Goal: Transaction & Acquisition: Purchase product/service

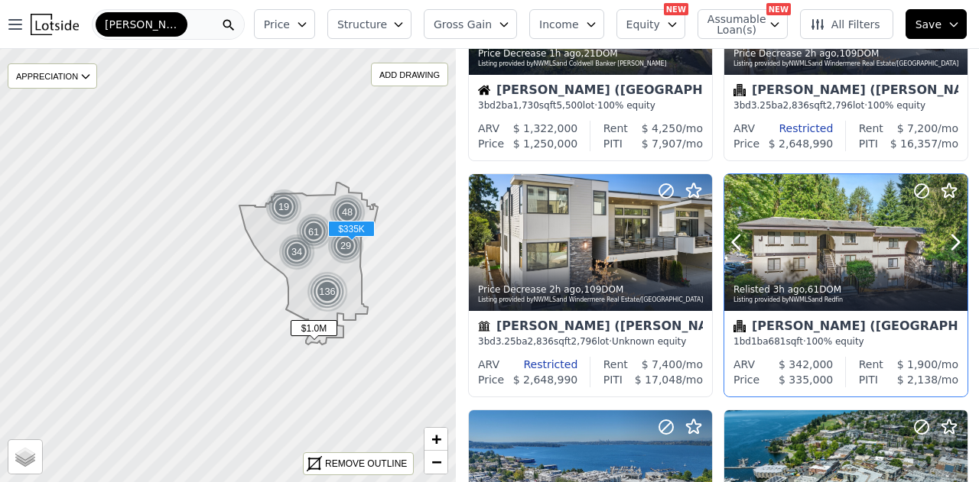
scroll to position [229, 0]
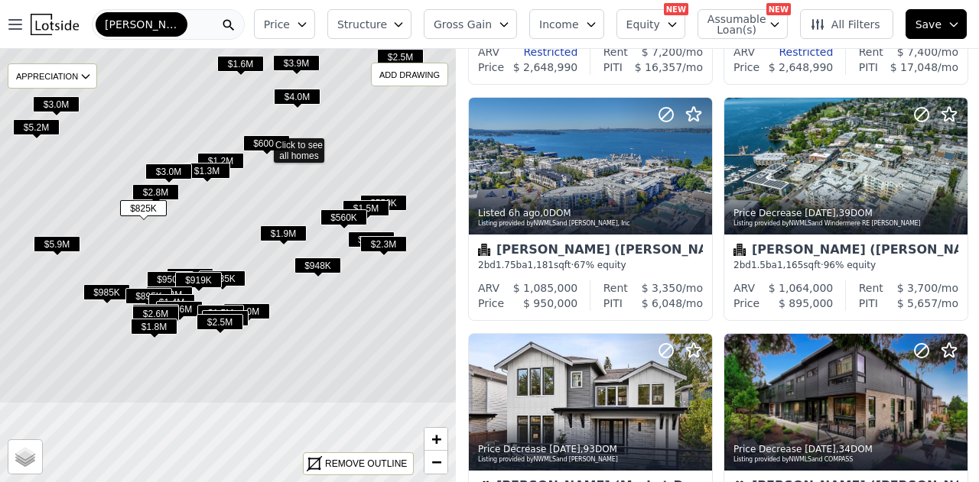
drag, startPoint x: 90, startPoint y: 287, endPoint x: 132, endPoint y: 152, distance: 140.8
click at [132, 152] on icon at bounding box center [263, 142] width 550 height 523
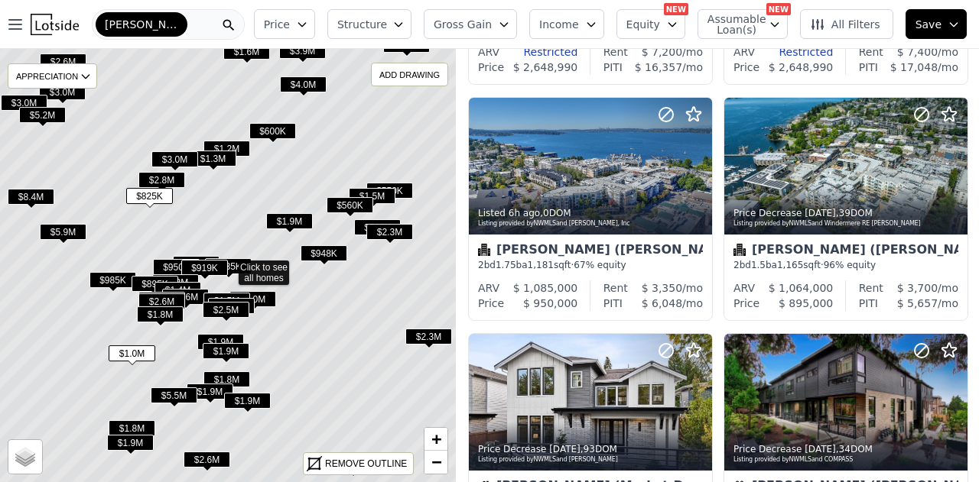
click at [844, 32] on button "All Filters" at bounding box center [846, 24] width 93 height 30
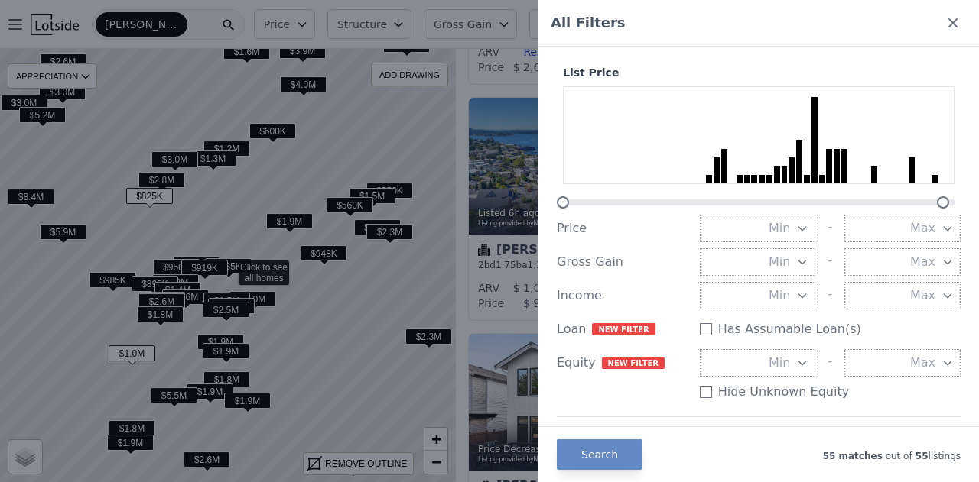
click at [927, 240] on button "Max" at bounding box center [902, 229] width 116 height 28
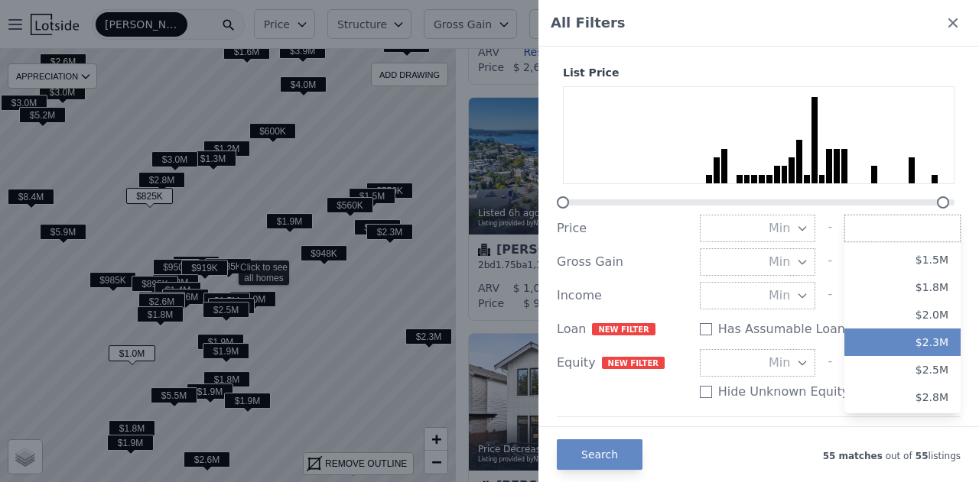
scroll to position [306, 0]
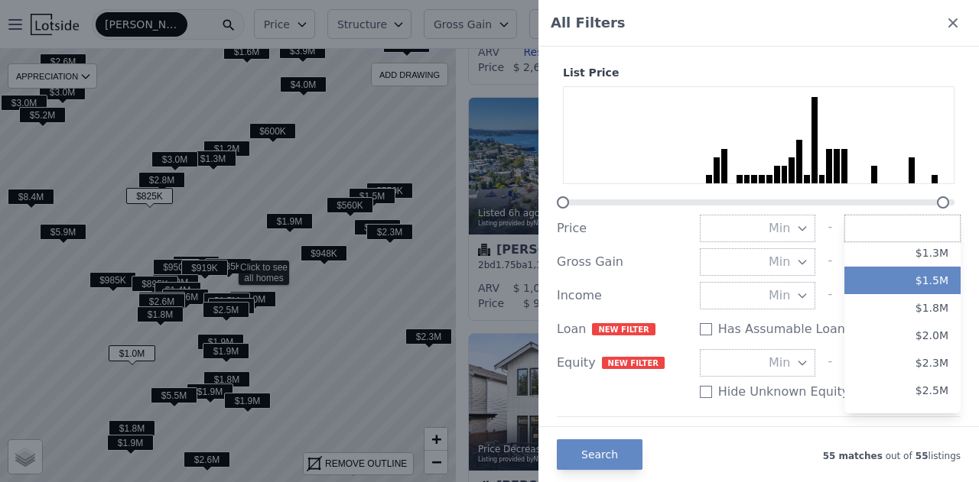
click at [904, 288] on button "$1.5M" at bounding box center [902, 281] width 116 height 28
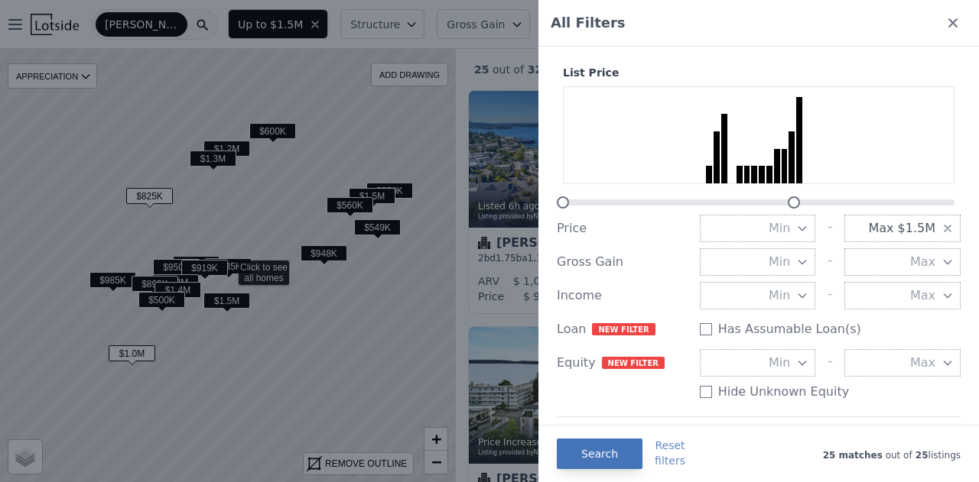
click at [604, 456] on button "Search" at bounding box center [600, 454] width 86 height 31
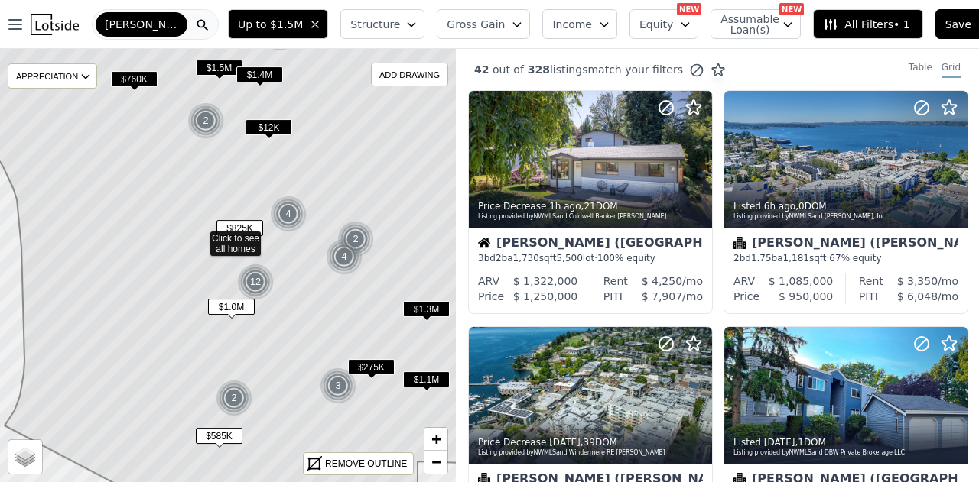
drag, startPoint x: 387, startPoint y: 331, endPoint x: 304, endPoint y: 237, distance: 125.2
click at [304, 235] on icon at bounding box center [199, 236] width 550 height 523
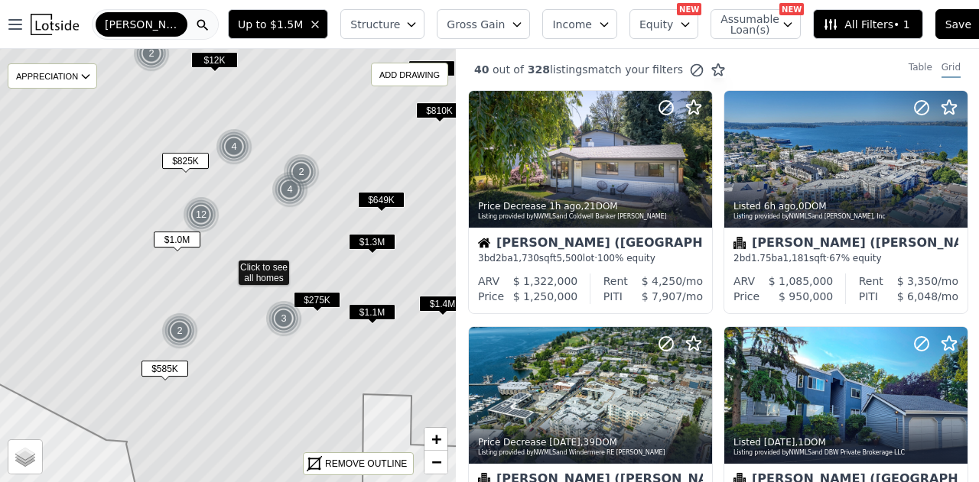
click at [359, 239] on span "$1.3M" at bounding box center [372, 242] width 47 height 16
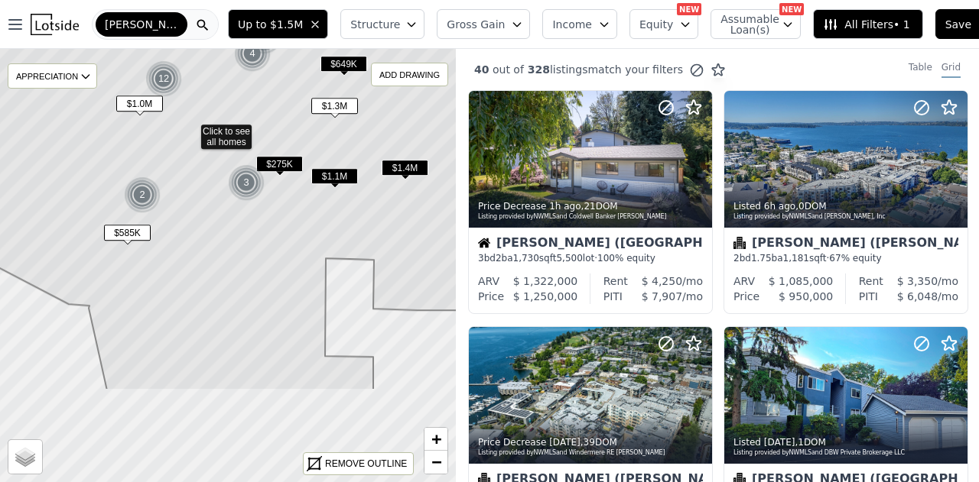
drag, startPoint x: 295, startPoint y: 365, endPoint x: 257, endPoint y: 219, distance: 150.2
click at [257, 226] on icon at bounding box center [190, 129] width 550 height 523
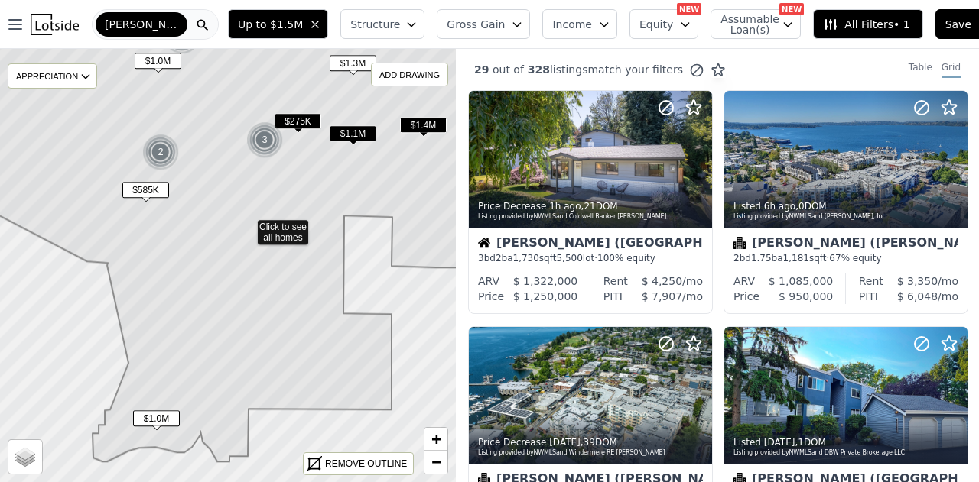
drag, startPoint x: 278, startPoint y: 356, endPoint x: 330, endPoint y: 215, distance: 151.0
click at [330, 216] on icon at bounding box center [247, 212] width 550 height 499
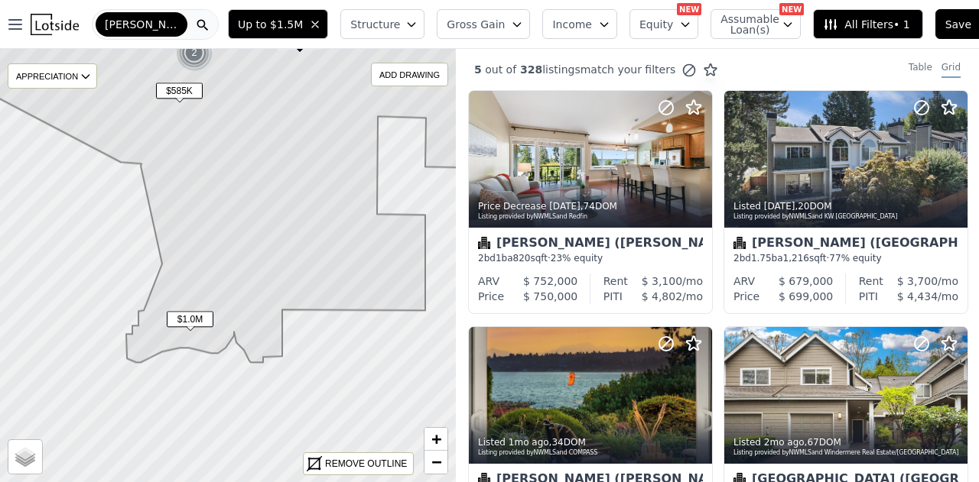
click at [194, 317] on span "$1.0M" at bounding box center [190, 319] width 47 height 16
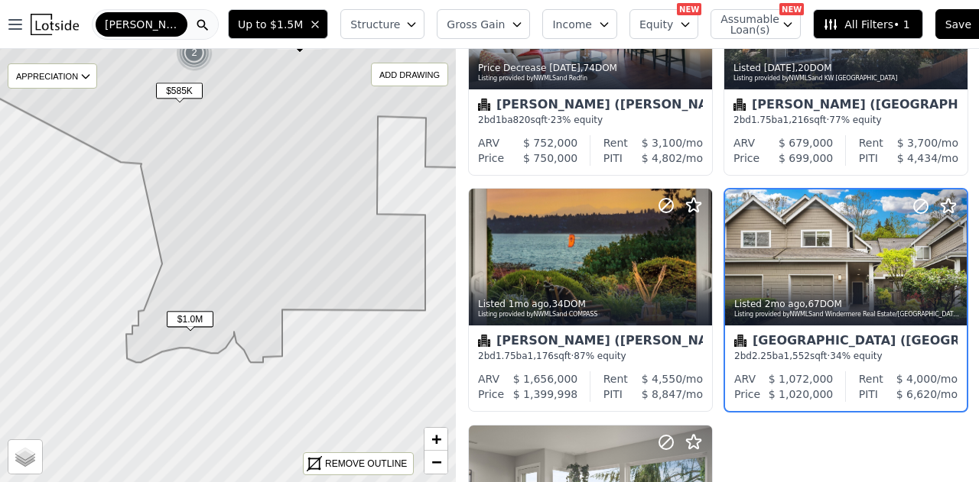
scroll to position [148, 0]
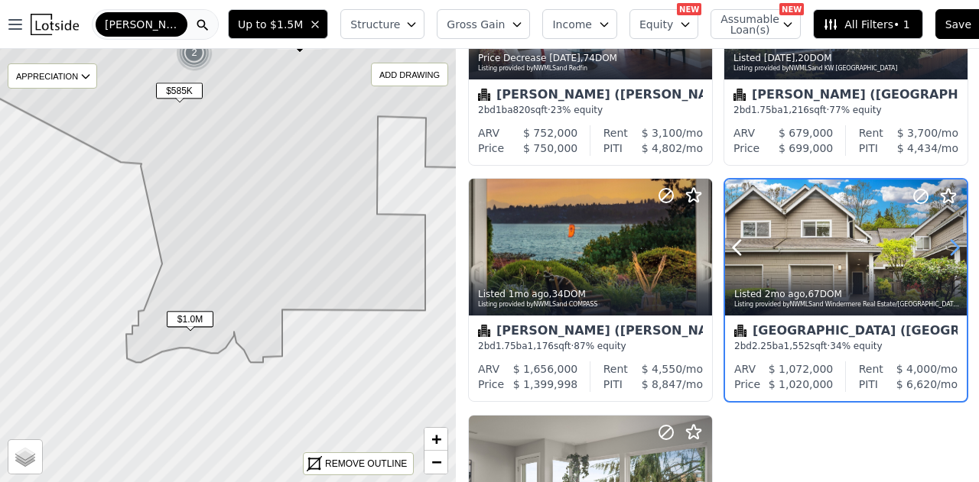
click at [954, 247] on icon at bounding box center [954, 248] width 24 height 24
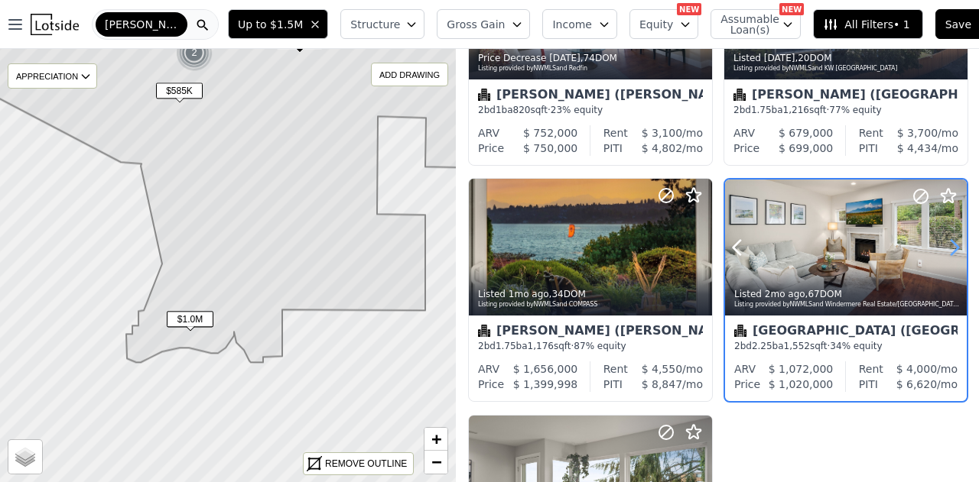
click at [953, 246] on icon at bounding box center [954, 248] width 24 height 24
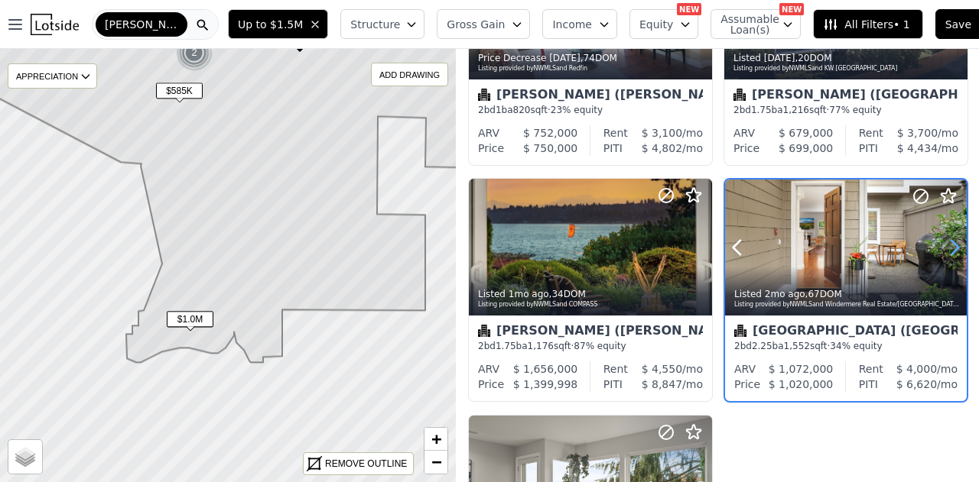
click at [951, 247] on icon at bounding box center [954, 247] width 7 height 15
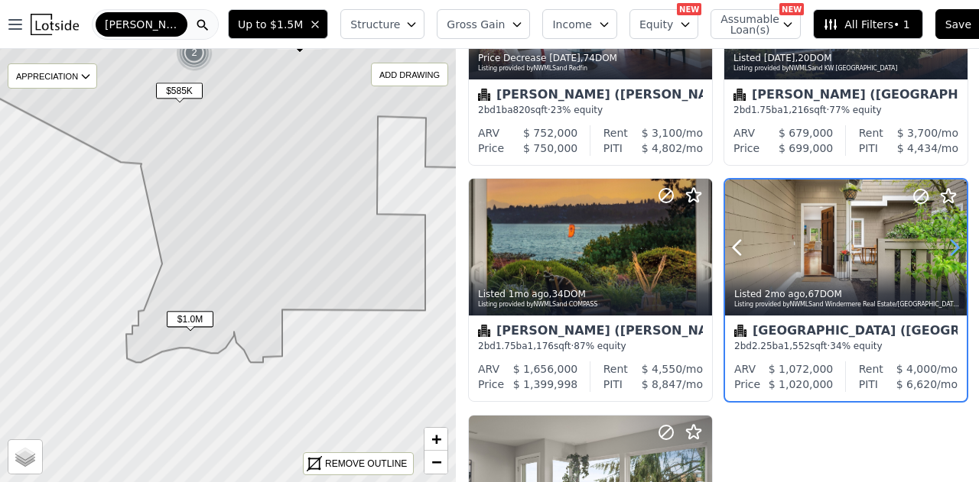
click at [951, 247] on icon at bounding box center [954, 247] width 7 height 15
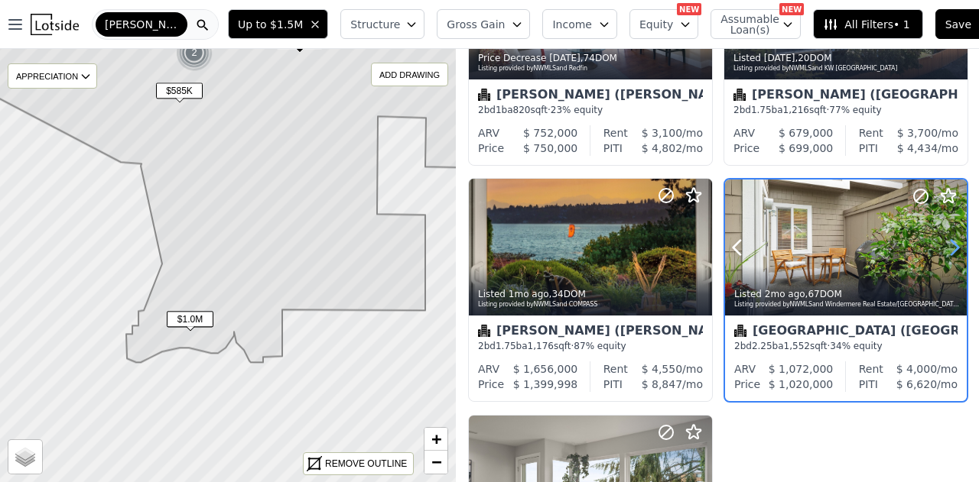
click at [951, 249] on icon at bounding box center [954, 247] width 7 height 15
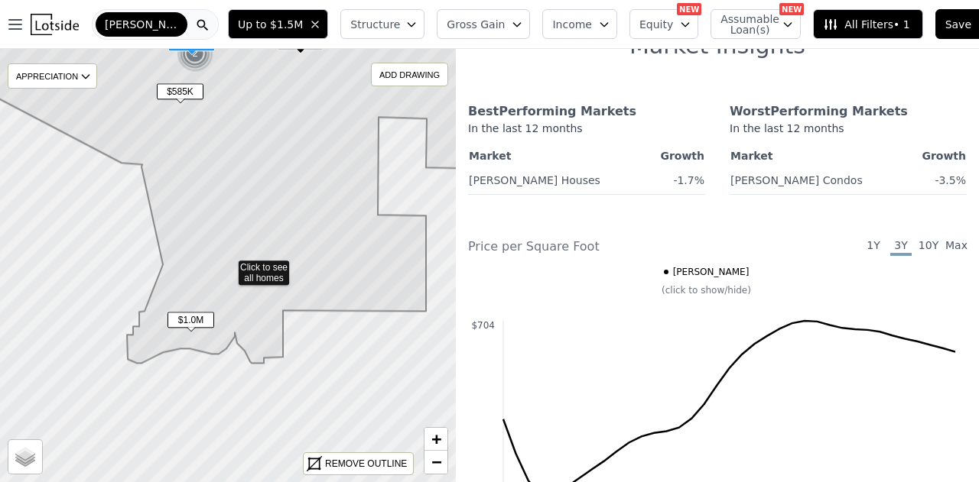
scroll to position [148, 0]
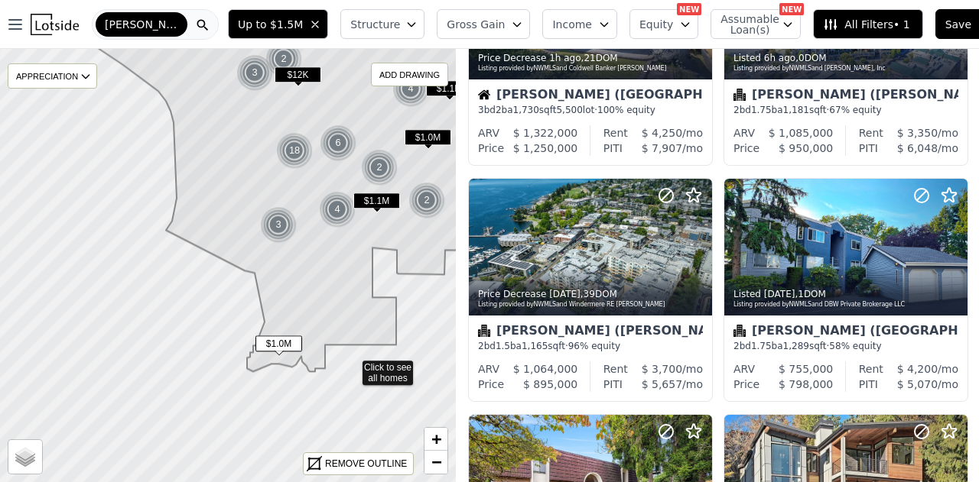
scroll to position [856, 0]
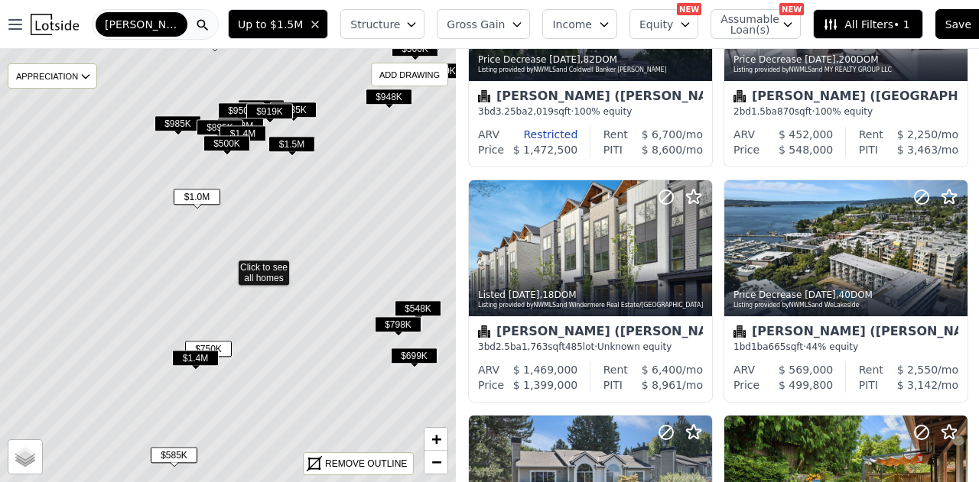
click at [233, 145] on span "$500K" at bounding box center [226, 143] width 47 height 16
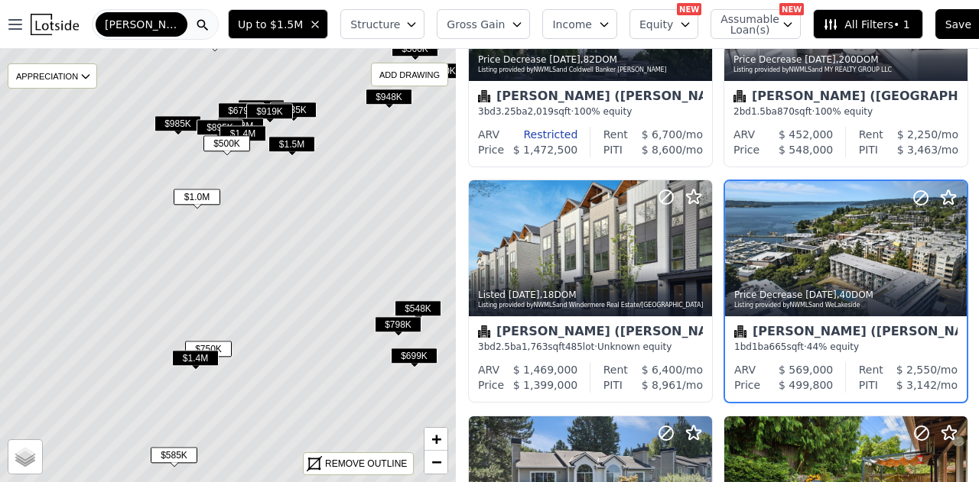
scroll to position [856, 0]
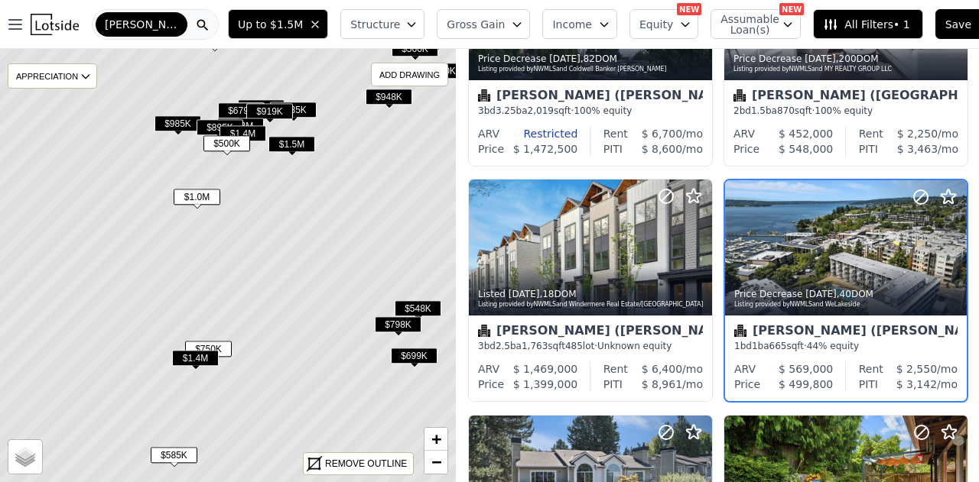
click at [284, 139] on span "$1.5M" at bounding box center [291, 144] width 47 height 16
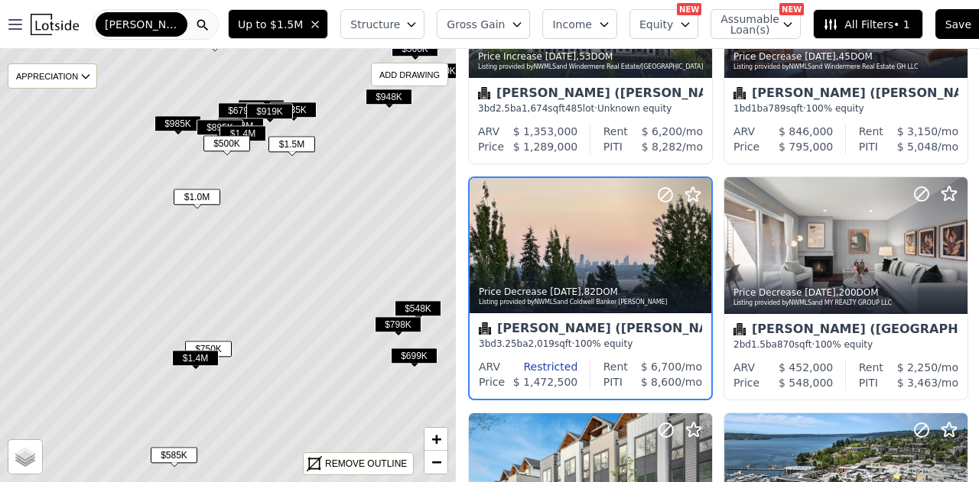
scroll to position [620, 0]
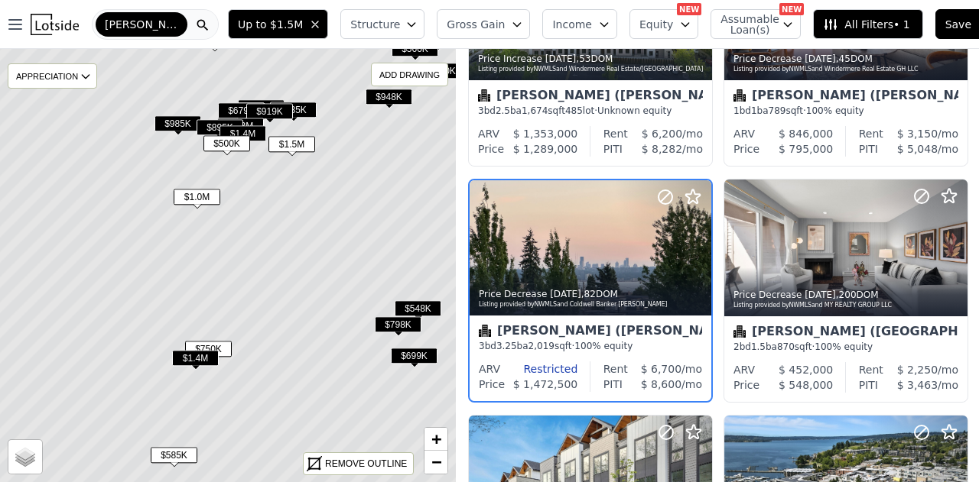
click at [399, 95] on span "$948K" at bounding box center [388, 97] width 47 height 16
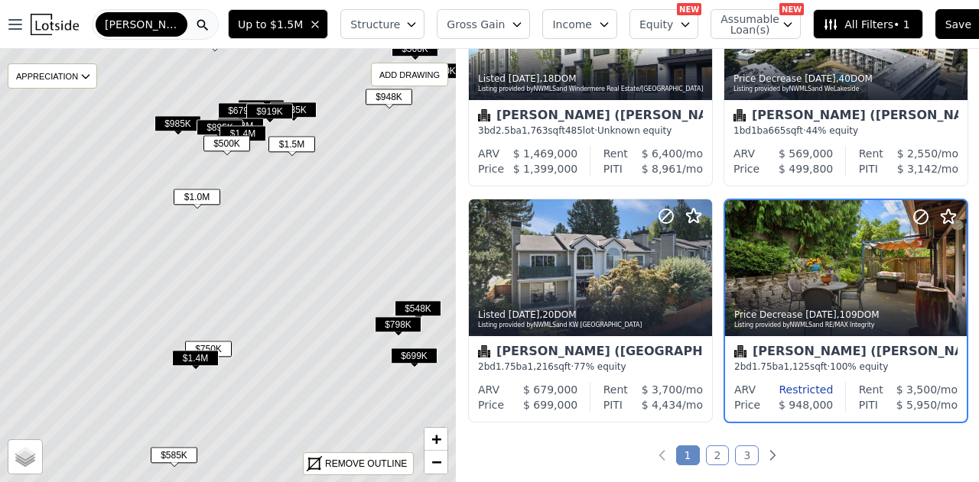
scroll to position [1092, 0]
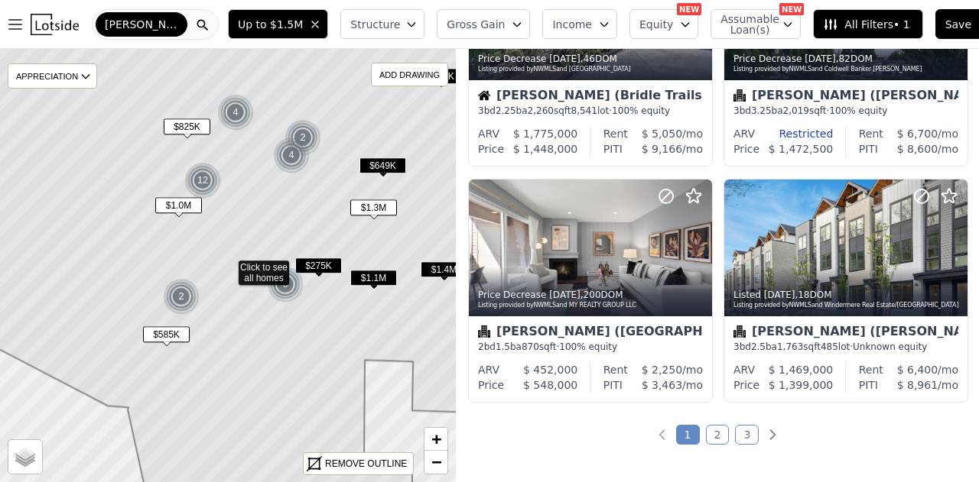
scroll to position [1328, 0]
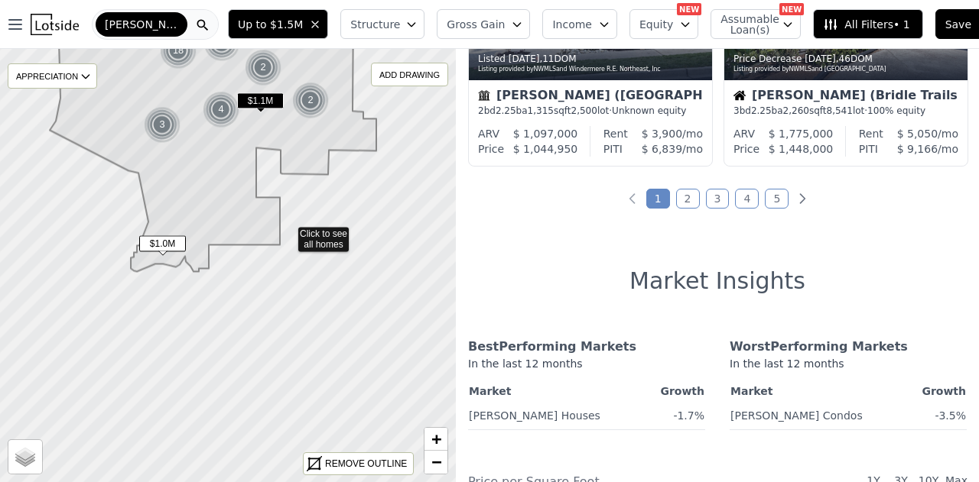
drag, startPoint x: 272, startPoint y: 345, endPoint x: 268, endPoint y: 214, distance: 130.8
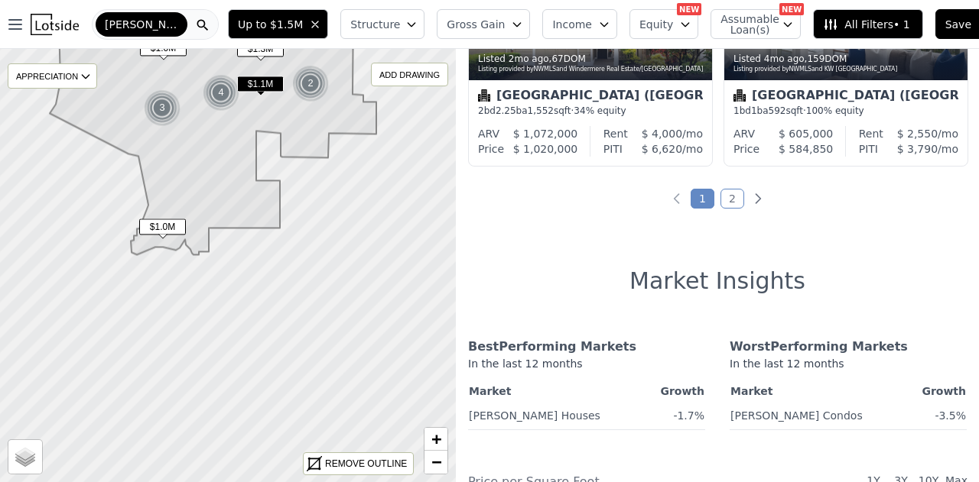
click at [134, 27] on span "Kirkland" at bounding box center [141, 24] width 73 height 15
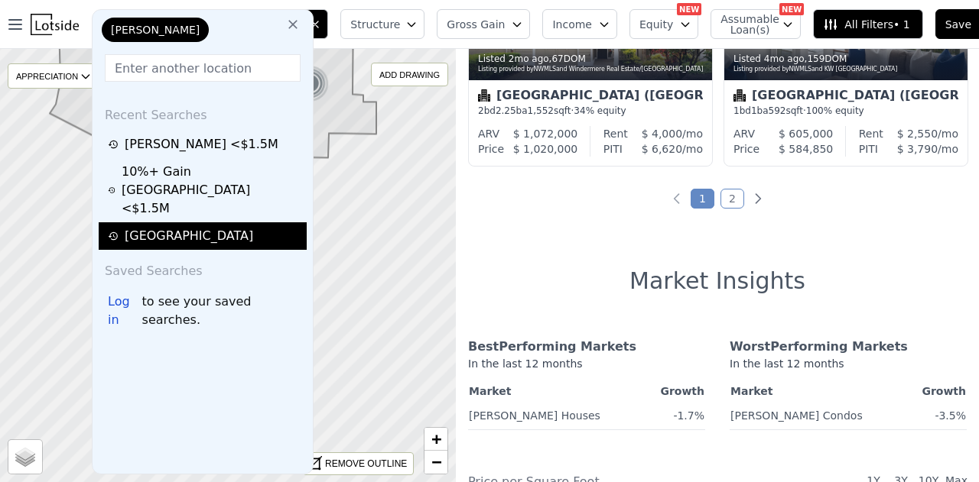
click at [162, 227] on div "[GEOGRAPHIC_DATA]" at bounding box center [205, 236] width 194 height 18
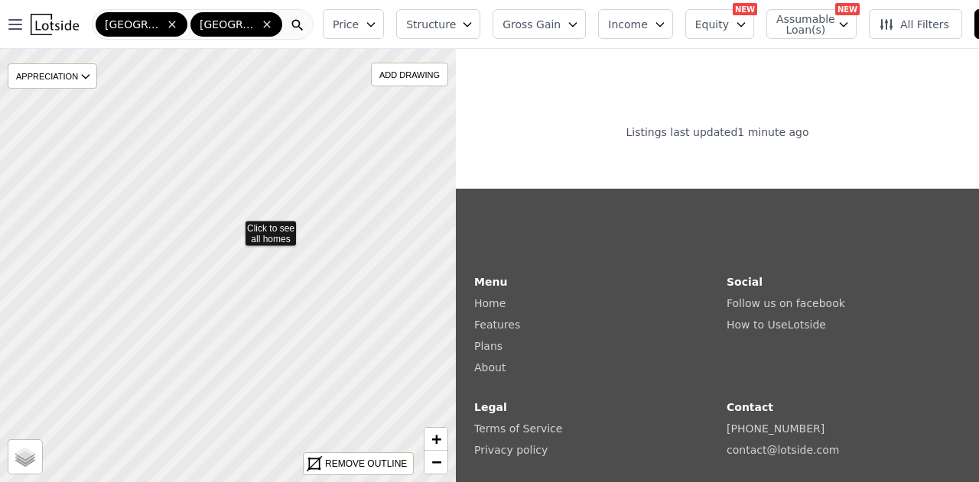
drag, startPoint x: 310, startPoint y: 352, endPoint x: 211, endPoint y: 197, distance: 184.6
click at [211, 197] on icon at bounding box center [160, 149] width 551 height 525
drag, startPoint x: 304, startPoint y: 365, endPoint x: 242, endPoint y: 254, distance: 127.0
click at [265, 19] on icon at bounding box center [267, 24] width 12 height 12
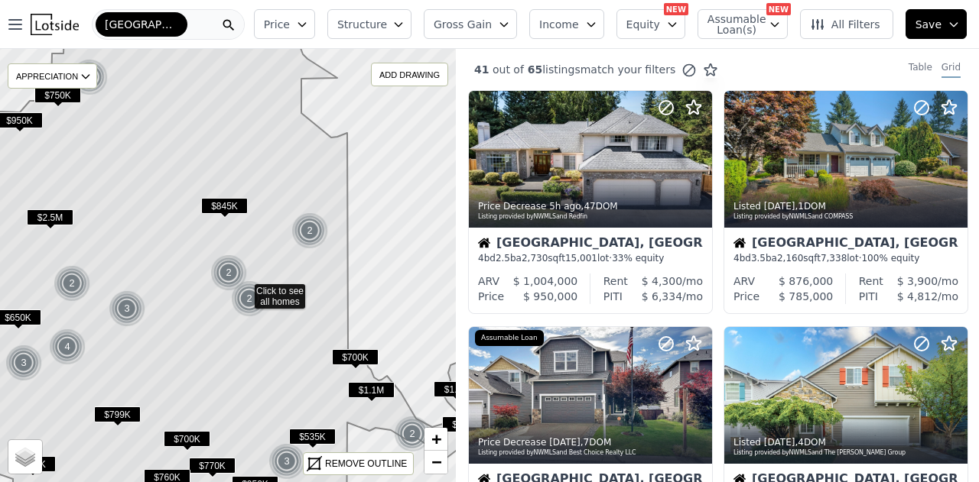
drag, startPoint x: 171, startPoint y: 207, endPoint x: 229, endPoint y: 308, distance: 116.5
click at [233, 322] on icon at bounding box center [238, 289] width 538 height 523
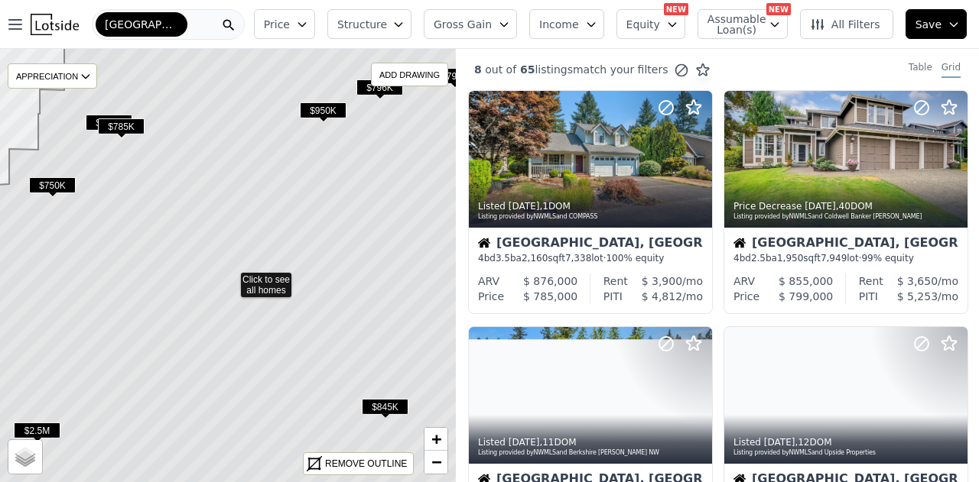
drag, startPoint x: 148, startPoint y: 210, endPoint x: 245, endPoint y: 373, distance: 189.6
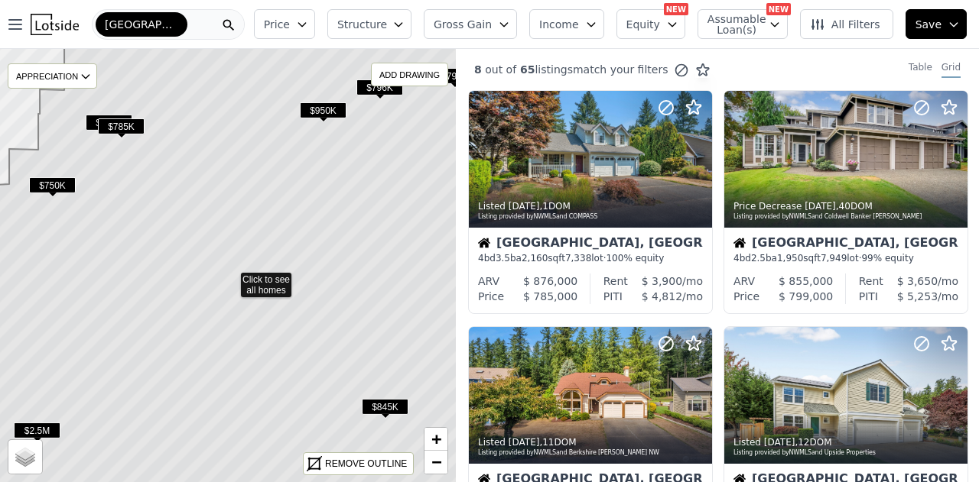
click at [245, 372] on icon at bounding box center [230, 277] width 550 height 523
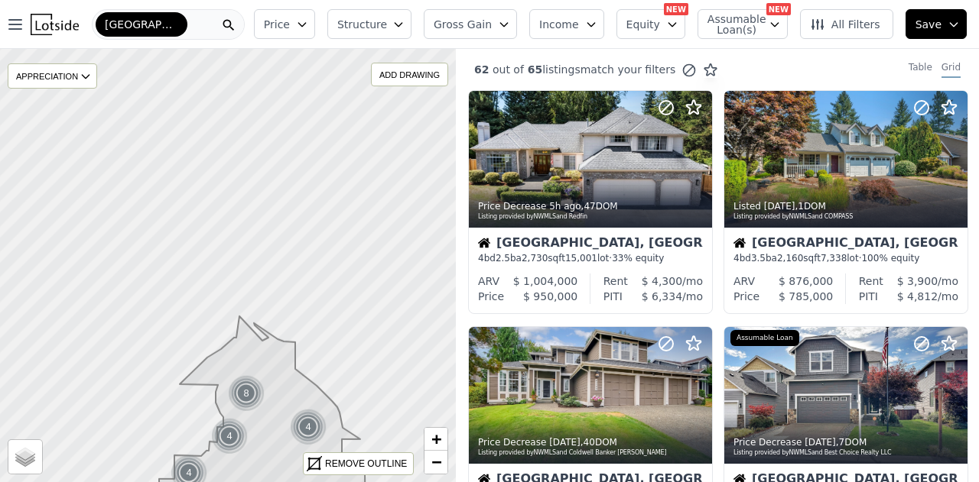
drag, startPoint x: 191, startPoint y: 163, endPoint x: 231, endPoint y: 340, distance: 181.8
click at [231, 341] on icon at bounding box center [267, 441] width 551 height 525
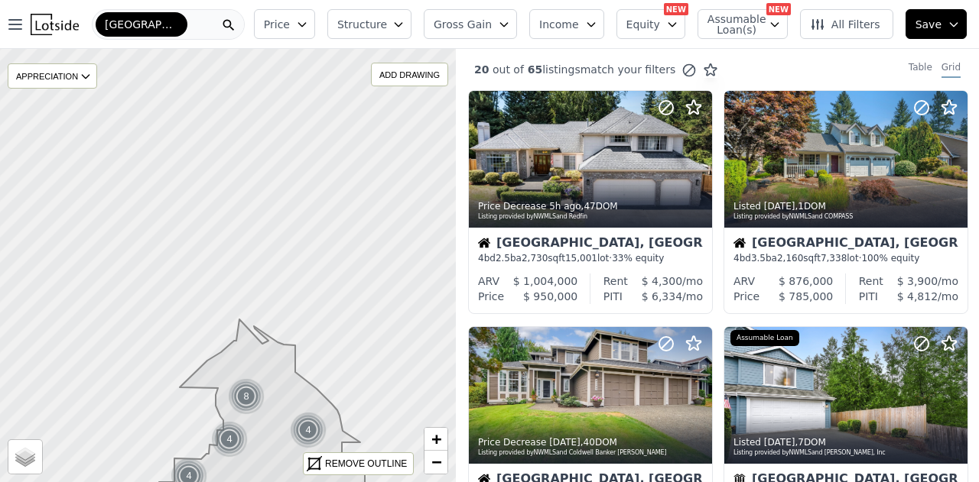
click at [164, 26] on div "[GEOGRAPHIC_DATA]" at bounding box center [142, 24] width 92 height 24
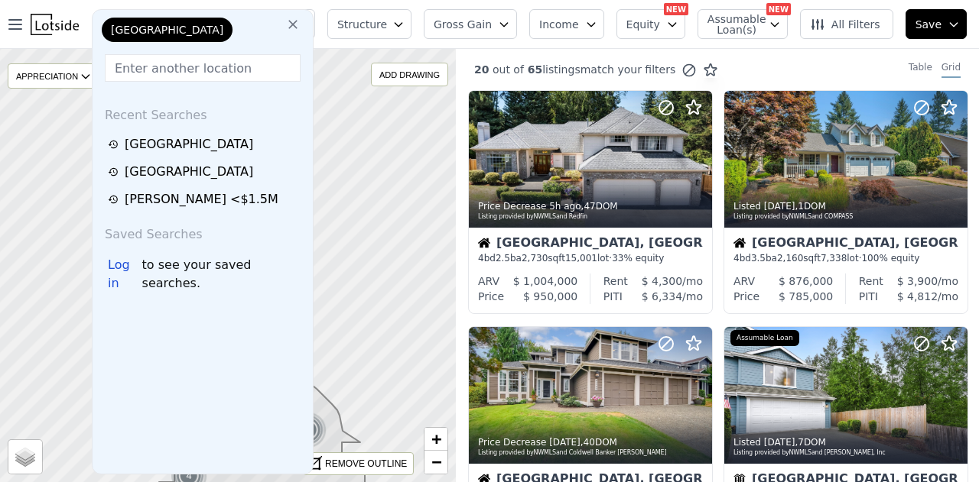
click at [285, 24] on icon at bounding box center [292, 24] width 15 height 15
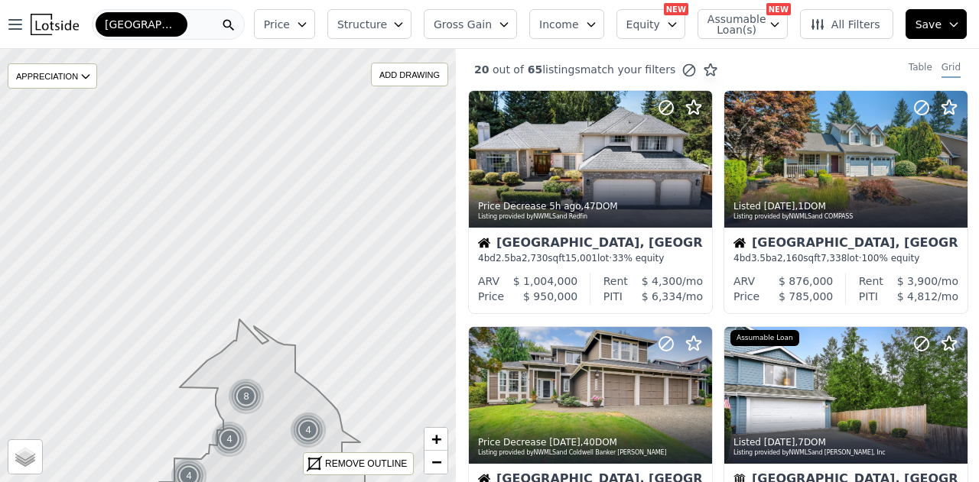
click at [237, 28] on div "[GEOGRAPHIC_DATA]" at bounding box center [168, 24] width 153 height 31
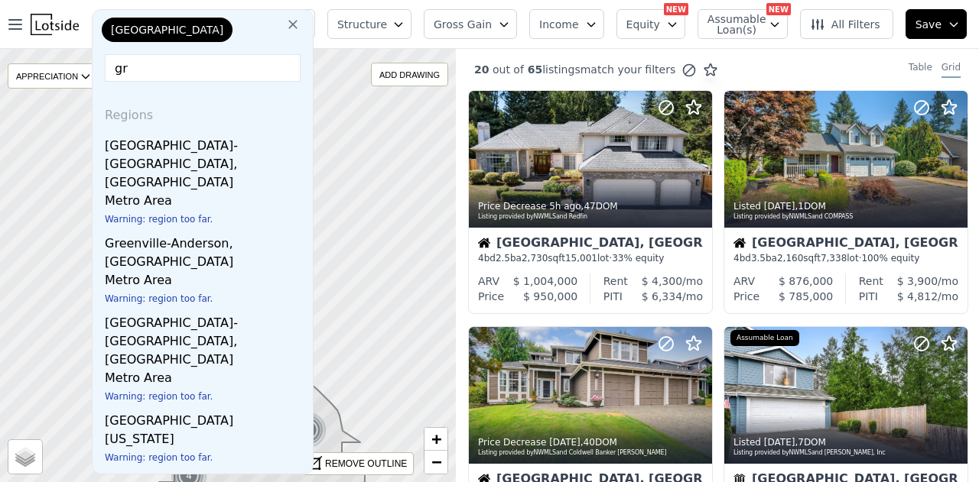
type input "g"
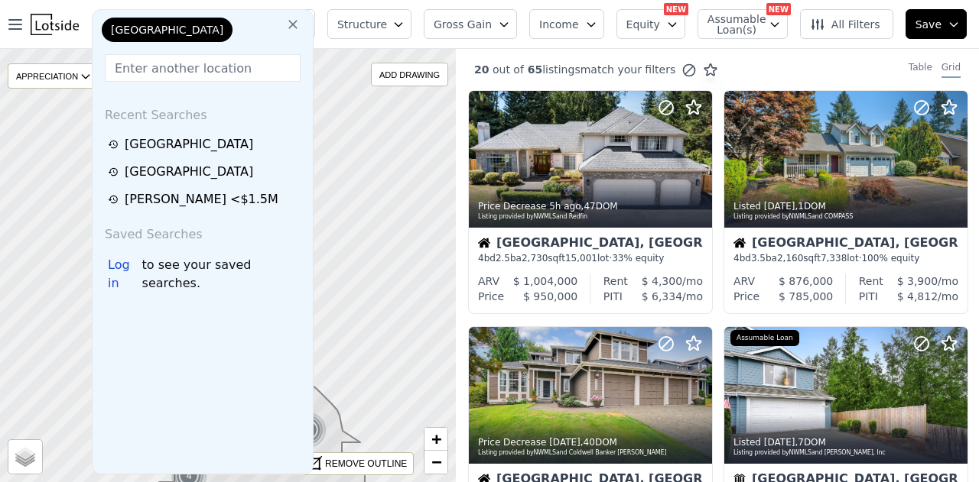
click at [285, 19] on icon at bounding box center [292, 24] width 15 height 15
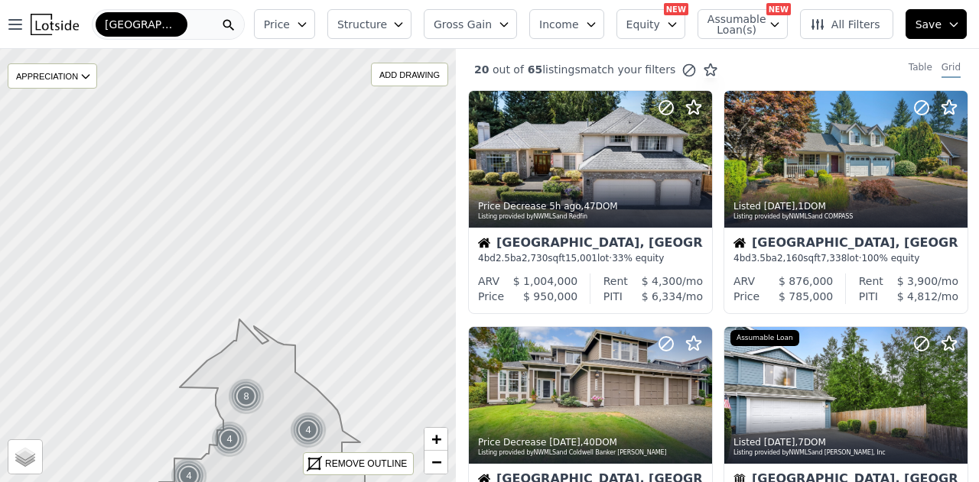
drag, startPoint x: 133, startPoint y: 29, endPoint x: 116, endPoint y: 27, distance: 17.0
click at [116, 27] on span "[GEOGRAPHIC_DATA]" at bounding box center [141, 24] width 73 height 15
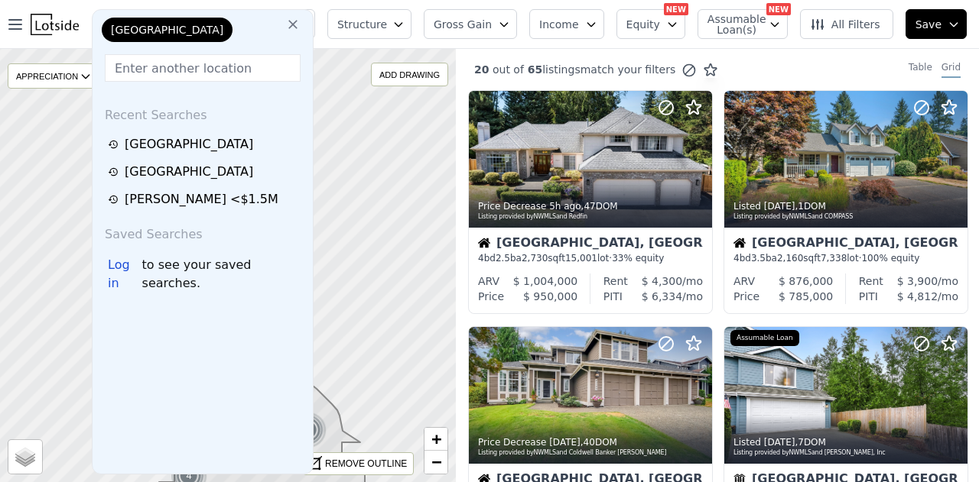
click at [116, 27] on span "[GEOGRAPHIC_DATA]" at bounding box center [167, 29] width 112 height 15
click at [209, 36] on div "[GEOGRAPHIC_DATA]" at bounding box center [175, 33] width 153 height 31
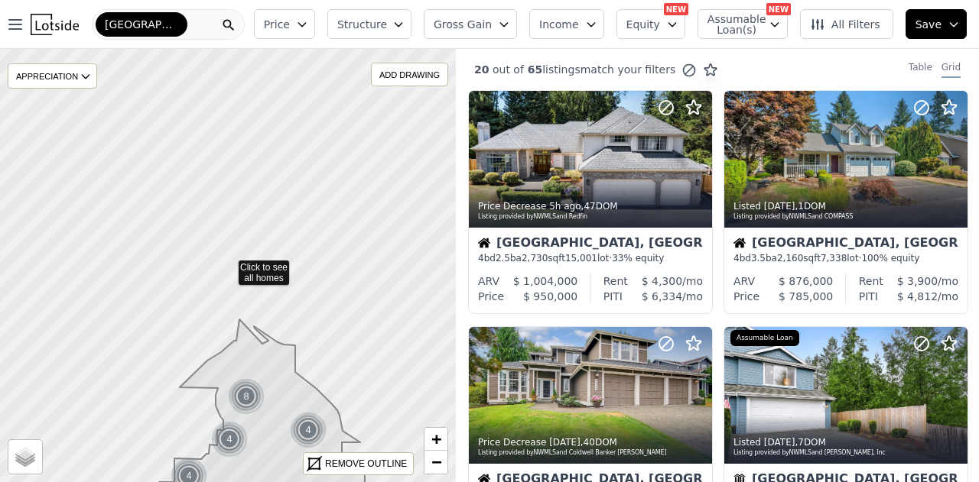
click at [371, 206] on icon at bounding box center [227, 265] width 551 height 525
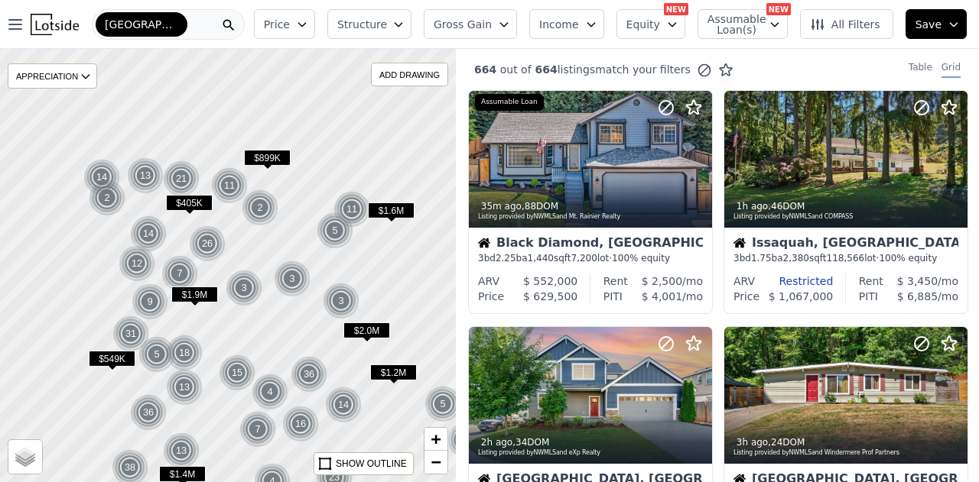
drag, startPoint x: 199, startPoint y: 120, endPoint x: 295, endPoint y: 232, distance: 148.0
click at [295, 232] on div at bounding box center [227, 265] width 547 height 520
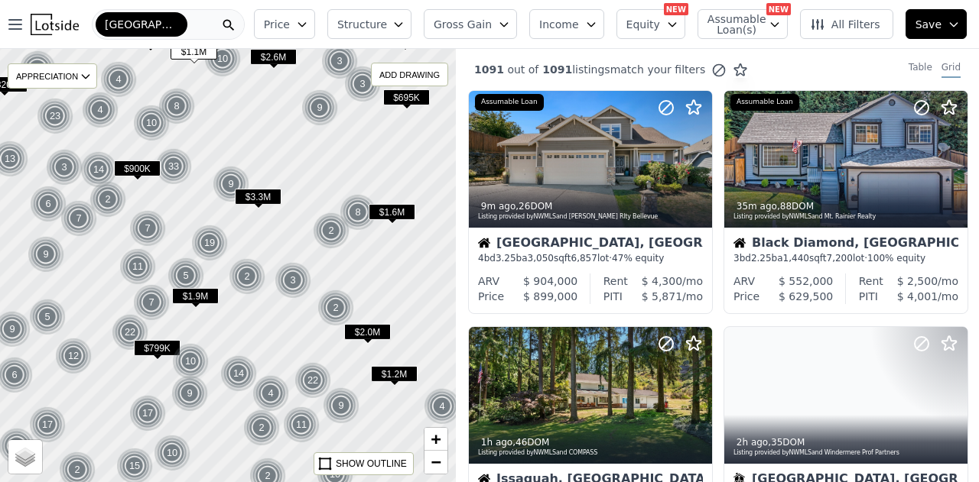
drag, startPoint x: 194, startPoint y: 125, endPoint x: 287, endPoint y: 167, distance: 102.6
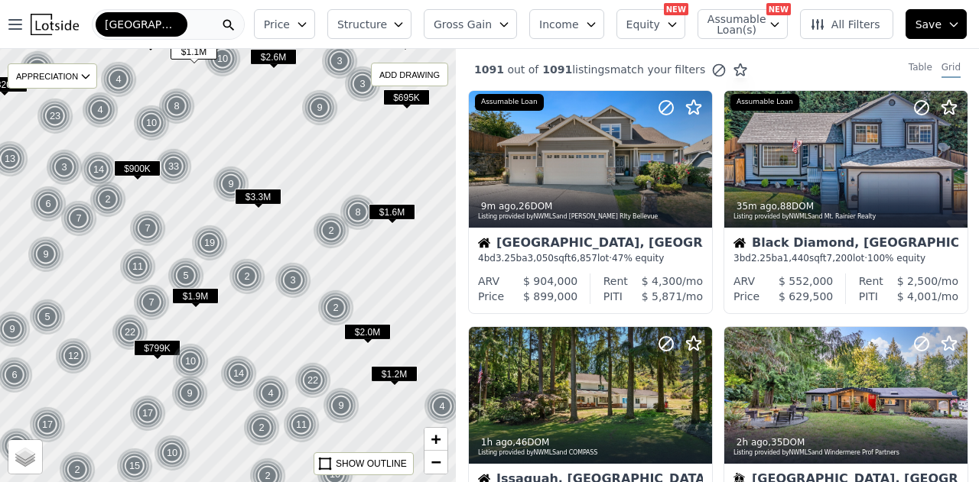
click at [227, 186] on div at bounding box center [227, 265] width 547 height 520
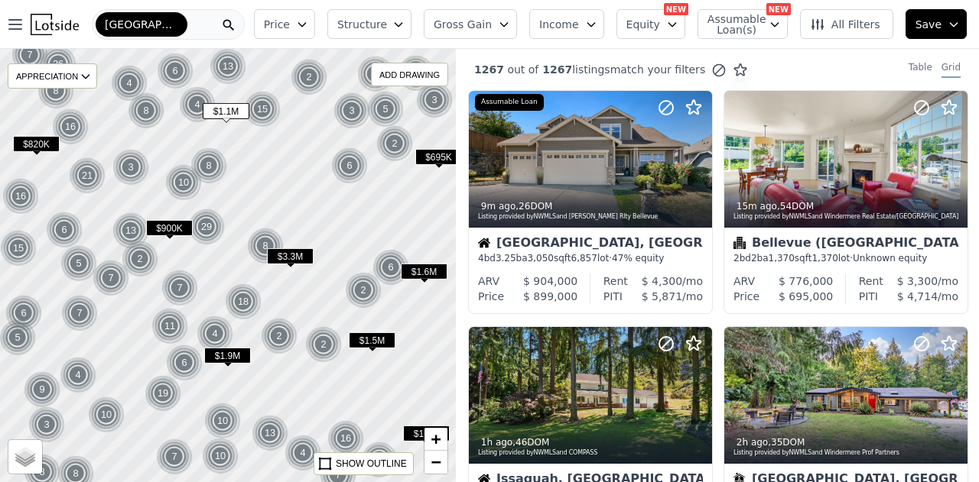
click at [514, 26] on button "Gross Gain" at bounding box center [470, 24] width 93 height 30
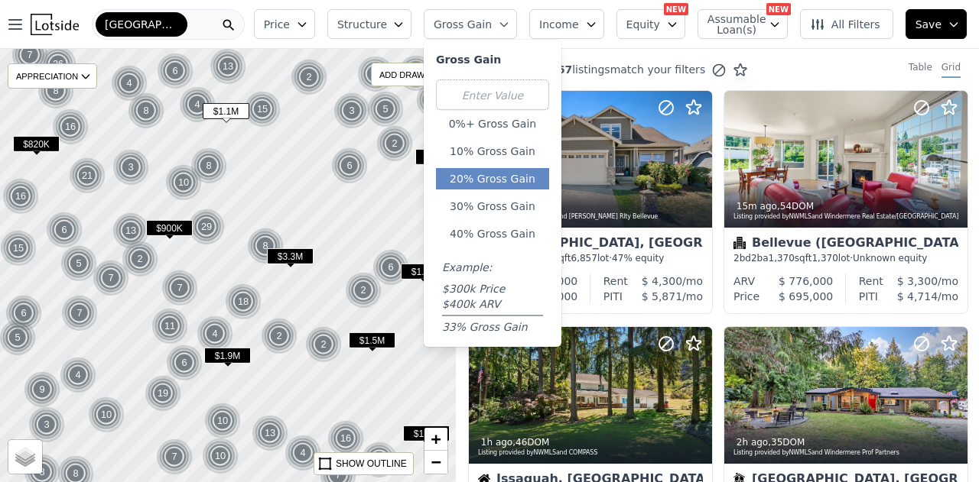
click at [507, 177] on button "20% Gross Gain" at bounding box center [492, 178] width 113 height 21
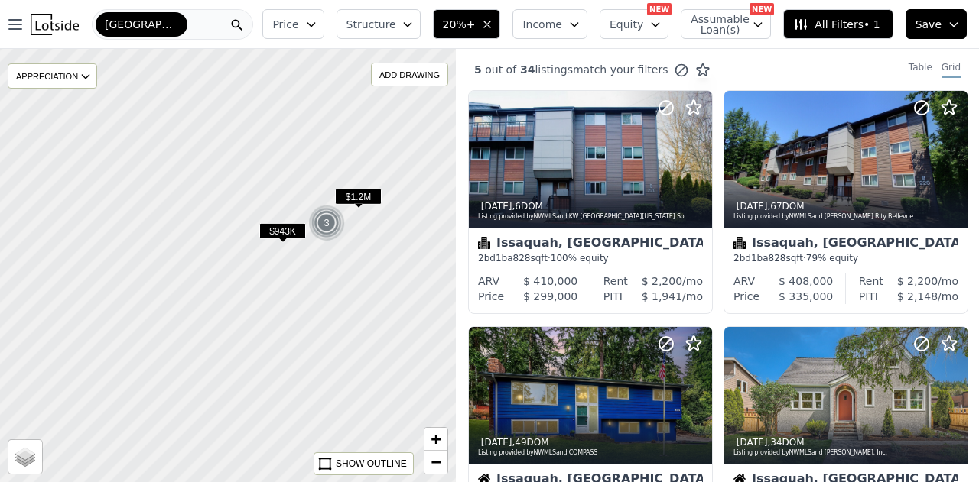
drag, startPoint x: 295, startPoint y: 250, endPoint x: 245, endPoint y: 294, distance: 66.1
click at [245, 293] on div at bounding box center [223, 270] width 547 height 520
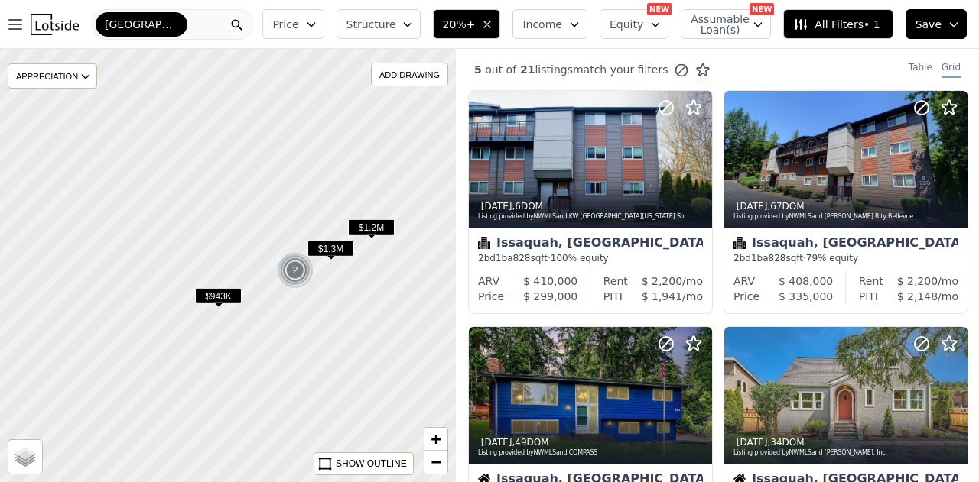
click at [329, 249] on span "$1.3M" at bounding box center [330, 249] width 47 height 16
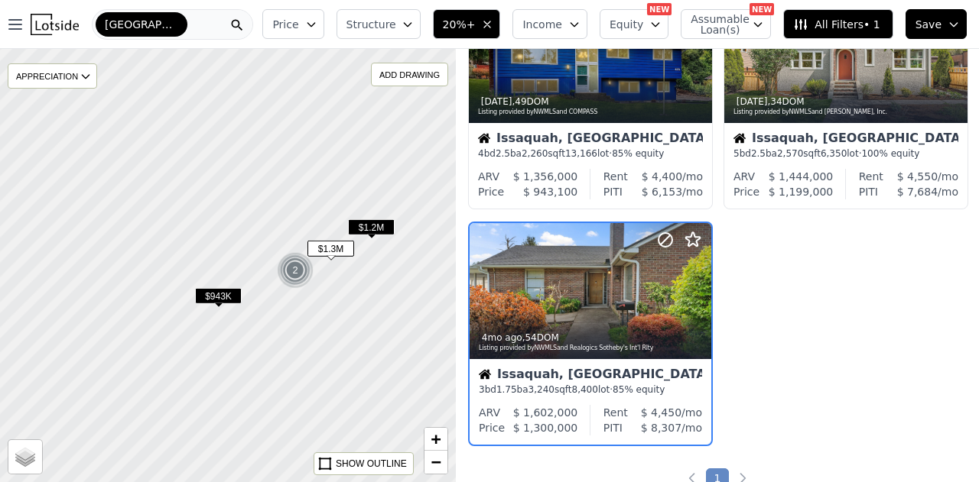
scroll to position [384, 0]
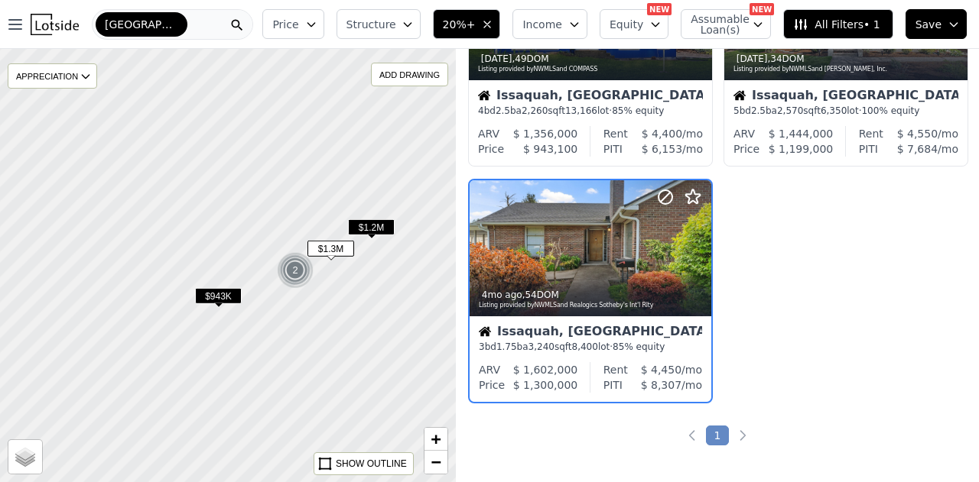
click at [372, 226] on span "$1.2M" at bounding box center [371, 227] width 47 height 16
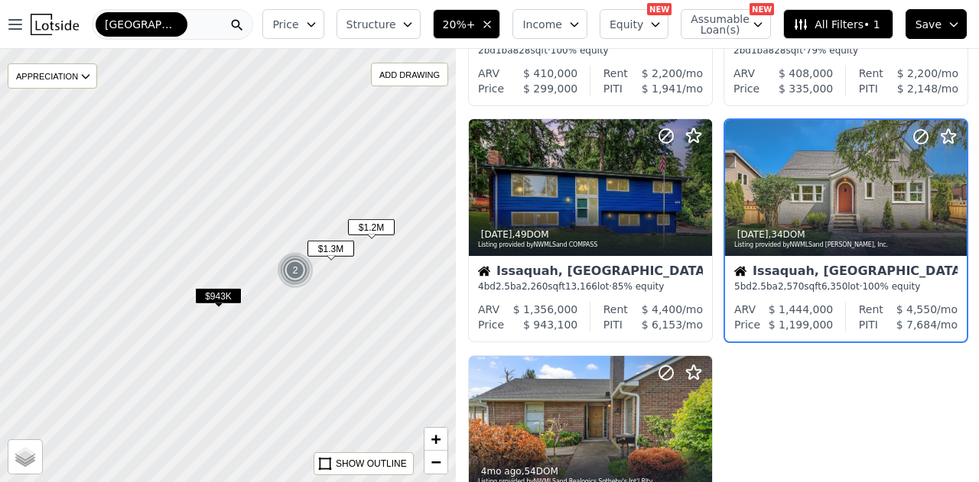
scroll to position [148, 0]
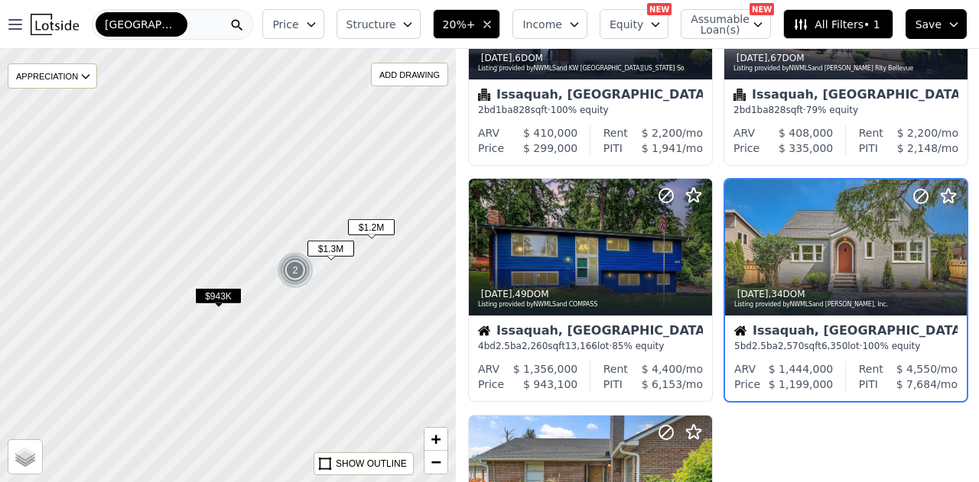
click at [229, 299] on span "$943K" at bounding box center [218, 296] width 47 height 16
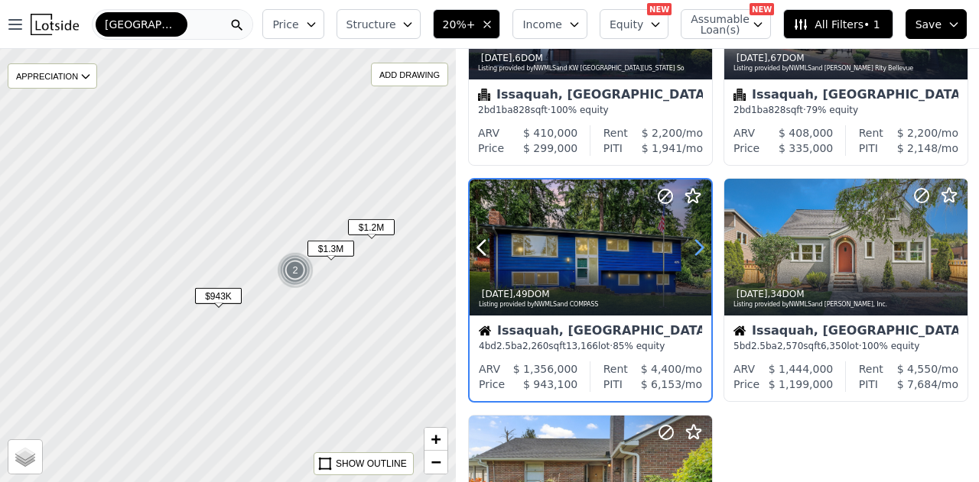
click at [693, 247] on icon at bounding box center [699, 248] width 24 height 24
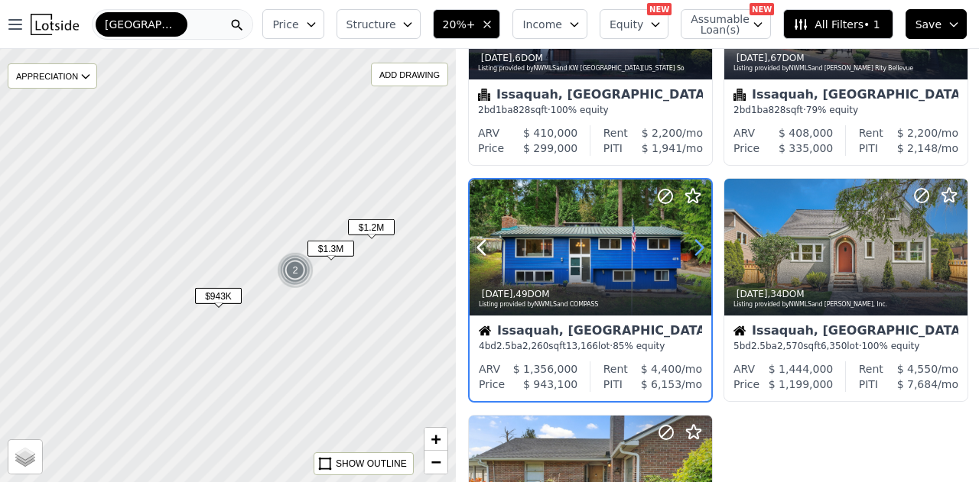
click at [693, 247] on icon at bounding box center [699, 248] width 24 height 24
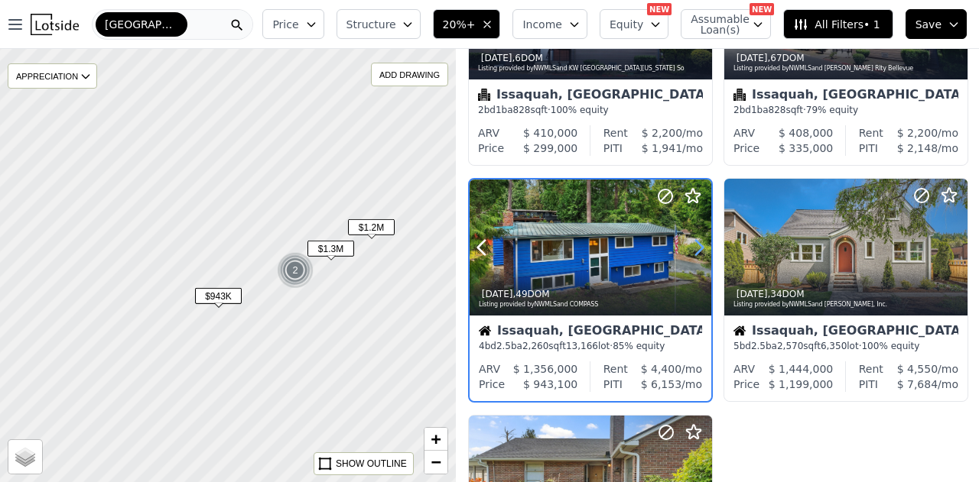
click at [693, 247] on icon at bounding box center [699, 248] width 24 height 24
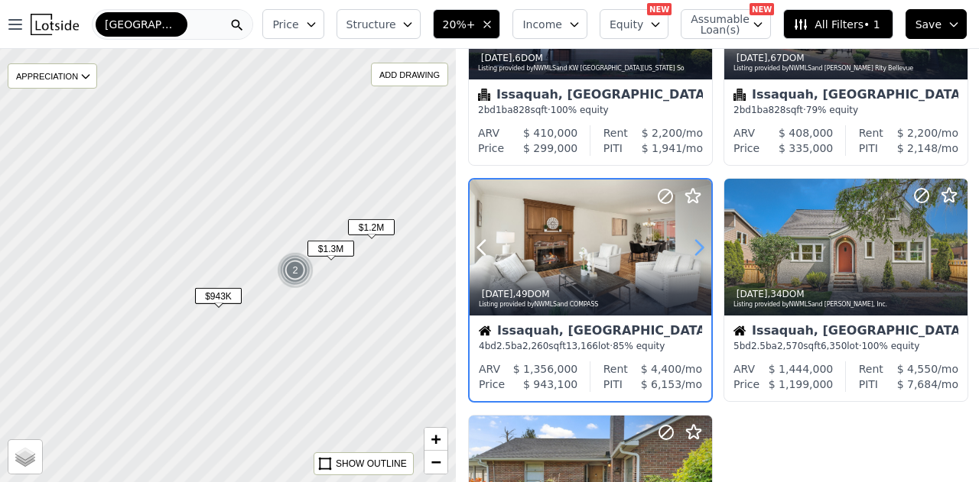
click at [693, 247] on icon at bounding box center [699, 248] width 24 height 24
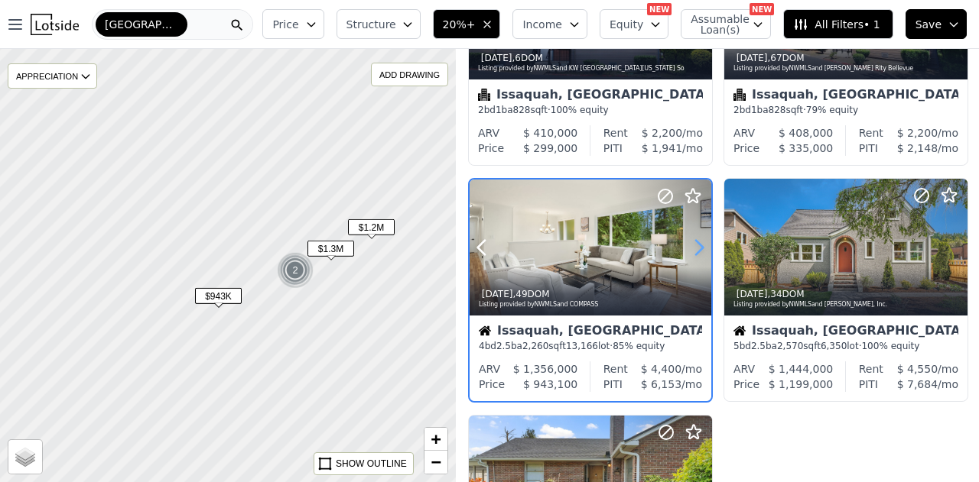
click at [693, 247] on icon at bounding box center [699, 248] width 24 height 24
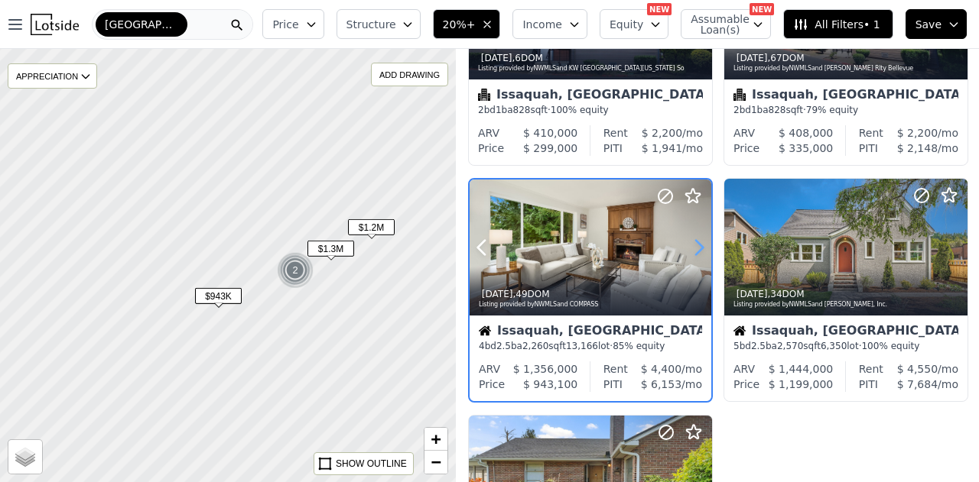
click at [693, 247] on icon at bounding box center [699, 248] width 24 height 24
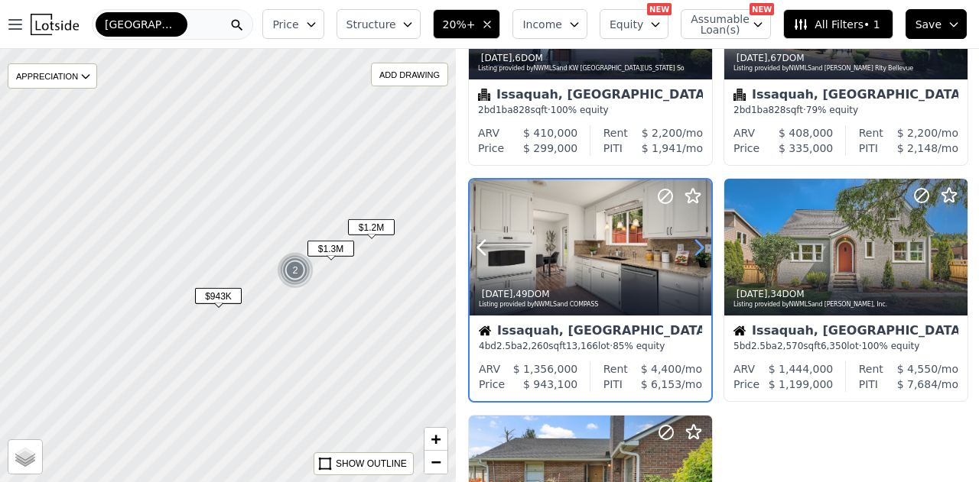
click at [693, 247] on icon at bounding box center [699, 248] width 24 height 24
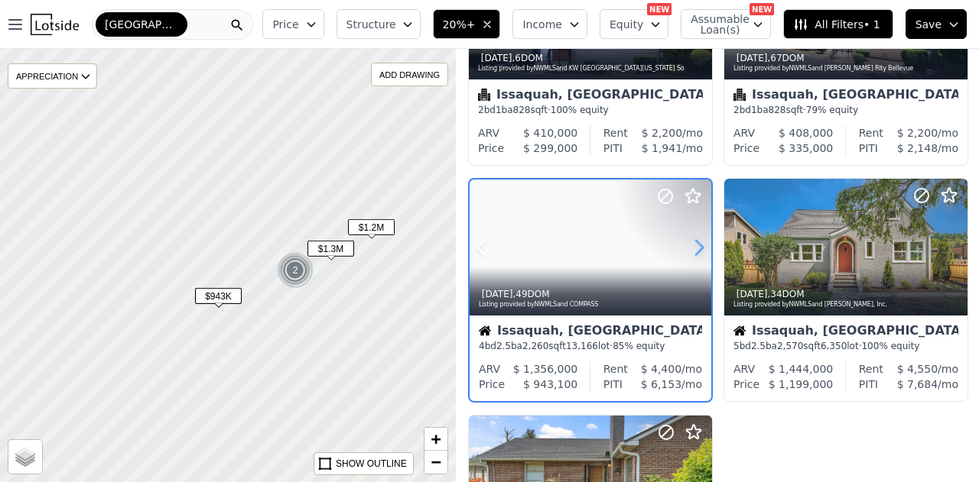
click at [693, 247] on icon at bounding box center [699, 248] width 24 height 24
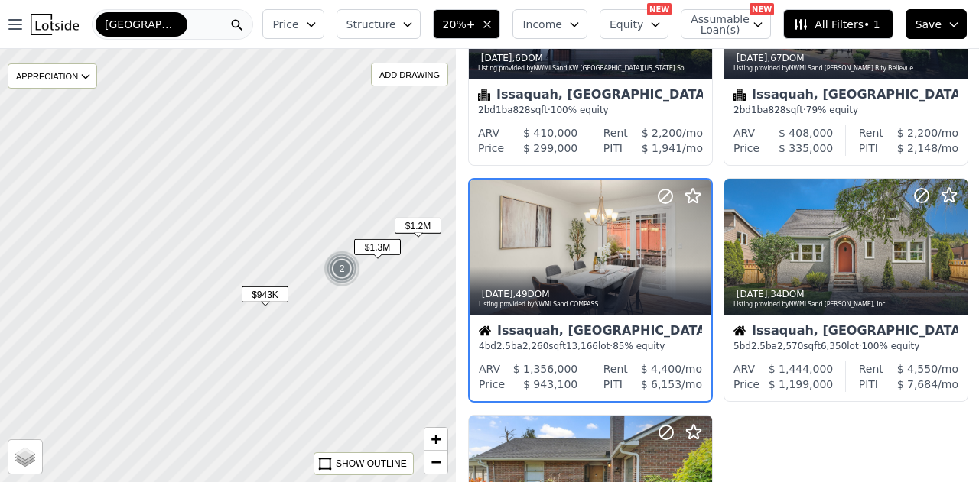
drag, startPoint x: 184, startPoint y: 275, endPoint x: 339, endPoint y: 271, distance: 155.3
click at [375, 276] on div at bounding box center [247, 265] width 547 height 520
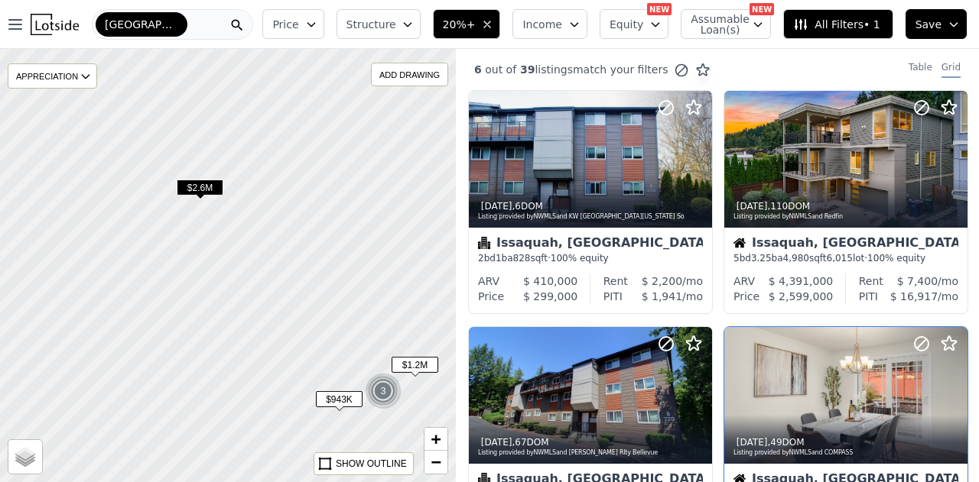
drag, startPoint x: 242, startPoint y: 209, endPoint x: 263, endPoint y: 352, distance: 145.3
click at [262, 352] on div at bounding box center [227, 265] width 547 height 520
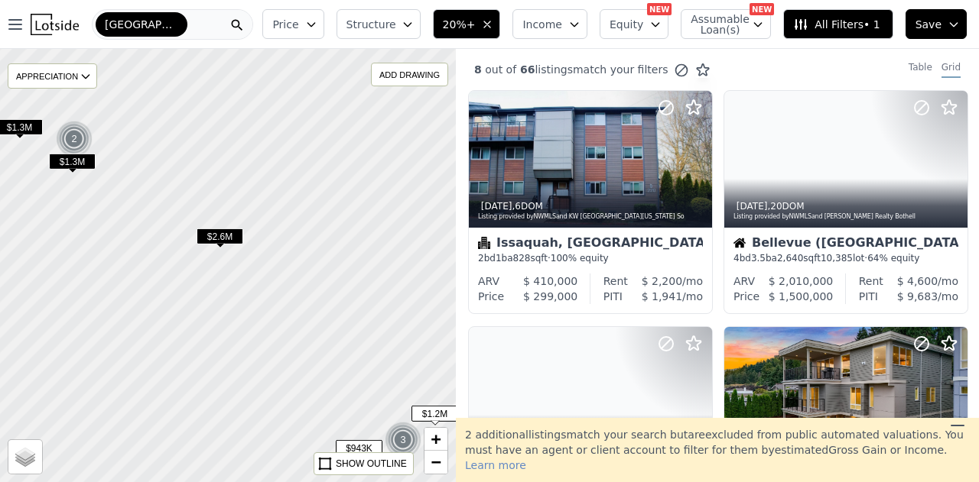
drag, startPoint x: 227, startPoint y: 273, endPoint x: 300, endPoint y: 362, distance: 114.6
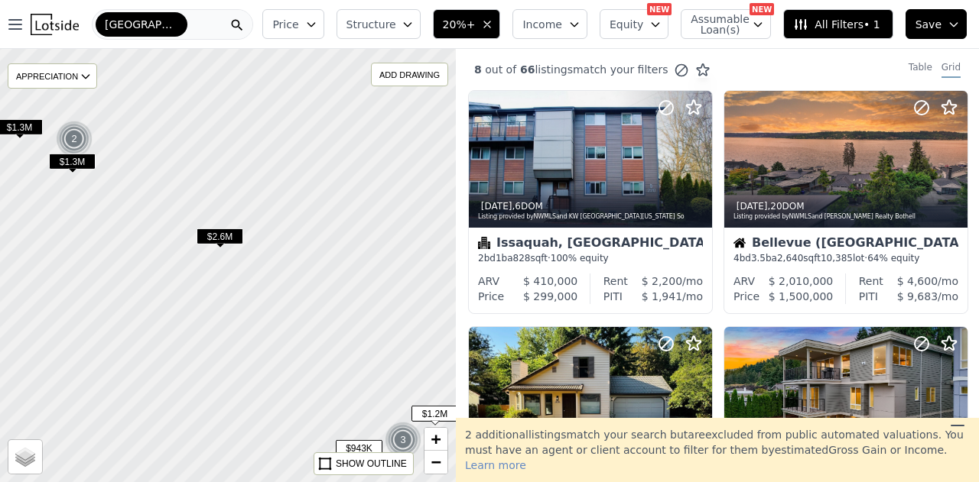
click at [300, 362] on div at bounding box center [227, 265] width 547 height 520
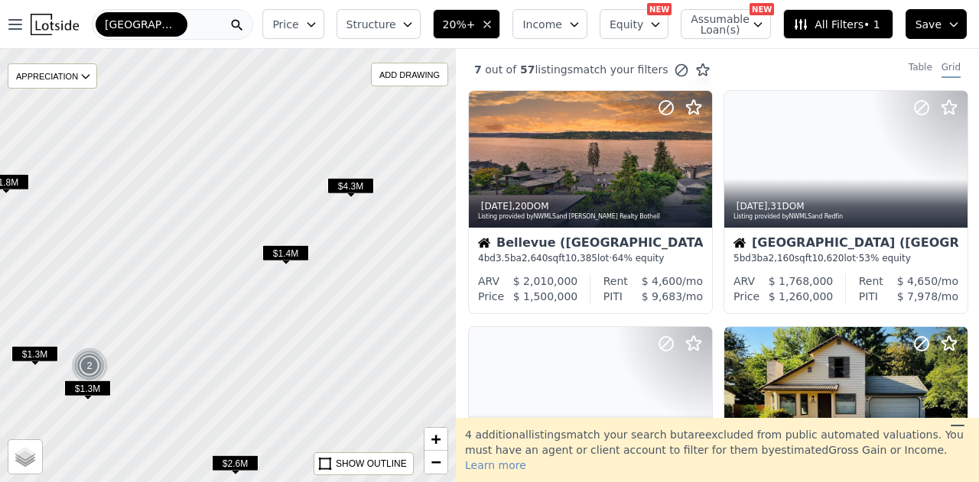
drag, startPoint x: 322, startPoint y: 202, endPoint x: 265, endPoint y: 337, distance: 146.7
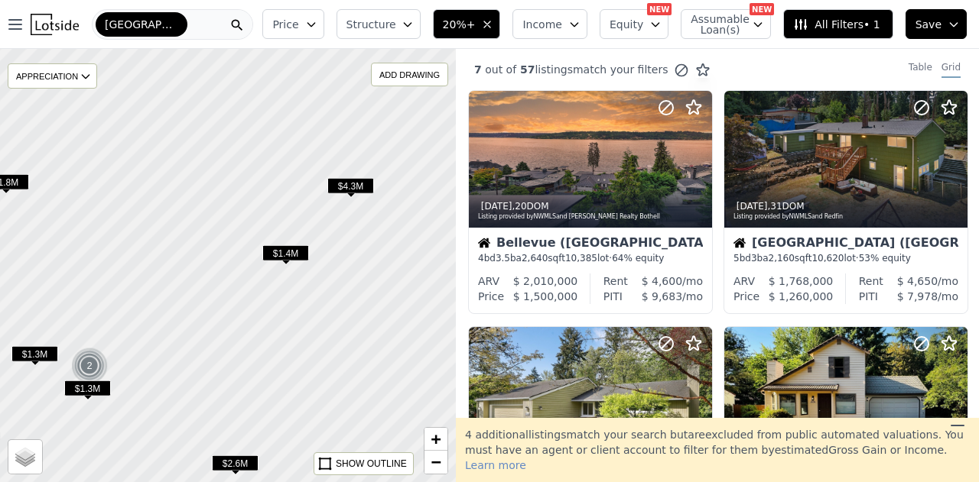
click at [265, 337] on div at bounding box center [227, 265] width 547 height 520
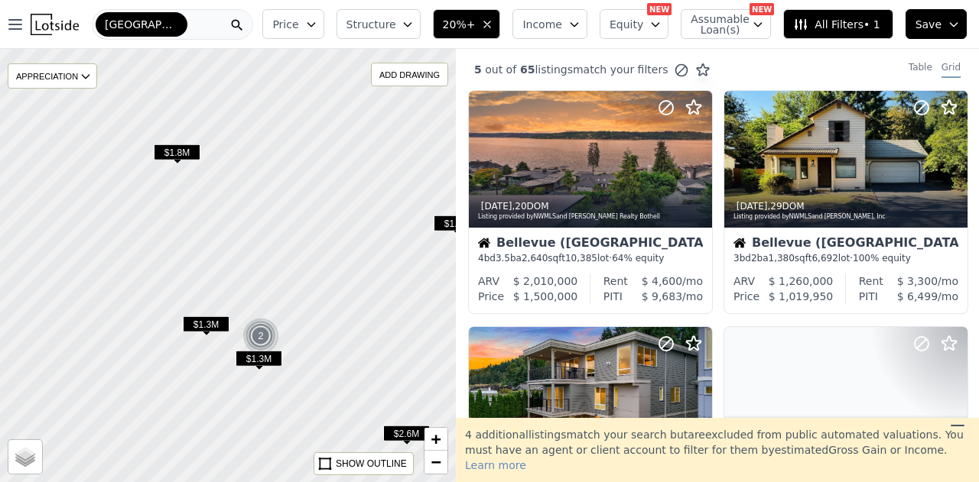
drag, startPoint x: 269, startPoint y: 224, endPoint x: 440, endPoint y: 194, distance: 173.9
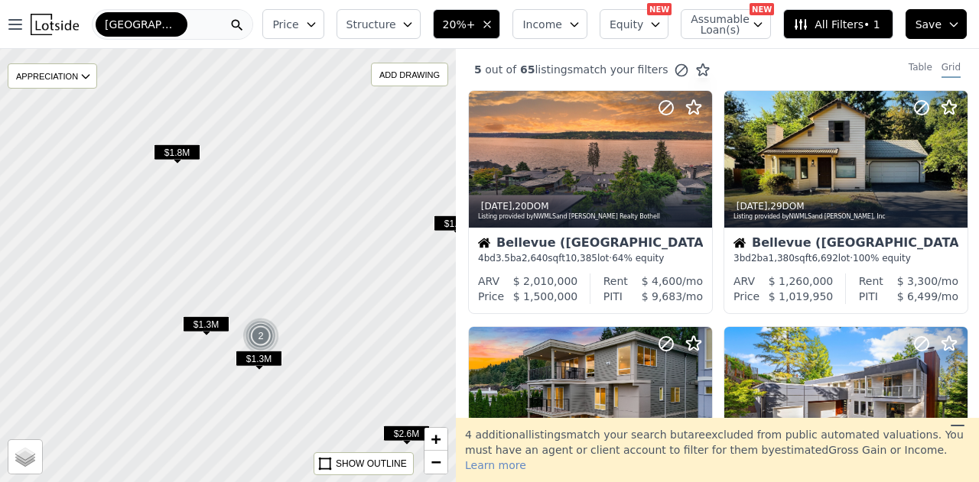
click at [440, 194] on div at bounding box center [227, 265] width 547 height 520
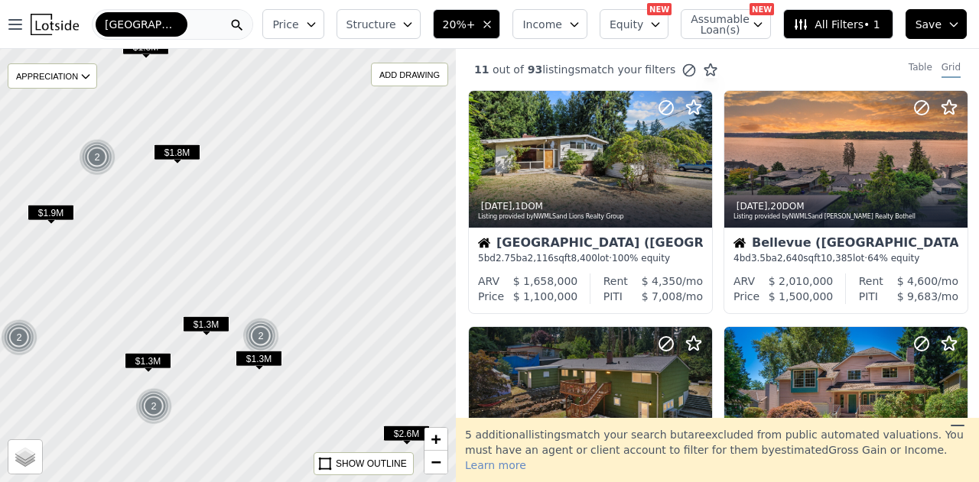
drag, startPoint x: 313, startPoint y: 326, endPoint x: 314, endPoint y: 201, distance: 125.4
click at [314, 201] on div at bounding box center [227, 265] width 547 height 520
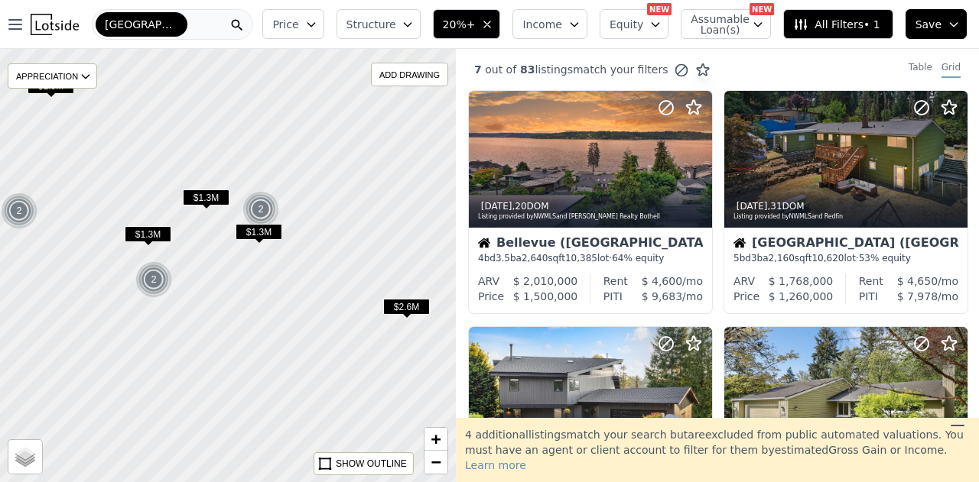
click at [260, 232] on span "$1.3M" at bounding box center [259, 232] width 47 height 16
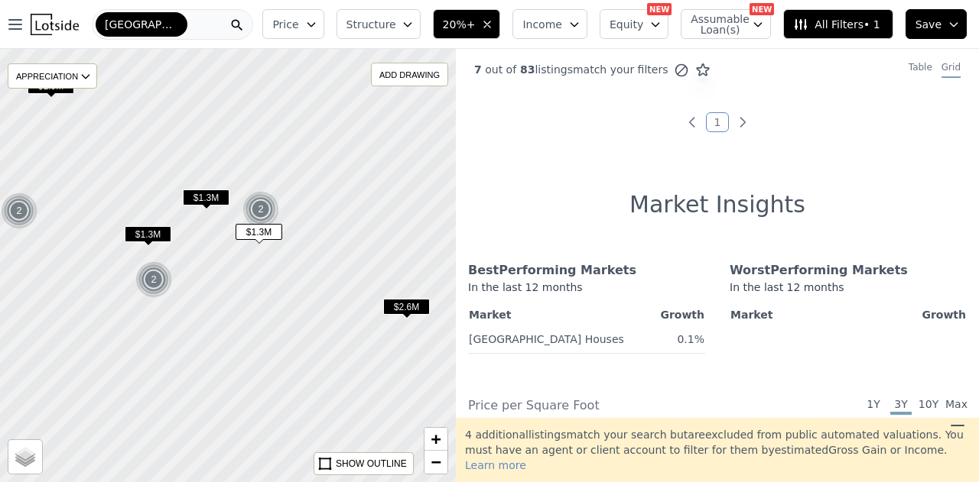
click at [198, 197] on span "$1.3M" at bounding box center [206, 198] width 47 height 16
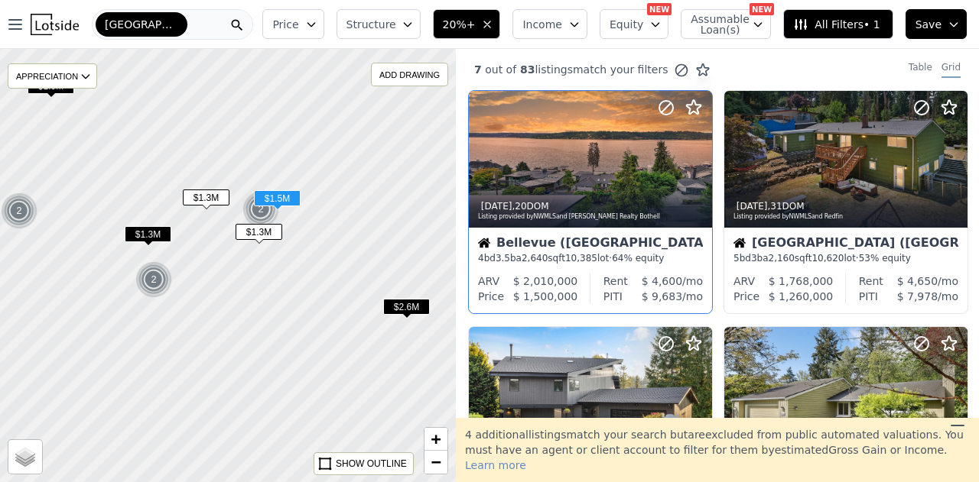
click at [583, 256] on span "10,385" at bounding box center [581, 258] width 32 height 11
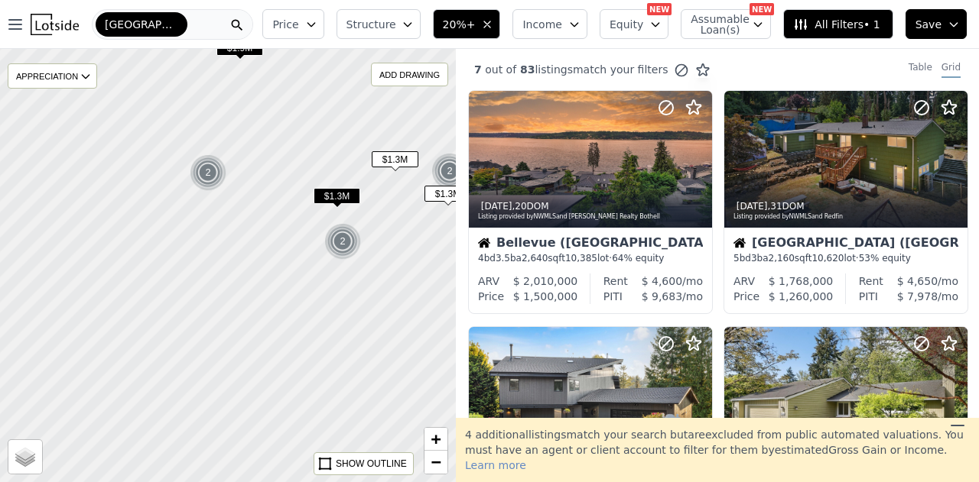
drag, startPoint x: 206, startPoint y: 307, endPoint x: 333, endPoint y: 253, distance: 137.8
click at [379, 270] on div at bounding box center [228, 265] width 547 height 520
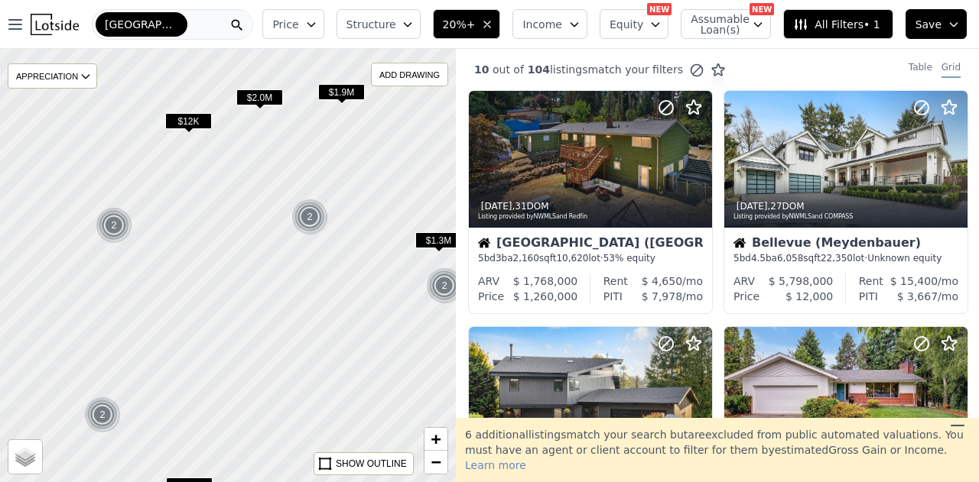
drag, startPoint x: 200, startPoint y: 238, endPoint x: 303, endPoint y: 271, distance: 107.6
click at [303, 271] on div at bounding box center [227, 265] width 547 height 520
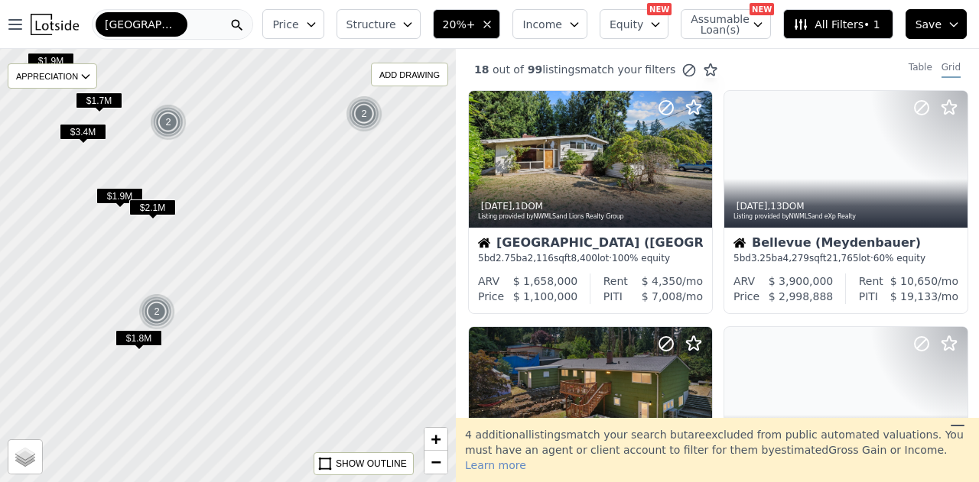
drag, startPoint x: 206, startPoint y: 245, endPoint x: 242, endPoint y: 161, distance: 91.5
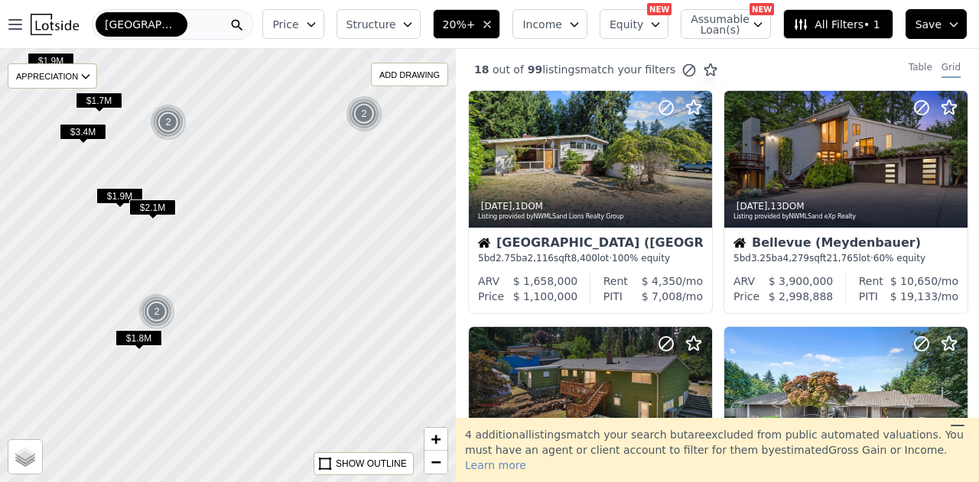
click at [242, 161] on div at bounding box center [227, 265] width 547 height 520
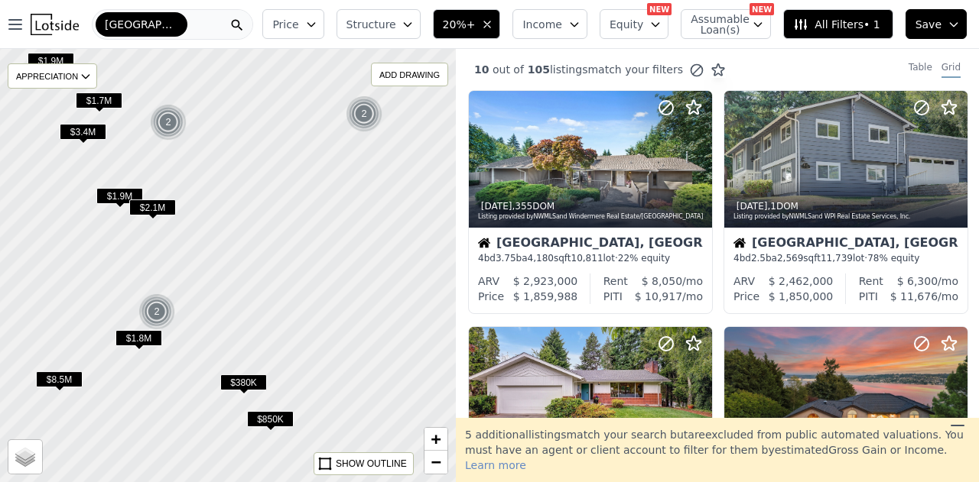
click at [577, 27] on button "Income" at bounding box center [549, 24] width 75 height 30
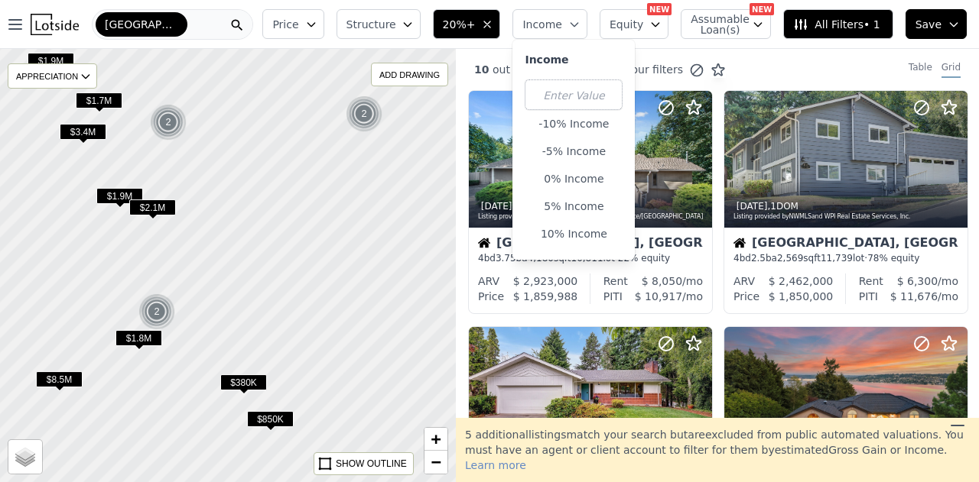
click at [323, 28] on button "Price" at bounding box center [292, 24] width 61 height 30
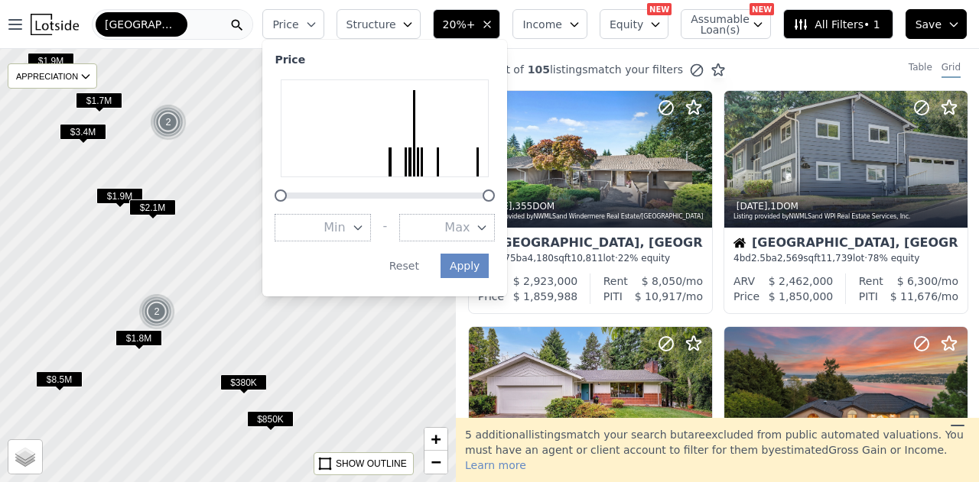
click at [495, 228] on button "Max" at bounding box center [447, 228] width 96 height 28
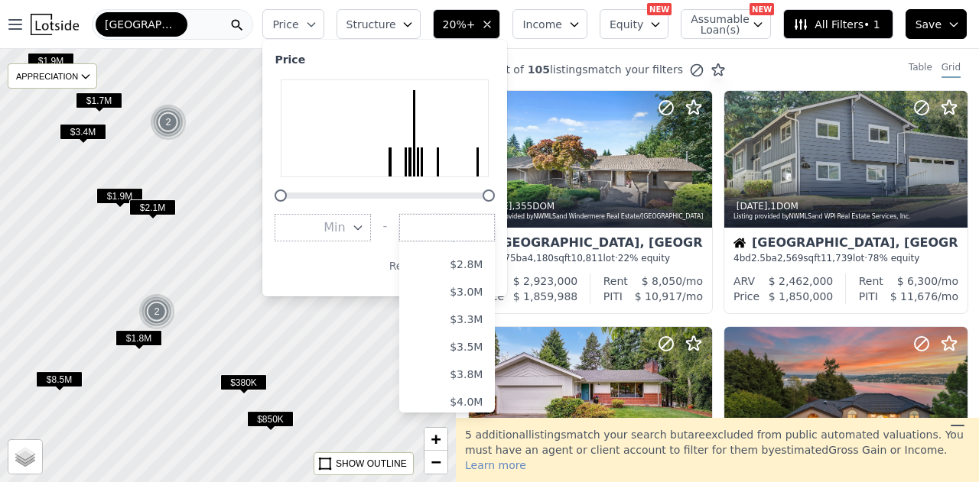
scroll to position [306, 0]
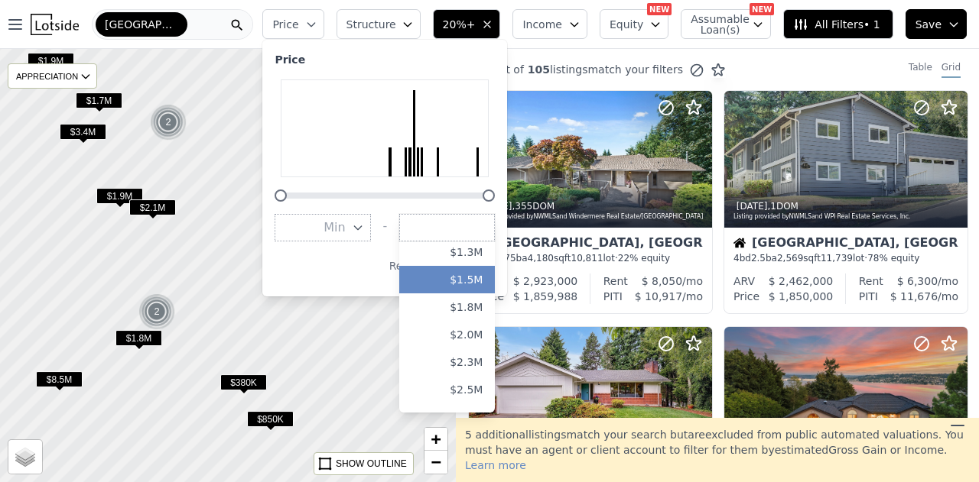
click at [485, 284] on button "$1.5M" at bounding box center [447, 280] width 96 height 28
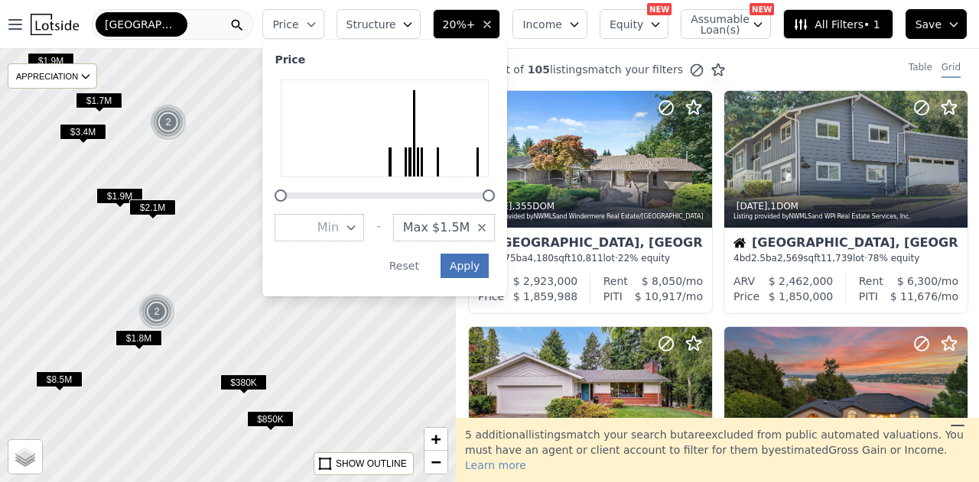
click at [487, 262] on div "Price Min - Max $1.5M Apply Reset" at bounding box center [384, 168] width 245 height 257
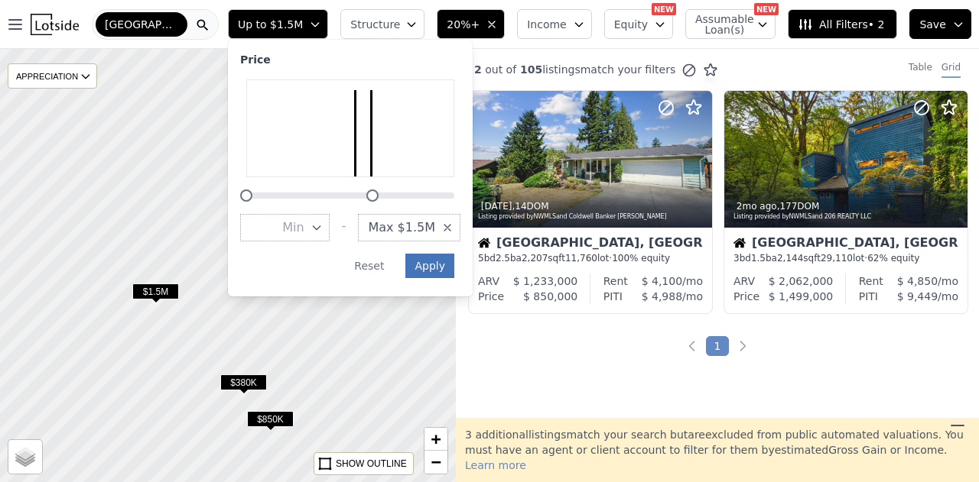
click at [454, 264] on button "Apply" at bounding box center [429, 266] width 49 height 24
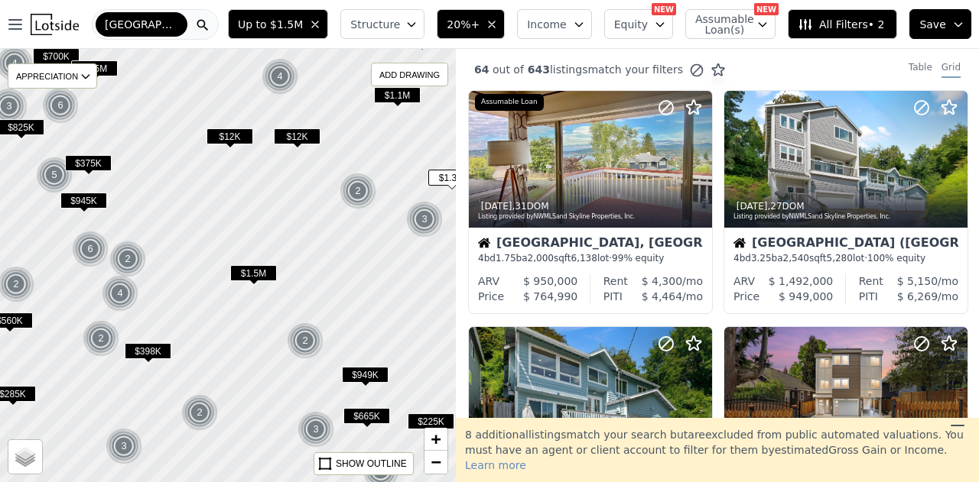
click at [262, 272] on span "$1.5M" at bounding box center [253, 273] width 47 height 16
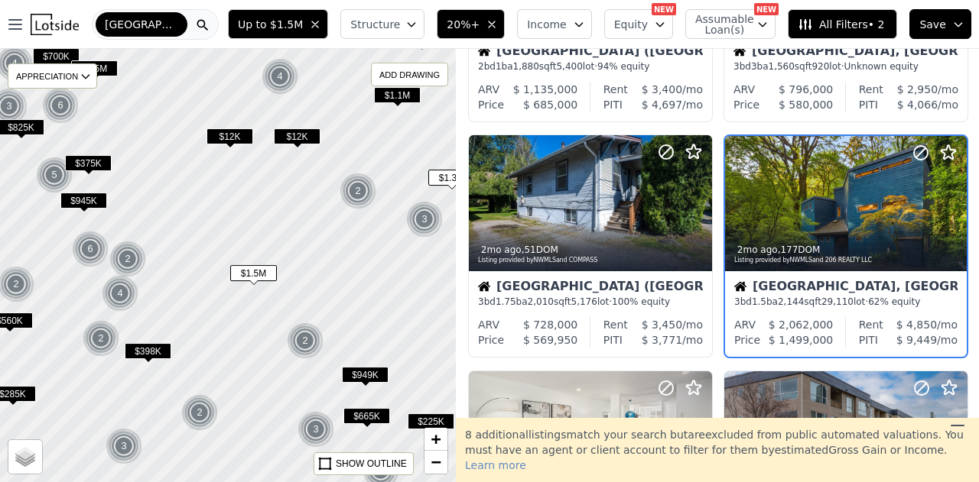
scroll to position [905, 0]
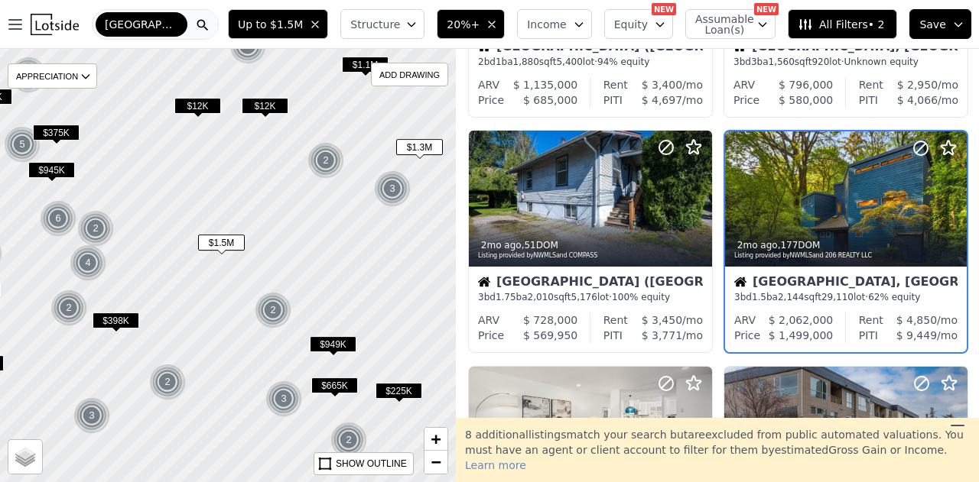
drag, startPoint x: 365, startPoint y: 336, endPoint x: 217, endPoint y: 302, distance: 152.1
click at [331, 304] on div at bounding box center [226, 264] width 547 height 520
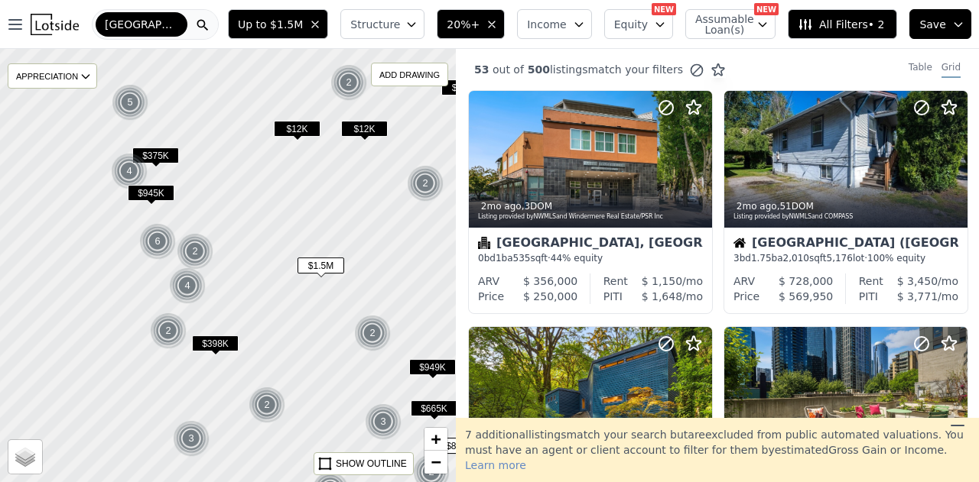
drag, startPoint x: 197, startPoint y: 302, endPoint x: 249, endPoint y: 314, distance: 52.7
click at [249, 314] on div at bounding box center [229, 267] width 547 height 520
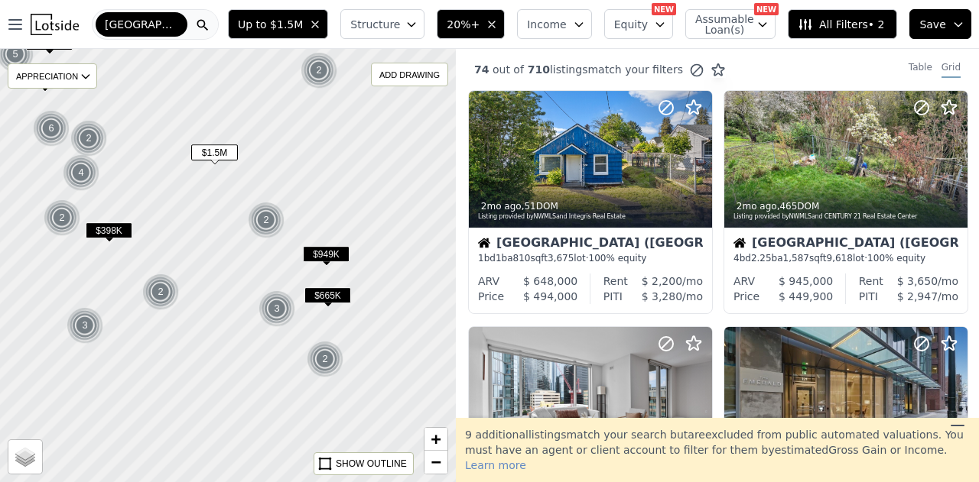
drag, startPoint x: 272, startPoint y: 278, endPoint x: 154, endPoint y: 130, distance: 189.9
click at [155, 121] on div at bounding box center [223, 261] width 547 height 520
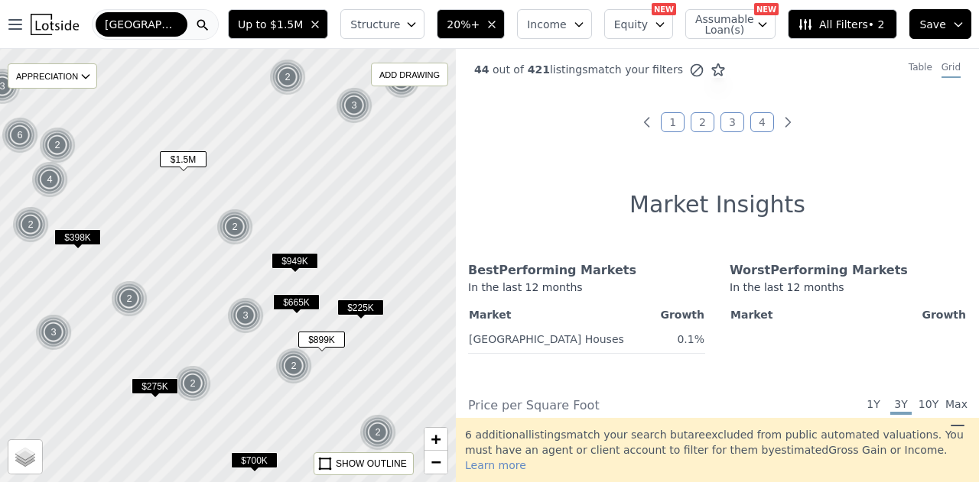
drag, startPoint x: 305, startPoint y: 380, endPoint x: 278, endPoint y: 394, distance: 30.1
click at [278, 394] on div at bounding box center [227, 265] width 547 height 520
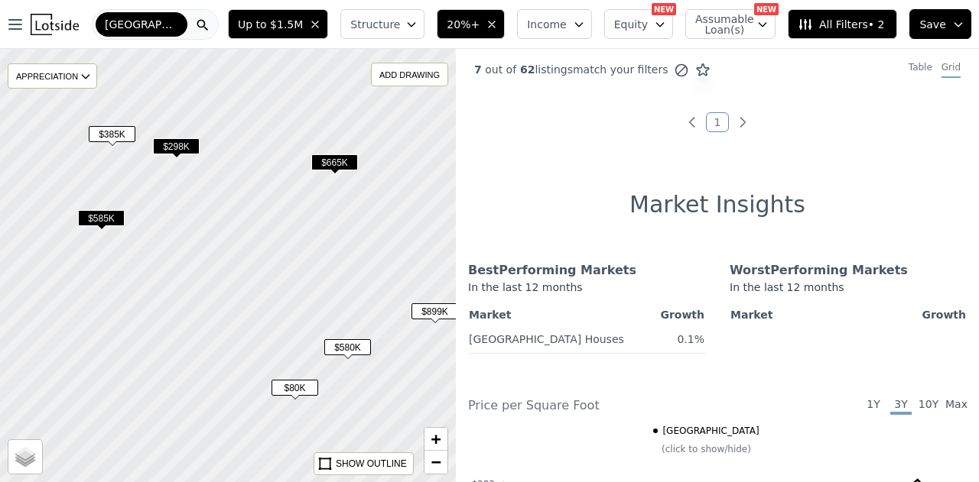
click at [106, 132] on span "$385K" at bounding box center [112, 134] width 47 height 16
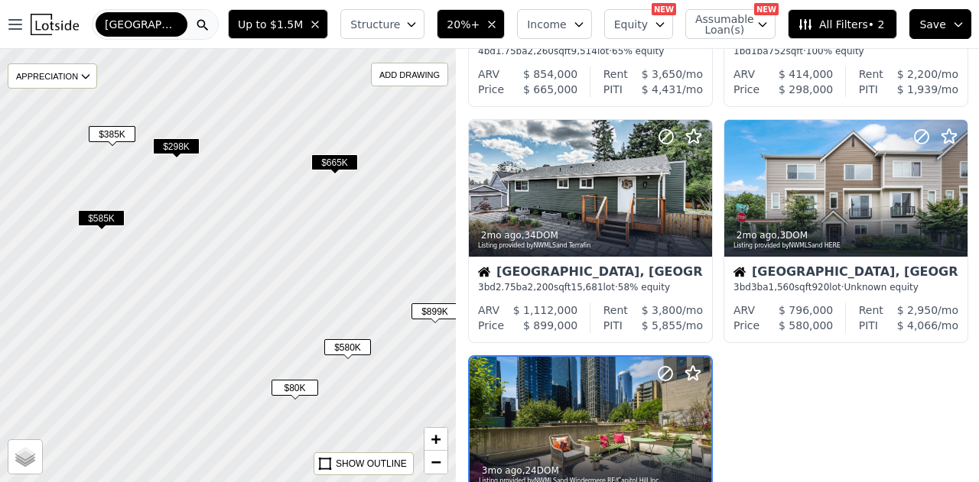
scroll to position [620, 0]
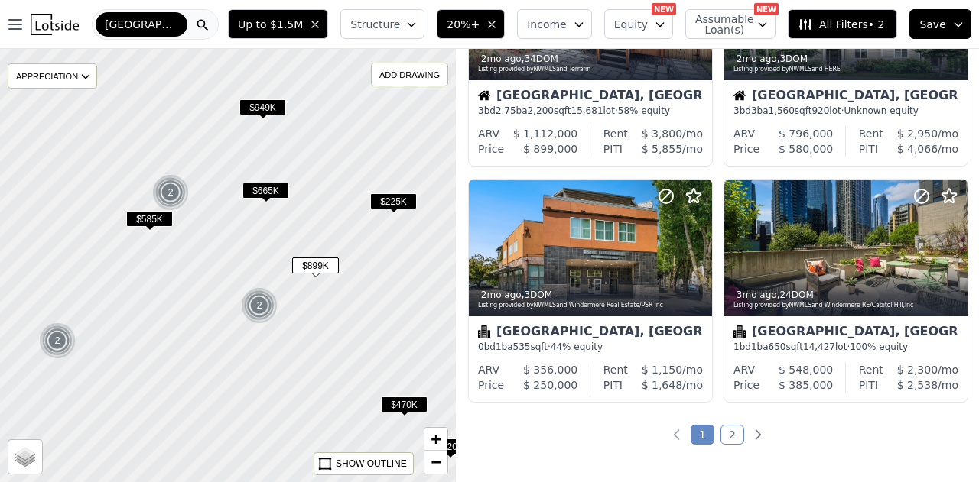
click at [268, 193] on span "$665K" at bounding box center [265, 191] width 47 height 16
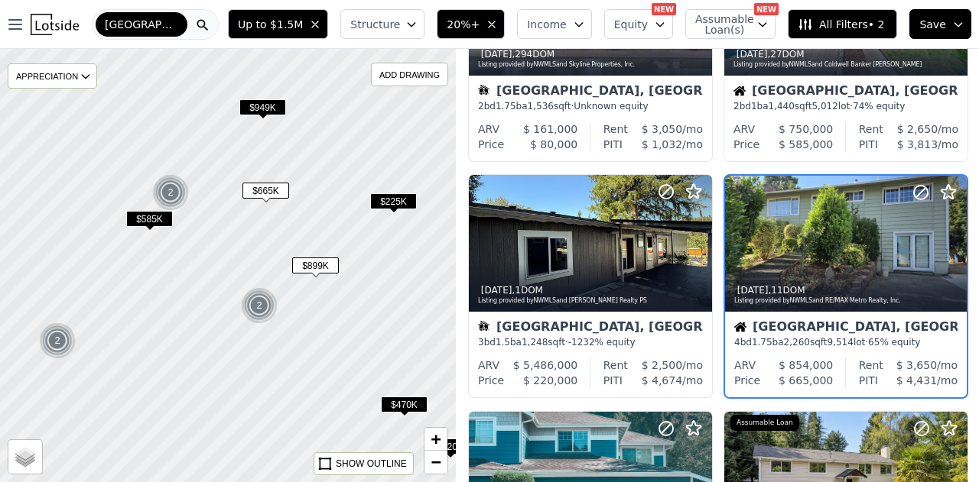
scroll to position [148, 0]
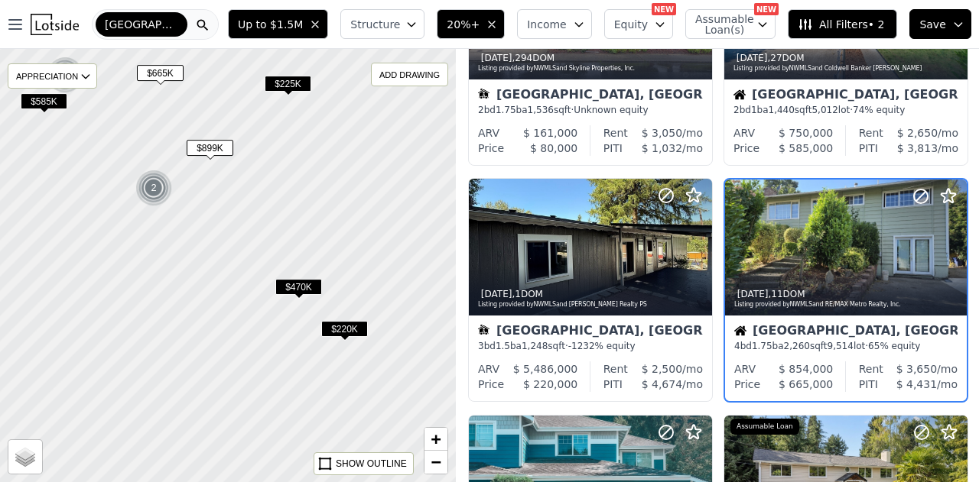
drag, startPoint x: 346, startPoint y: 328, endPoint x: 219, endPoint y: 187, distance: 189.5
click at [222, 190] on div at bounding box center [222, 259] width 547 height 520
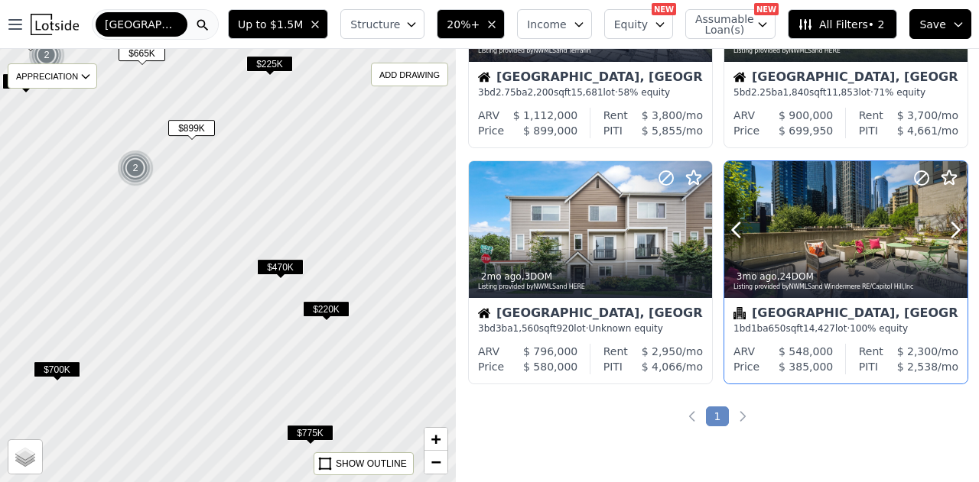
scroll to position [1142, 0]
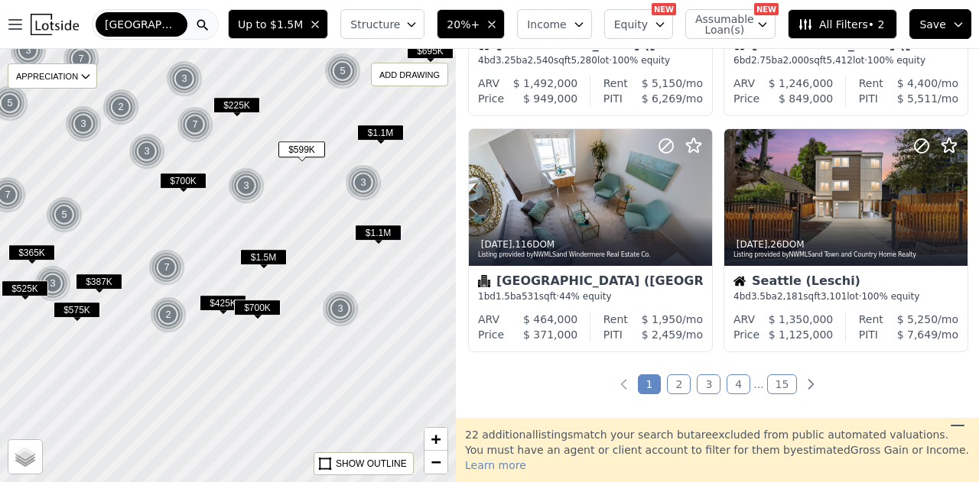
drag, startPoint x: 309, startPoint y: 395, endPoint x: 295, endPoint y: 235, distance: 161.2
click at [295, 235] on div at bounding box center [225, 263] width 547 height 520
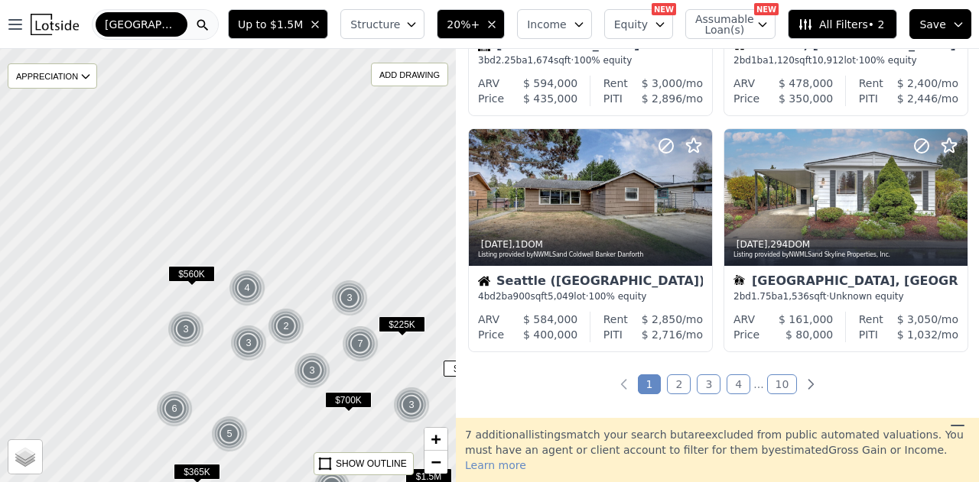
drag, startPoint x: 263, startPoint y: 410, endPoint x: 359, endPoint y: 440, distance: 100.9
click at [379, 482] on html "Open main menu Maple Valley Up to $1.5M Structure 20%+ Income Equity NEW Assuma…" at bounding box center [489, 241] width 979 height 482
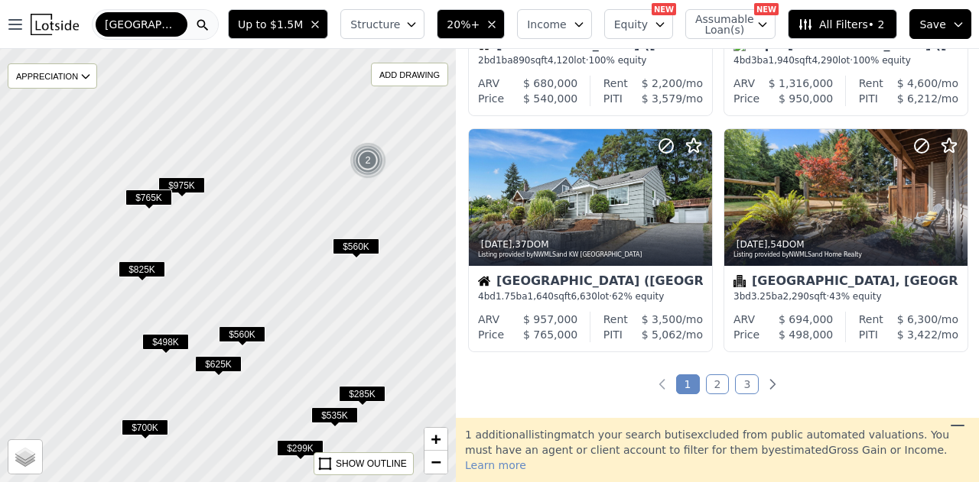
drag, startPoint x: 216, startPoint y: 328, endPoint x: 352, endPoint y: 327, distance: 136.1
click at [352, 327] on div at bounding box center [227, 265] width 547 height 520
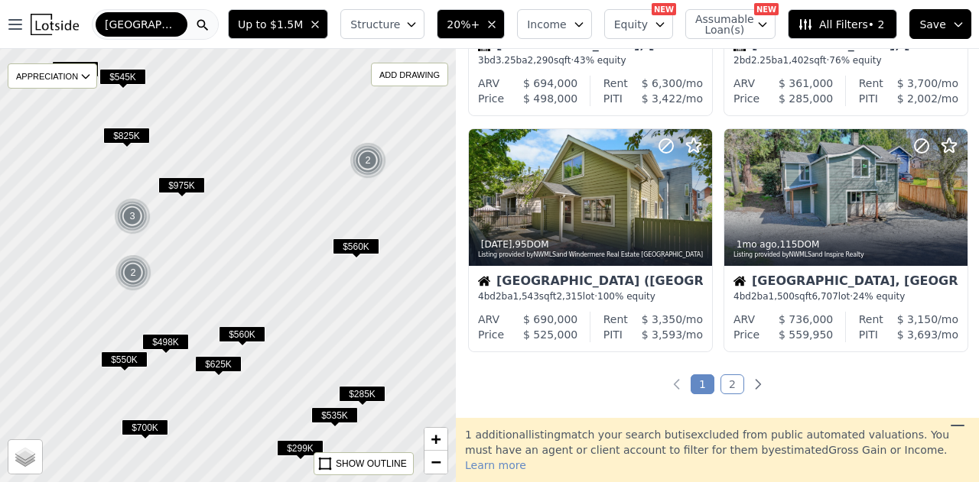
click at [124, 71] on span "$545K" at bounding box center [122, 77] width 47 height 16
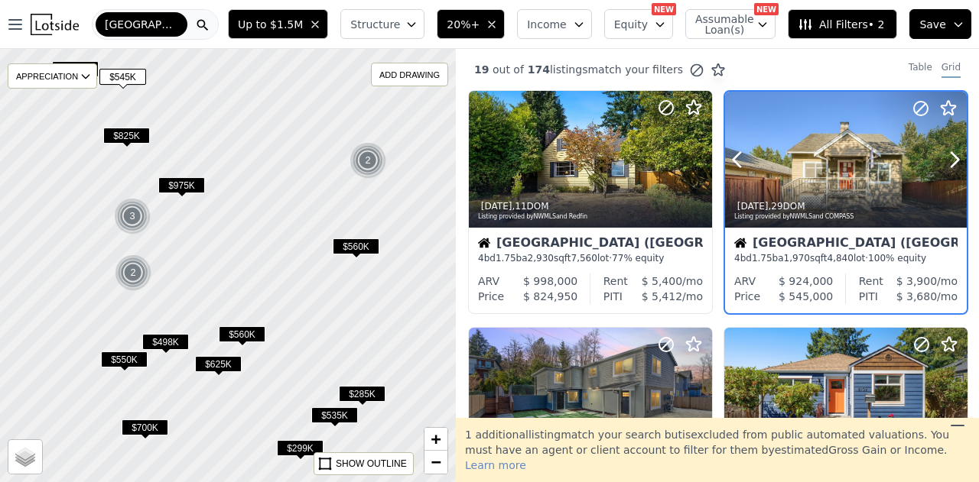
click at [836, 189] on div at bounding box center [846, 193] width 242 height 28
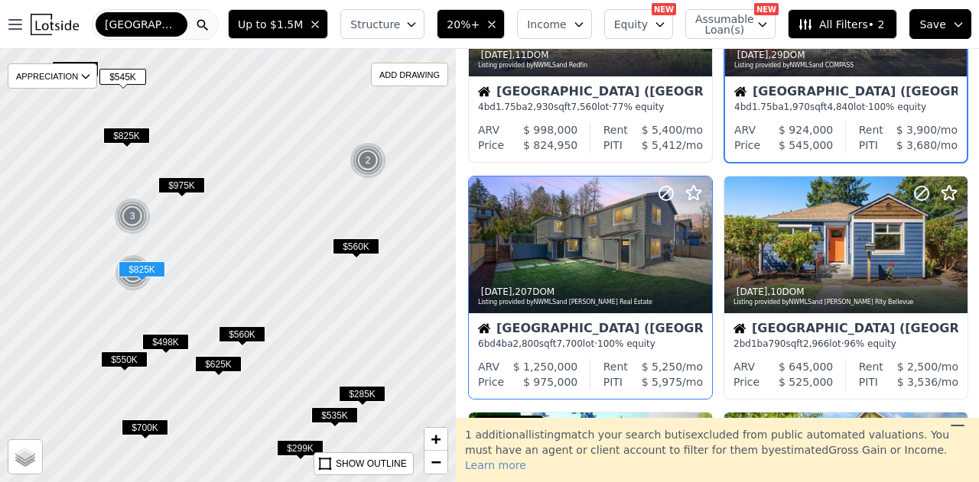
scroll to position [153, 0]
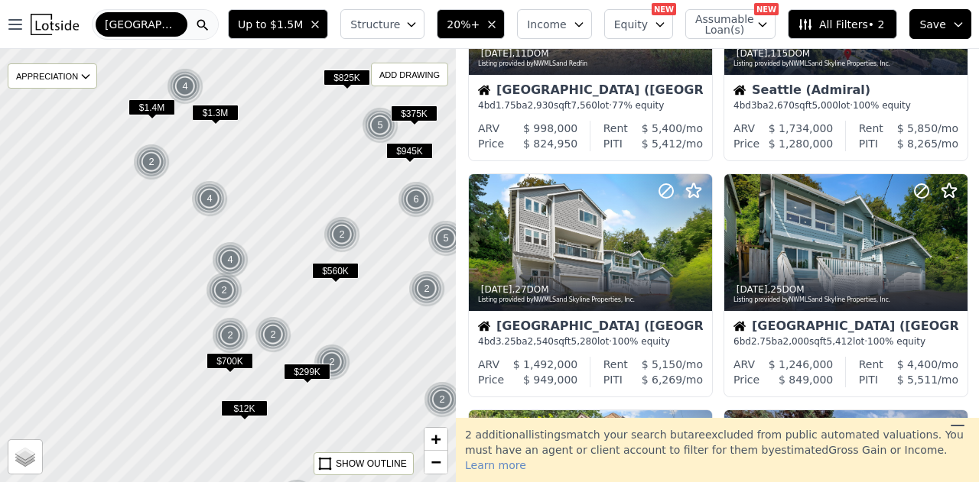
drag, startPoint x: 284, startPoint y: 184, endPoint x: 283, endPoint y: 258, distance: 74.9
click at [283, 255] on div at bounding box center [227, 275] width 547 height 520
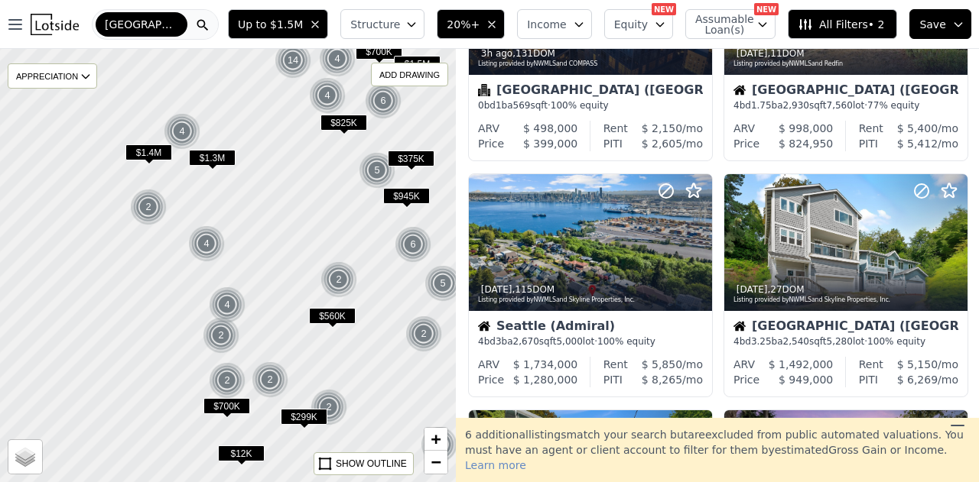
click at [150, 206] on div "2" at bounding box center [148, 207] width 37 height 37
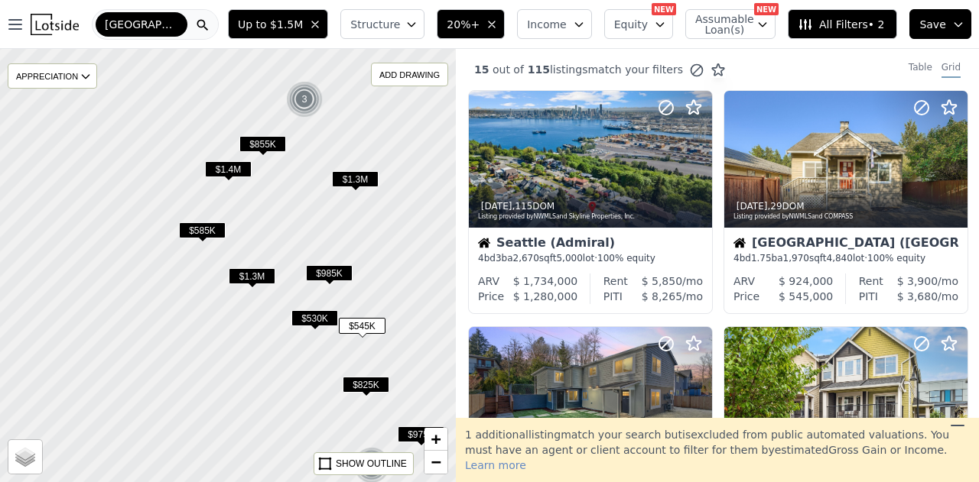
click at [212, 233] on span "$585K" at bounding box center [202, 231] width 47 height 16
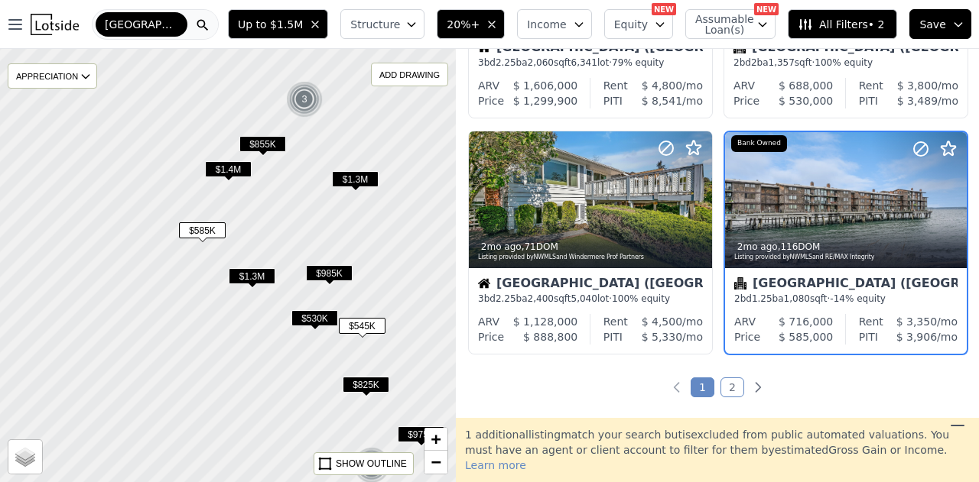
scroll to position [1141, 0]
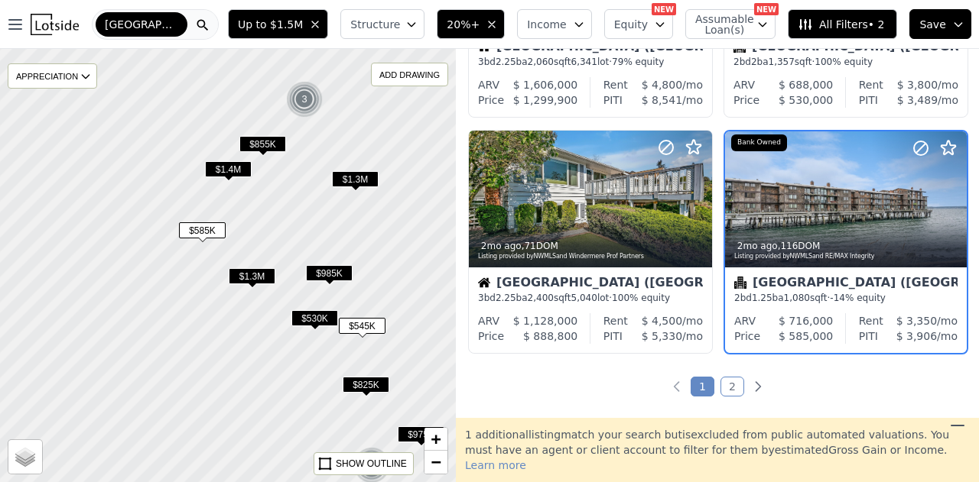
click at [245, 267] on div at bounding box center [227, 265] width 547 height 520
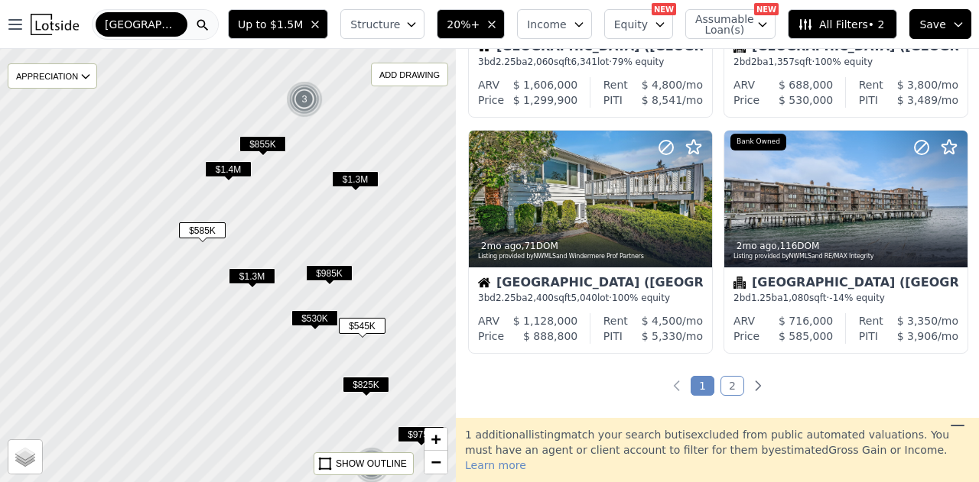
click at [257, 276] on span "$1.3M" at bounding box center [252, 276] width 47 height 16
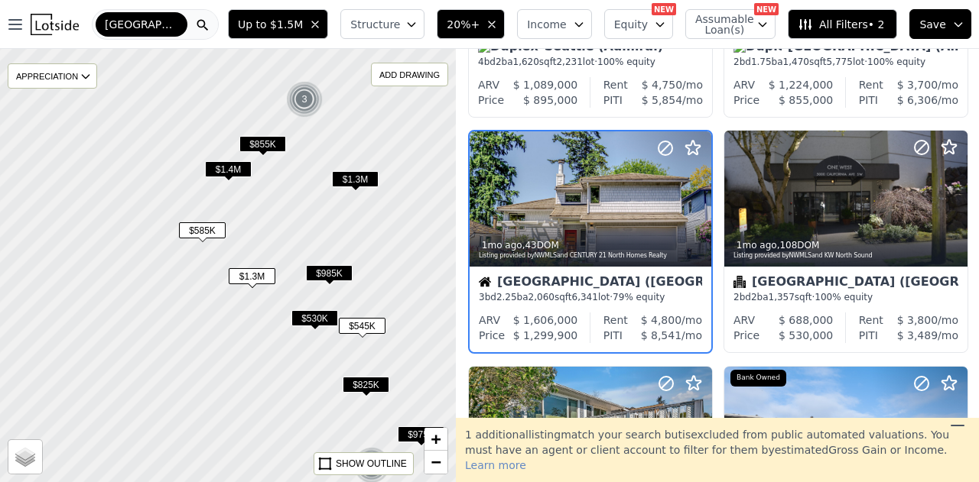
scroll to position [982, 0]
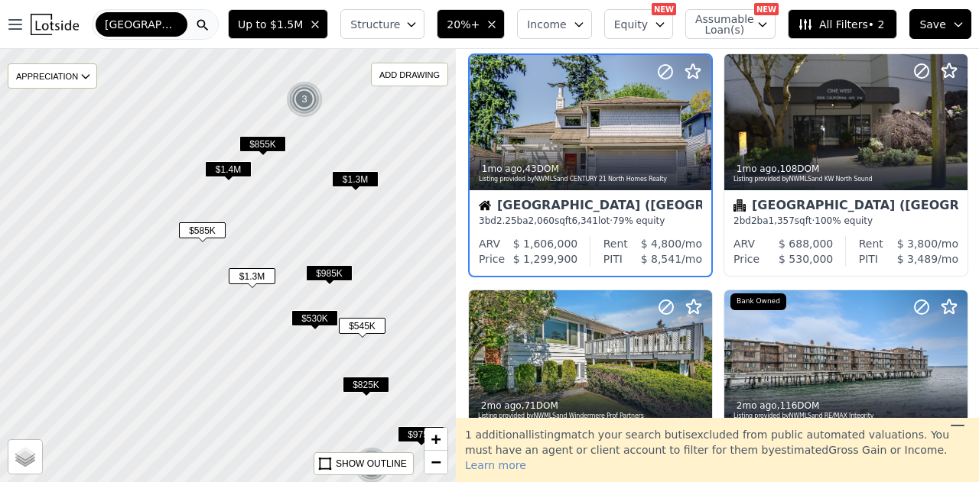
click at [268, 142] on span "$855K" at bounding box center [262, 144] width 47 height 16
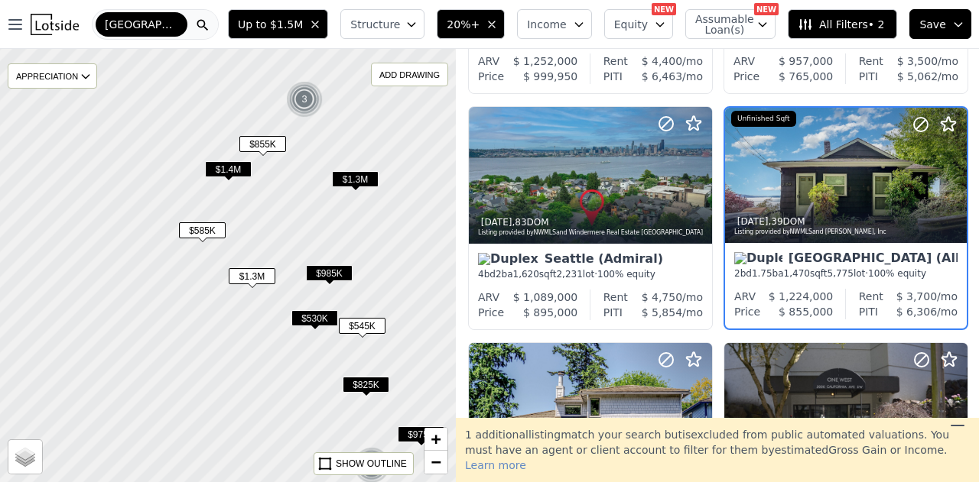
scroll to position [669, 0]
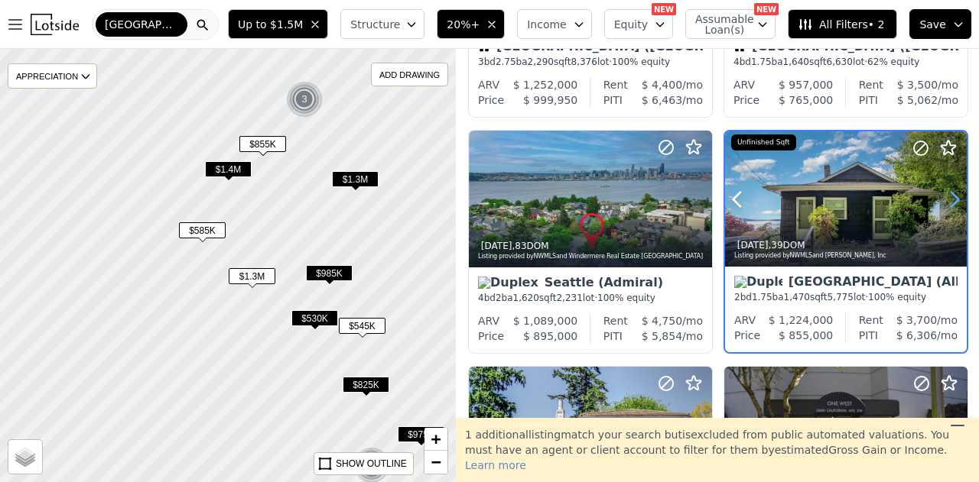
click at [951, 202] on icon at bounding box center [954, 199] width 7 height 15
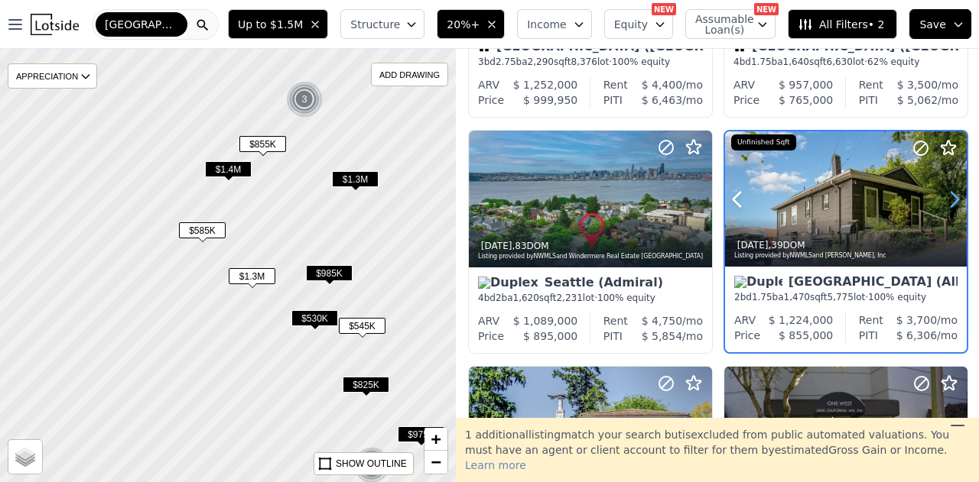
click at [951, 202] on icon at bounding box center [954, 199] width 7 height 15
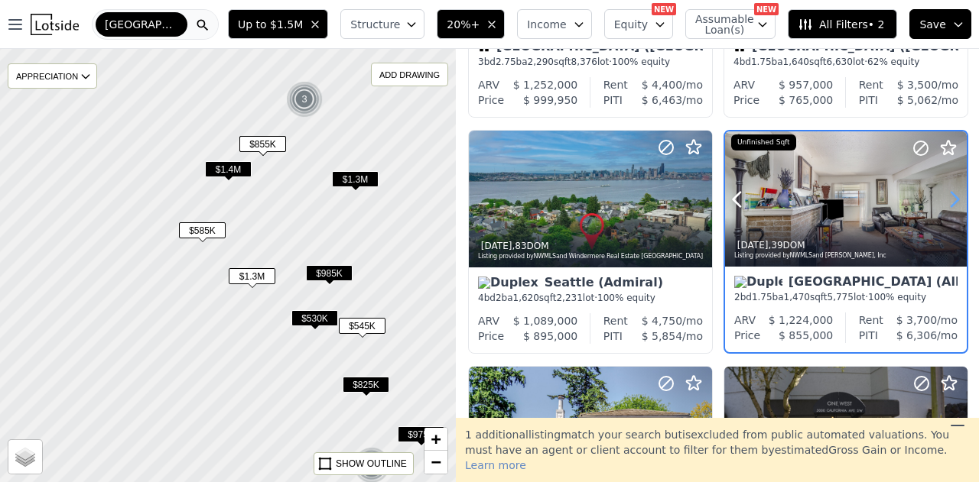
click at [951, 202] on icon at bounding box center [954, 199] width 7 height 15
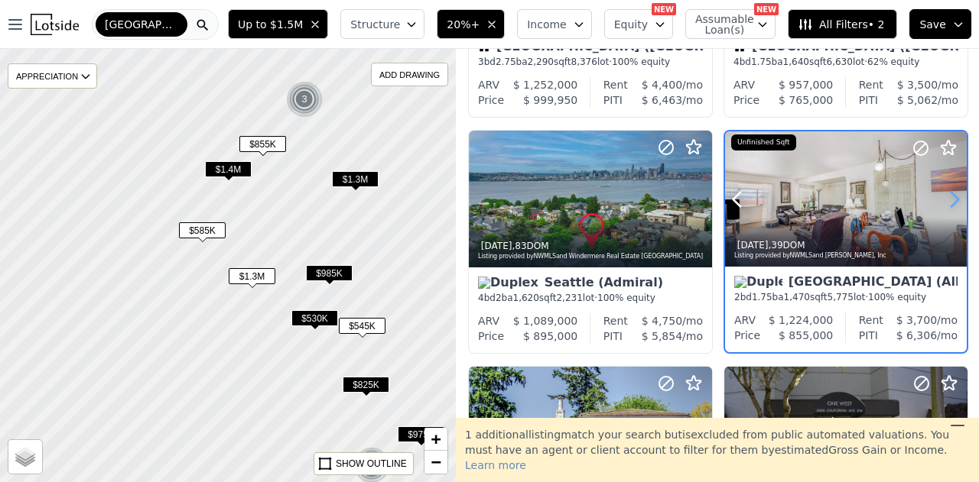
click at [947, 202] on icon at bounding box center [954, 199] width 24 height 24
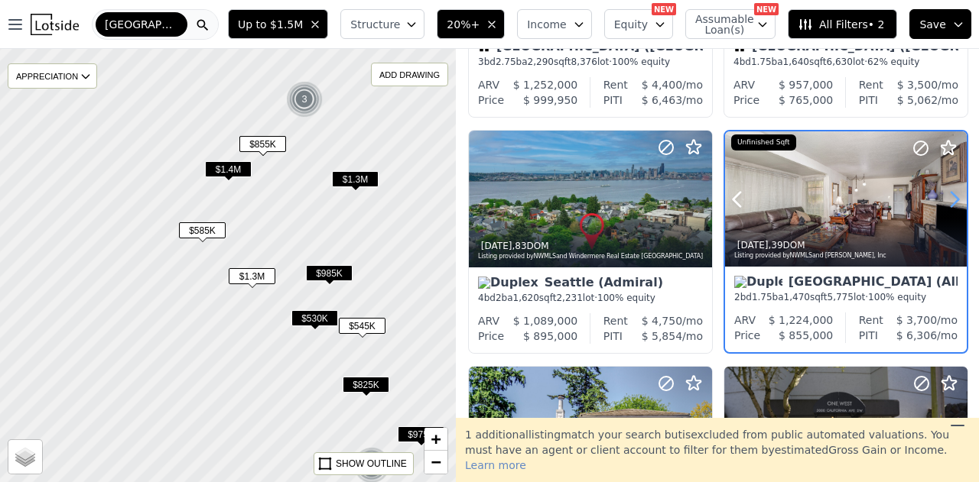
click at [947, 202] on icon at bounding box center [954, 199] width 24 height 24
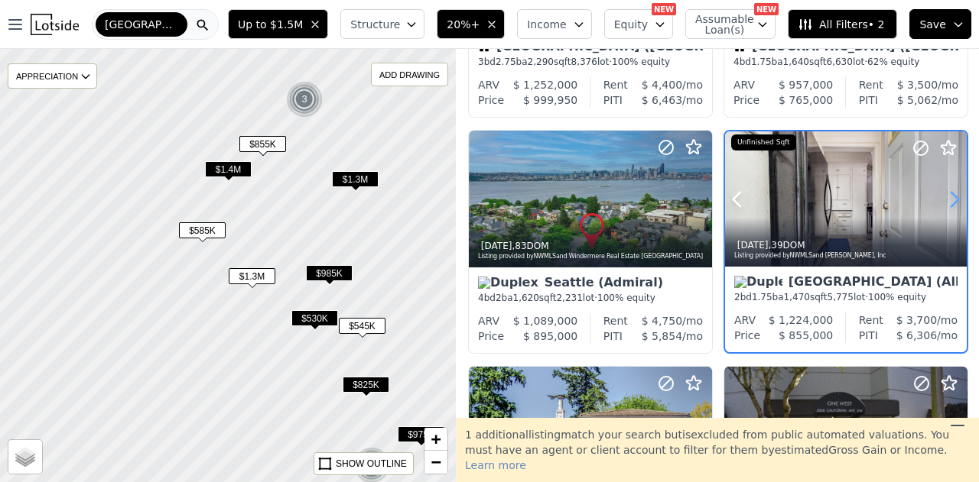
click at [947, 202] on icon at bounding box center [954, 199] width 24 height 24
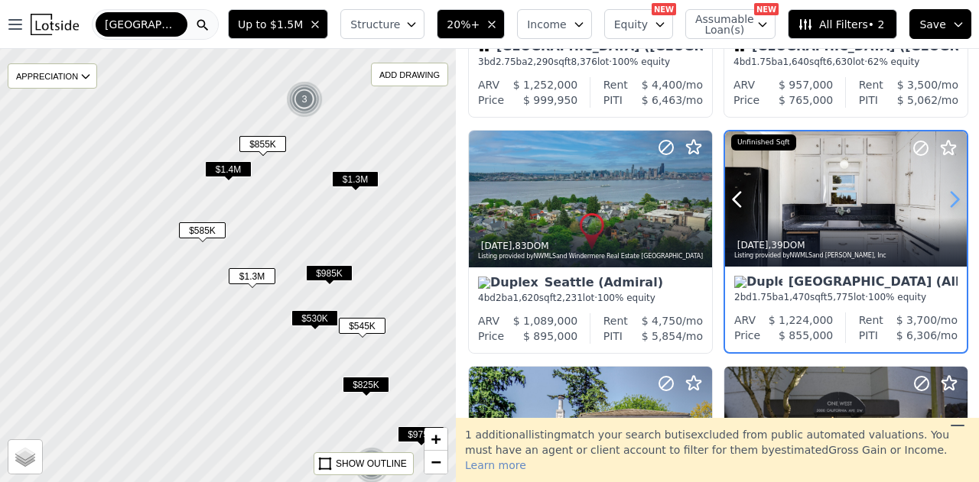
click at [947, 202] on icon at bounding box center [954, 199] width 24 height 24
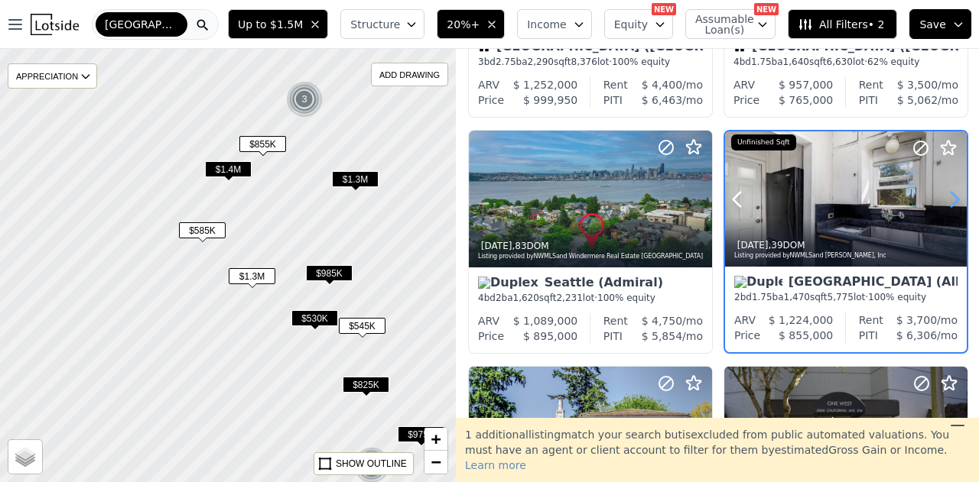
click at [947, 202] on icon at bounding box center [954, 199] width 24 height 24
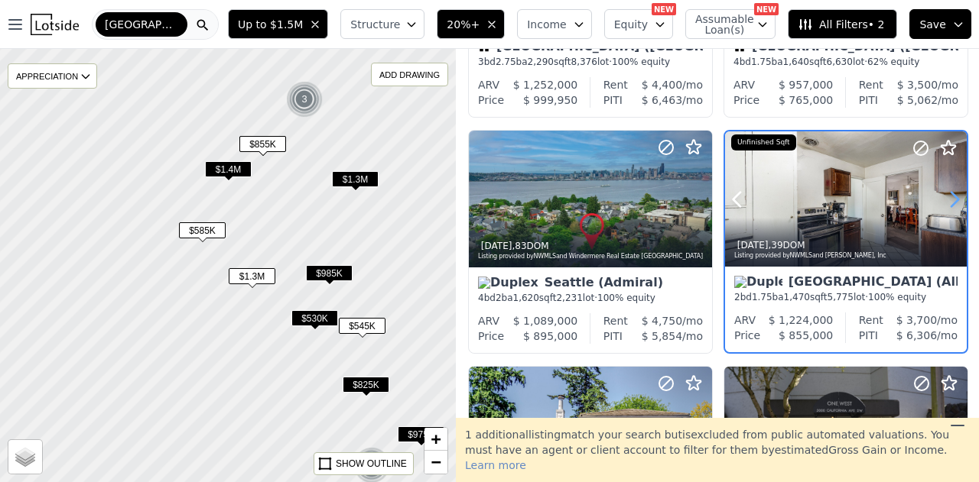
click at [947, 202] on icon at bounding box center [954, 199] width 24 height 24
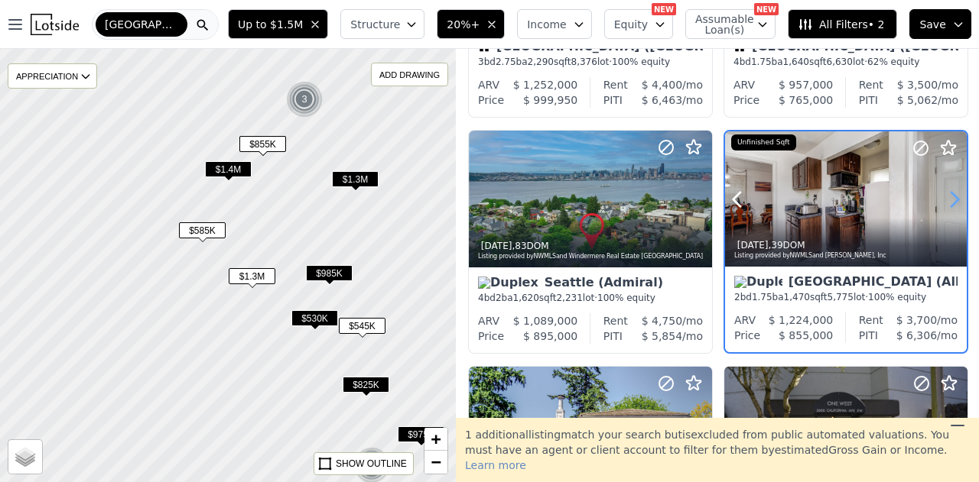
click at [947, 202] on icon at bounding box center [954, 199] width 24 height 24
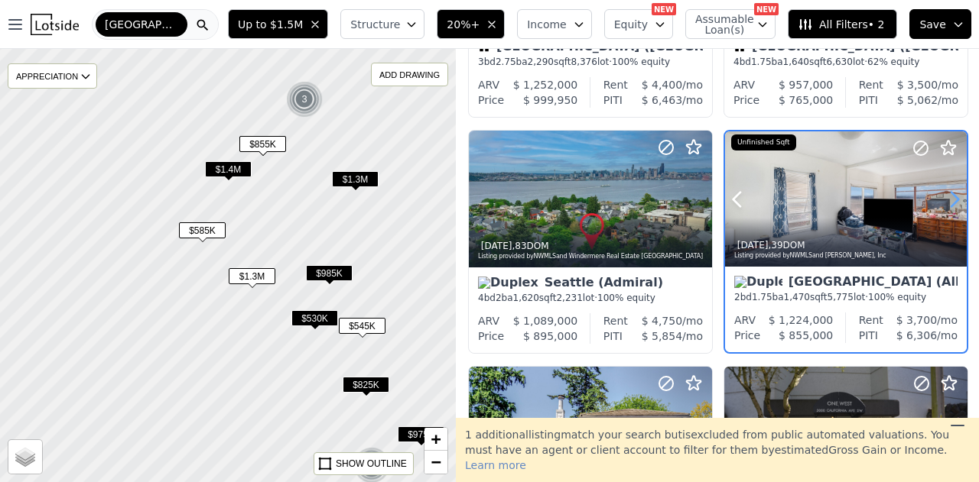
click at [947, 202] on icon at bounding box center [954, 199] width 24 height 24
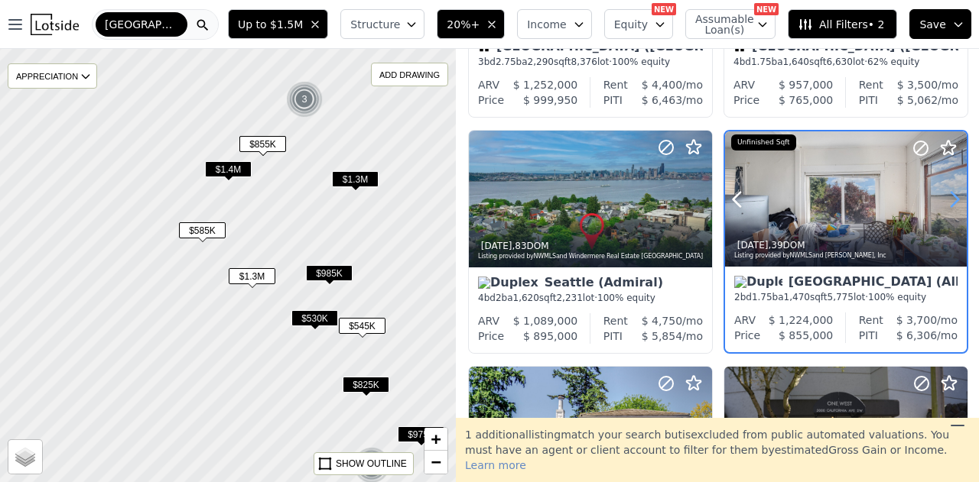
click at [947, 202] on icon at bounding box center [954, 199] width 24 height 24
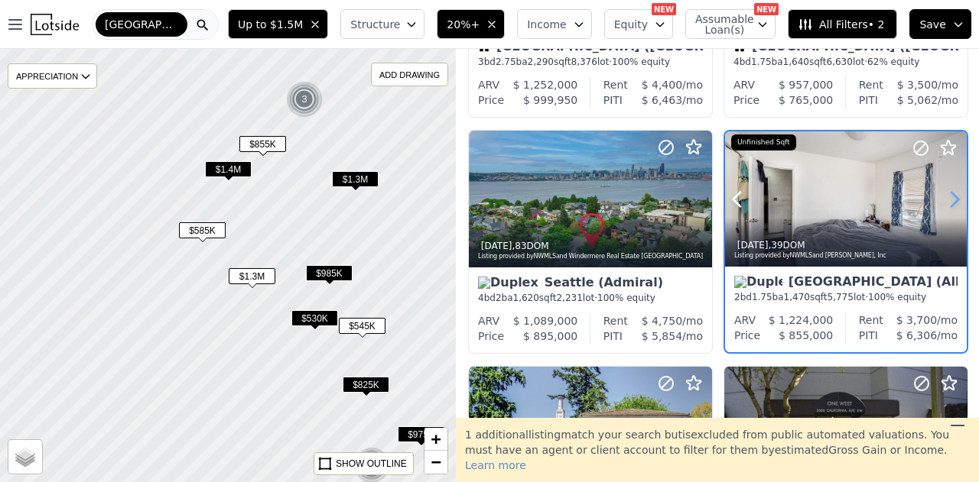
click at [947, 202] on icon at bounding box center [954, 199] width 24 height 24
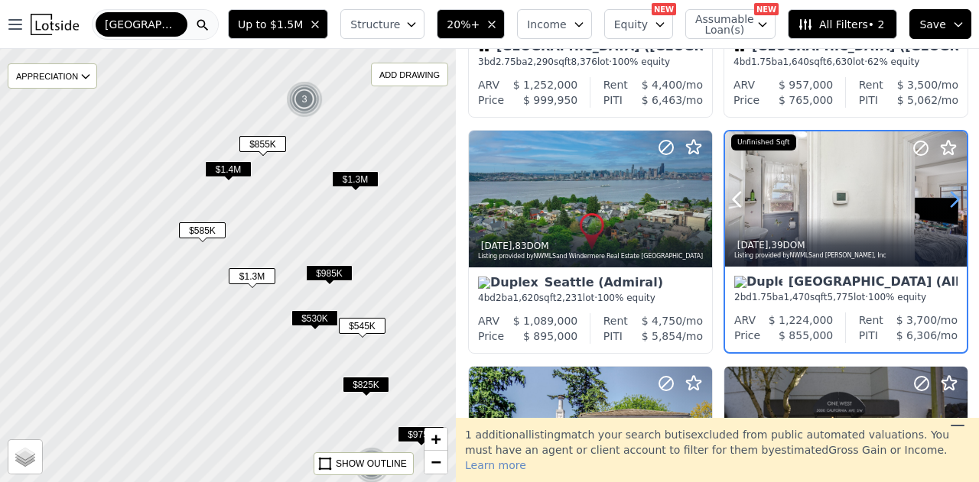
click at [947, 202] on icon at bounding box center [954, 199] width 24 height 24
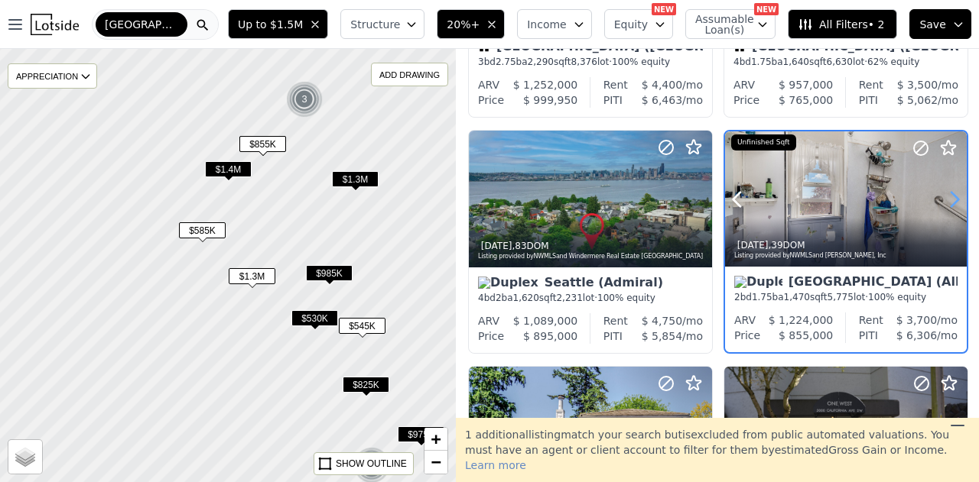
click at [944, 193] on icon at bounding box center [954, 199] width 24 height 24
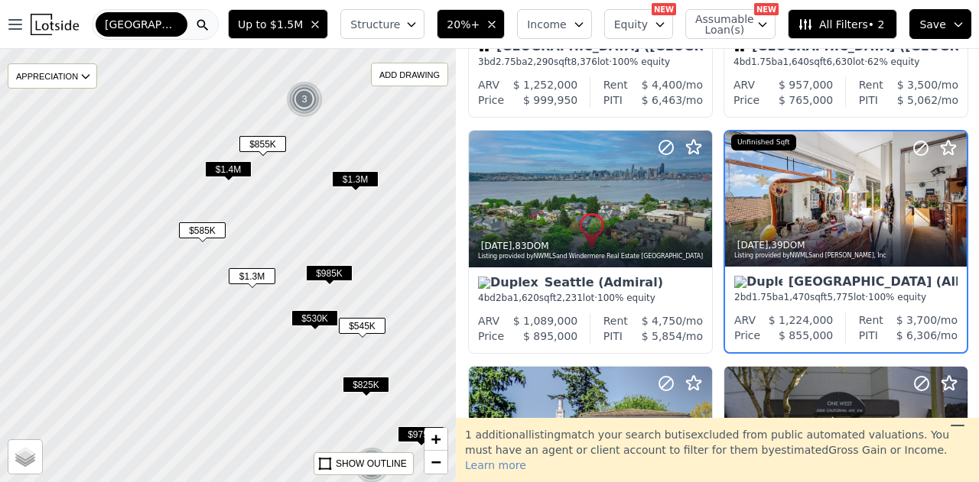
click at [844, 296] on div "2 bd 1.75 ba 1,470 sqft 5,775 lot · 100% equity" at bounding box center [845, 297] width 223 height 12
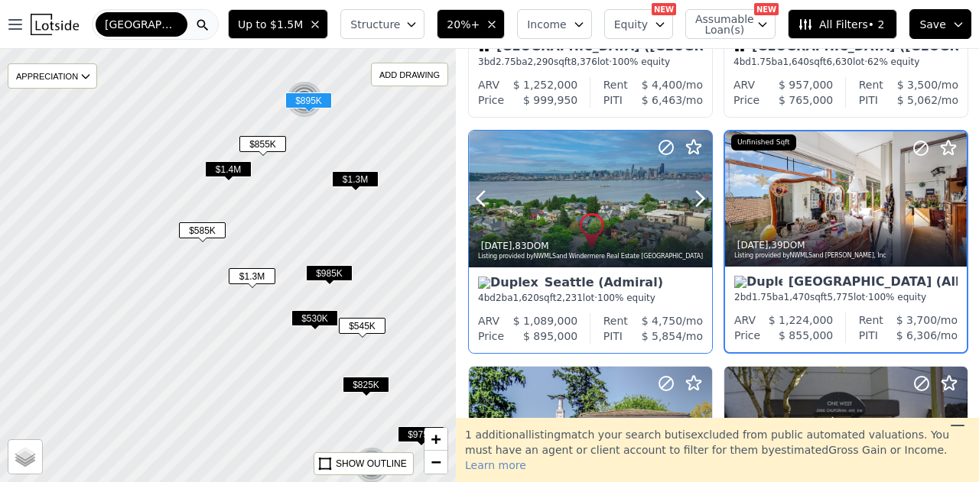
click at [564, 227] on div at bounding box center [590, 233] width 243 height 28
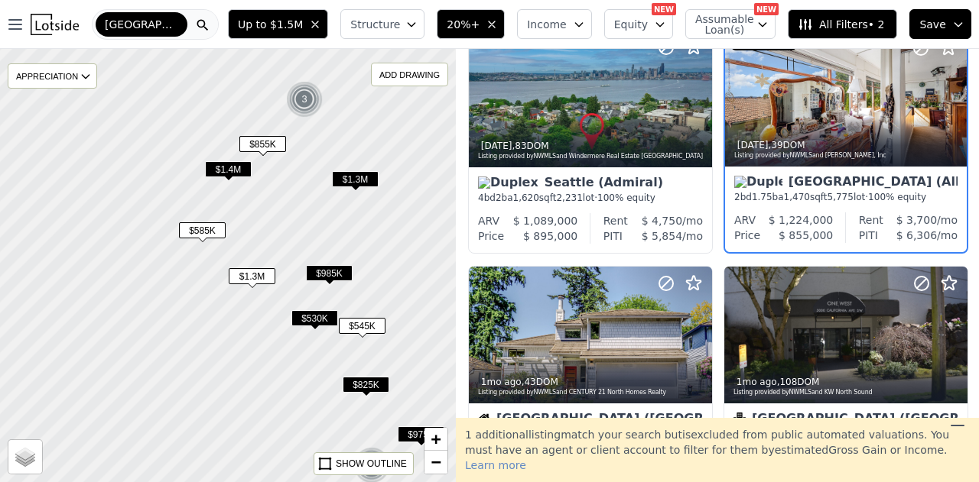
scroll to position [746, 0]
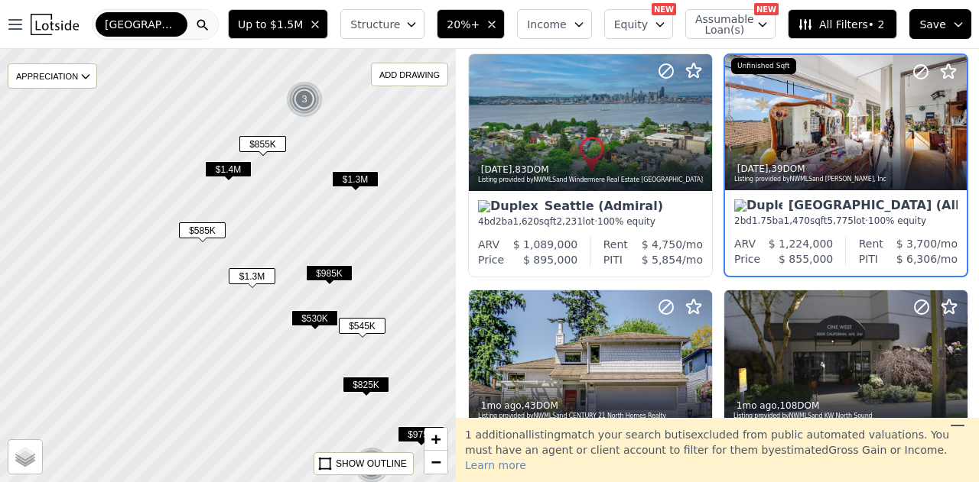
click at [853, 210] on div "Seattle (Alki)" at bounding box center [845, 207] width 223 height 15
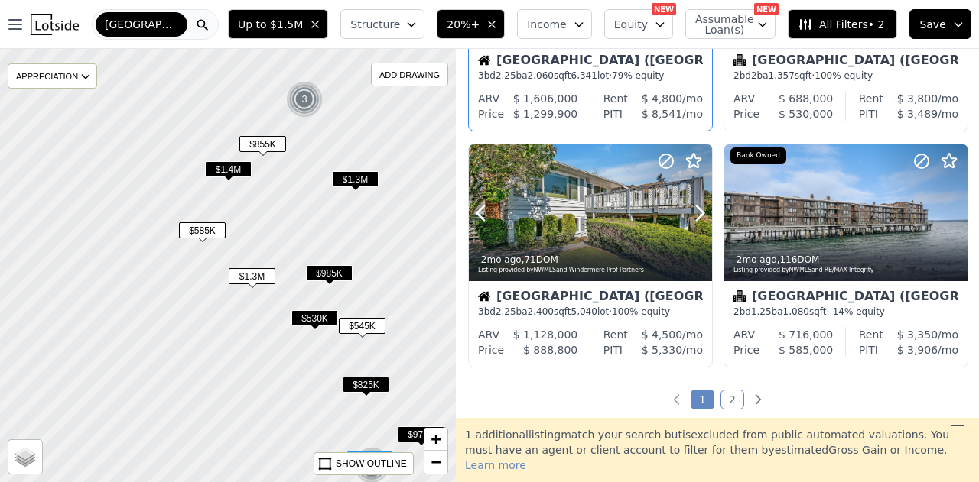
scroll to position [1204, 0]
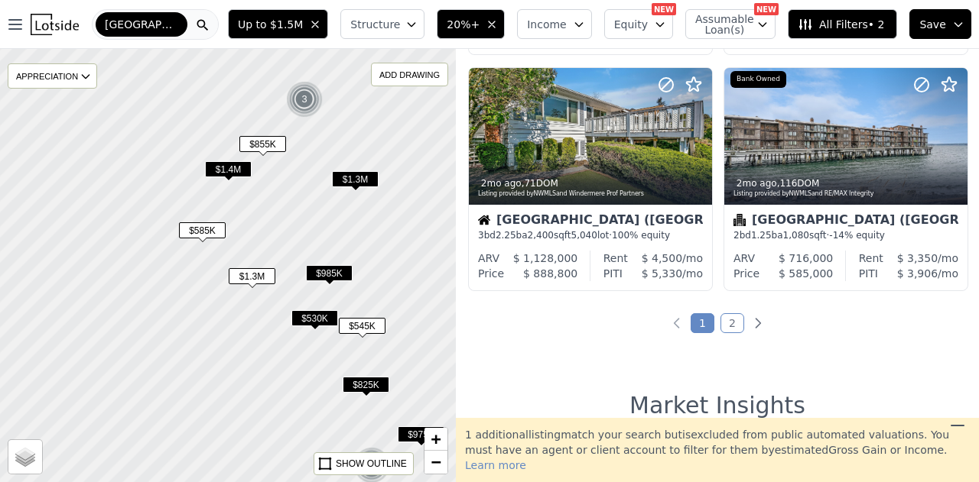
click at [733, 320] on link "2" at bounding box center [732, 323] width 24 height 20
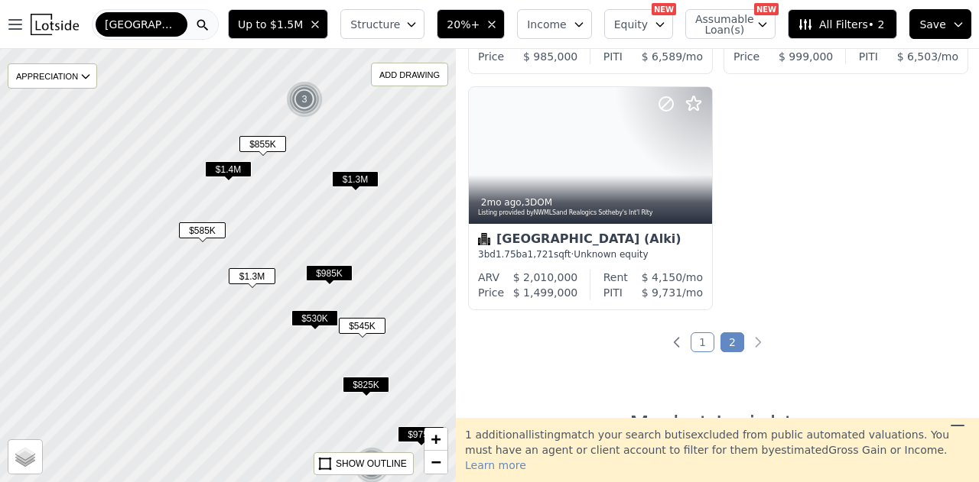
scroll to position [0, 0]
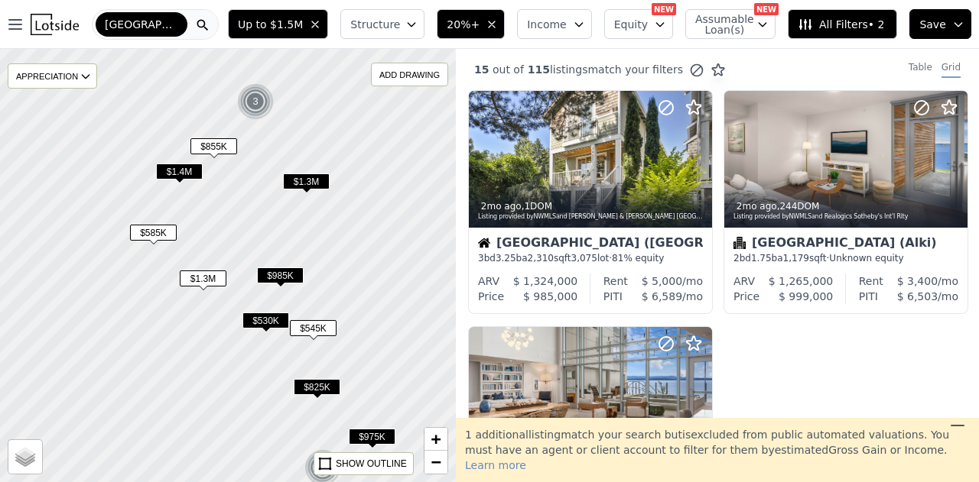
drag, startPoint x: 399, startPoint y: 249, endPoint x: 287, endPoint y: 245, distance: 111.7
click at [280, 245] on div at bounding box center [227, 265] width 547 height 520
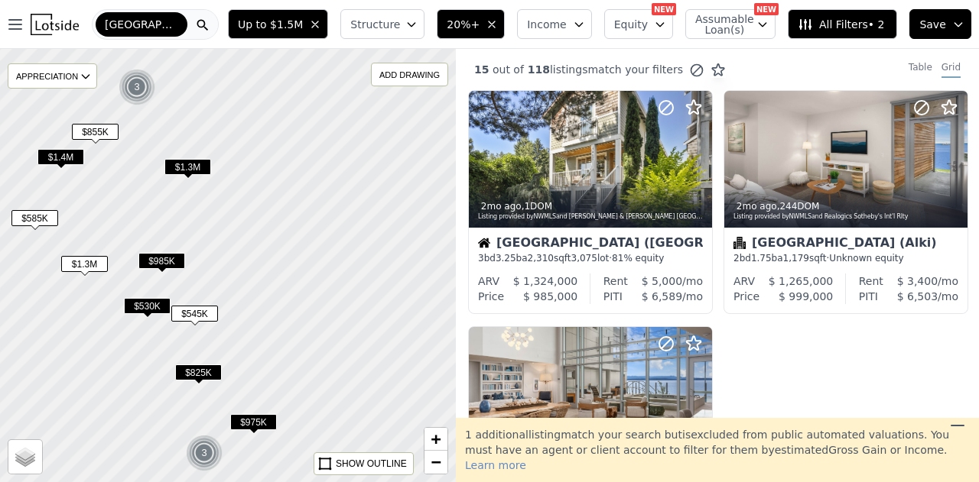
drag, startPoint x: 326, startPoint y: 265, endPoint x: 243, endPoint y: 218, distance: 95.2
click at [278, 255] on div at bounding box center [227, 265] width 547 height 520
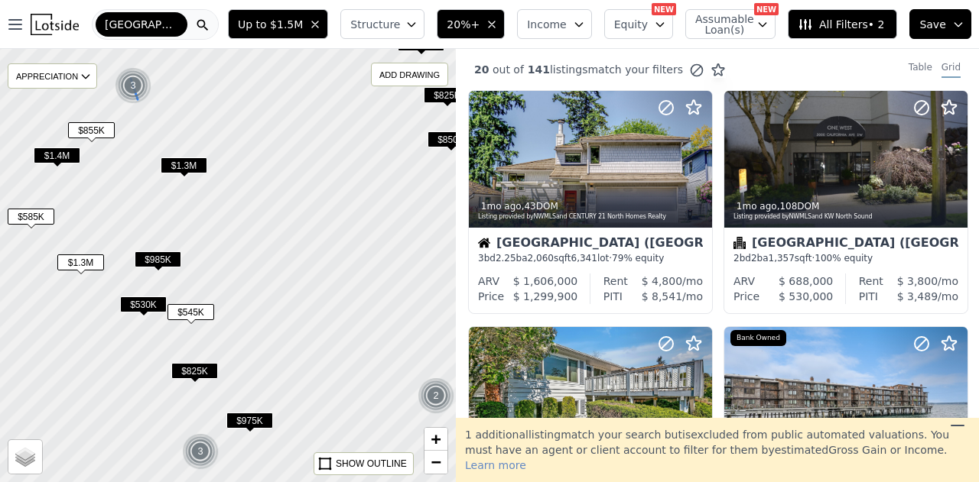
click at [133, 83] on div "3" at bounding box center [133, 85] width 37 height 37
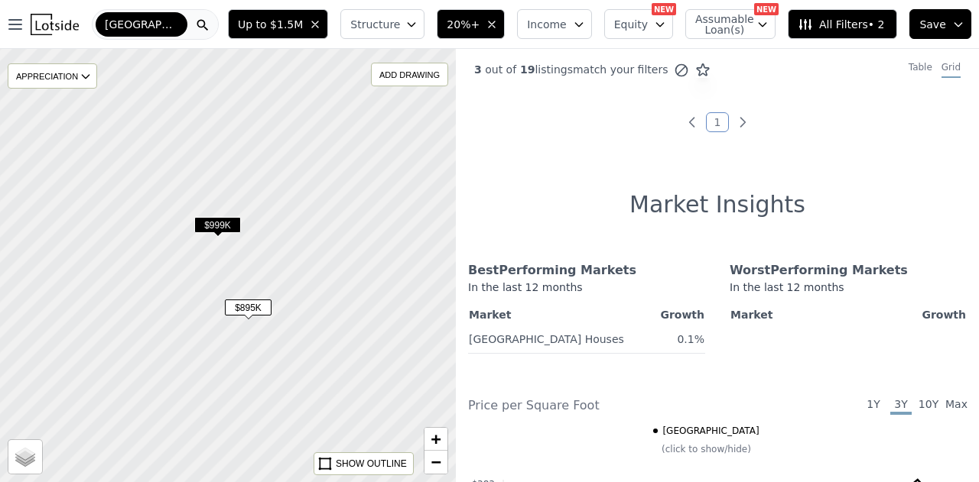
click at [221, 224] on span "$999K" at bounding box center [217, 225] width 47 height 16
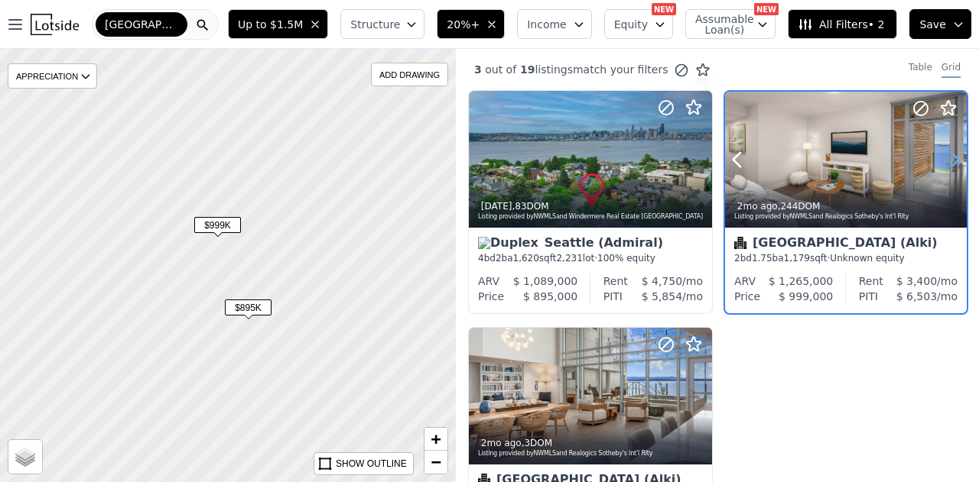
click at [951, 157] on icon at bounding box center [954, 160] width 7 height 15
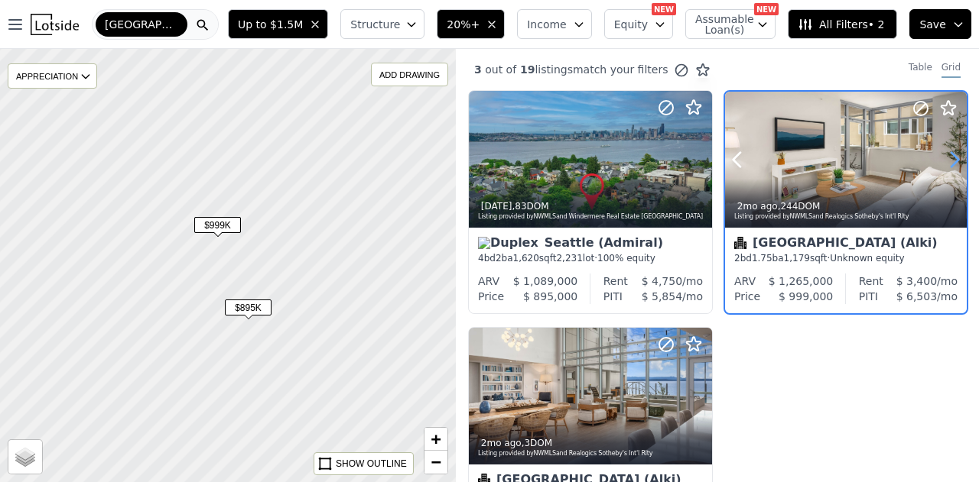
click at [951, 157] on icon at bounding box center [954, 160] width 7 height 15
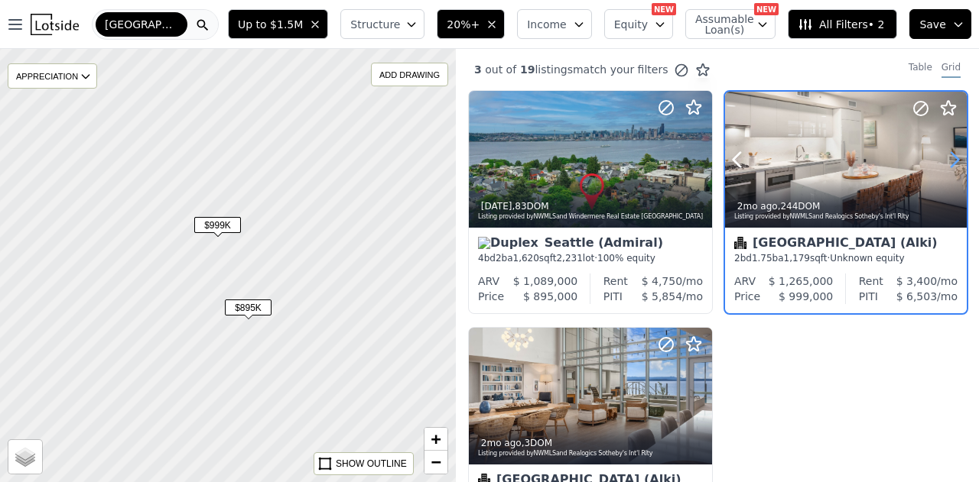
click at [948, 161] on icon at bounding box center [954, 160] width 24 height 24
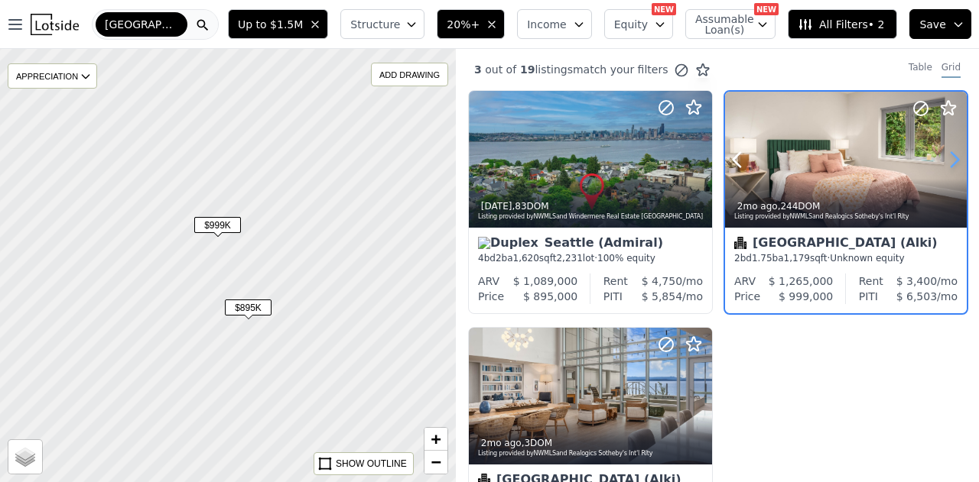
click at [948, 161] on icon at bounding box center [954, 160] width 24 height 24
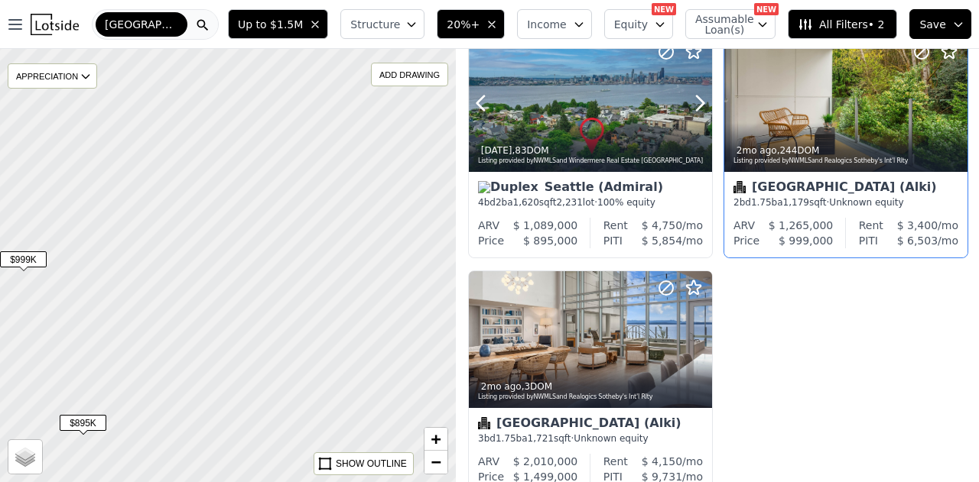
scroll to position [76, 0]
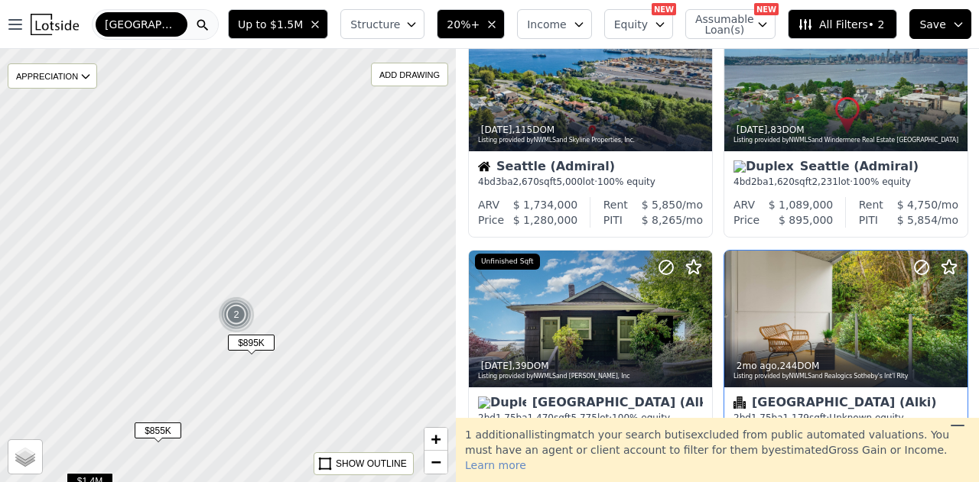
drag, startPoint x: 365, startPoint y: 282, endPoint x: 205, endPoint y: 411, distance: 206.1
click at [210, 414] on div at bounding box center [206, 294] width 547 height 520
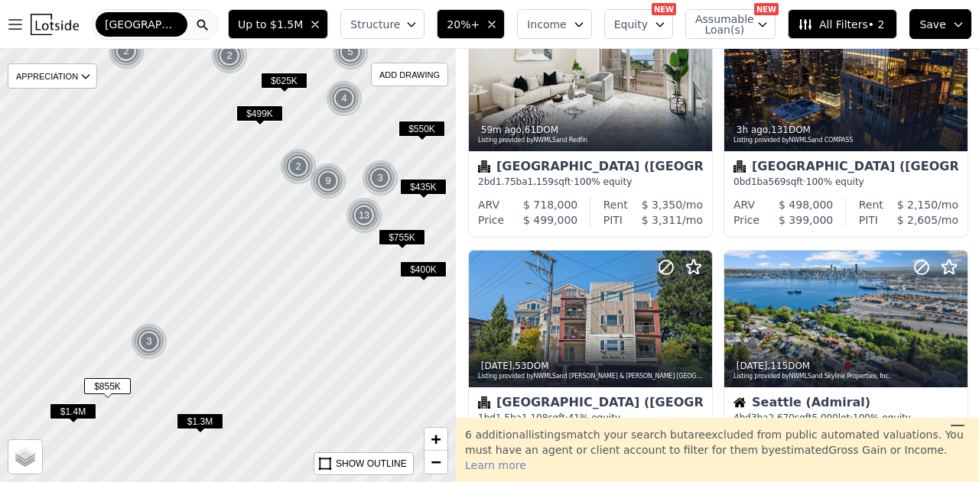
drag, startPoint x: 332, startPoint y: 312, endPoint x: 217, endPoint y: 241, distance: 134.9
click at [218, 244] on div at bounding box center [215, 254] width 547 height 520
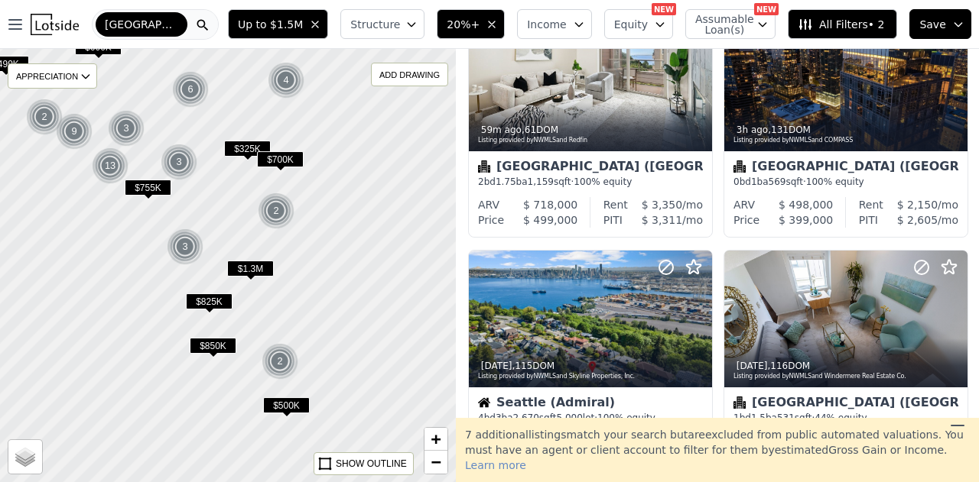
drag, startPoint x: 239, startPoint y: 229, endPoint x: 72, endPoint y: 191, distance: 171.0
click at [72, 192] on div at bounding box center [223, 261] width 547 height 520
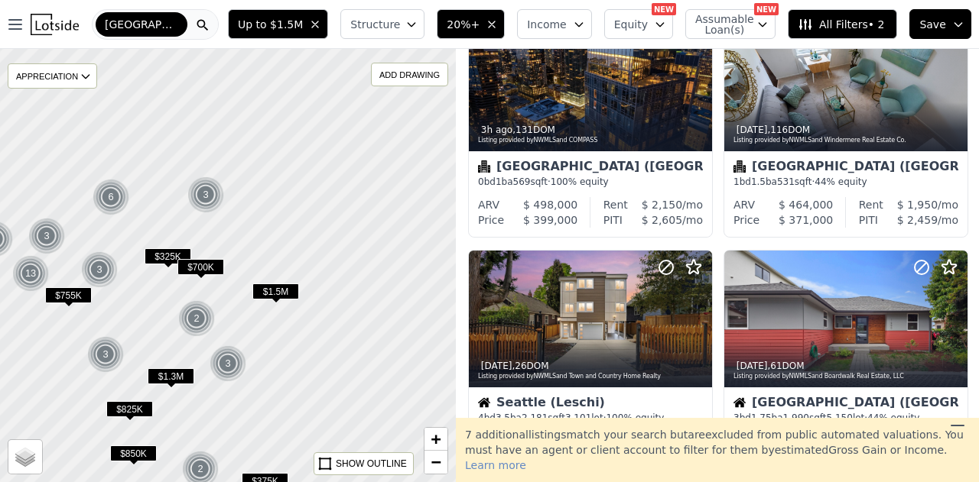
drag, startPoint x: 337, startPoint y: 254, endPoint x: 309, endPoint y: 356, distance: 105.6
click at [309, 356] on div at bounding box center [227, 267] width 547 height 520
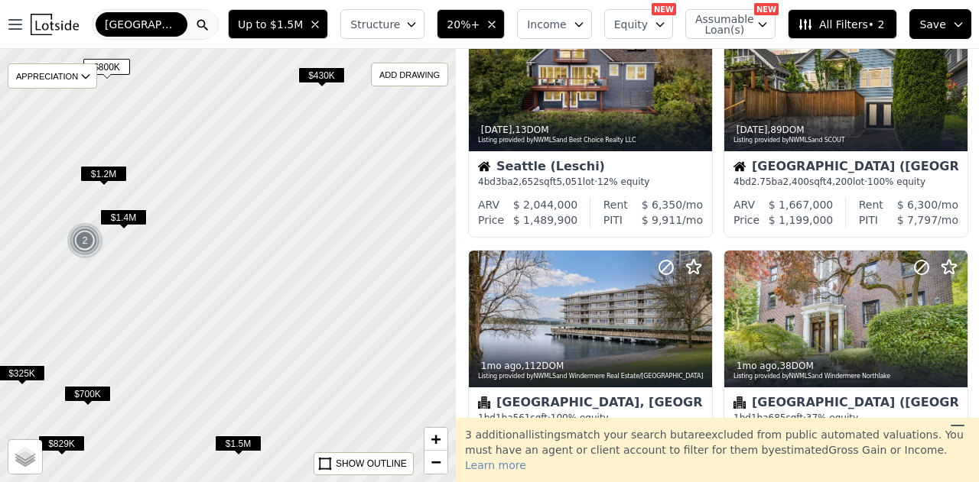
click at [321, 76] on span "$430K" at bounding box center [321, 75] width 47 height 16
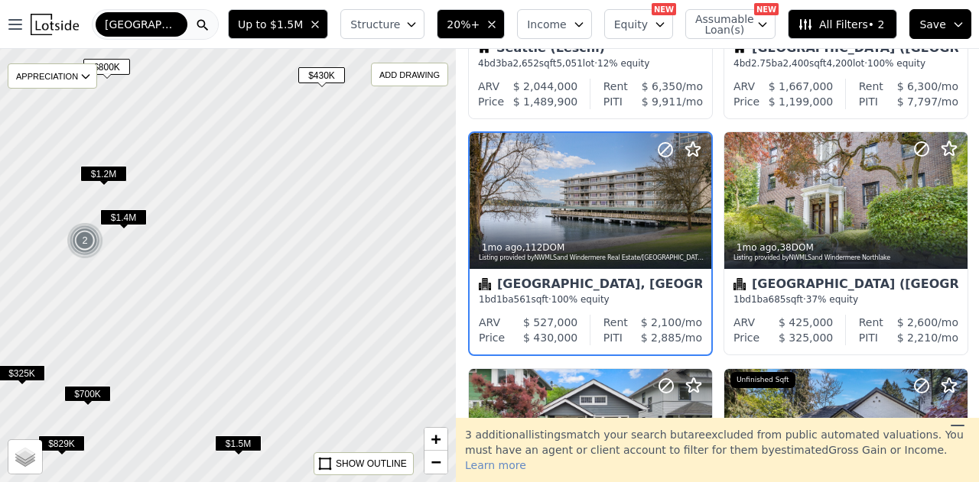
scroll to position [197, 0]
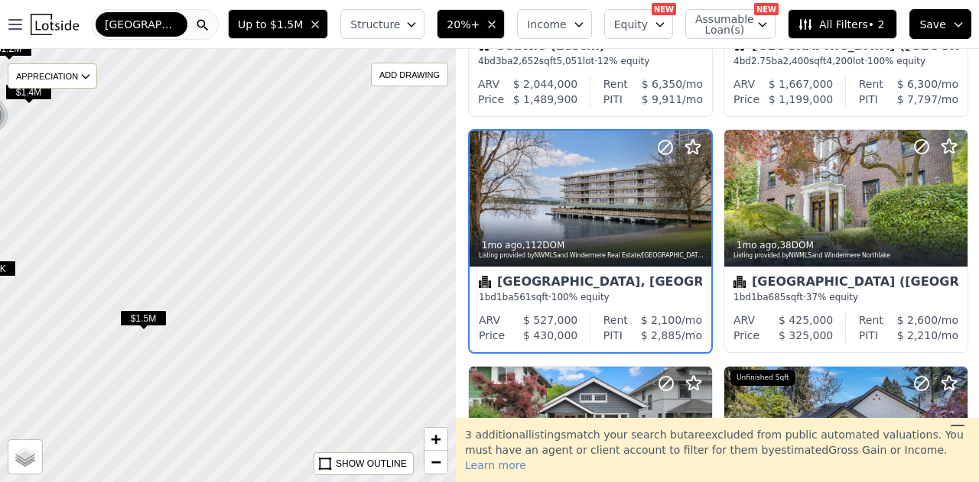
drag, startPoint x: 379, startPoint y: 253, endPoint x: 225, endPoint y: 99, distance: 218.4
click at [217, 66] on div at bounding box center [206, 241] width 547 height 520
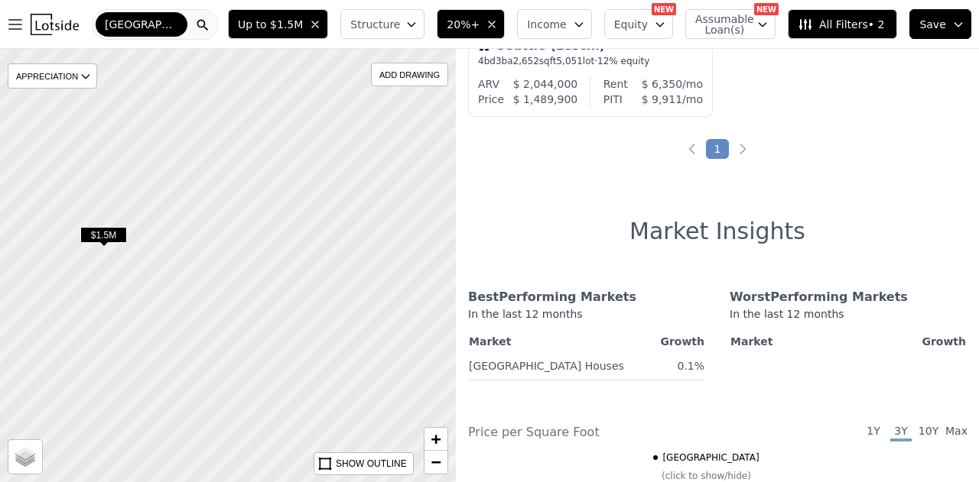
drag, startPoint x: 214, startPoint y: 214, endPoint x: 316, endPoint y: 103, distance: 150.4
click at [316, 103] on div at bounding box center [227, 265] width 547 height 520
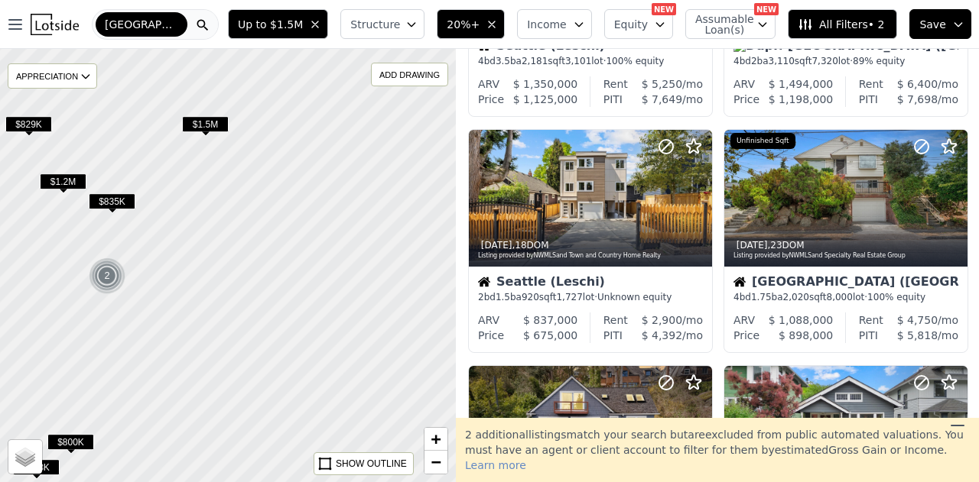
scroll to position [668, 0]
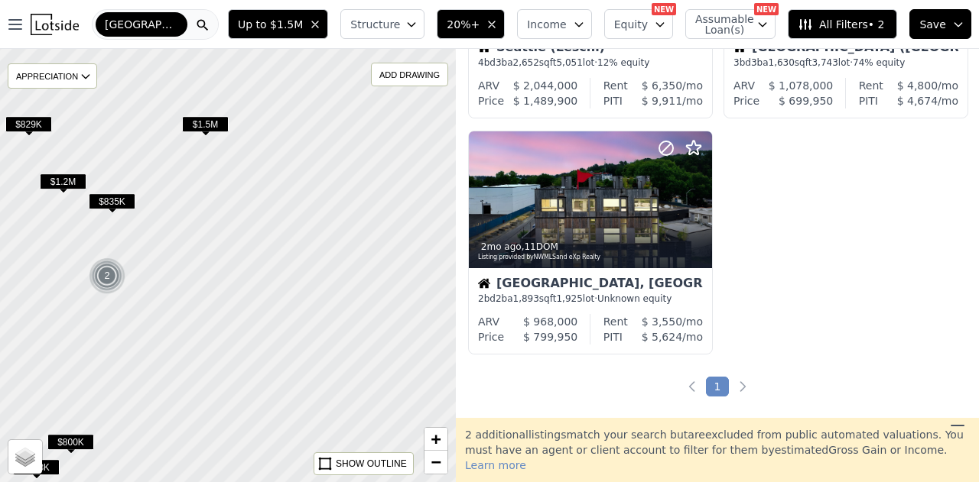
click at [110, 202] on span "$835K" at bounding box center [112, 201] width 47 height 16
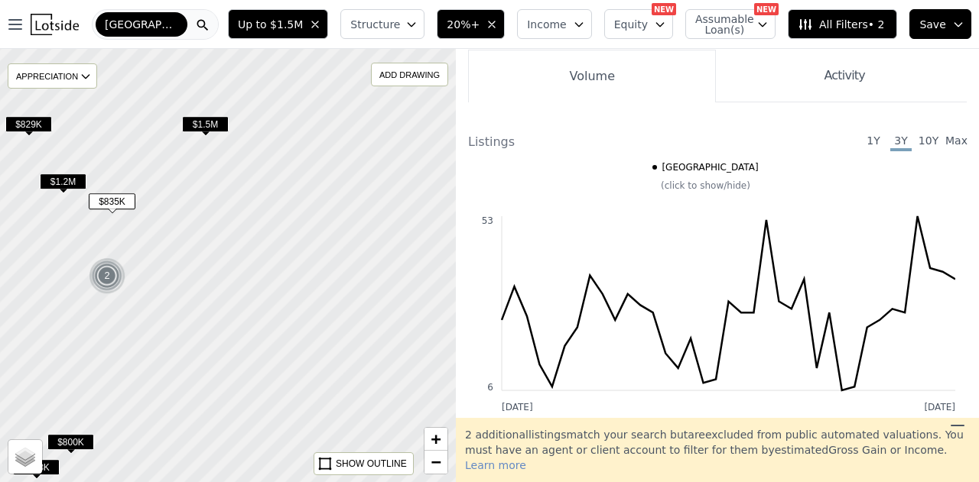
click at [115, 199] on span "$835K" at bounding box center [112, 201] width 47 height 16
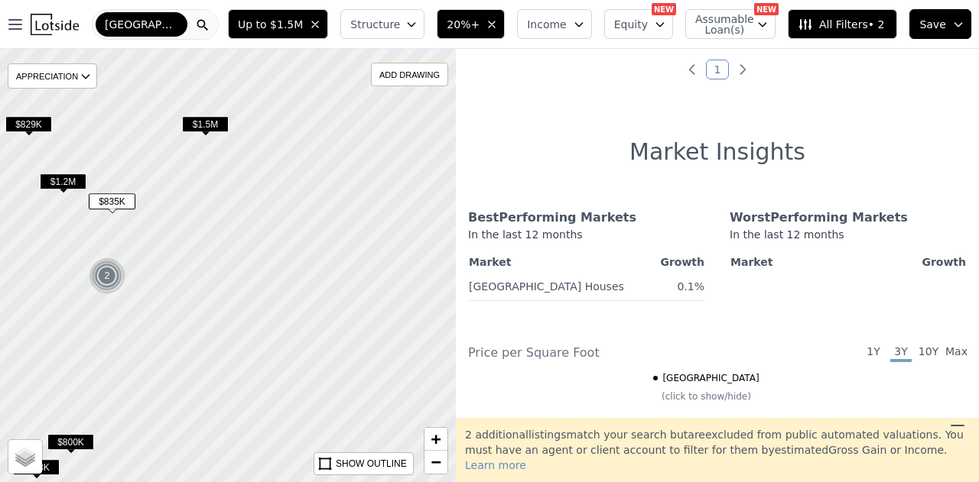
scroll to position [76, 0]
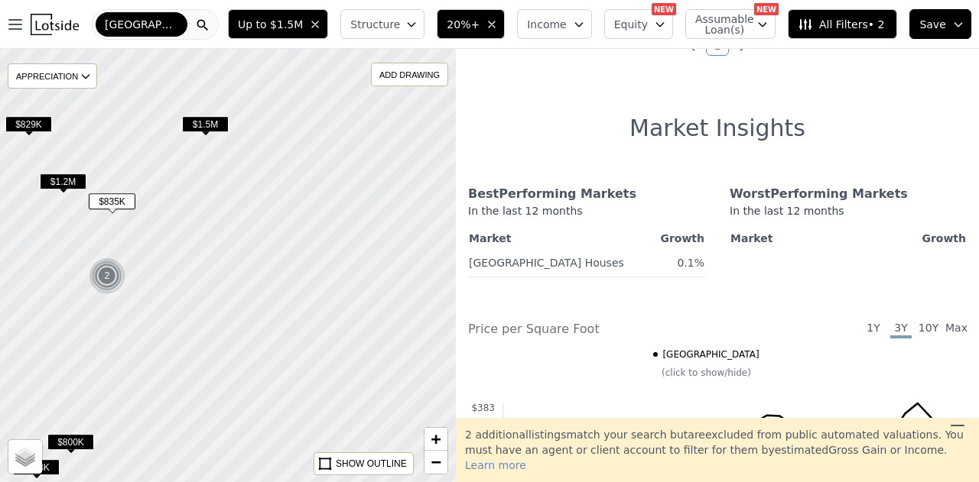
click at [38, 124] on span "$829K" at bounding box center [28, 124] width 47 height 16
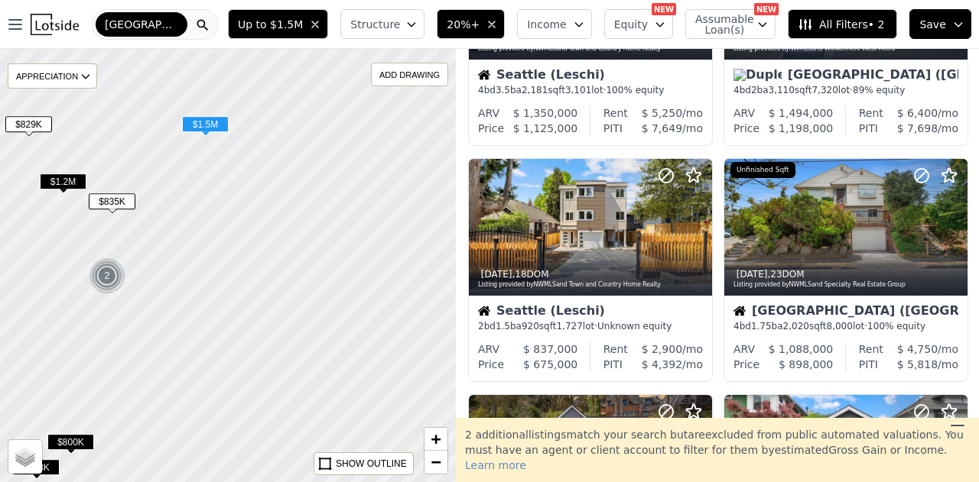
scroll to position [167, 0]
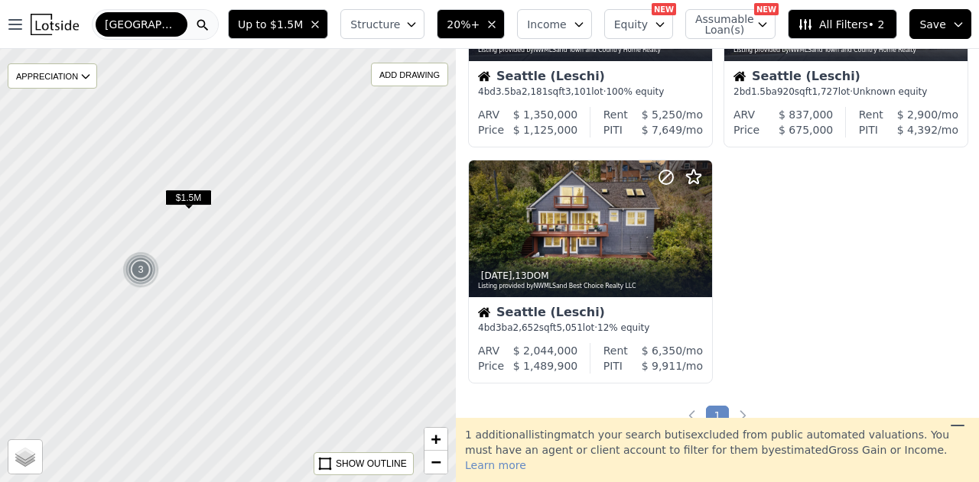
drag, startPoint x: 262, startPoint y: 293, endPoint x: 460, endPoint y: 290, distance: 197.3
click at [460, 290] on div "$1.5M $835K 2 3 APPRECIATION None 3M 1Y 3Y ADD DRAWING REMOVE ALL DRAWINGS Stre…" at bounding box center [489, 290] width 979 height 482
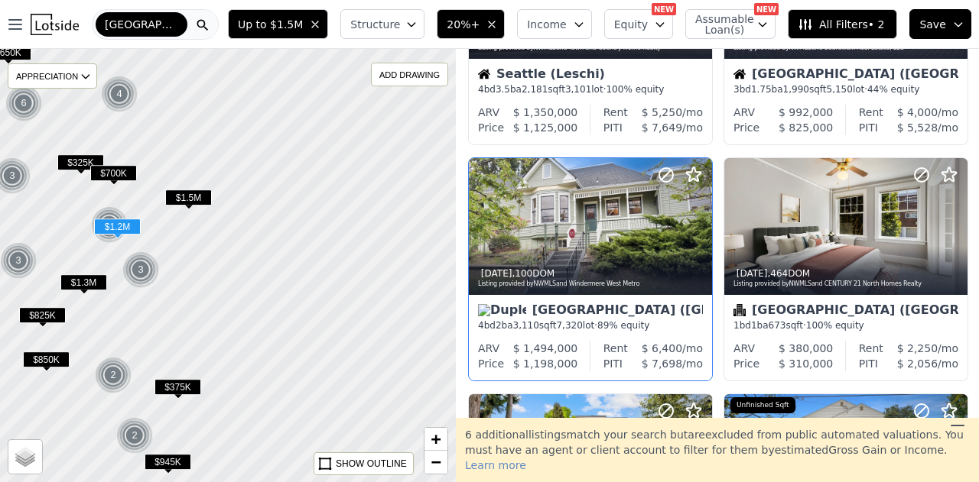
scroll to position [167, 0]
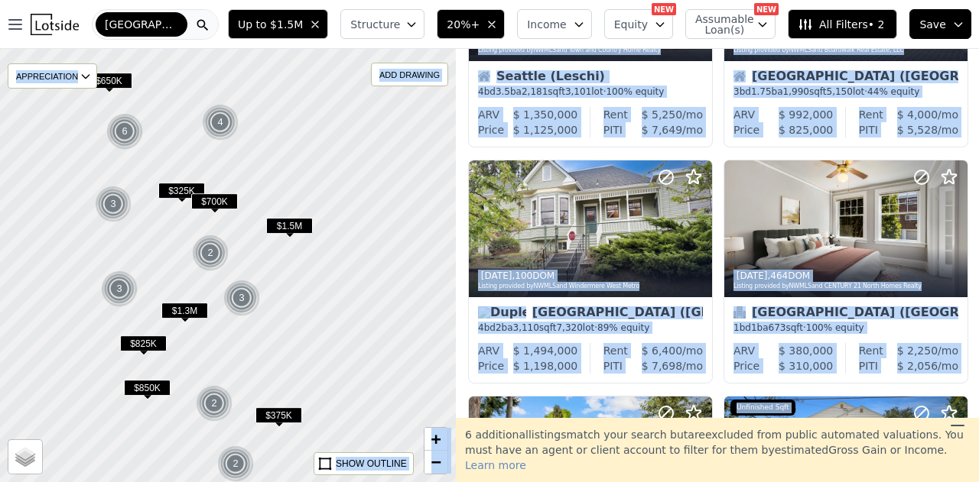
drag, startPoint x: 190, startPoint y: 300, endPoint x: 295, endPoint y: 330, distance: 109.7
click at [295, 330] on div at bounding box center [227, 265] width 547 height 520
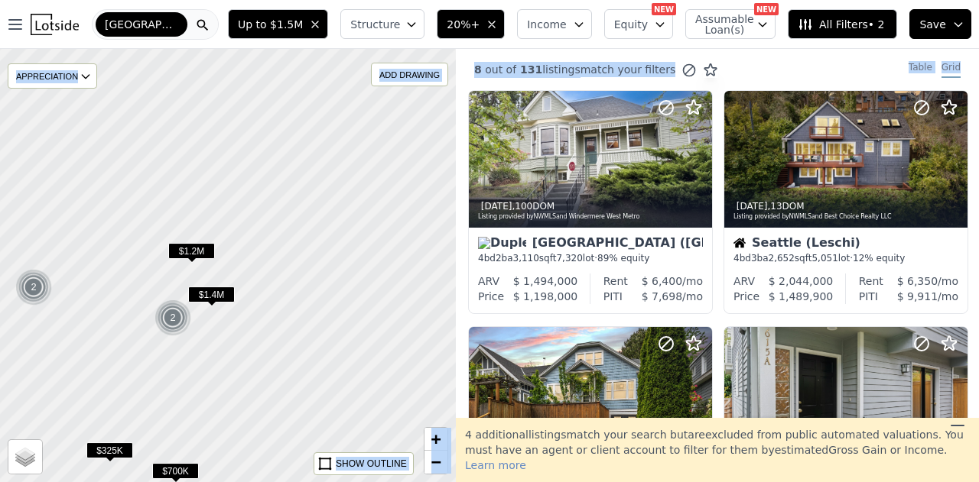
drag, startPoint x: 271, startPoint y: 213, endPoint x: 271, endPoint y: 361, distance: 147.6
click at [271, 361] on div at bounding box center [227, 265] width 547 height 520
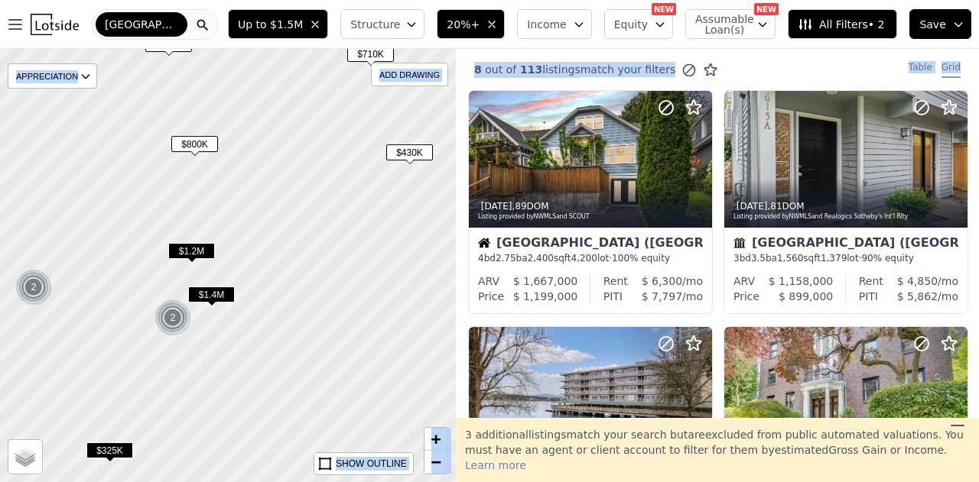
click at [191, 145] on span "$800K" at bounding box center [194, 144] width 47 height 16
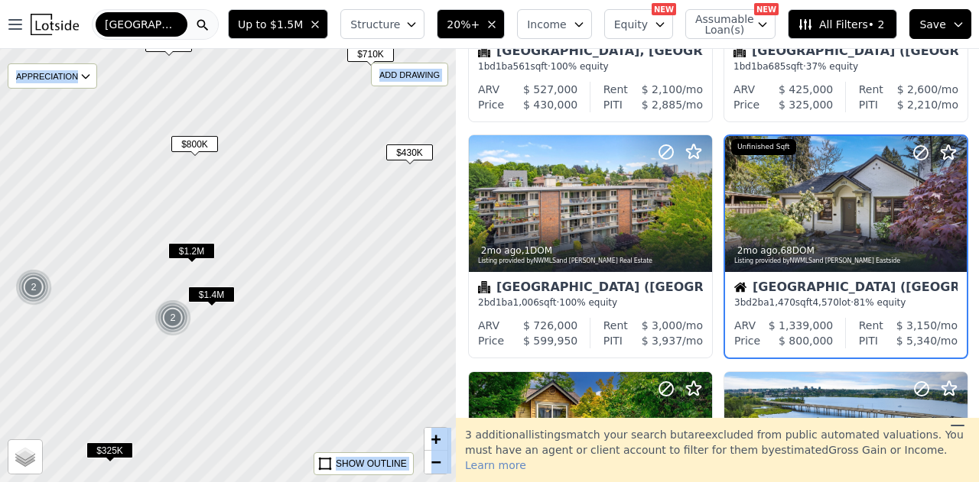
scroll to position [433, 0]
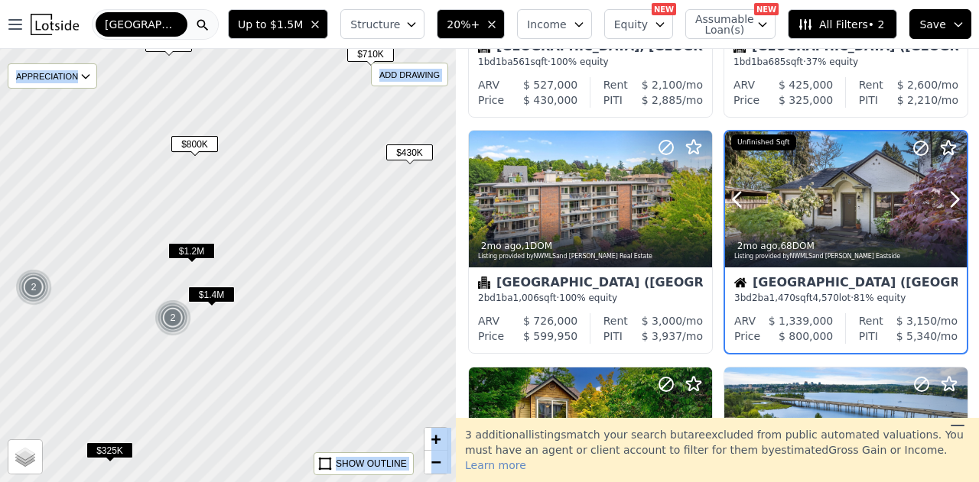
click at [871, 229] on div at bounding box center [846, 233] width 242 height 28
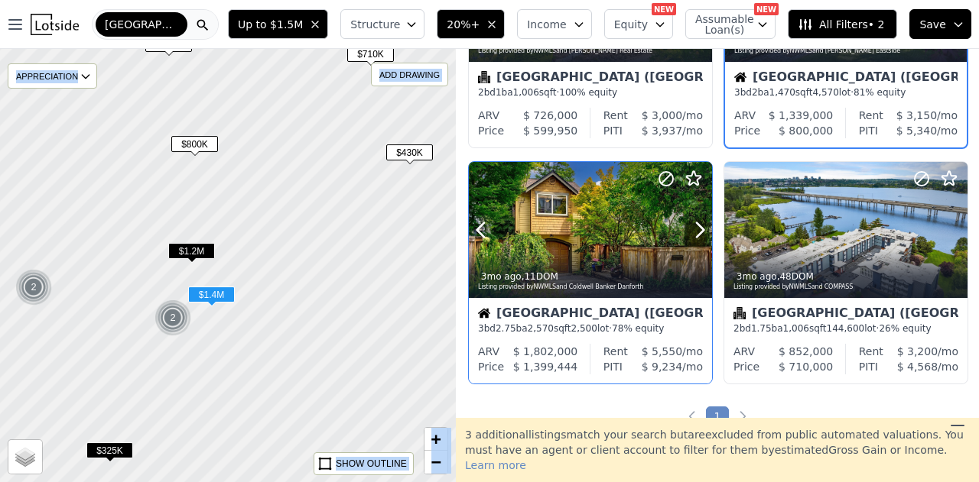
scroll to position [662, 0]
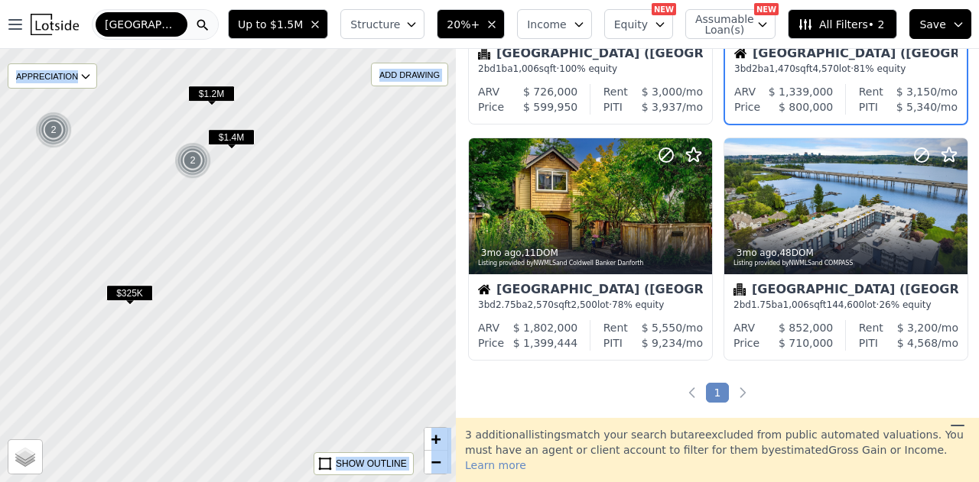
drag, startPoint x: 277, startPoint y: 348, endPoint x: 300, endPoint y: 224, distance: 126.1
click at [297, 190] on div at bounding box center [227, 263] width 547 height 520
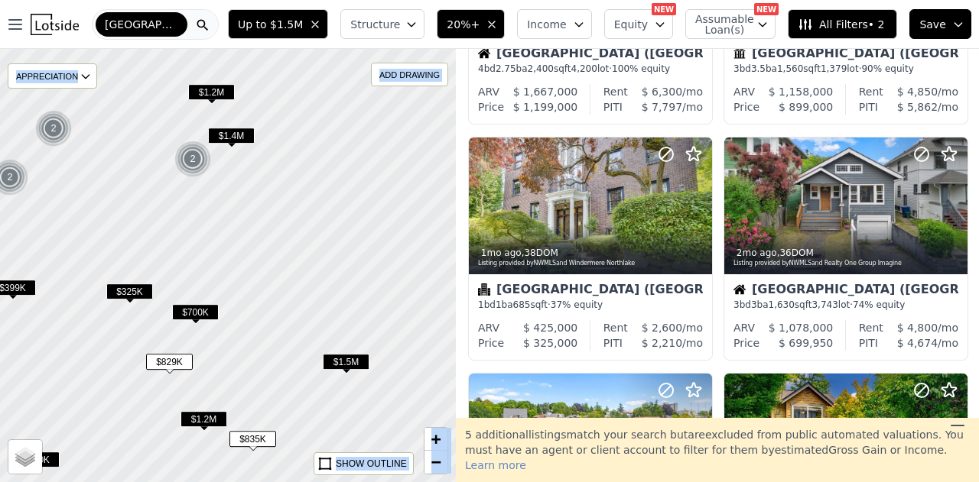
scroll to position [1135, 0]
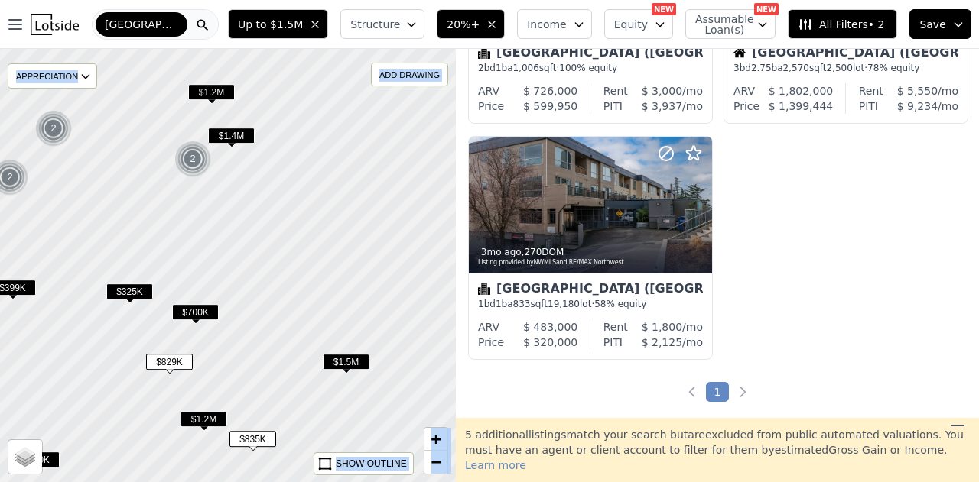
click at [202, 313] on span "$700K" at bounding box center [195, 312] width 47 height 16
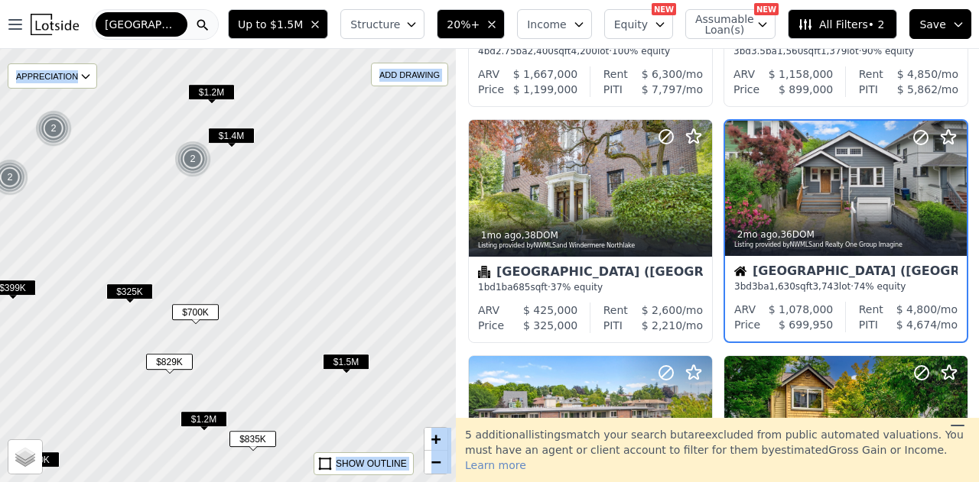
scroll to position [669, 0]
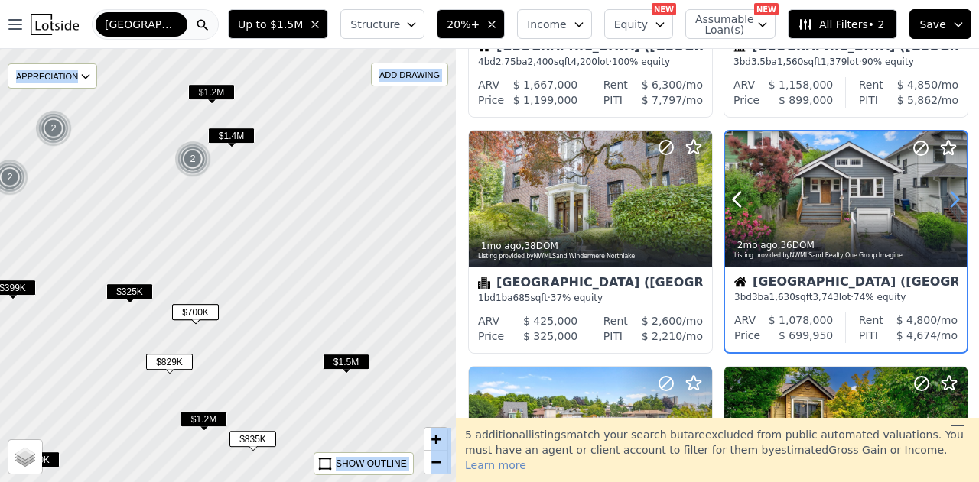
click at [945, 194] on icon at bounding box center [954, 199] width 24 height 24
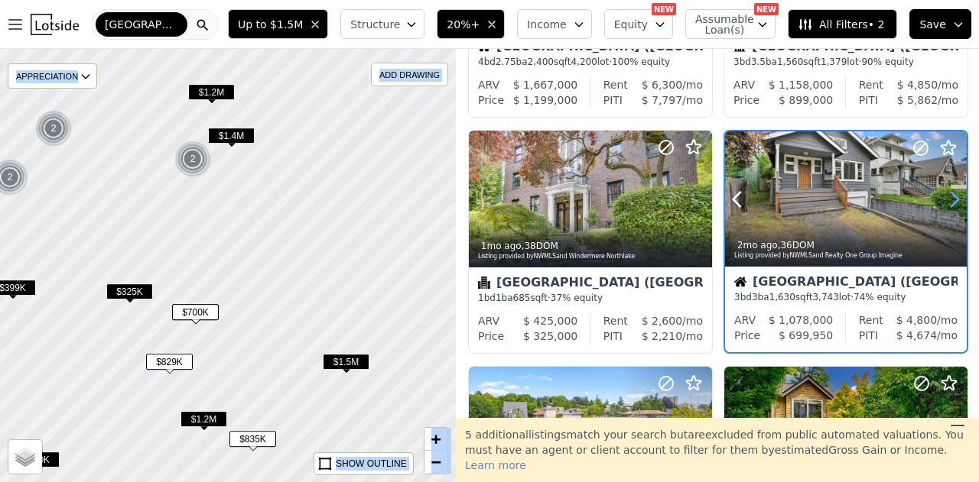
click at [945, 194] on icon at bounding box center [954, 199] width 24 height 24
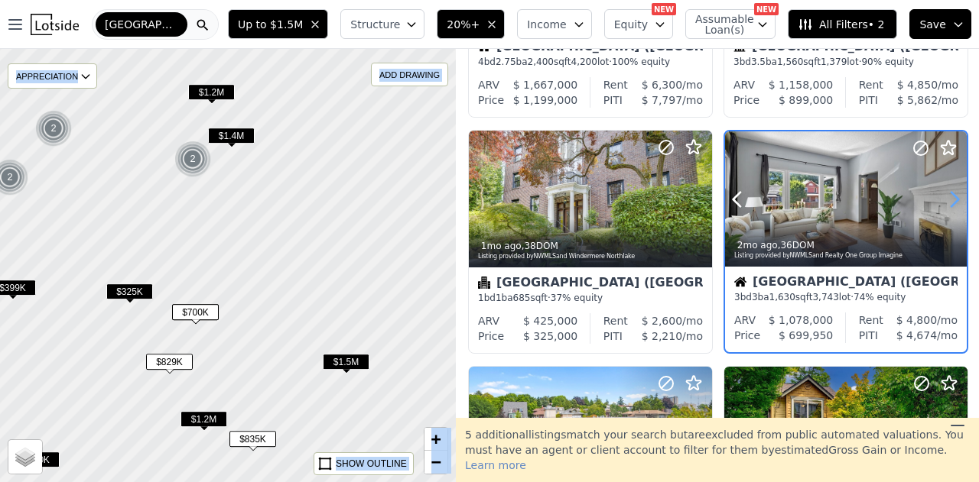
click at [945, 194] on icon at bounding box center [954, 199] width 24 height 24
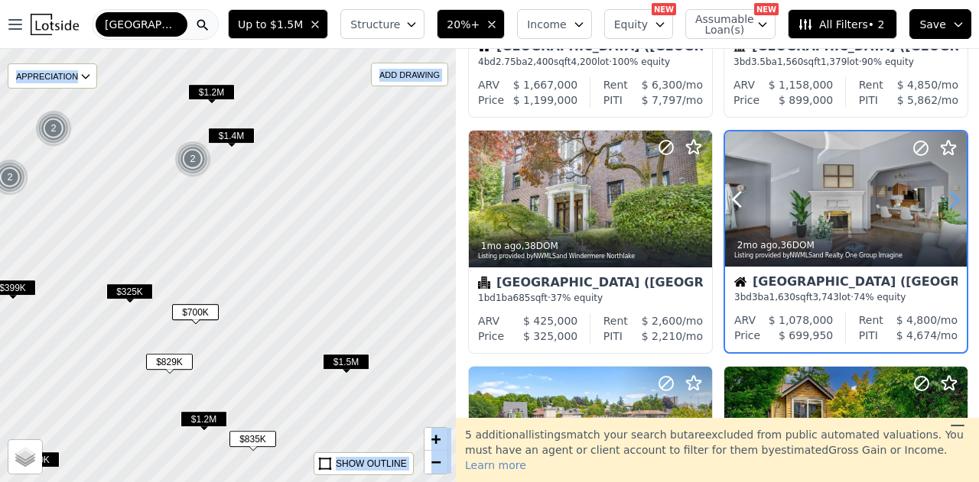
click at [945, 194] on icon at bounding box center [954, 199] width 24 height 24
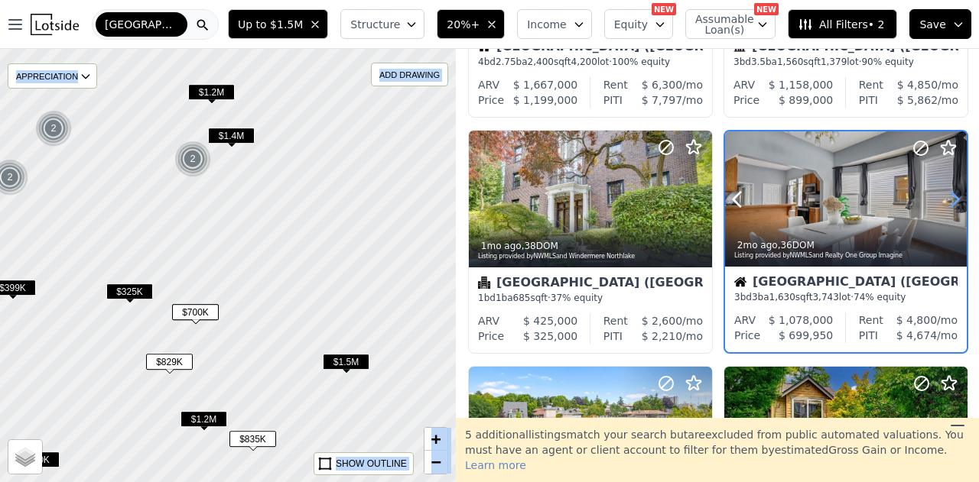
click at [945, 194] on icon at bounding box center [954, 199] width 24 height 24
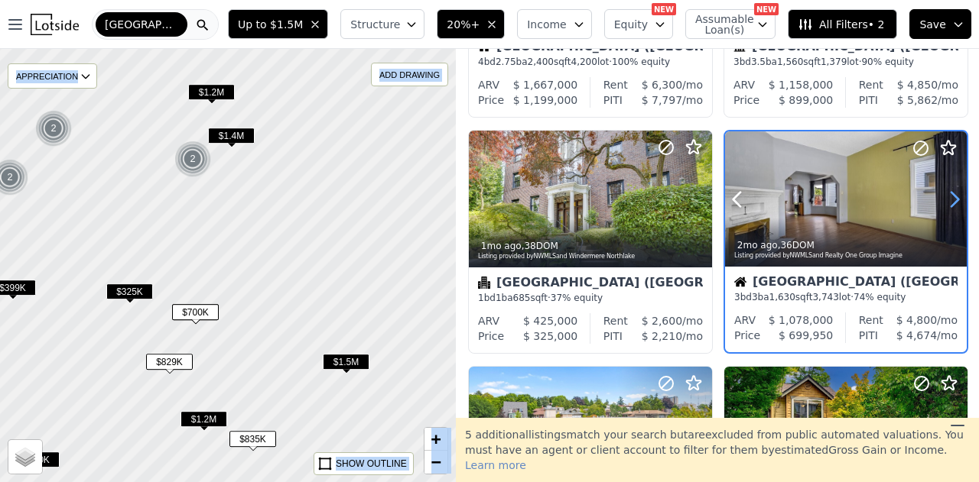
click at [945, 194] on icon at bounding box center [954, 199] width 24 height 24
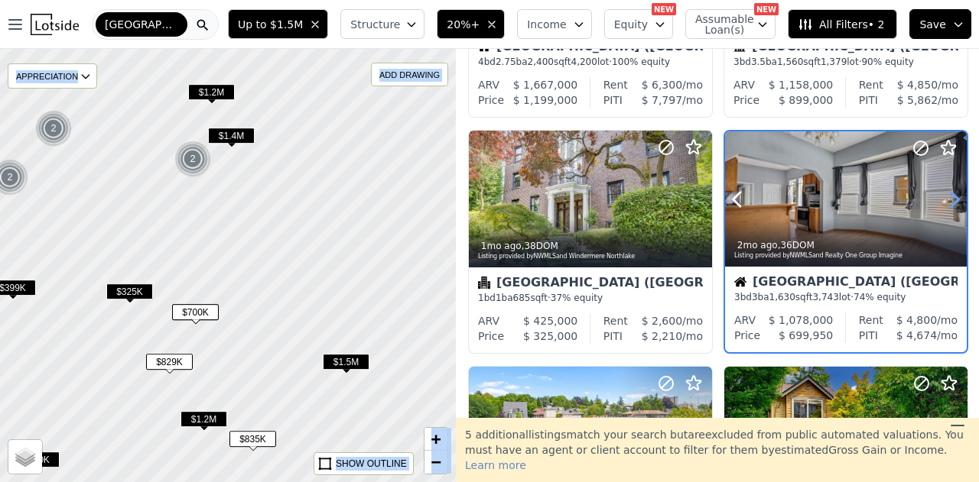
click at [945, 194] on icon at bounding box center [954, 199] width 24 height 24
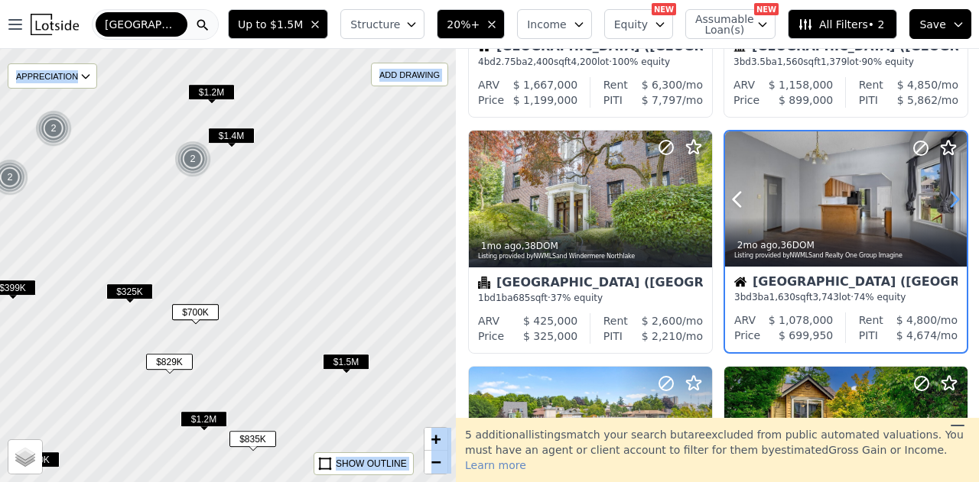
click at [945, 194] on icon at bounding box center [954, 199] width 24 height 24
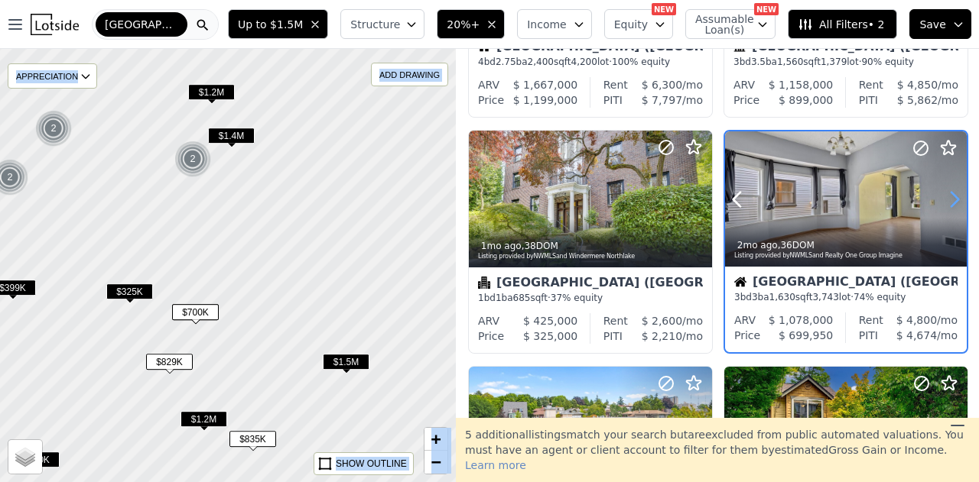
click at [945, 194] on icon at bounding box center [954, 199] width 24 height 24
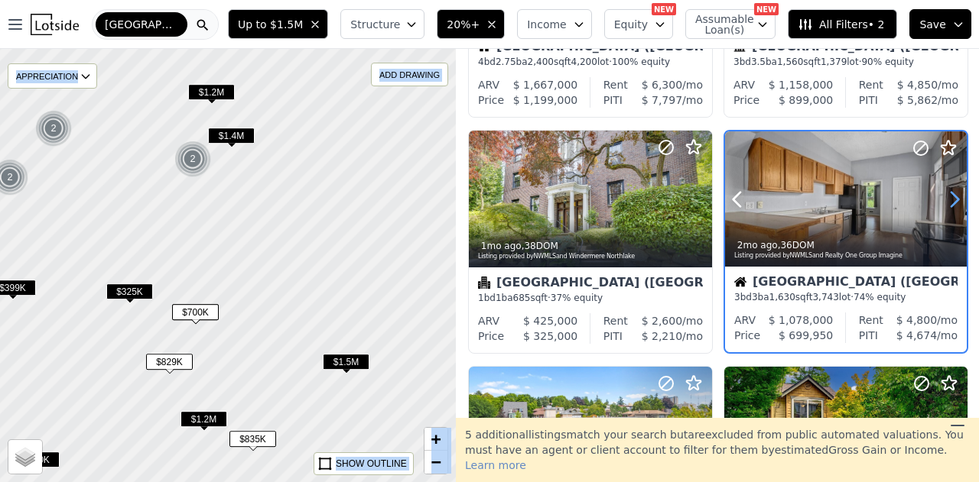
click at [945, 194] on icon at bounding box center [954, 199] width 24 height 24
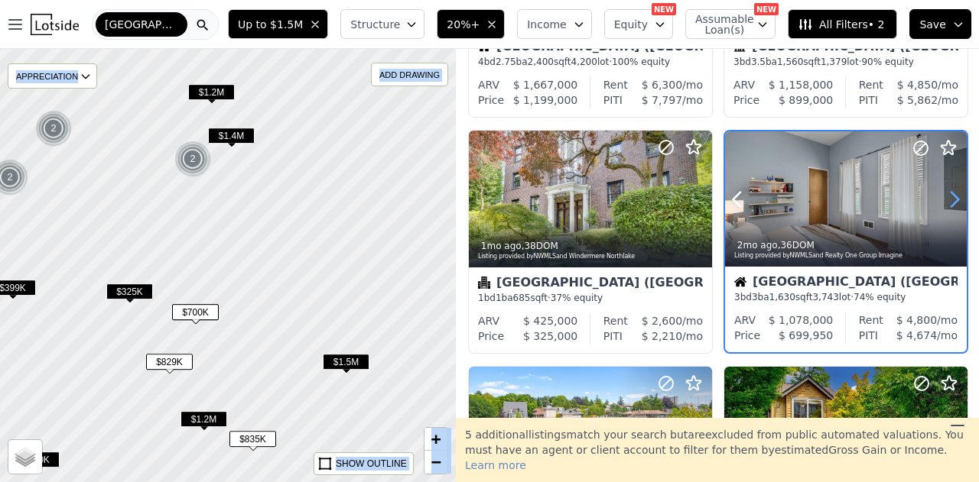
click at [945, 194] on icon at bounding box center [954, 199] width 24 height 24
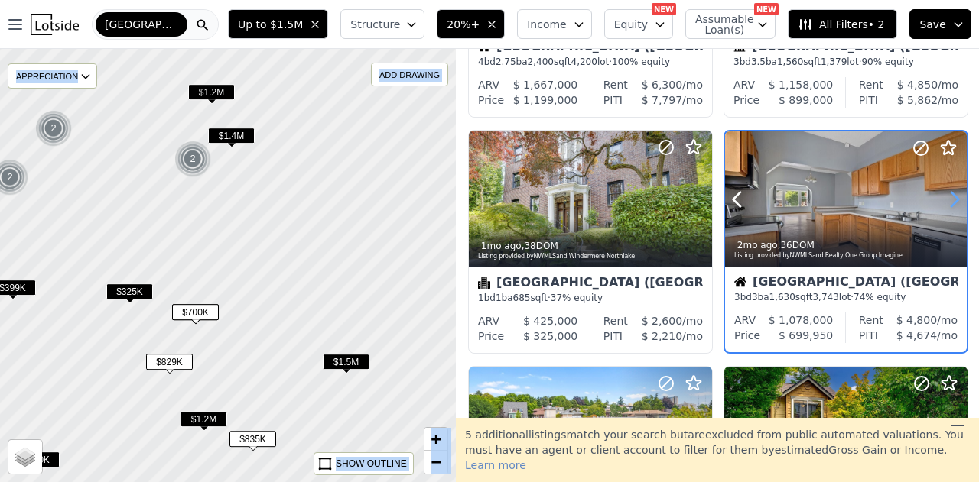
click at [945, 194] on icon at bounding box center [954, 199] width 24 height 24
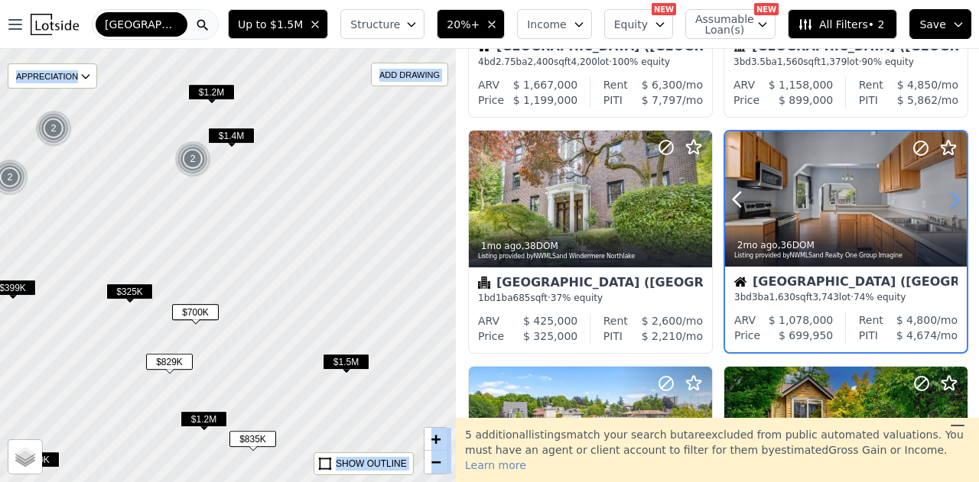
click at [945, 194] on icon at bounding box center [954, 199] width 24 height 24
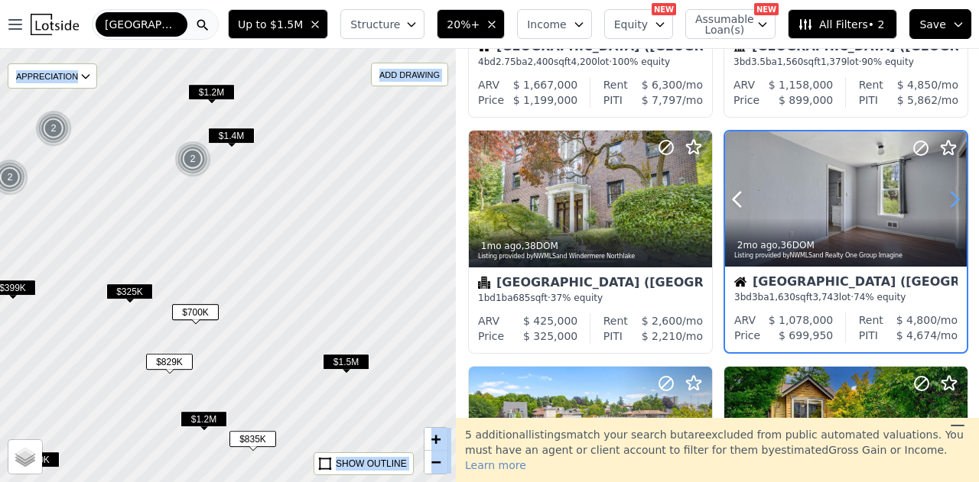
click at [945, 194] on icon at bounding box center [954, 199] width 24 height 24
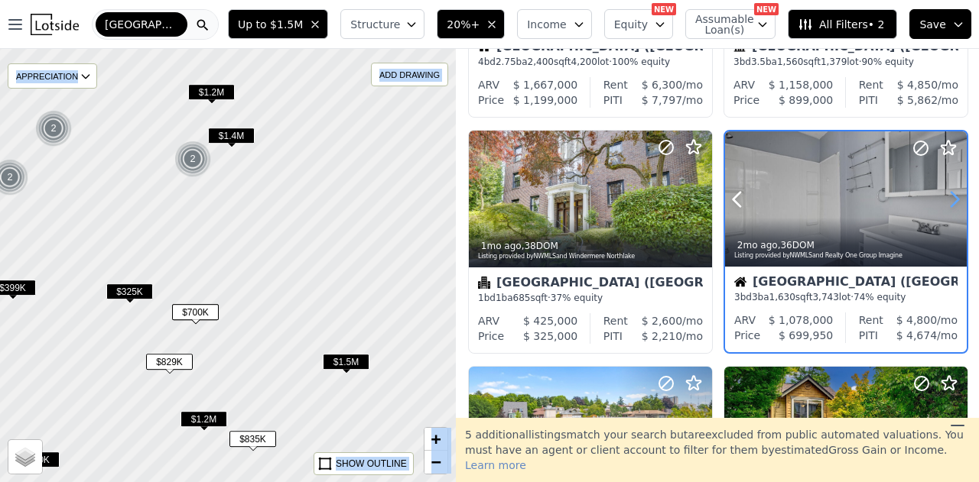
click at [951, 196] on icon at bounding box center [954, 199] width 24 height 24
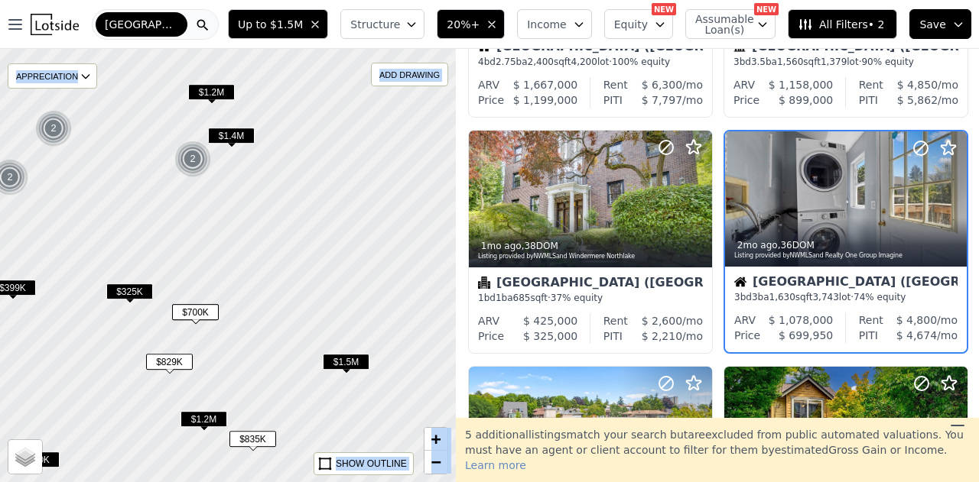
click at [863, 284] on div "Seattle (Central District)" at bounding box center [845, 283] width 223 height 15
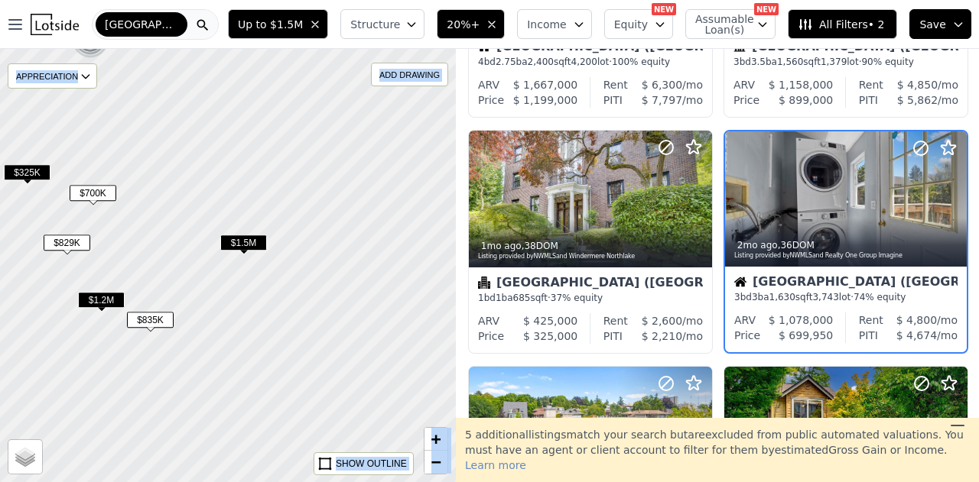
drag, startPoint x: 367, startPoint y: 318, endPoint x: 262, endPoint y: 193, distance: 163.3
click at [262, 193] on div at bounding box center [219, 252] width 547 height 520
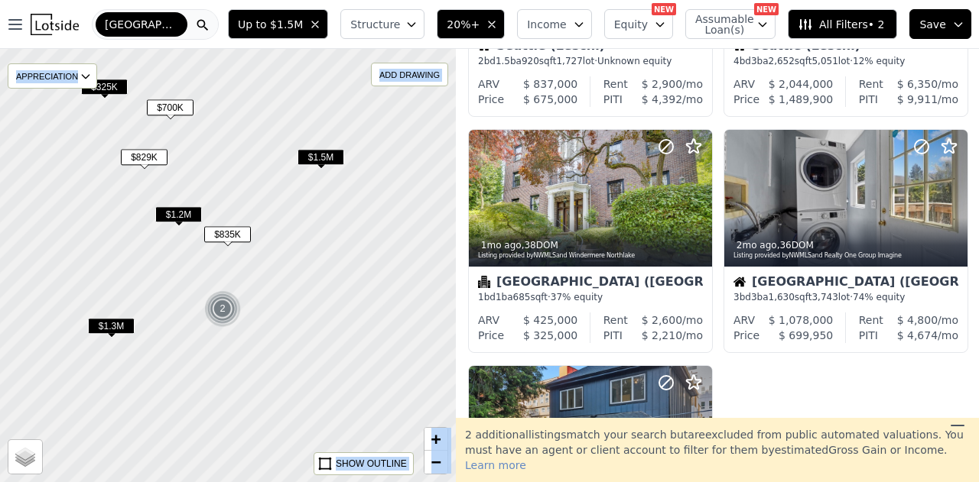
drag, startPoint x: 277, startPoint y: 363, endPoint x: 359, endPoint y: 261, distance: 131.6
click at [360, 262] on div at bounding box center [232, 256] width 547 height 520
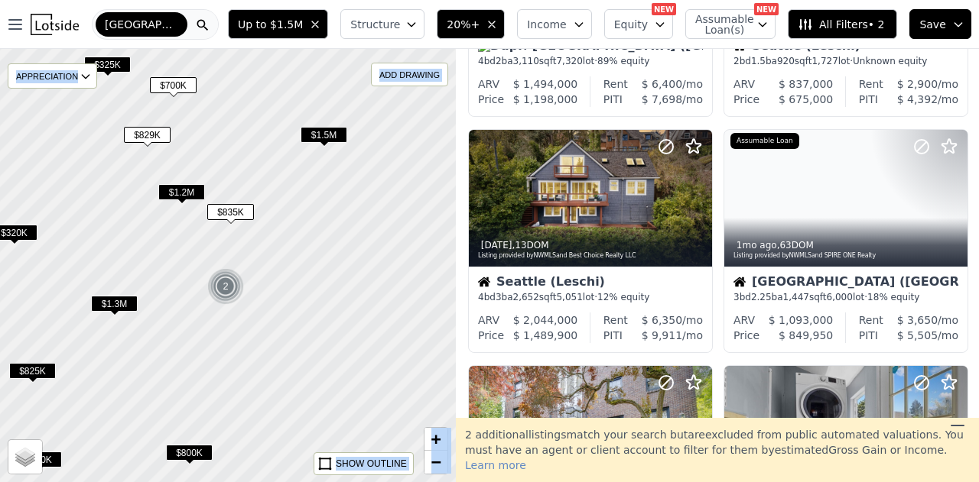
scroll to position [669, 0]
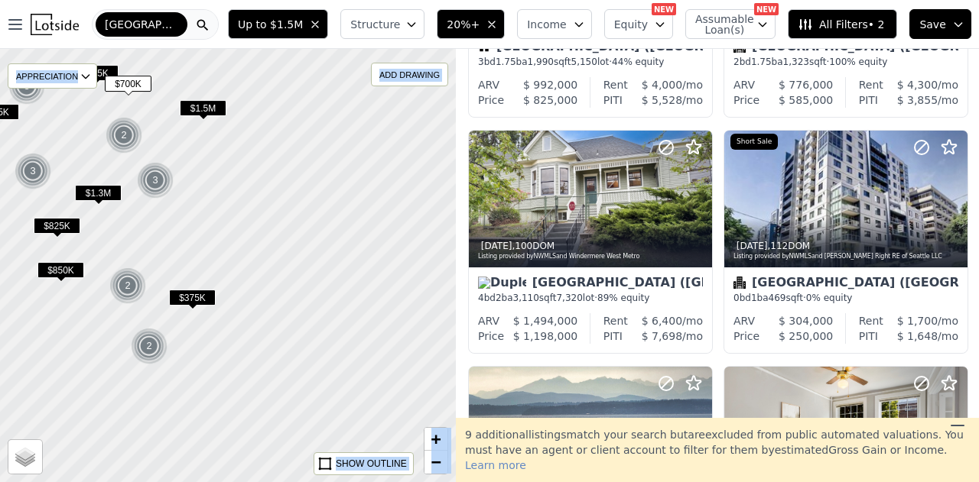
drag, startPoint x: 286, startPoint y: 356, endPoint x: 248, endPoint y: 289, distance: 76.7
click at [230, 274] on div at bounding box center [227, 263] width 547 height 520
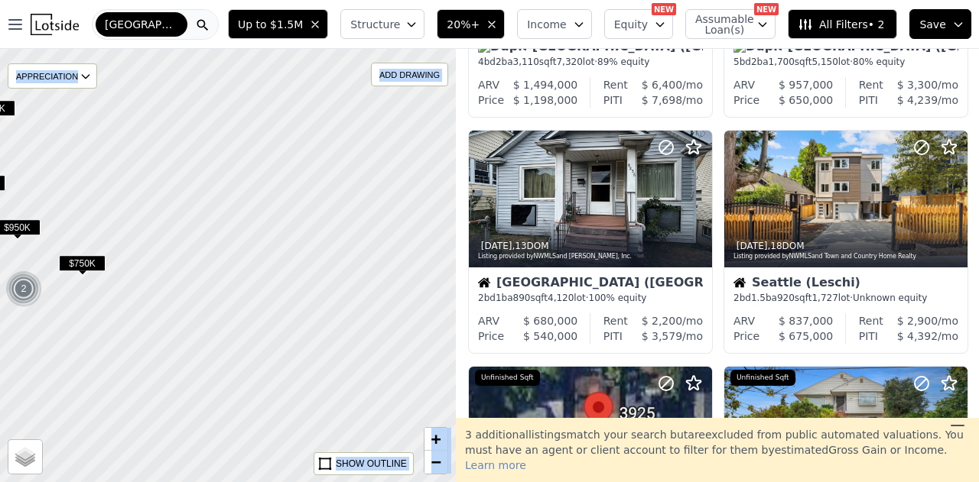
drag, startPoint x: 313, startPoint y: 410, endPoint x: 119, endPoint y: 213, distance: 276.8
click at [112, 219] on div at bounding box center [226, 263] width 547 height 520
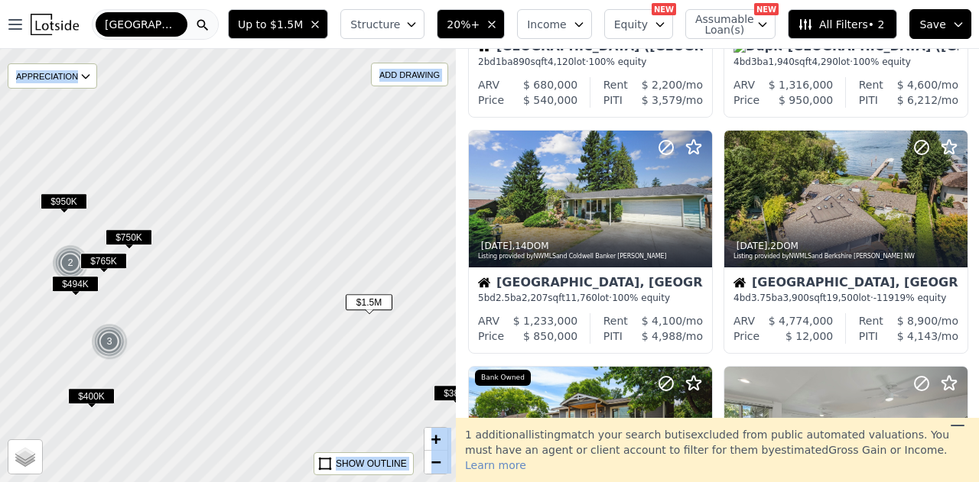
drag, startPoint x: 210, startPoint y: 333, endPoint x: 325, endPoint y: 270, distance: 130.7
click at [325, 271] on div at bounding box center [227, 265] width 547 height 520
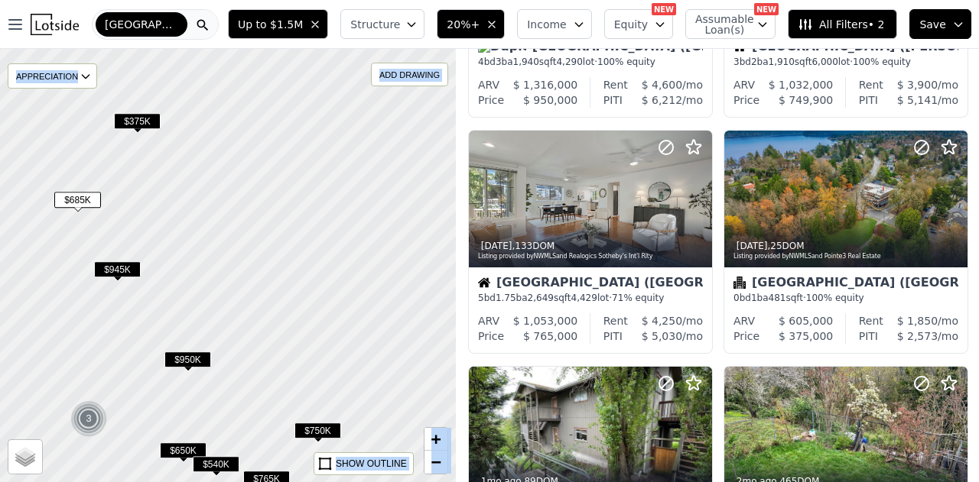
drag, startPoint x: 188, startPoint y: 195, endPoint x: 240, endPoint y: 233, distance: 64.5
click at [240, 233] on div at bounding box center [227, 265] width 547 height 520
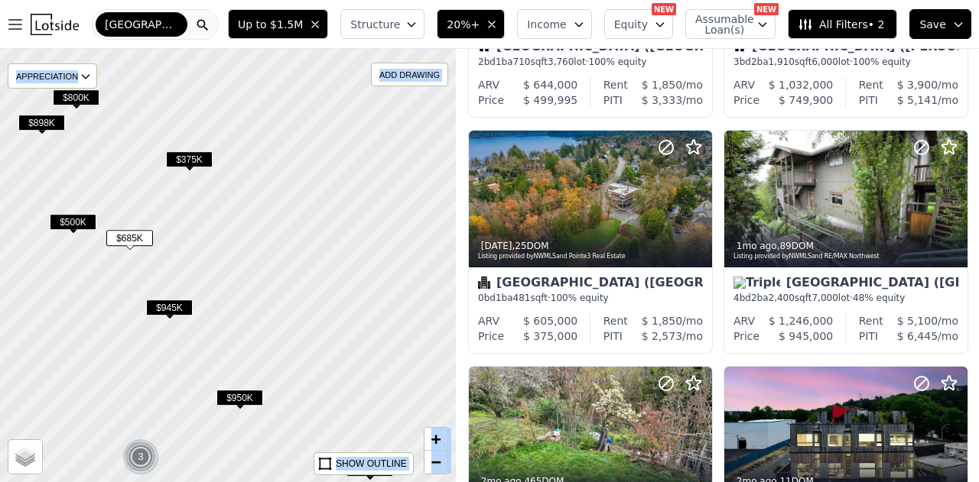
click at [75, 96] on span "$800K" at bounding box center [76, 97] width 47 height 16
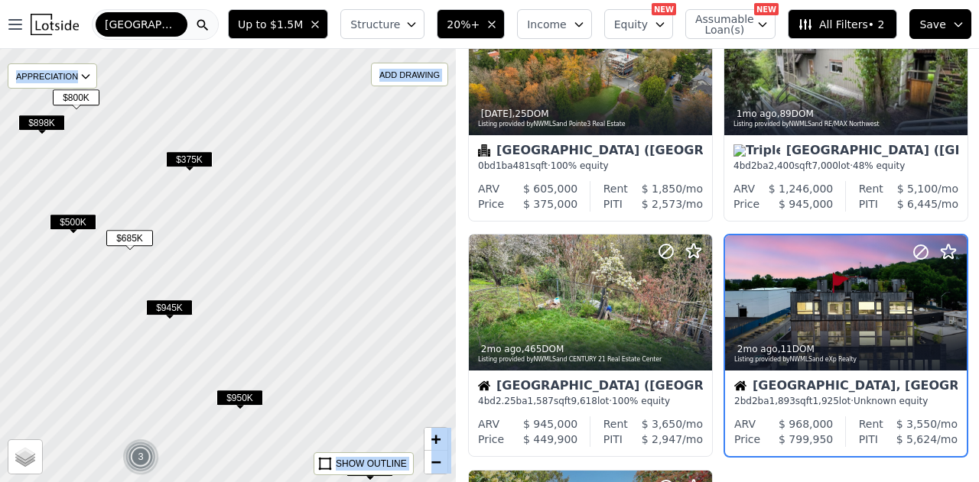
scroll to position [856, 0]
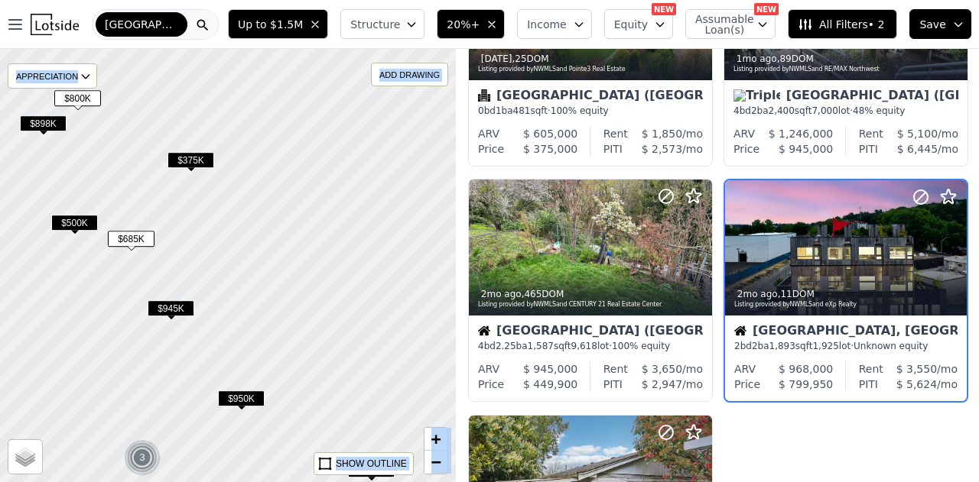
click at [47, 126] on span "$898K" at bounding box center [43, 123] width 47 height 16
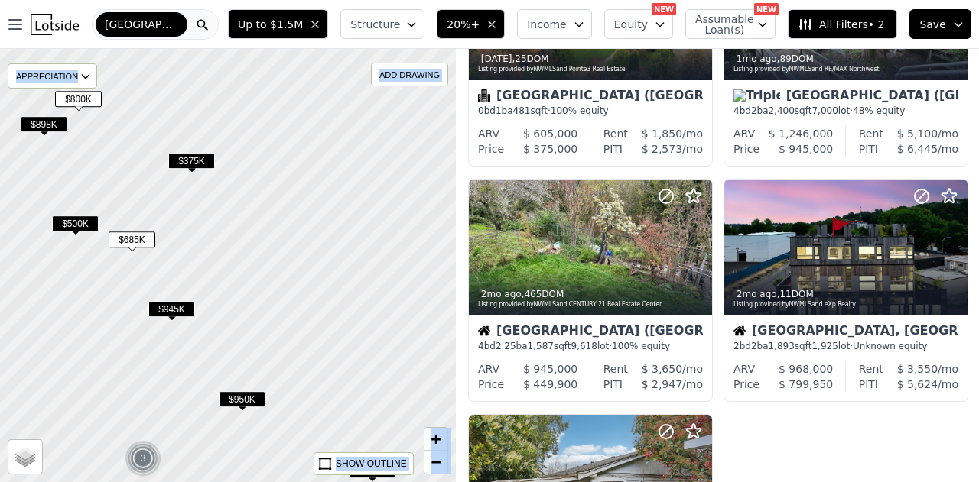
scroll to position [621, 0]
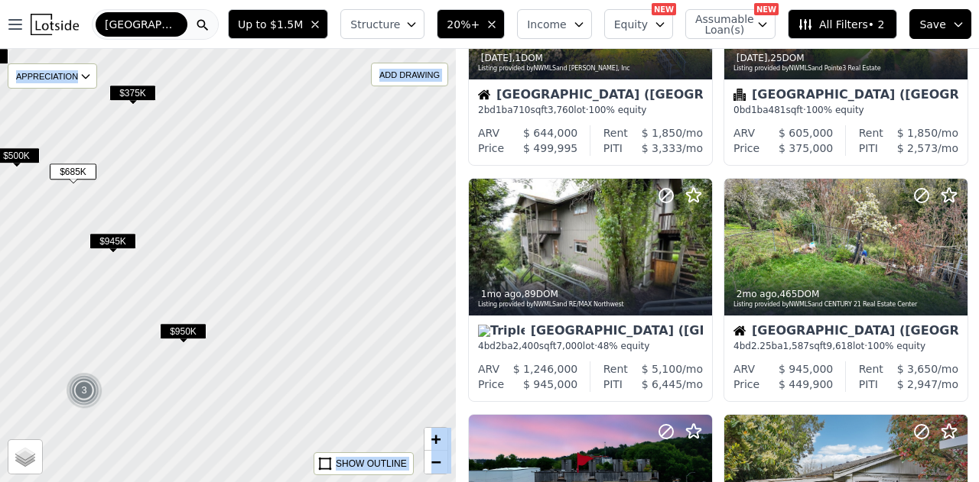
drag, startPoint x: 340, startPoint y: 388, endPoint x: 337, endPoint y: 313, distance: 75.0
click at [280, 320] on div at bounding box center [227, 265] width 547 height 520
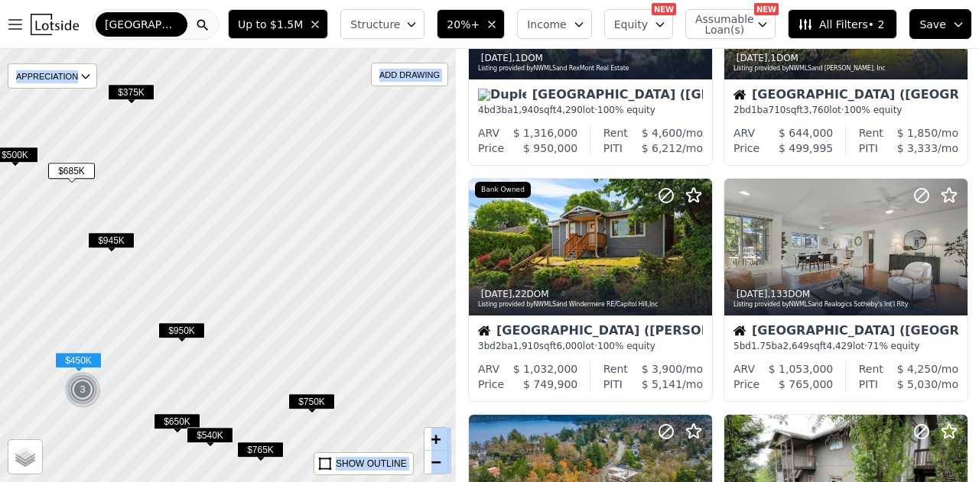
scroll to position [1092, 0]
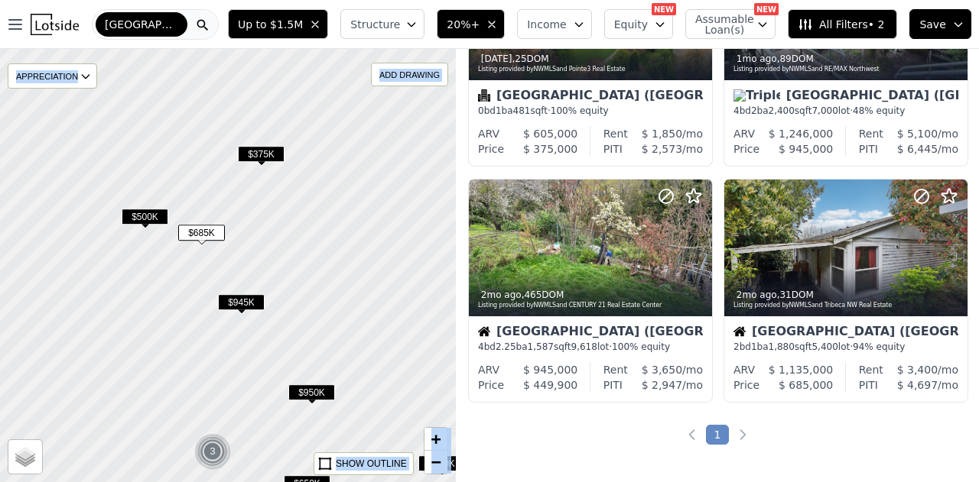
drag, startPoint x: 216, startPoint y: 314, endPoint x: 262, endPoint y: 307, distance: 47.3
click at [333, 375] on div at bounding box center [233, 268] width 547 height 520
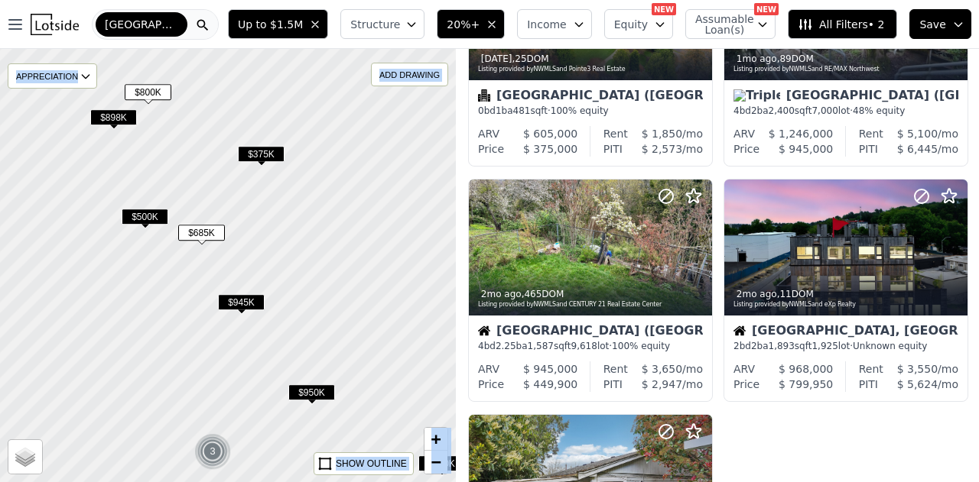
click at [164, 219] on span "$500K" at bounding box center [145, 217] width 47 height 16
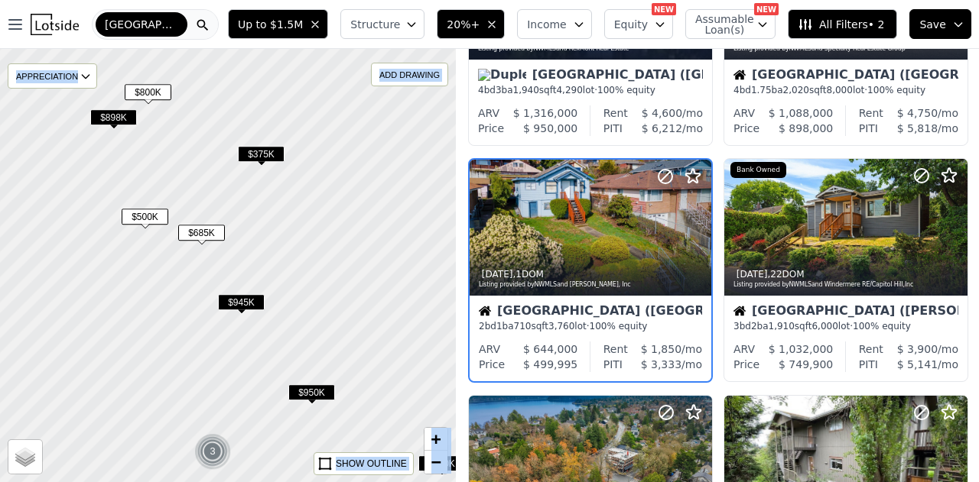
scroll to position [384, 0]
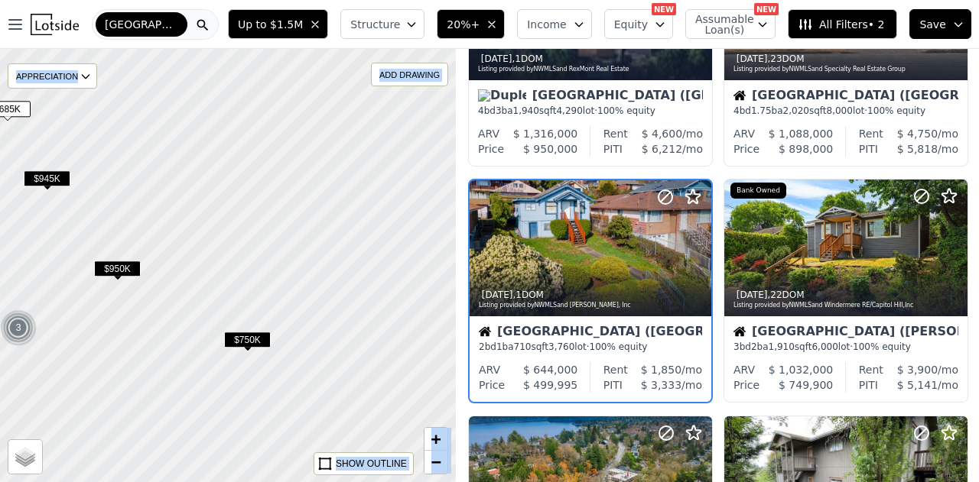
drag, startPoint x: 410, startPoint y: 343, endPoint x: 208, endPoint y: 209, distance: 242.6
click at [213, 216] on div at bounding box center [227, 265] width 547 height 520
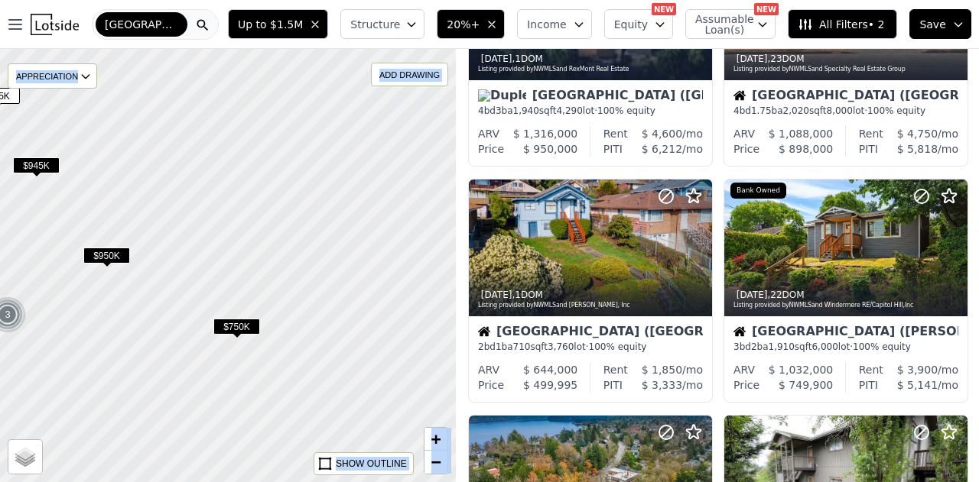
scroll to position [620, 0]
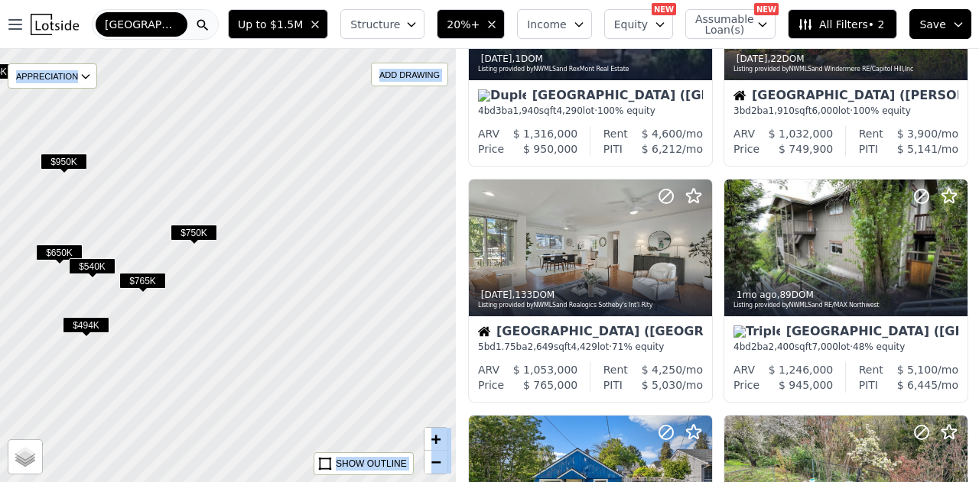
drag, startPoint x: 339, startPoint y: 420, endPoint x: 276, endPoint y: 223, distance: 207.0
click at [278, 229] on div at bounding box center [220, 232] width 547 height 520
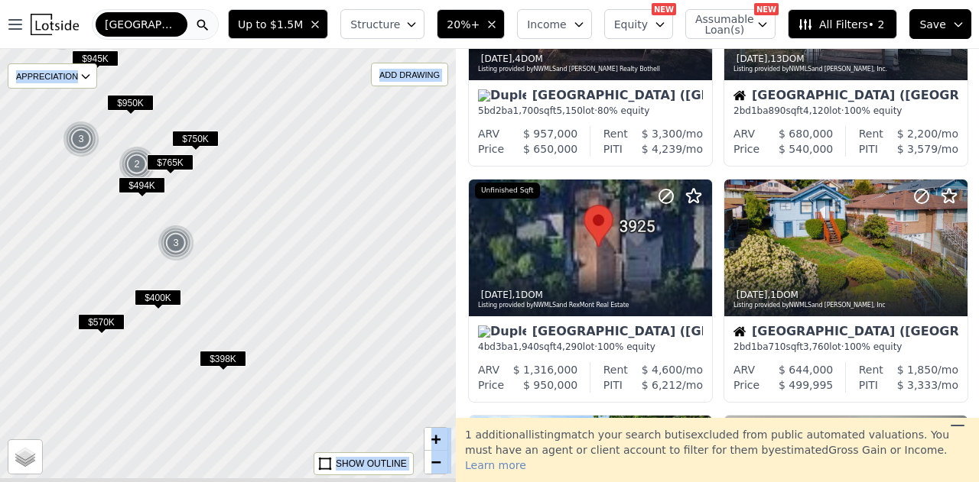
scroll to position [856, 0]
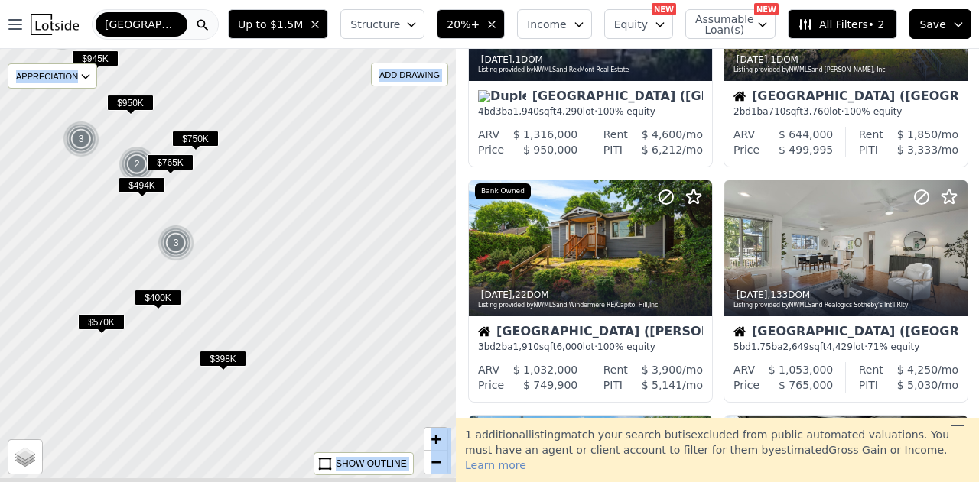
drag, startPoint x: 301, startPoint y: 325, endPoint x: 168, endPoint y: 96, distance: 264.5
click at [170, 102] on div at bounding box center [197, 219] width 547 height 520
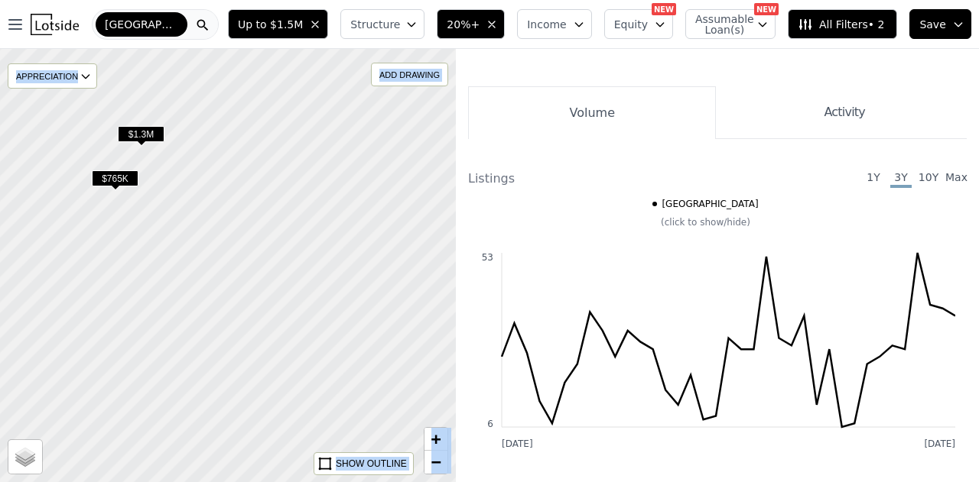
click at [108, 178] on span "$765K" at bounding box center [115, 179] width 47 height 16
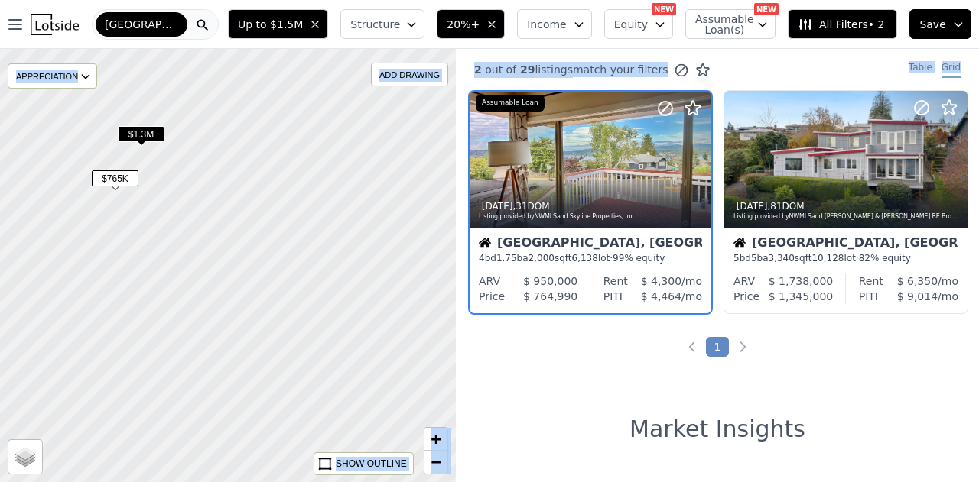
click at [142, 131] on span "$1.3M" at bounding box center [141, 134] width 47 height 16
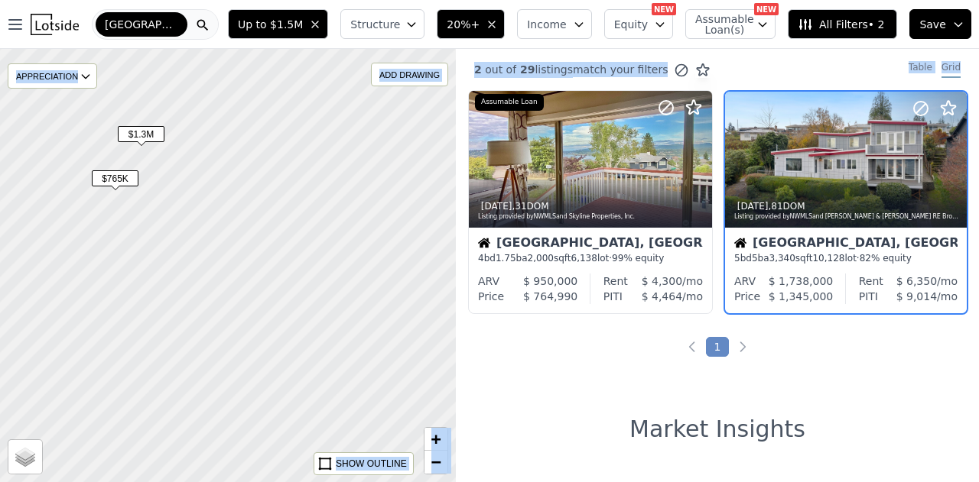
click at [122, 184] on span "$765K" at bounding box center [115, 179] width 47 height 16
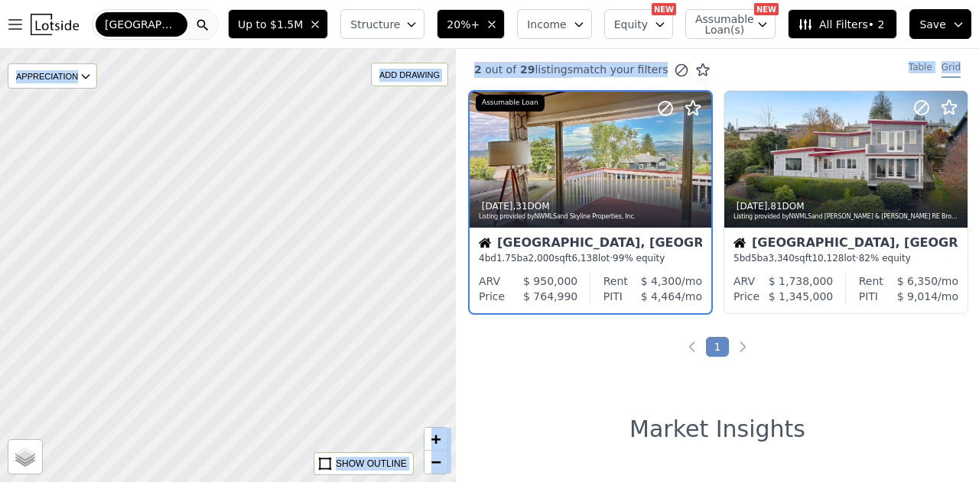
drag, startPoint x: 262, startPoint y: 278, endPoint x: 76, endPoint y: 143, distance: 228.8
click at [76, 144] on div at bounding box center [222, 258] width 547 height 520
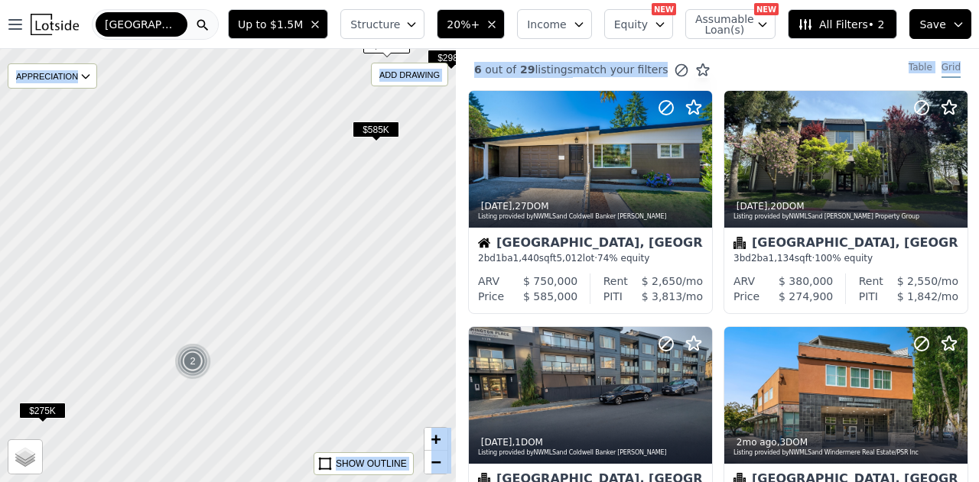
drag, startPoint x: 362, startPoint y: 321, endPoint x: 142, endPoint y: 206, distance: 248.6
click at [142, 206] on div at bounding box center [227, 265] width 547 height 520
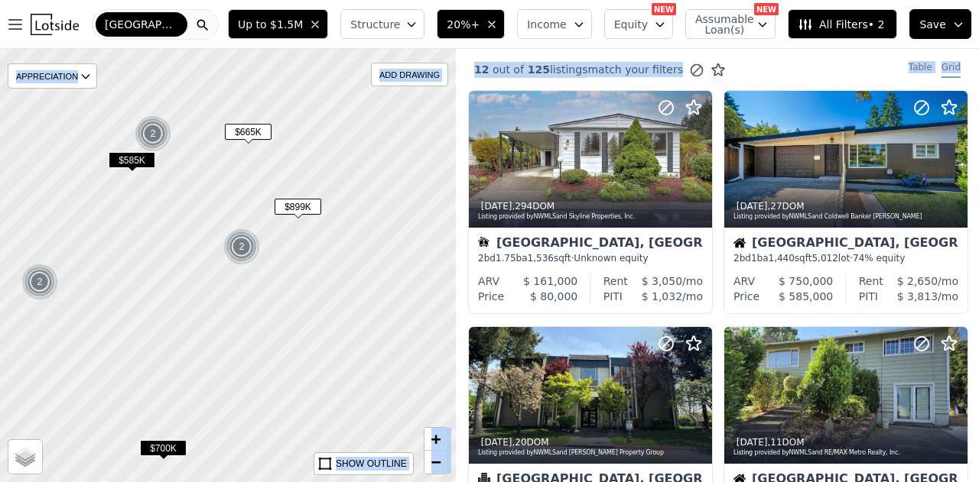
drag, startPoint x: 333, startPoint y: 290, endPoint x: 263, endPoint y: 331, distance: 81.6
click at [263, 331] on div at bounding box center [227, 265] width 547 height 520
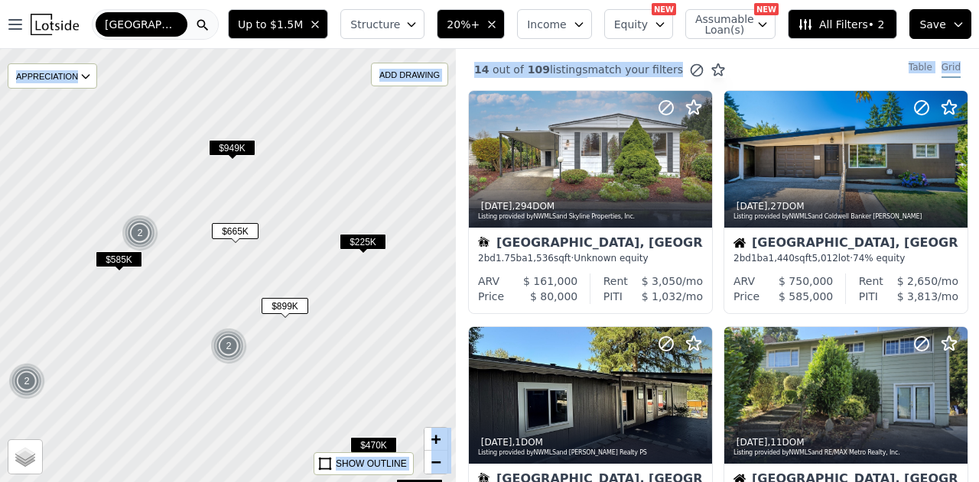
drag, startPoint x: 266, startPoint y: 287, endPoint x: 253, endPoint y: 401, distance: 115.4
click at [253, 401] on div at bounding box center [227, 265] width 547 height 520
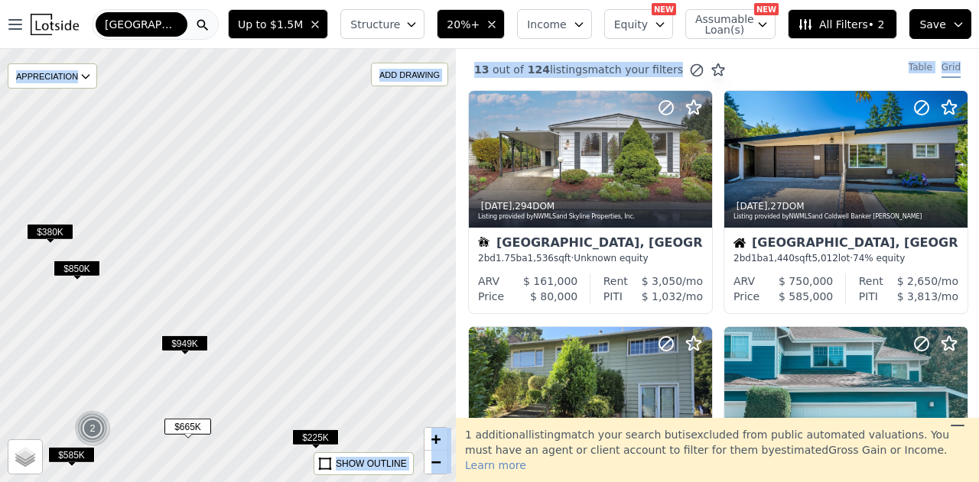
drag, startPoint x: 294, startPoint y: 203, endPoint x: 246, endPoint y: 380, distance: 183.6
click at [246, 380] on div at bounding box center [227, 265] width 547 height 520
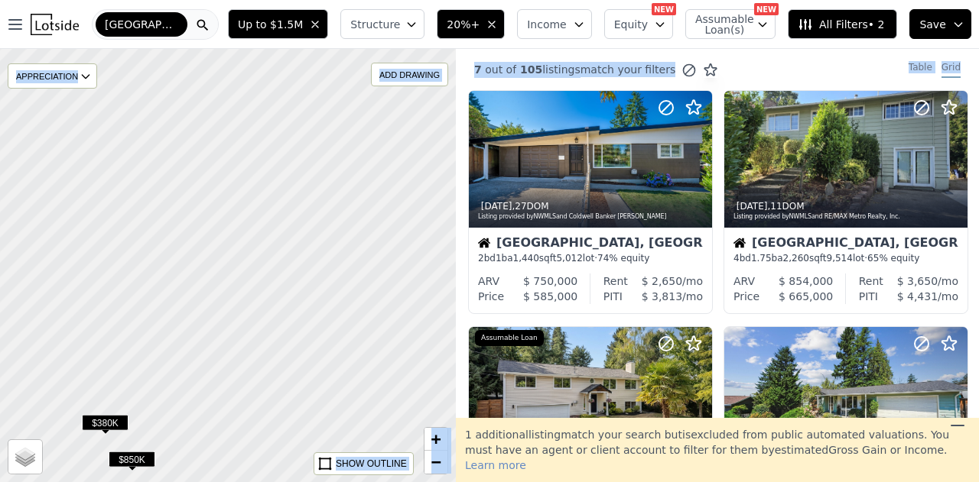
drag, startPoint x: 185, startPoint y: 376, endPoint x: 193, endPoint y: 430, distance: 54.8
click at [196, 429] on div at bounding box center [227, 265] width 547 height 520
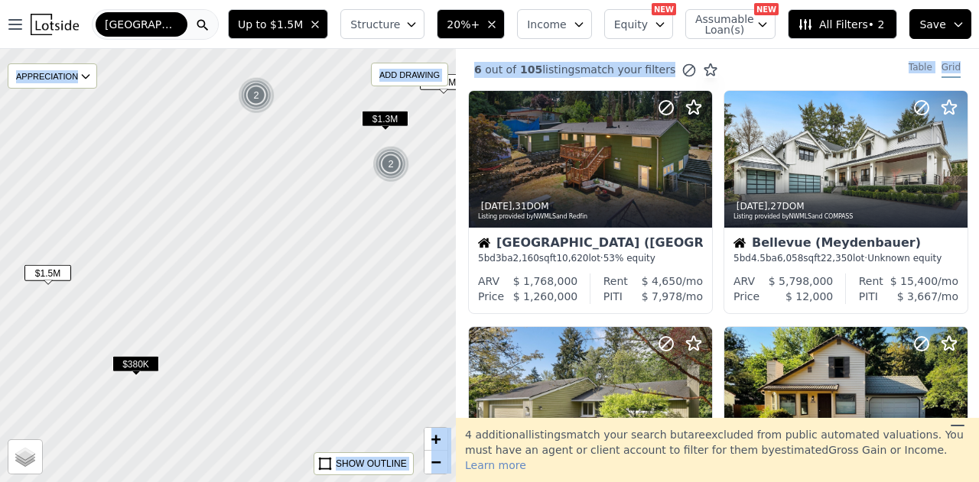
drag, startPoint x: 240, startPoint y: 295, endPoint x: 269, endPoint y: 221, distance: 79.7
click at [269, 221] on div at bounding box center [227, 264] width 547 height 520
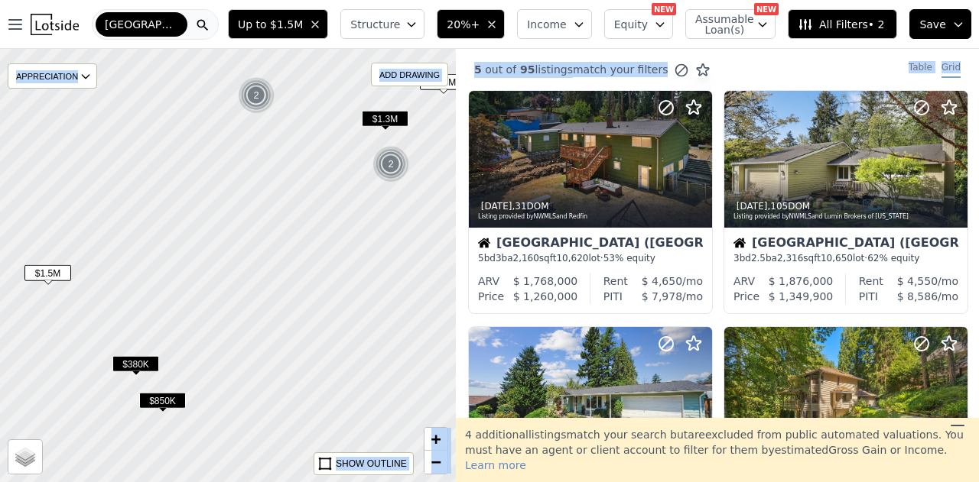
click at [158, 397] on span "$850K" at bounding box center [162, 401] width 47 height 16
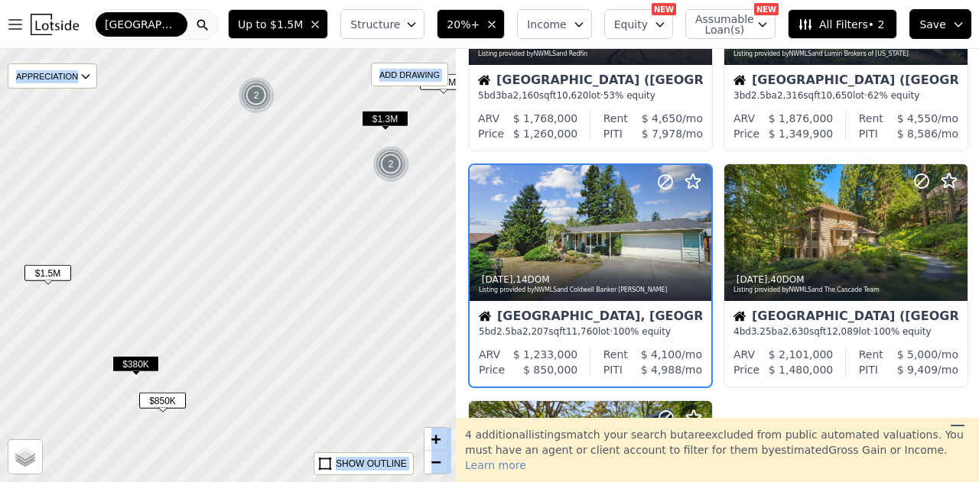
scroll to position [197, 0]
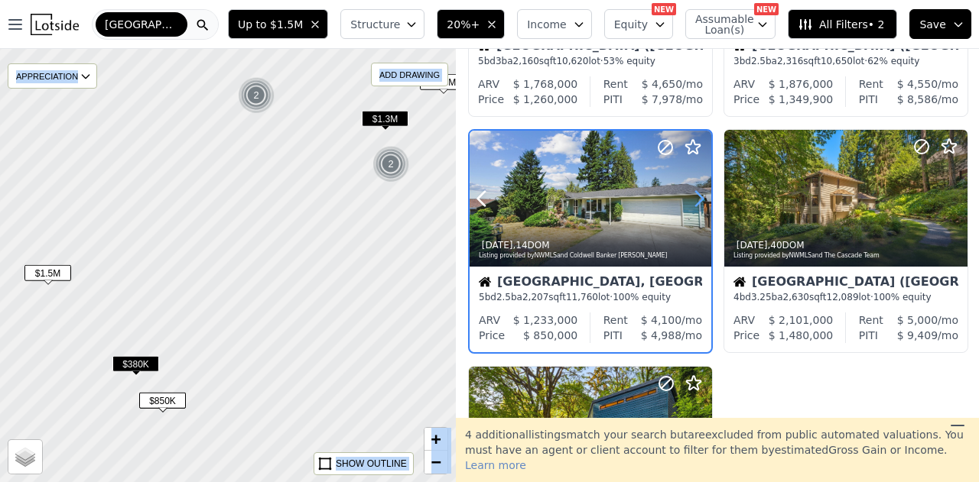
click at [698, 195] on icon at bounding box center [699, 198] width 7 height 15
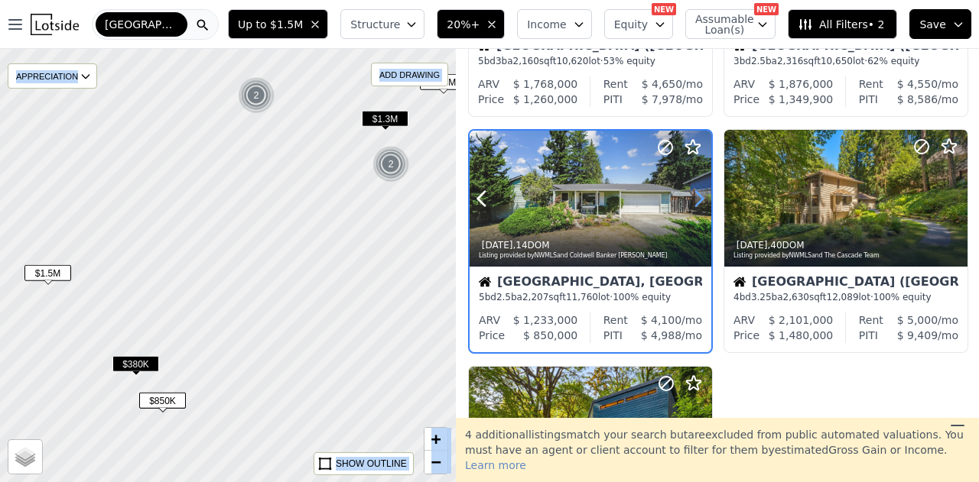
click at [698, 195] on icon at bounding box center [699, 198] width 7 height 15
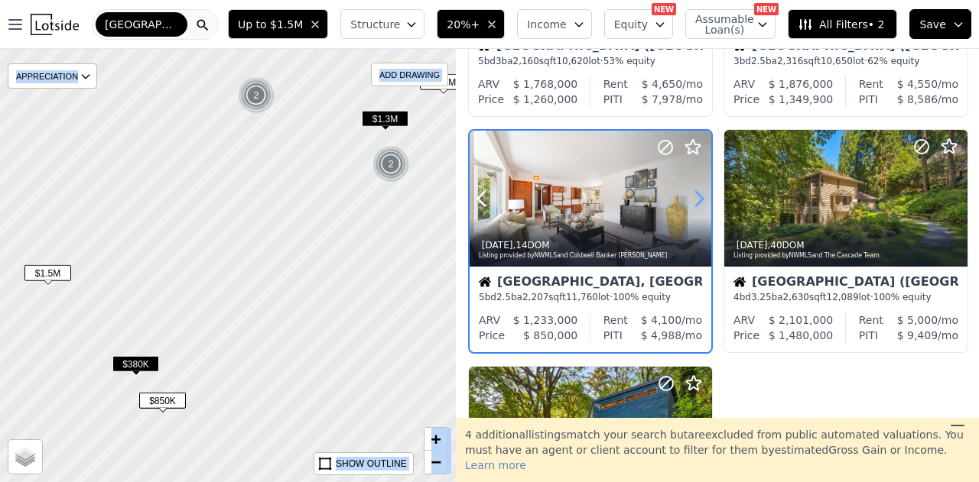
click at [698, 195] on icon at bounding box center [699, 198] width 7 height 15
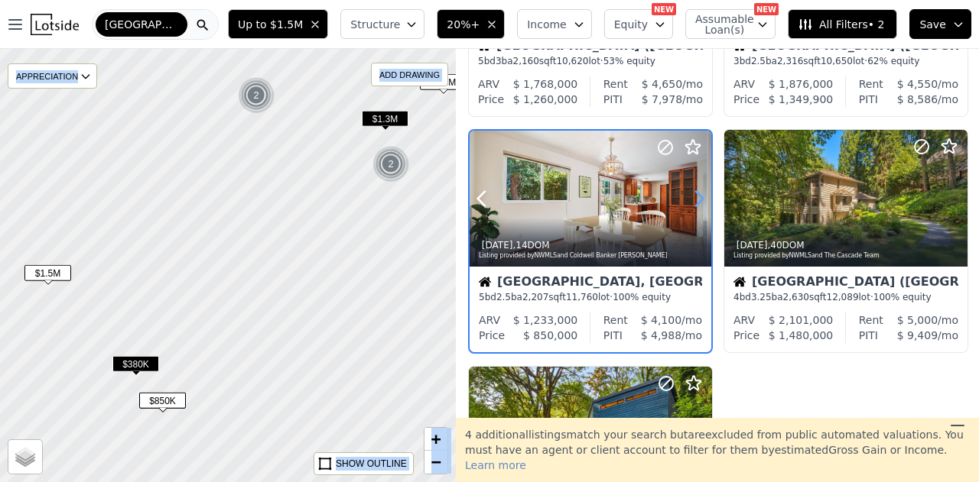
click at [698, 195] on icon at bounding box center [699, 198] width 7 height 15
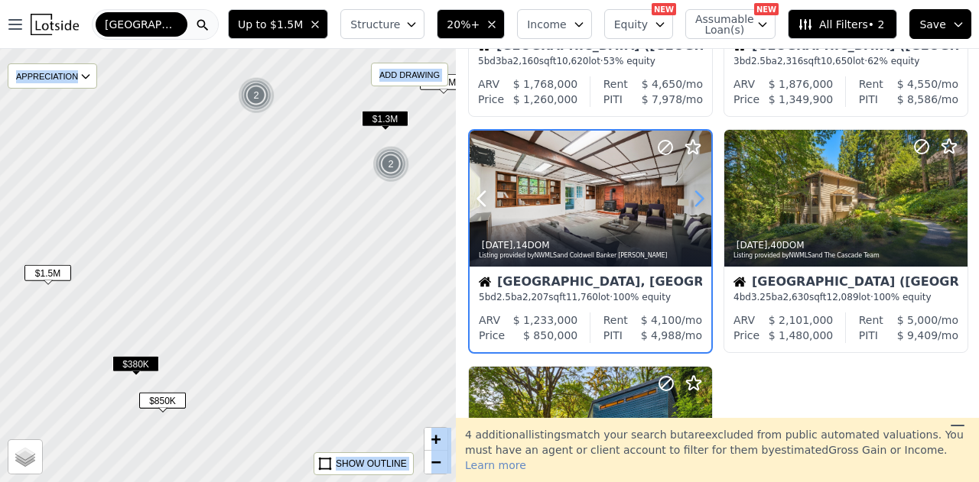
click at [698, 195] on icon at bounding box center [699, 198] width 7 height 15
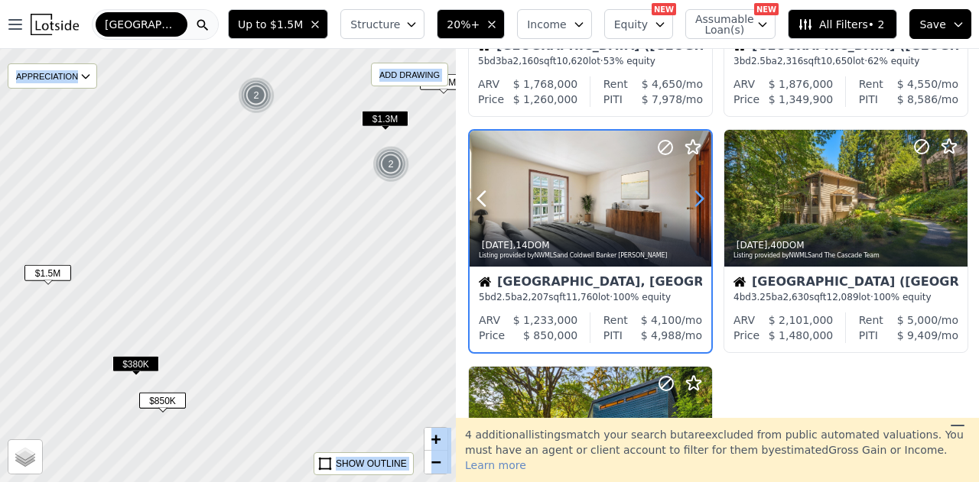
click at [698, 195] on icon at bounding box center [699, 198] width 7 height 15
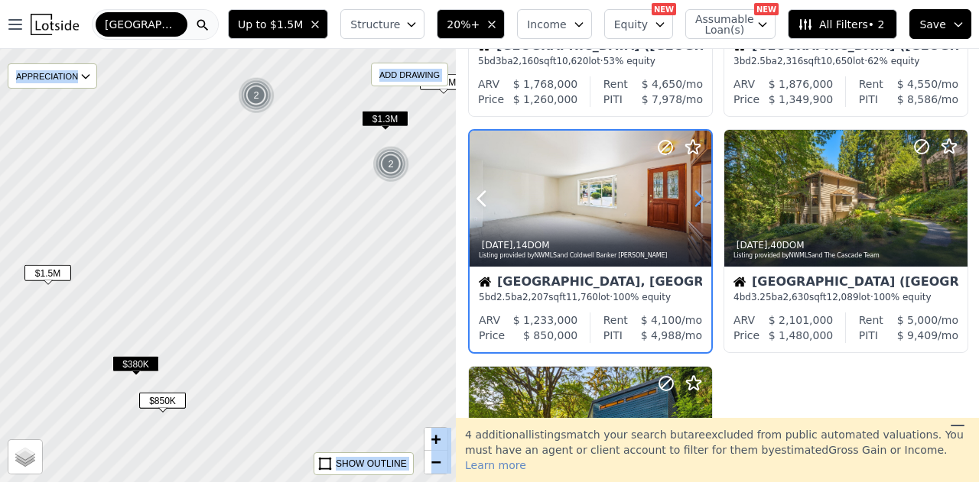
click at [698, 195] on icon at bounding box center [699, 198] width 7 height 15
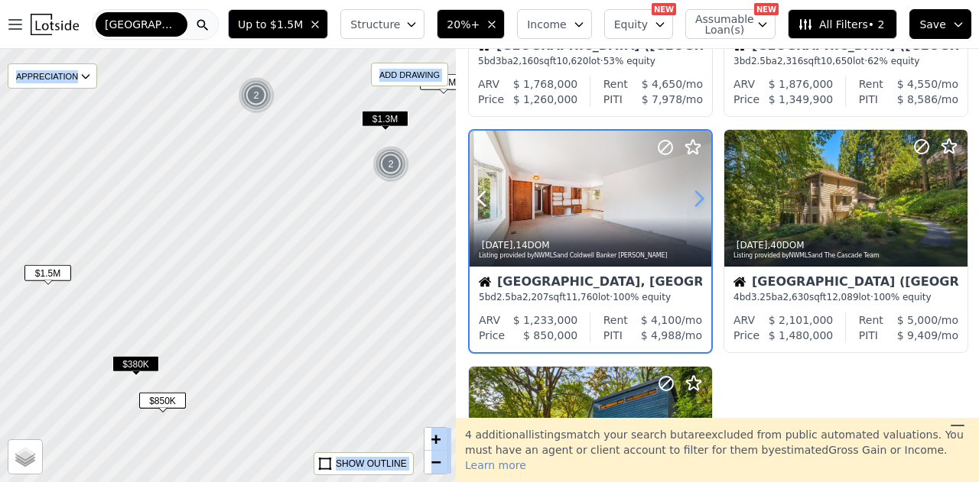
click at [698, 195] on icon at bounding box center [699, 198] width 7 height 15
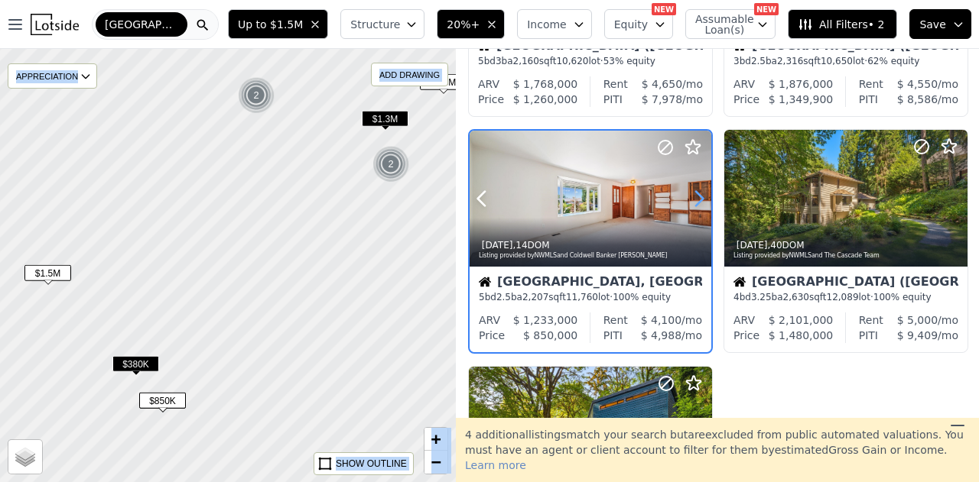
click at [698, 195] on icon at bounding box center [699, 198] width 7 height 15
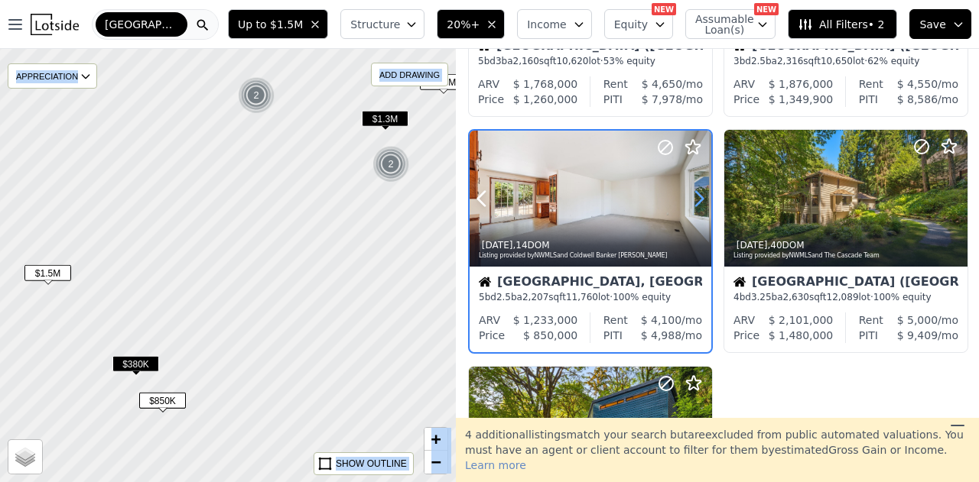
click at [698, 195] on icon at bounding box center [699, 198] width 7 height 15
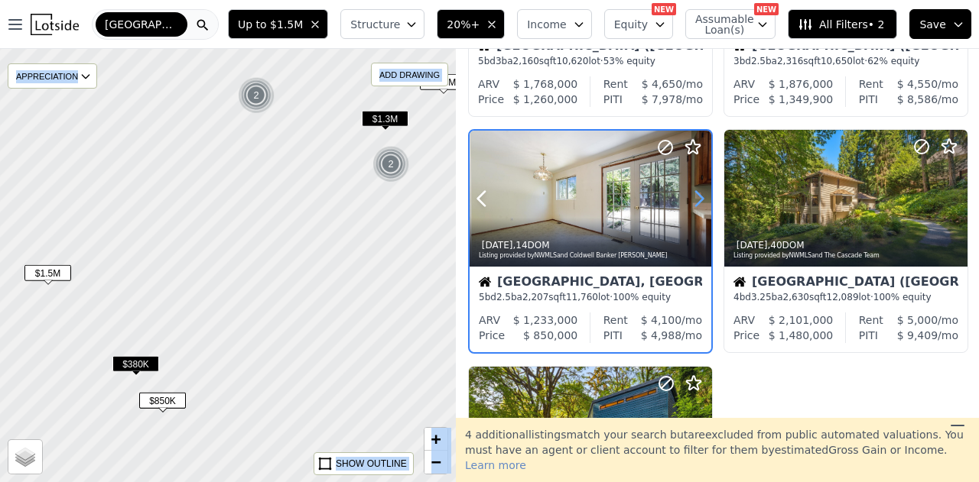
click at [698, 195] on icon at bounding box center [699, 198] width 7 height 15
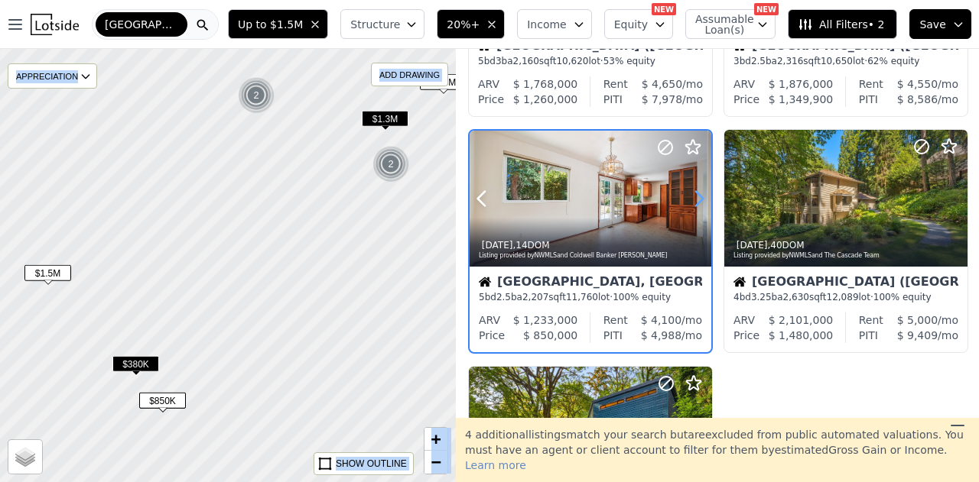
click at [698, 195] on icon at bounding box center [699, 198] width 7 height 15
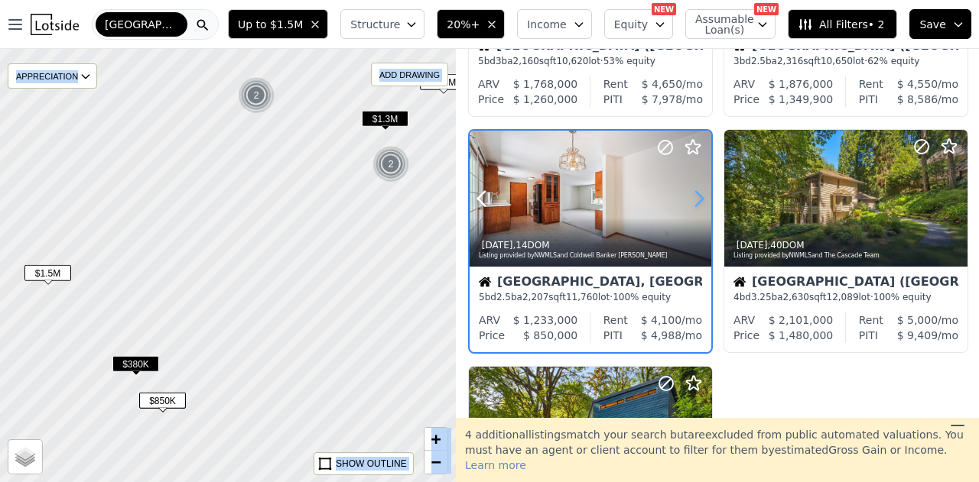
click at [698, 195] on icon at bounding box center [699, 198] width 7 height 15
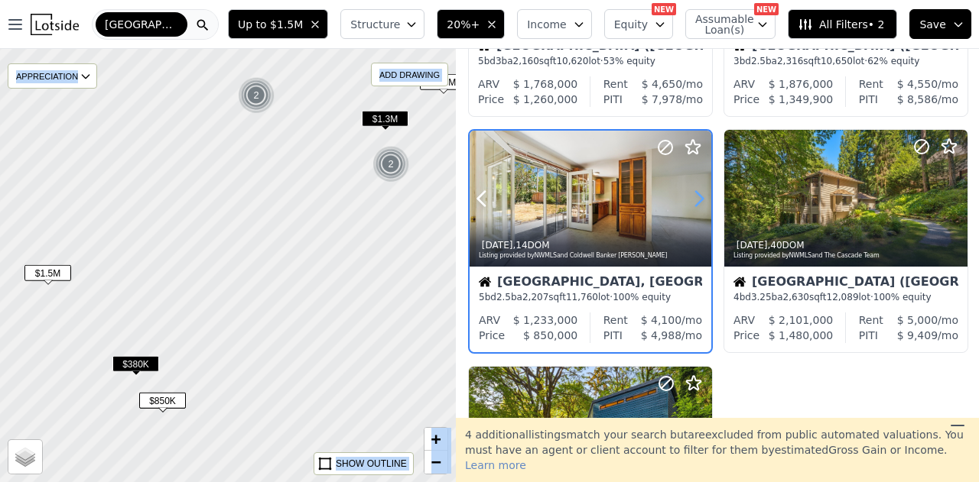
click at [698, 195] on icon at bounding box center [699, 198] width 7 height 15
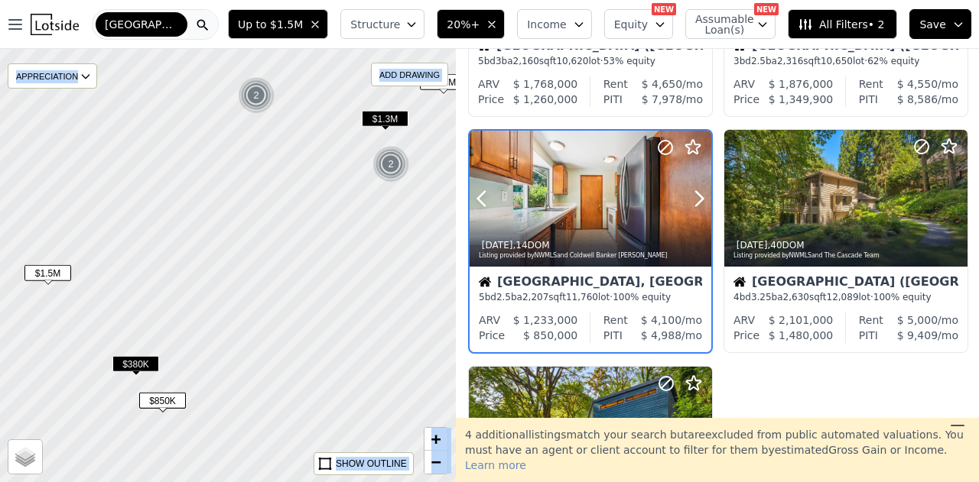
click at [628, 242] on div "3w ago , 14 DOM" at bounding box center [591, 245] width 225 height 12
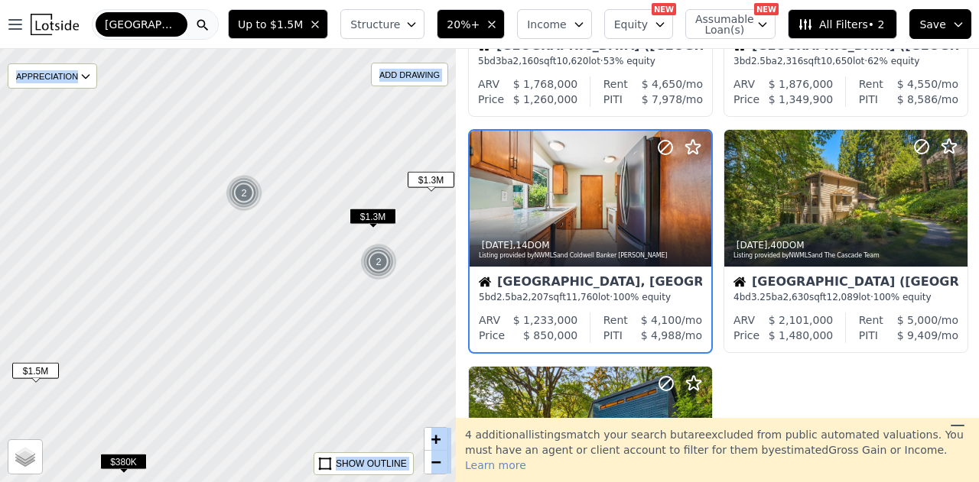
drag, startPoint x: 210, startPoint y: 317, endPoint x: 198, endPoint y: 415, distance: 98.5
click at [198, 415] on div at bounding box center [229, 267] width 547 height 520
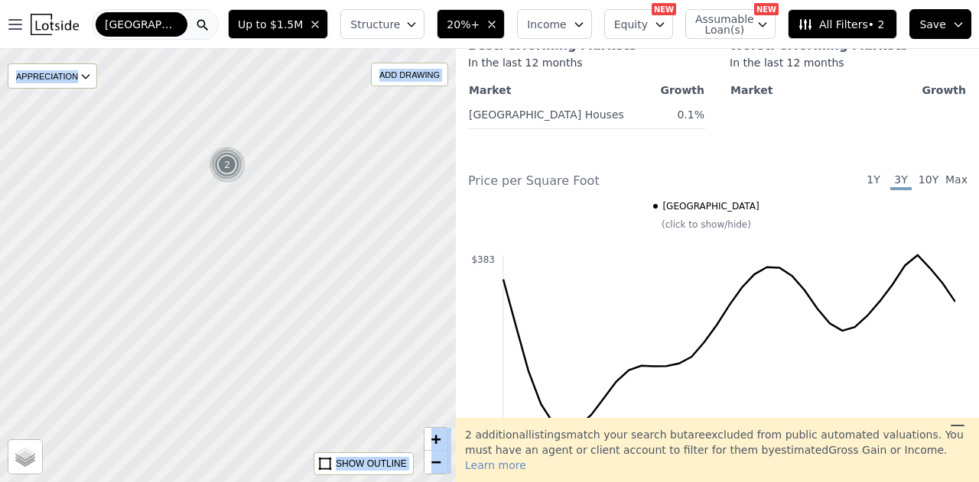
click at [225, 162] on div "2" at bounding box center [227, 165] width 37 height 37
click at [243, 230] on span "$498K" at bounding box center [237, 229] width 47 height 16
click at [219, 279] on span "$400K" at bounding box center [217, 277] width 47 height 16
drag, startPoint x: 341, startPoint y: 281, endPoint x: 146, endPoint y: 316, distance: 198.1
click at [146, 316] on div at bounding box center [225, 265] width 547 height 520
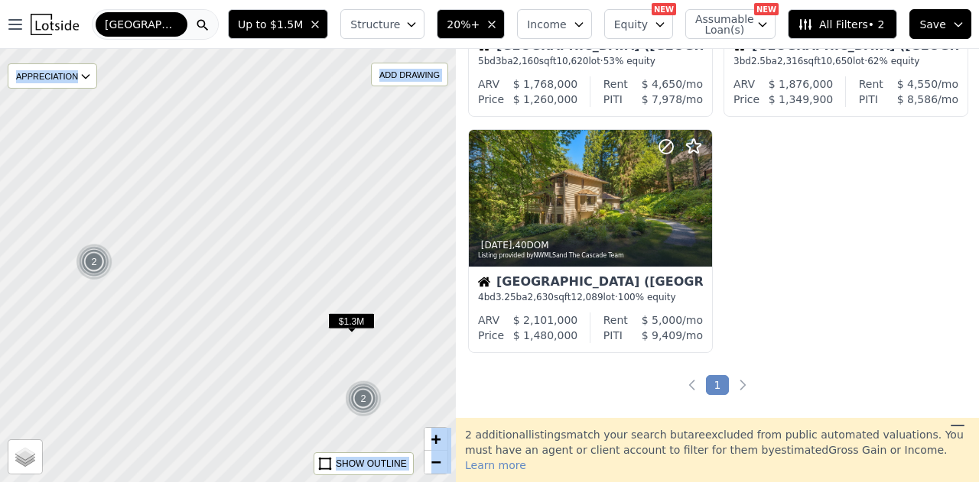
drag, startPoint x: 346, startPoint y: 388, endPoint x: 255, endPoint y: 304, distance: 123.9
click at [255, 304] on div at bounding box center [215, 258] width 547 height 520
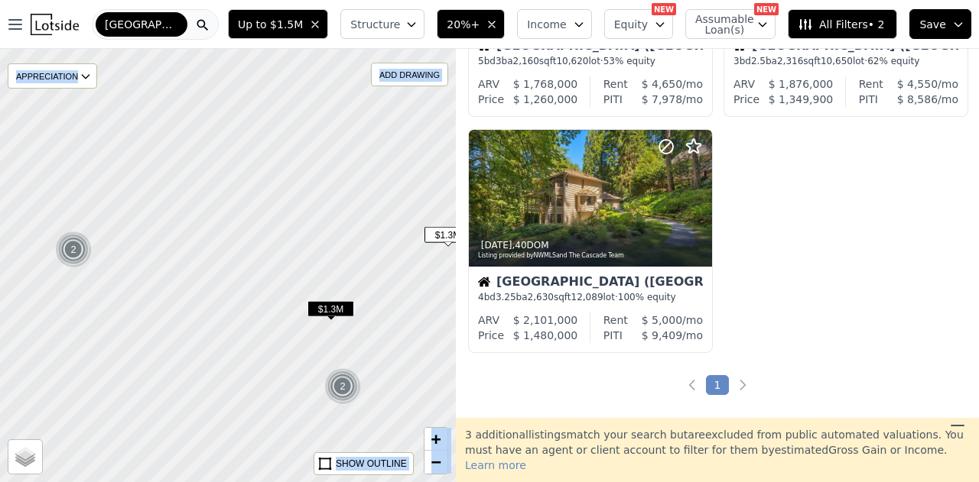
click at [315, 310] on span "$1.3M" at bounding box center [330, 309] width 47 height 16
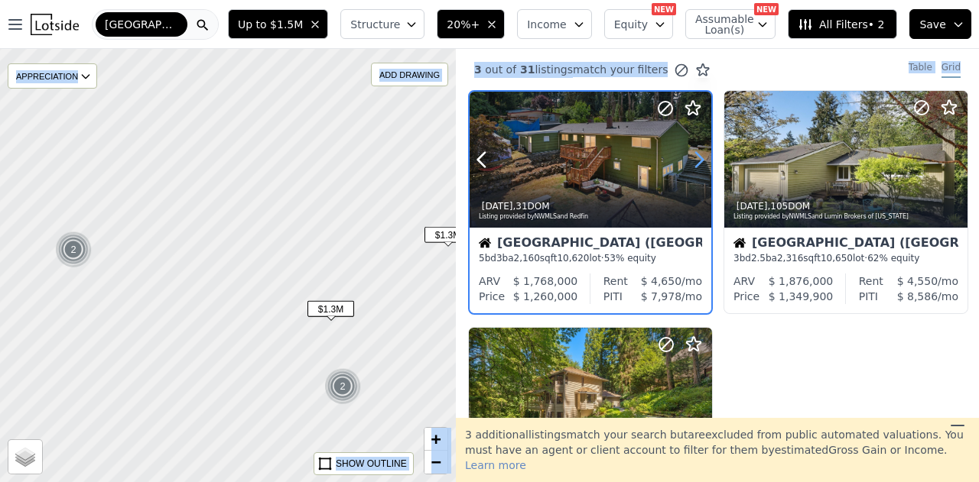
click at [696, 159] on icon at bounding box center [699, 160] width 24 height 24
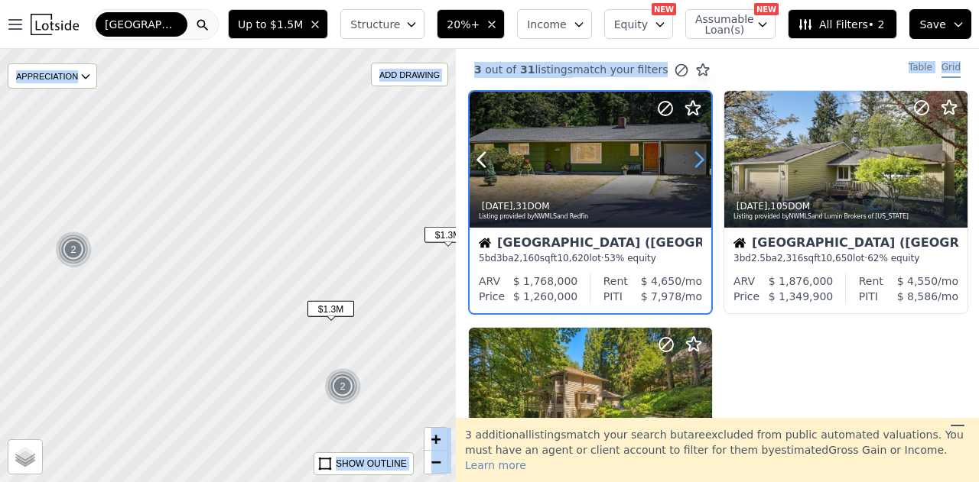
click at [696, 159] on icon at bounding box center [699, 160] width 24 height 24
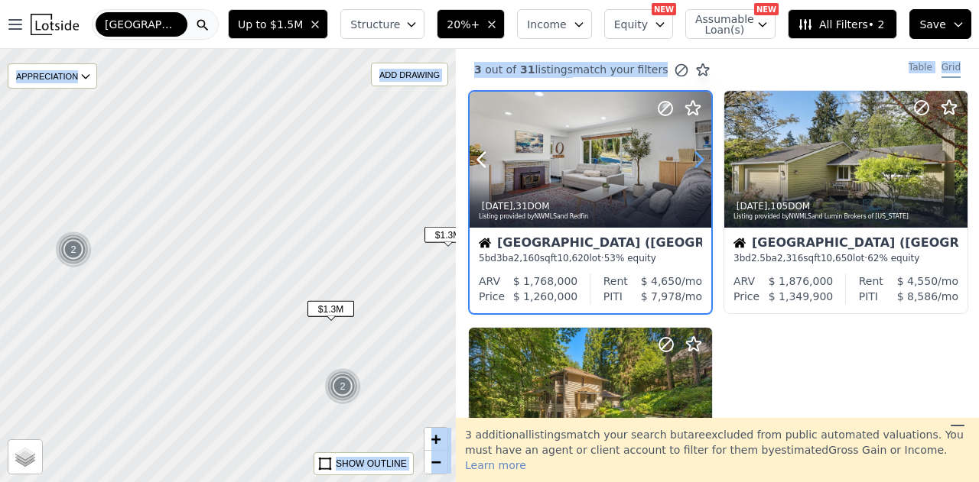
click at [696, 159] on icon at bounding box center [699, 160] width 24 height 24
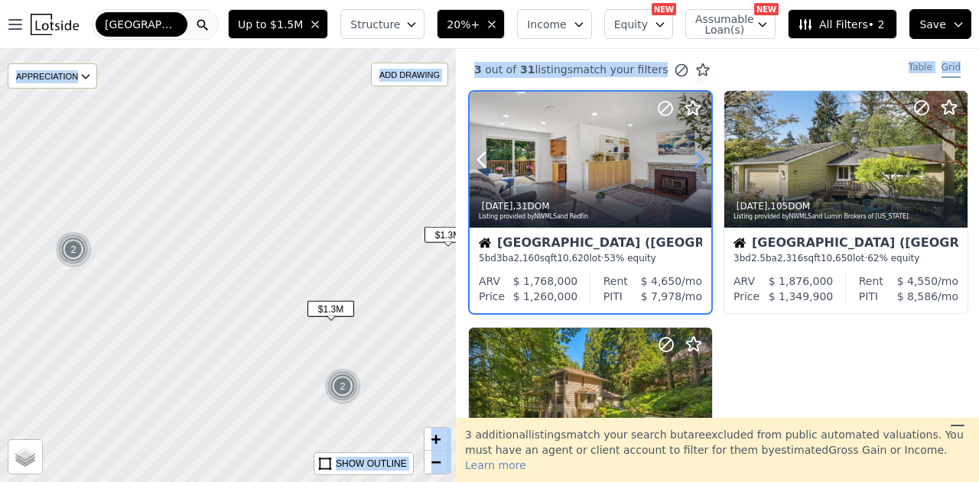
click at [696, 159] on icon at bounding box center [699, 160] width 24 height 24
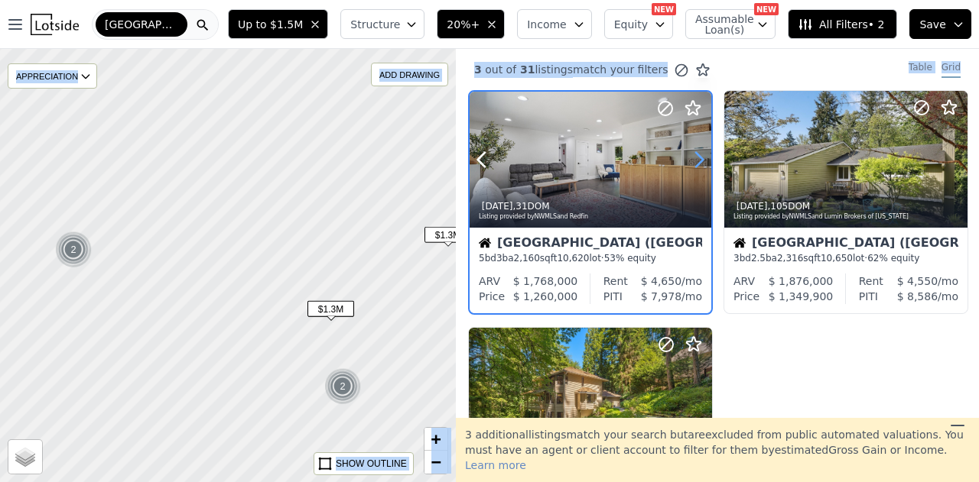
click at [696, 159] on icon at bounding box center [699, 160] width 24 height 24
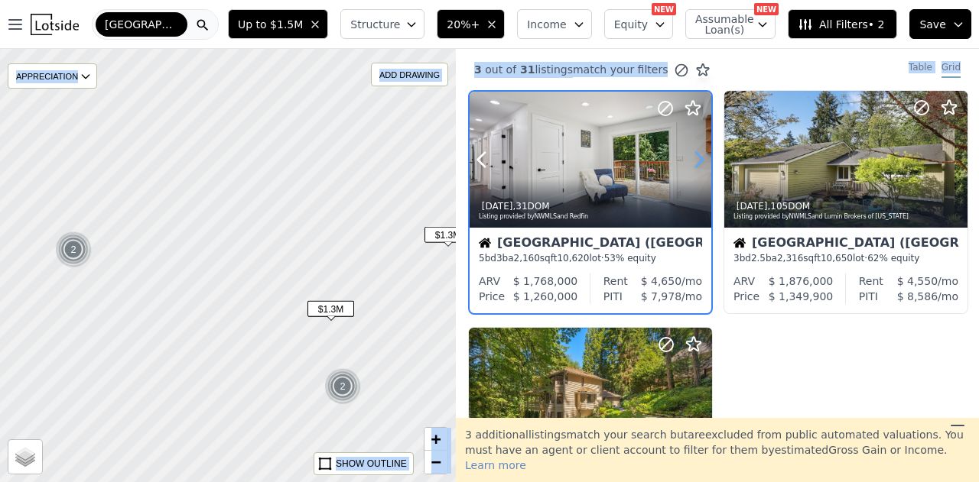
click at [696, 159] on icon at bounding box center [699, 160] width 24 height 24
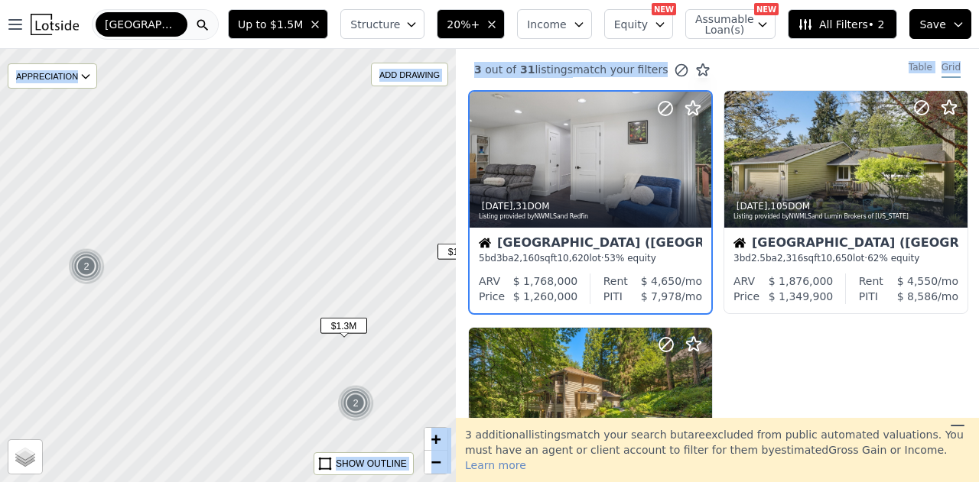
drag, startPoint x: 93, startPoint y: 189, endPoint x: 164, endPoint y: 367, distance: 191.5
click at [164, 366] on div at bounding box center [229, 268] width 547 height 520
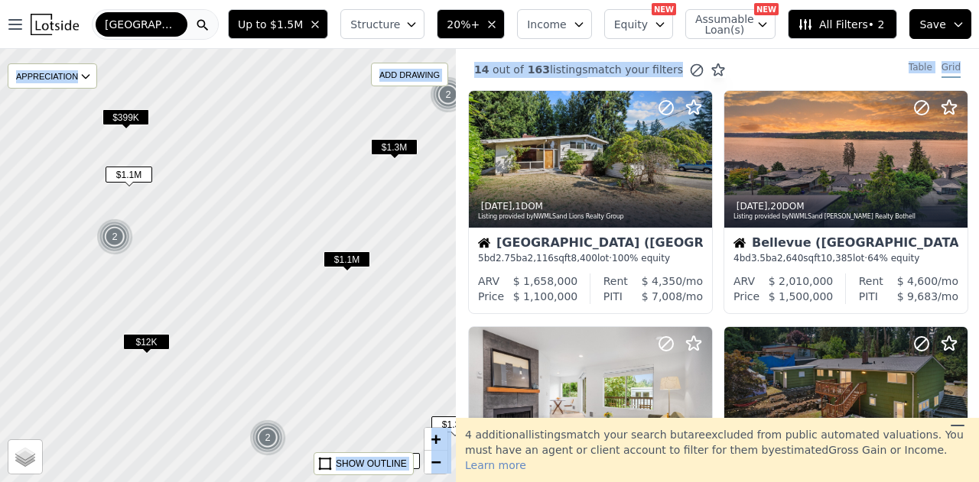
drag, startPoint x: 234, startPoint y: 269, endPoint x: 288, endPoint y: 304, distance: 64.3
click at [289, 299] on div at bounding box center [264, 284] width 547 height 520
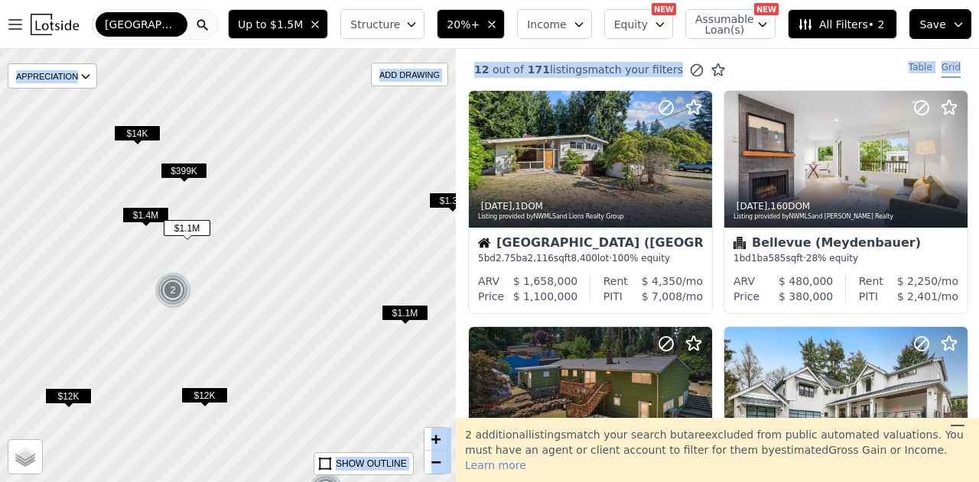
drag, startPoint x: 125, startPoint y: 275, endPoint x: 177, endPoint y: 334, distance: 79.1
click at [177, 340] on div at bounding box center [230, 271] width 547 height 520
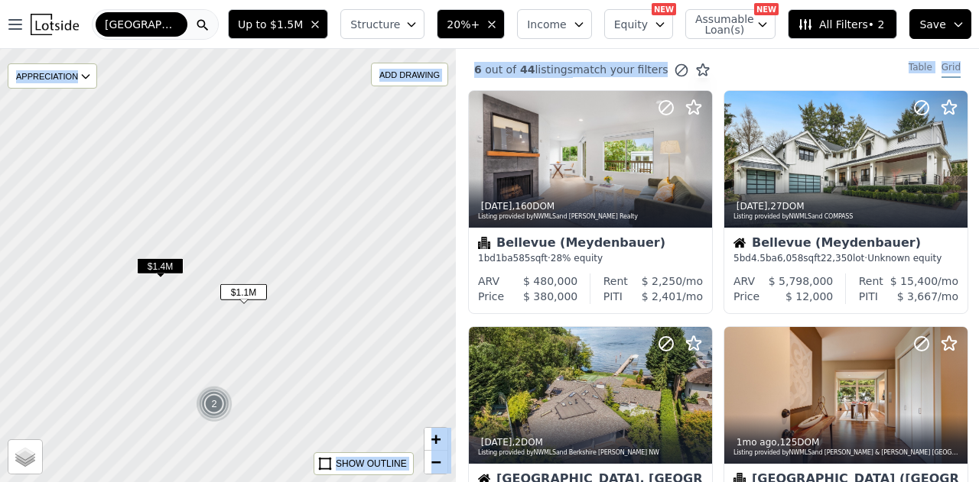
drag, startPoint x: 202, startPoint y: 166, endPoint x: 198, endPoint y: 337, distance: 171.3
click at [198, 337] on div at bounding box center [227, 265] width 547 height 520
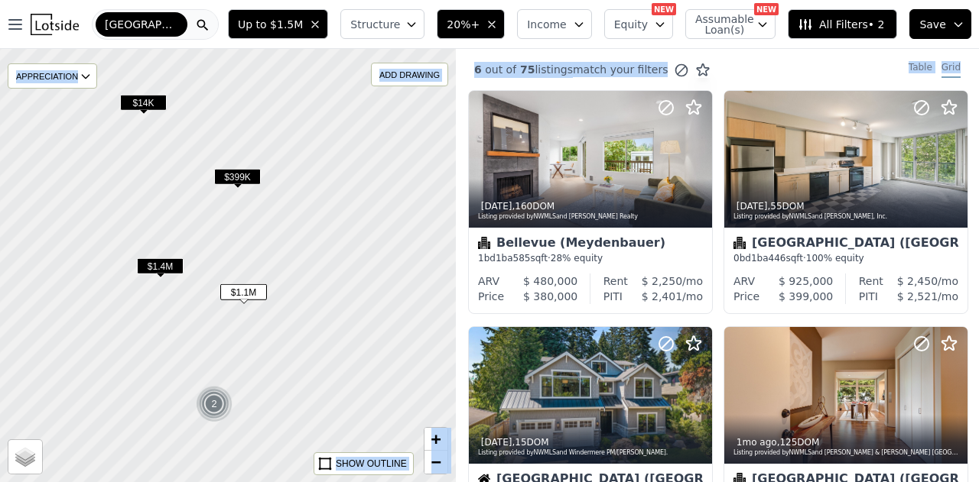
click at [246, 294] on span "$1.1M" at bounding box center [243, 292] width 47 height 16
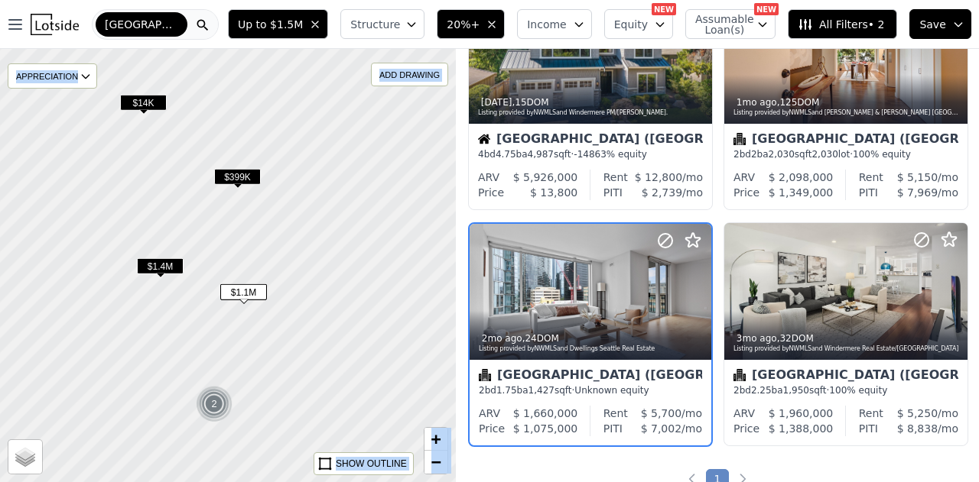
scroll to position [384, 0]
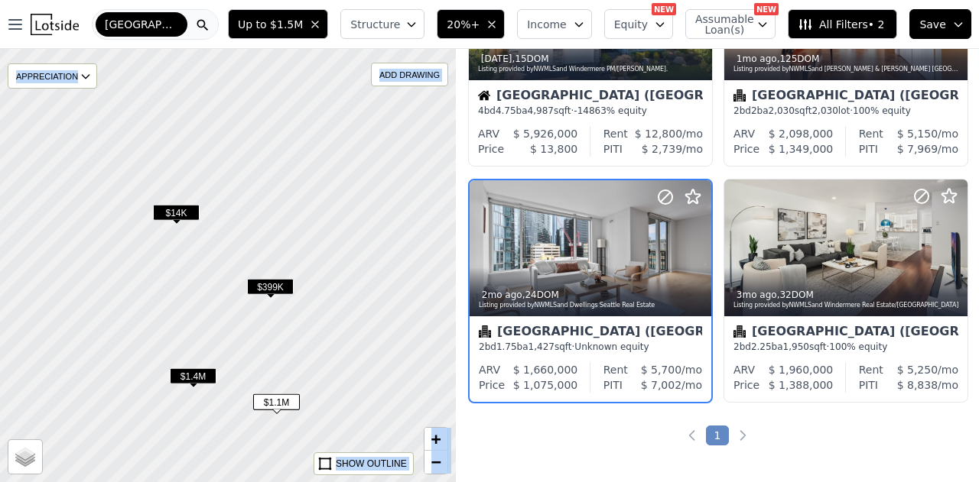
drag, startPoint x: 191, startPoint y: 219, endPoint x: 230, endPoint y: 344, distance: 130.6
click at [230, 344] on div at bounding box center [229, 272] width 547 height 520
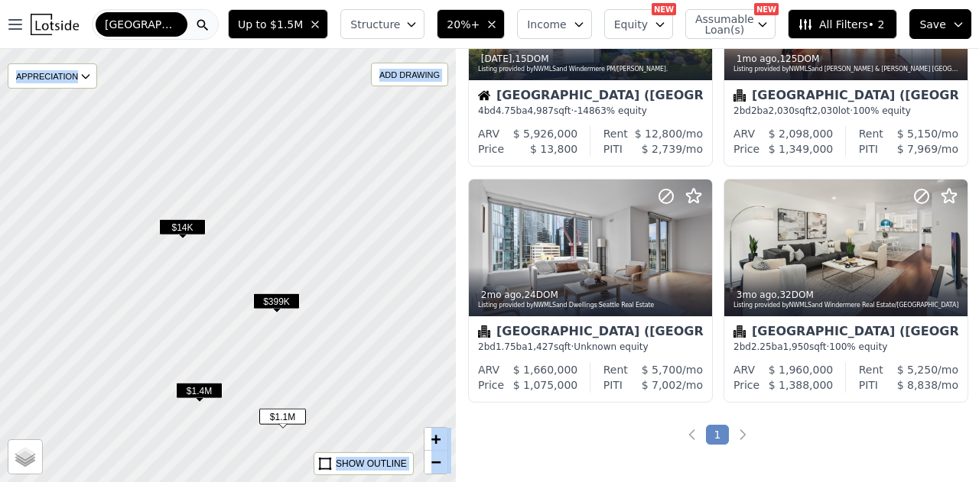
scroll to position [148, 0]
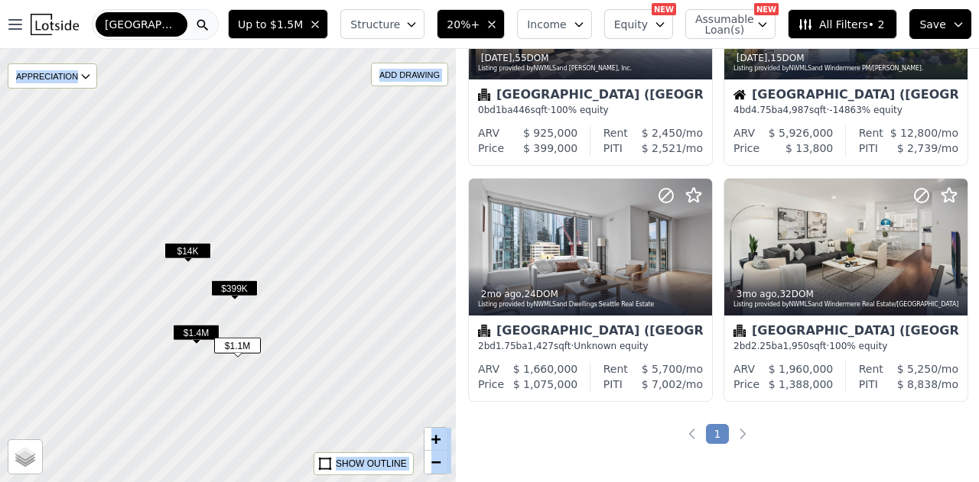
scroll to position [384, 0]
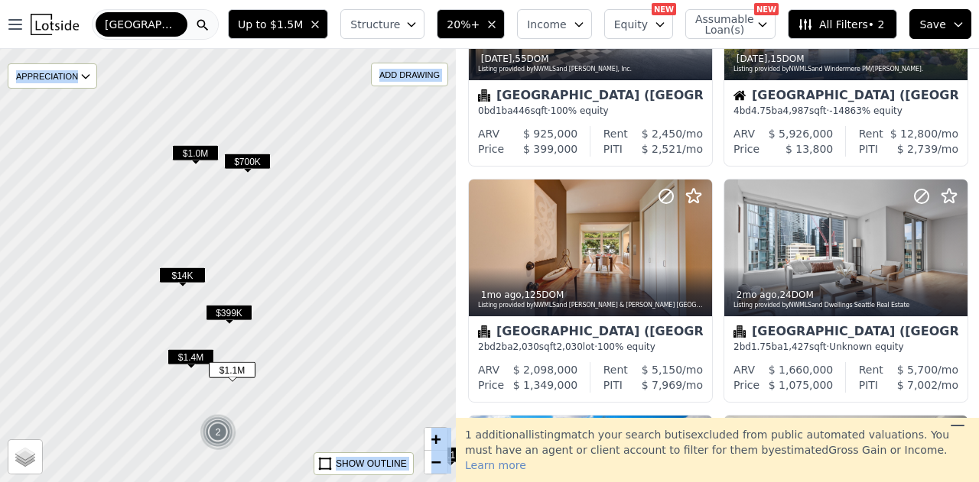
drag, startPoint x: 249, startPoint y: 175, endPoint x: 198, endPoint y: 320, distance: 154.0
click at [205, 323] on div at bounding box center [227, 265] width 547 height 520
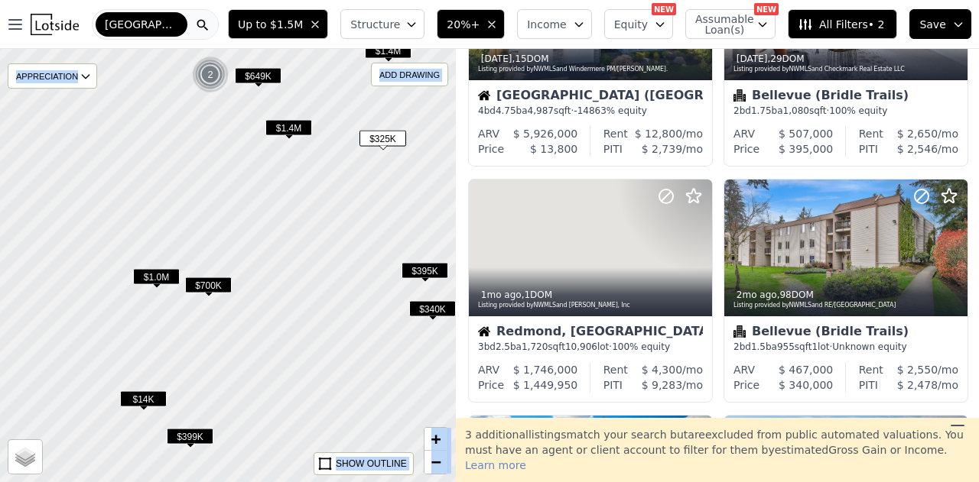
click at [150, 279] on span "$1.0M" at bounding box center [156, 277] width 47 height 16
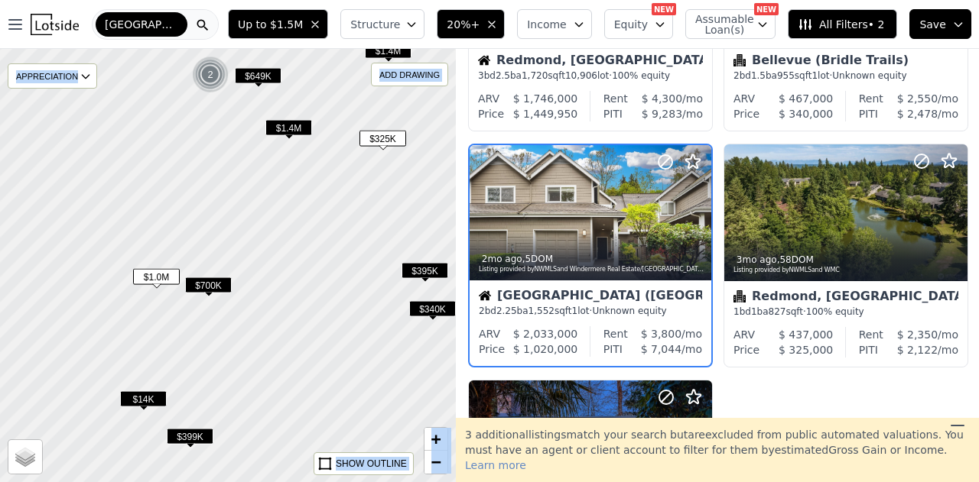
scroll to position [669, 0]
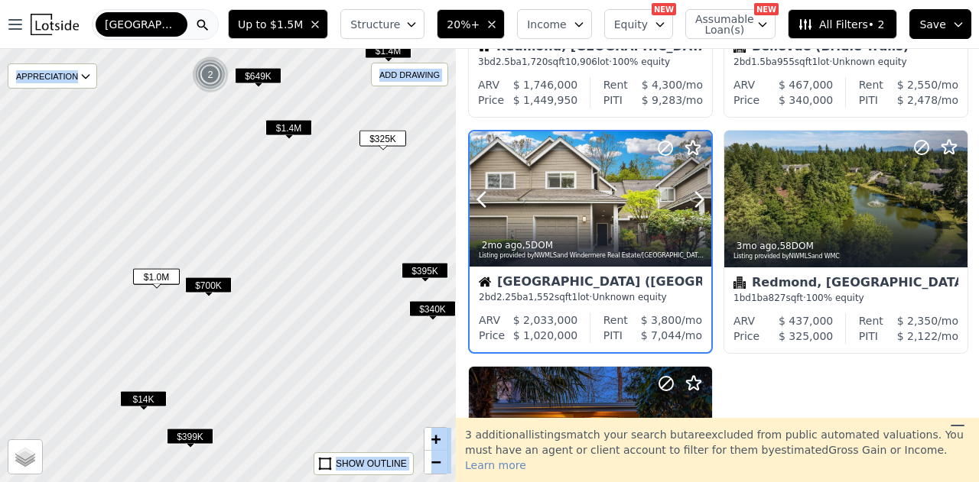
click at [665, 226] on div at bounding box center [590, 232] width 242 height 28
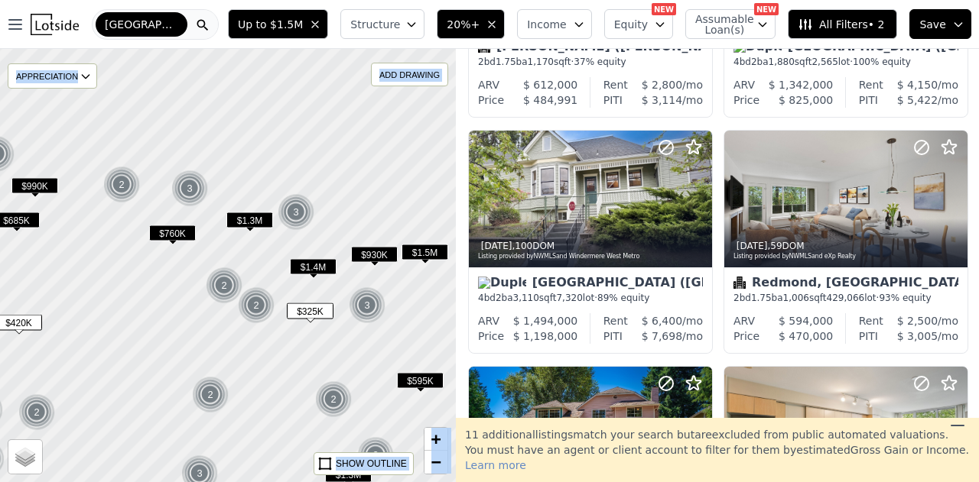
drag, startPoint x: 286, startPoint y: 265, endPoint x: 255, endPoint y: 362, distance: 101.1
click at [255, 362] on div at bounding box center [227, 266] width 547 height 520
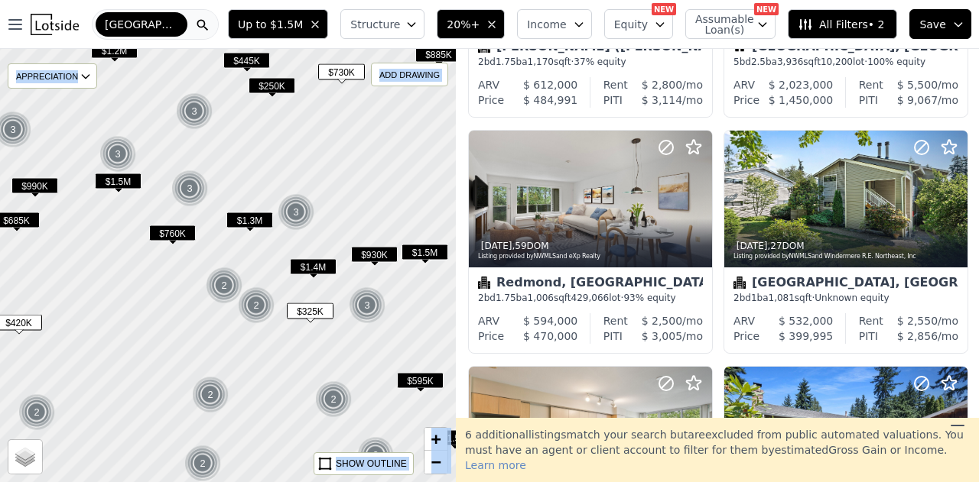
click at [382, 256] on span "$930K" at bounding box center [374, 255] width 47 height 16
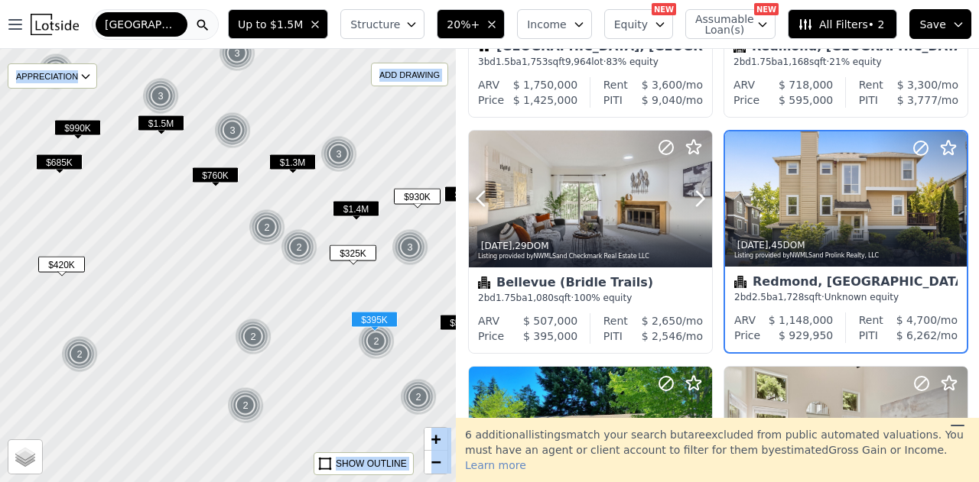
drag, startPoint x: 436, startPoint y: 313, endPoint x: 436, endPoint y: 271, distance: 41.3
click at [464, 262] on div "$420K 2 2 2 $595K $1.5M $1.5M 3 $685K $990K 3 $885K $1.5M $1.2M $445K 3 2 2 $73…" at bounding box center [489, 290] width 979 height 482
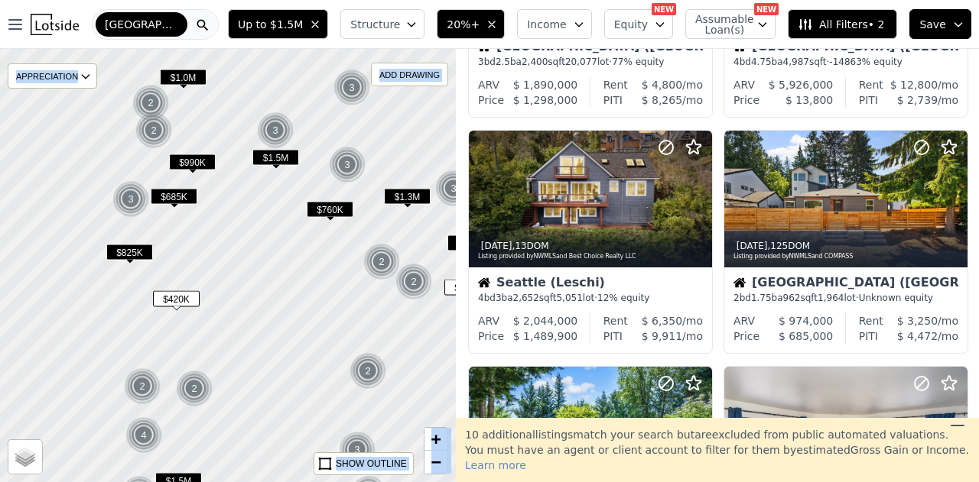
drag, startPoint x: 54, startPoint y: 244, endPoint x: 171, endPoint y: 273, distance: 120.5
click at [171, 273] on div at bounding box center [227, 265] width 547 height 520
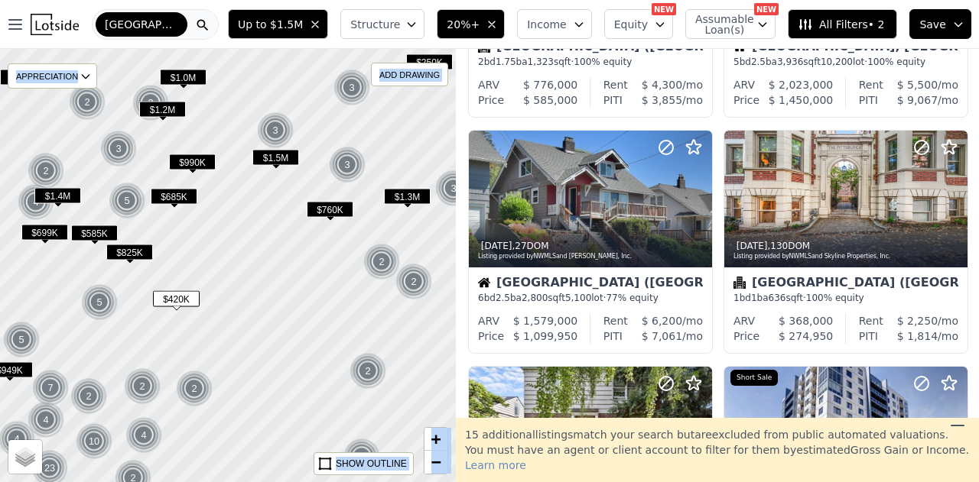
click at [184, 158] on span "$990K" at bounding box center [192, 162] width 47 height 16
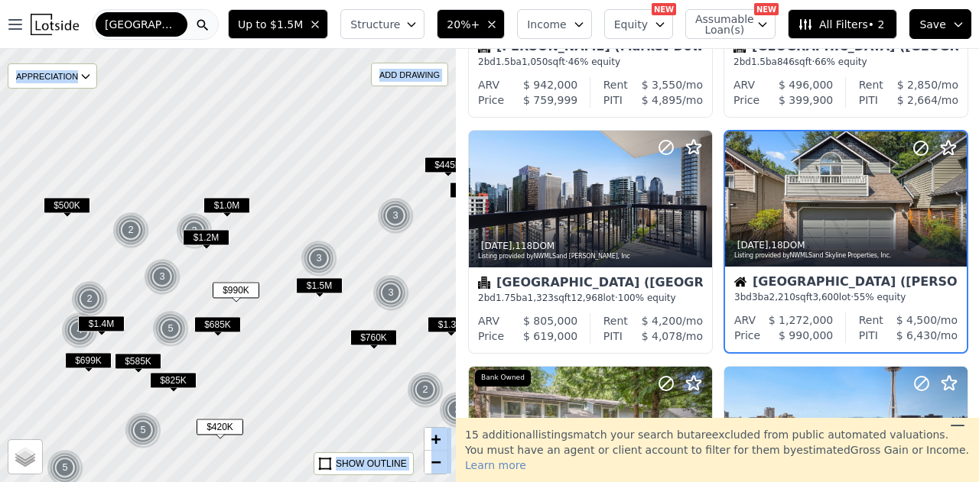
drag, startPoint x: 198, startPoint y: 134, endPoint x: 247, endPoint y: 278, distance: 151.9
click at [246, 278] on div at bounding box center [229, 270] width 547 height 520
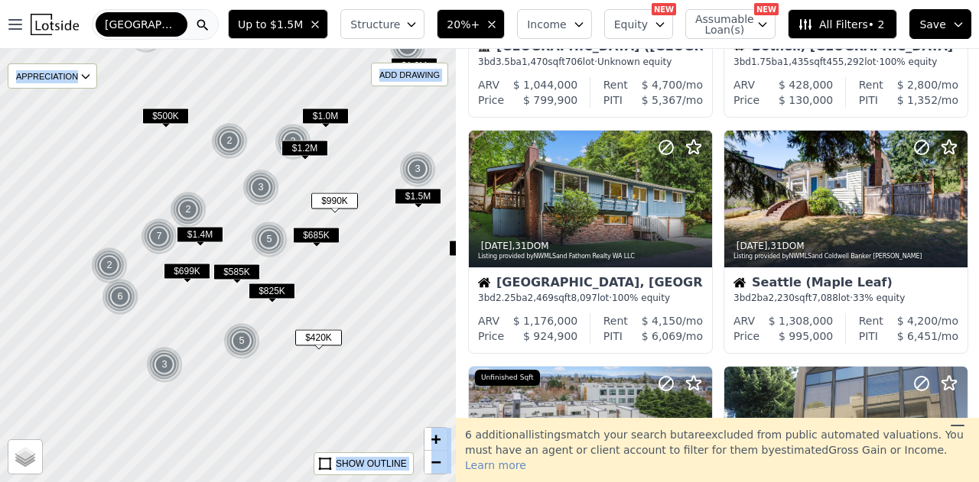
drag, startPoint x: 284, startPoint y: 371, endPoint x: 402, endPoint y: 249, distance: 169.3
click at [402, 249] on div at bounding box center [256, 247] width 547 height 520
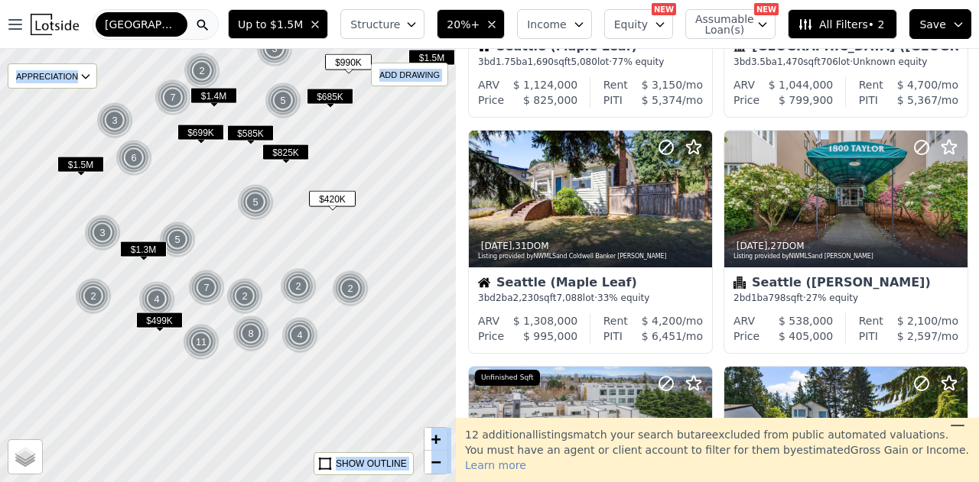
drag, startPoint x: 327, startPoint y: 275, endPoint x: 312, endPoint y: 225, distance: 52.0
click at [312, 225] on div at bounding box center [222, 250] width 547 height 520
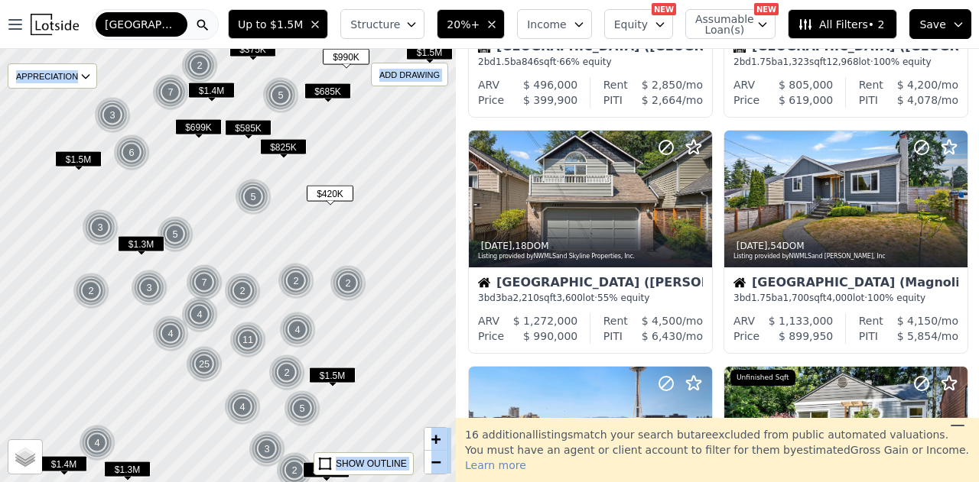
drag, startPoint x: 151, startPoint y: 180, endPoint x: 152, endPoint y: 250, distance: 70.3
click at [152, 250] on div at bounding box center [229, 270] width 547 height 520
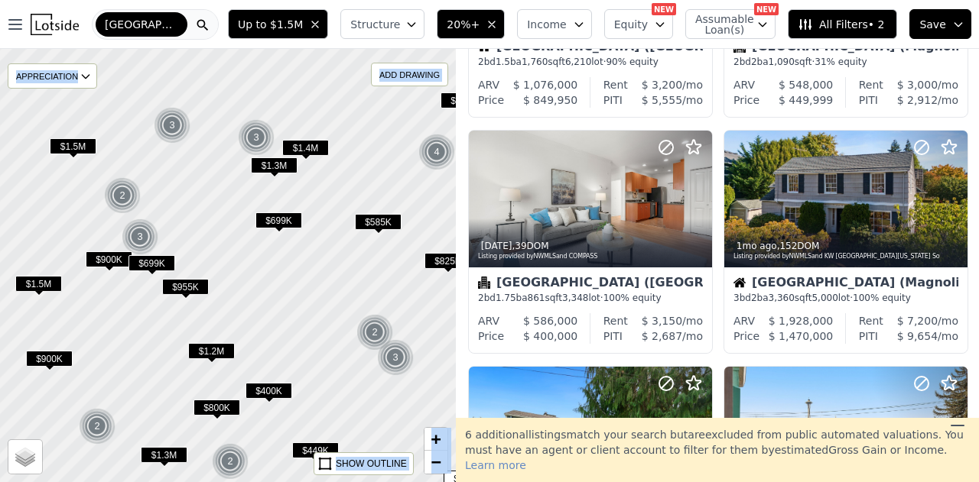
drag, startPoint x: 156, startPoint y: 189, endPoint x: 198, endPoint y: 265, distance: 86.6
click at [196, 265] on div at bounding box center [227, 265] width 547 height 520
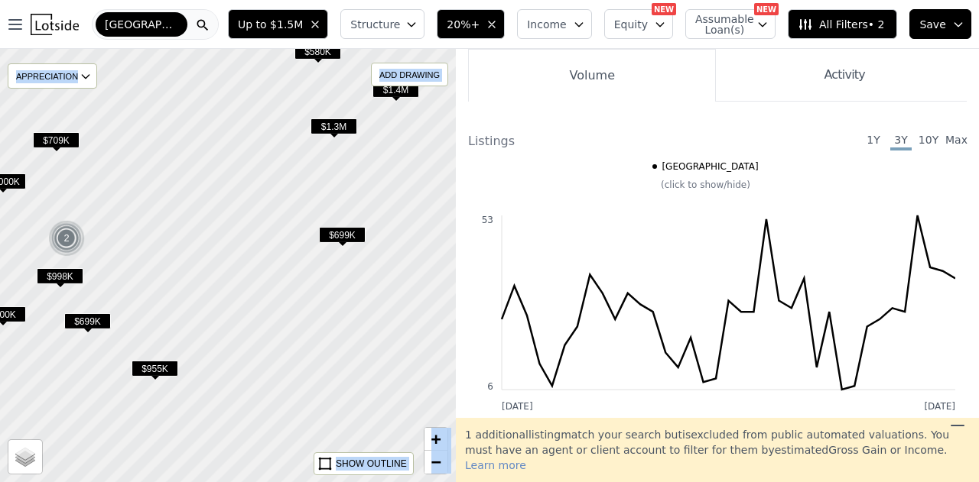
drag, startPoint x: 309, startPoint y: 262, endPoint x: 281, endPoint y: 273, distance: 29.8
click at [281, 273] on div at bounding box center [232, 267] width 547 height 520
click at [154, 367] on span "$955K" at bounding box center [155, 369] width 47 height 16
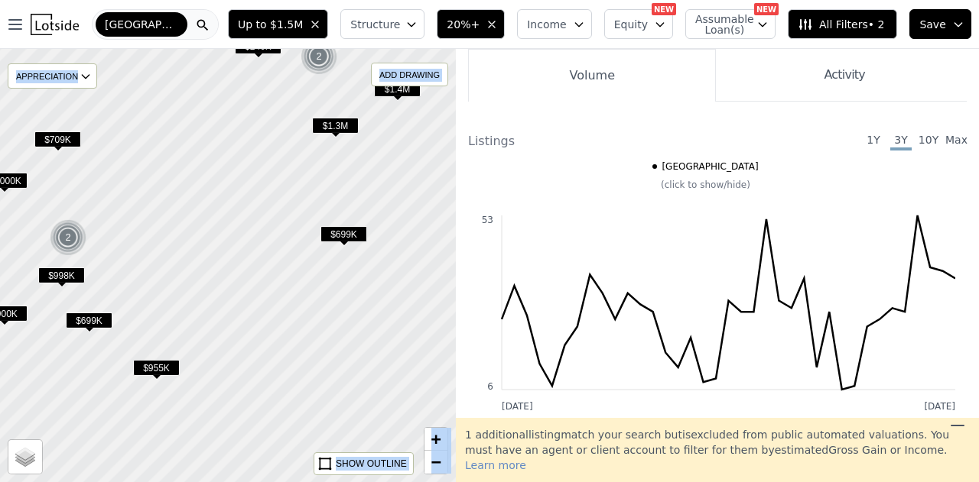
click at [159, 363] on span "$955K" at bounding box center [156, 368] width 47 height 16
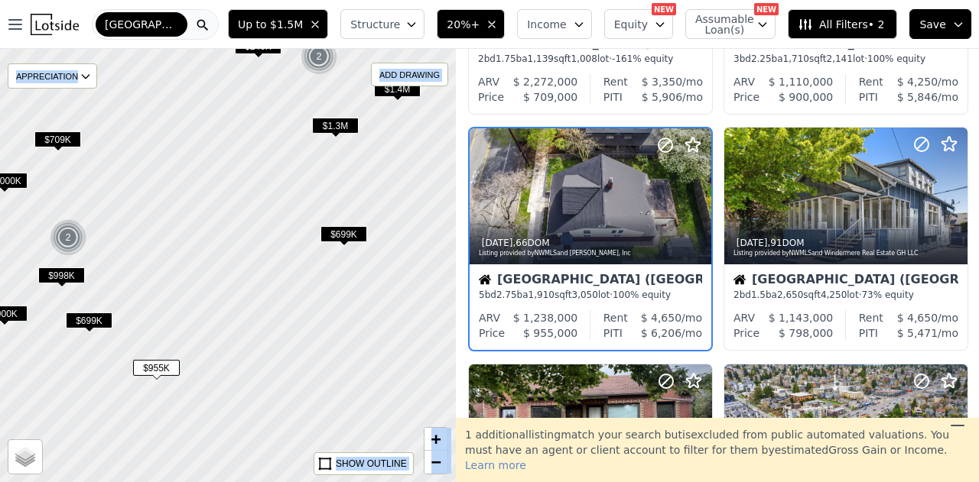
scroll to position [433, 0]
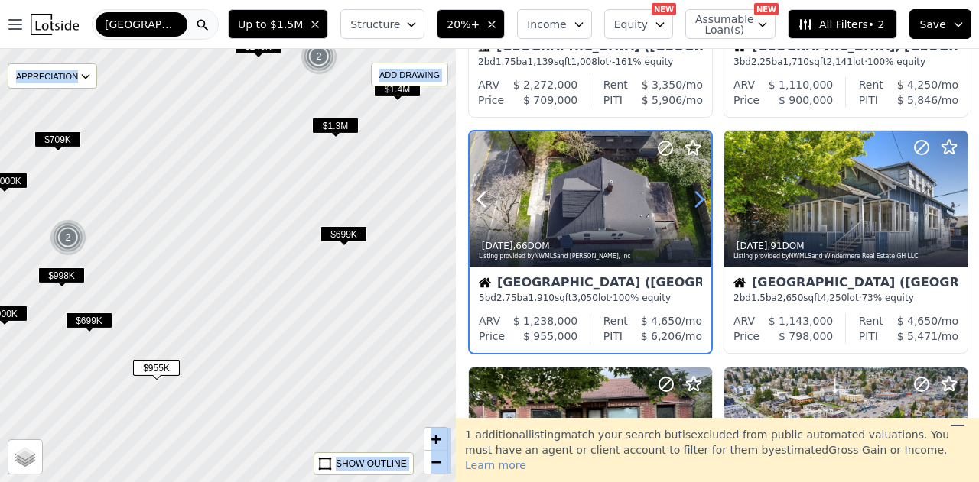
click at [695, 202] on icon at bounding box center [699, 199] width 24 height 24
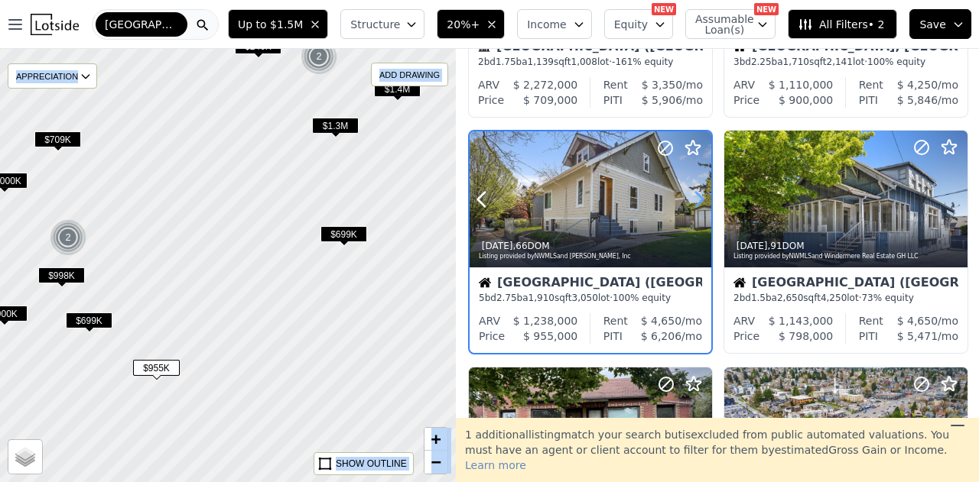
click at [696, 202] on icon at bounding box center [699, 199] width 24 height 24
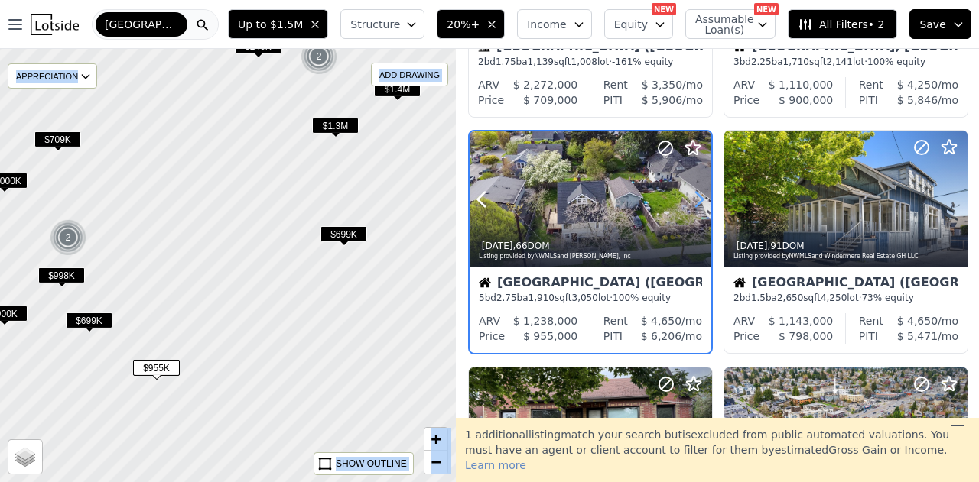
click at [696, 202] on icon at bounding box center [699, 199] width 24 height 24
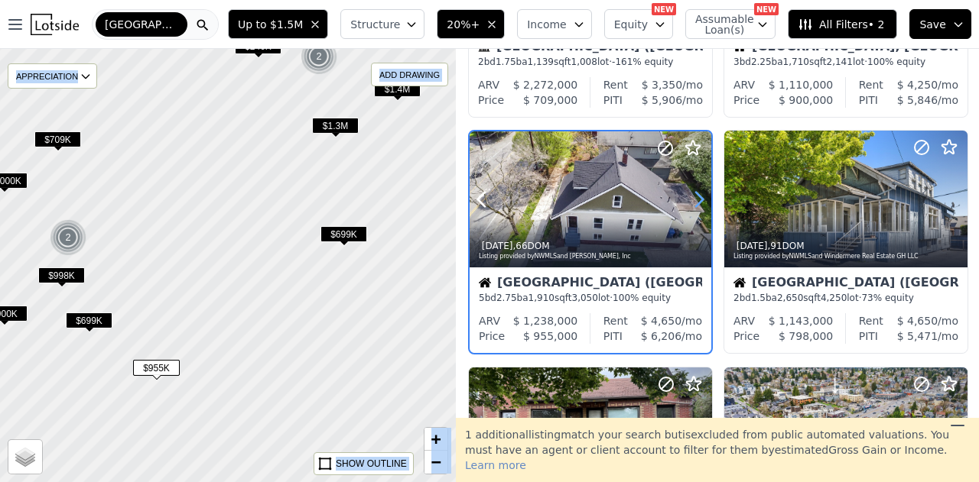
click at [696, 203] on icon at bounding box center [699, 199] width 24 height 24
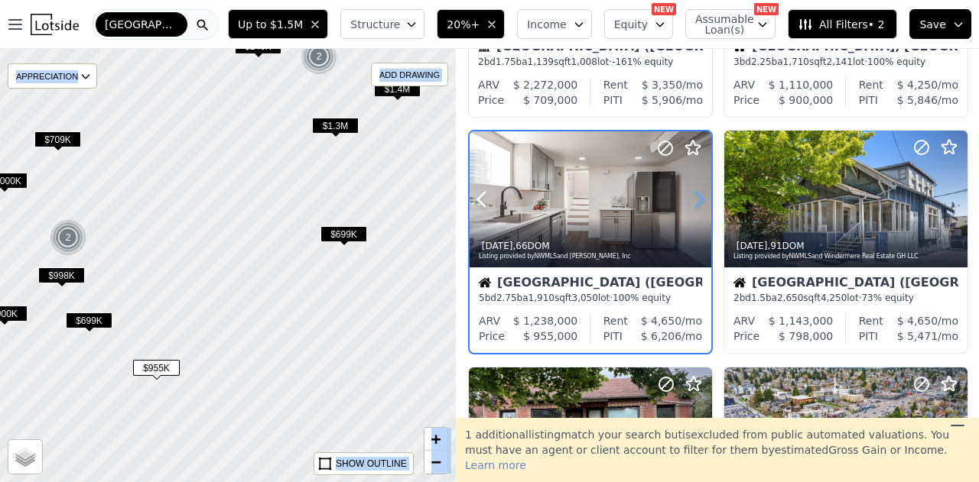
click at [696, 203] on icon at bounding box center [699, 199] width 24 height 24
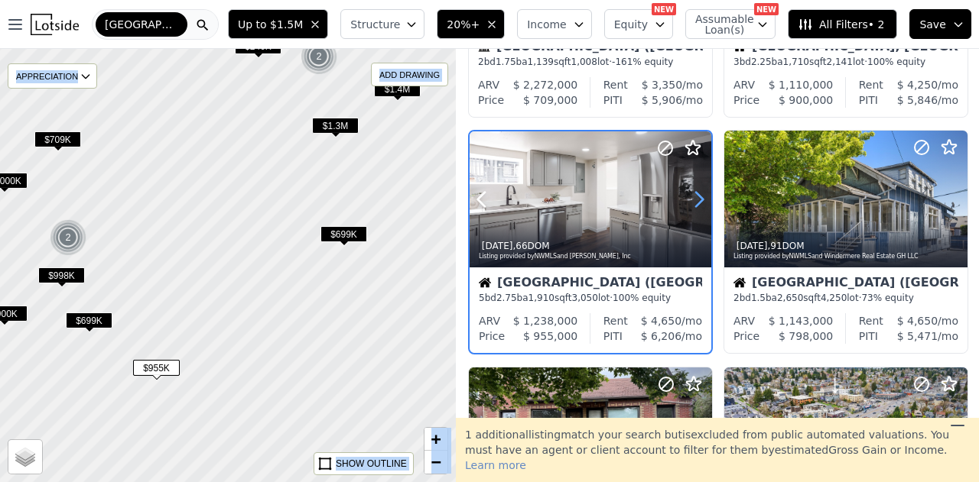
click at [696, 203] on icon at bounding box center [699, 199] width 24 height 24
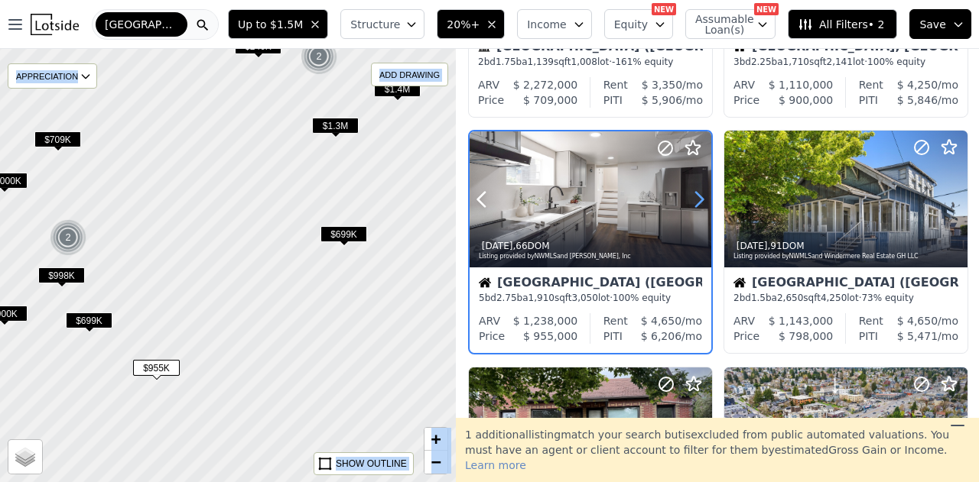
click at [696, 203] on icon at bounding box center [699, 199] width 24 height 24
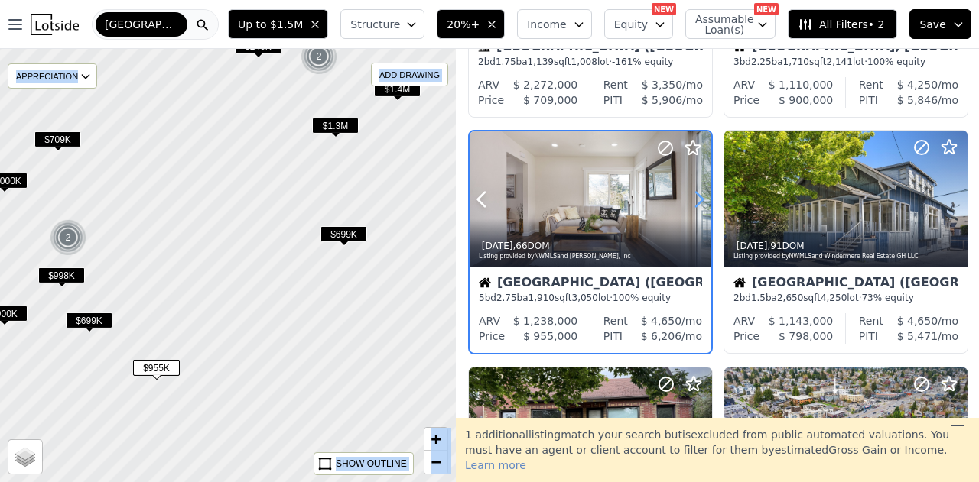
click at [696, 203] on icon at bounding box center [699, 199] width 24 height 24
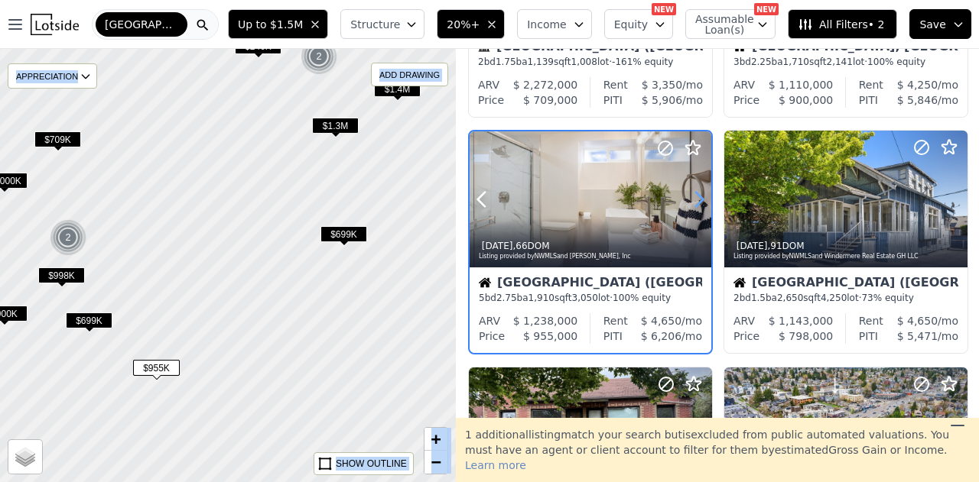
click at [696, 203] on icon at bounding box center [699, 199] width 24 height 24
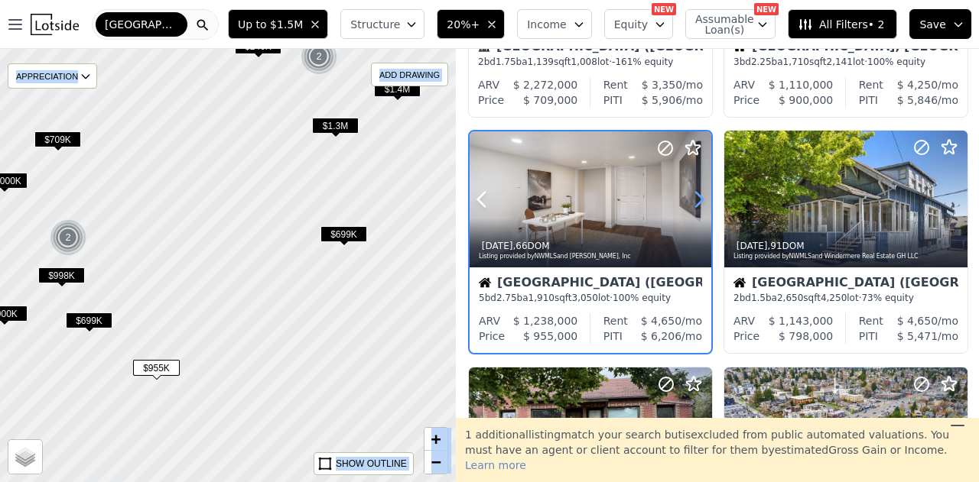
click at [696, 203] on icon at bounding box center [699, 199] width 24 height 24
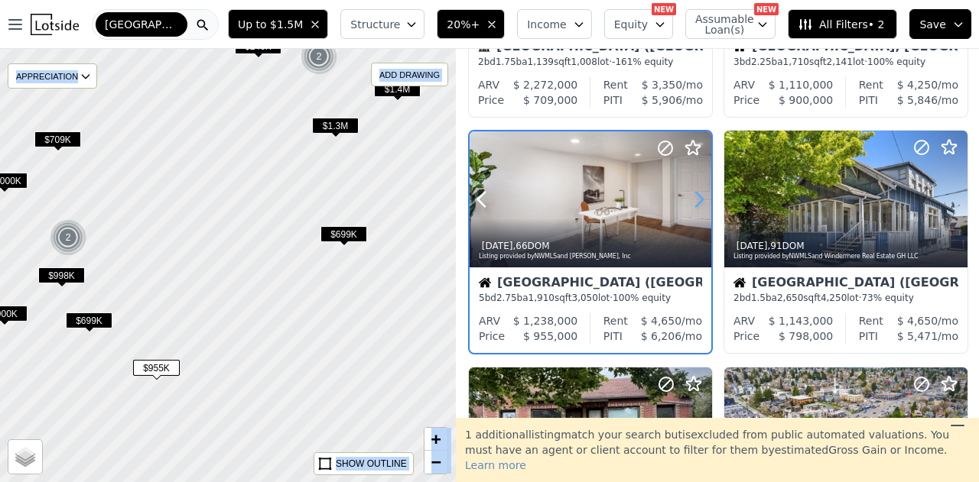
click at [696, 203] on icon at bounding box center [699, 199] width 24 height 24
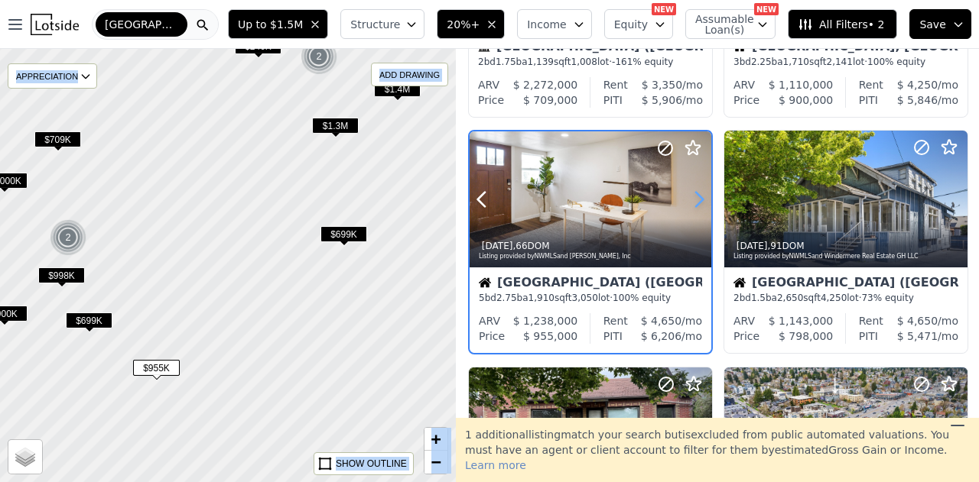
click at [696, 203] on icon at bounding box center [699, 199] width 24 height 24
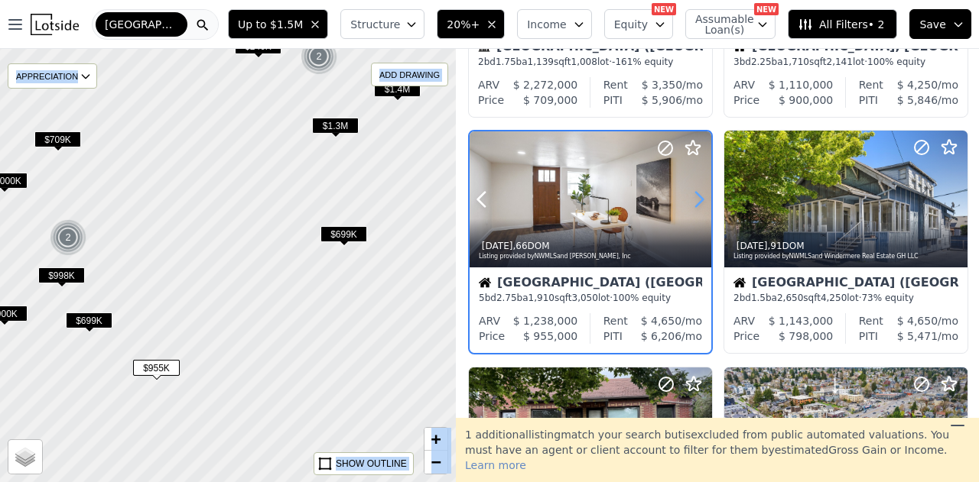
click at [696, 203] on icon at bounding box center [699, 199] width 24 height 24
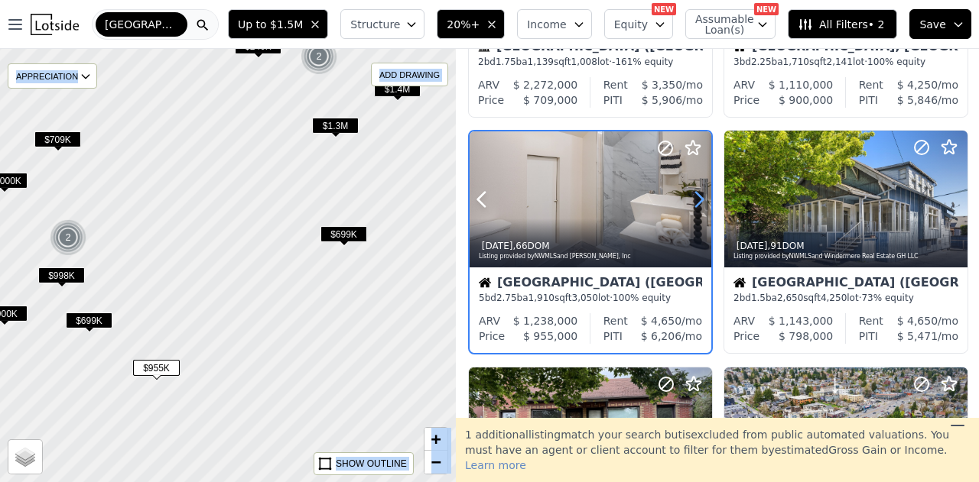
click at [696, 203] on icon at bounding box center [699, 199] width 24 height 24
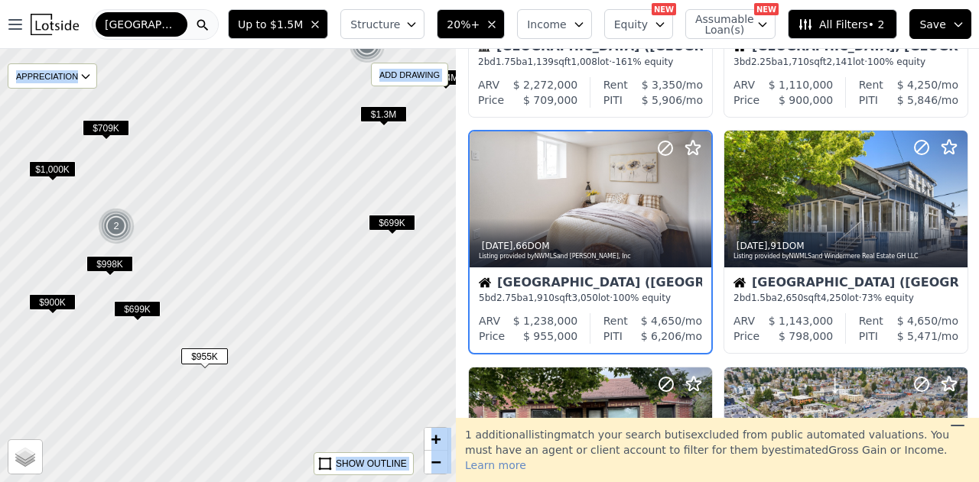
drag, startPoint x: 113, startPoint y: 315, endPoint x: 176, endPoint y: 288, distance: 68.2
click at [199, 288] on div at bounding box center [254, 259] width 547 height 520
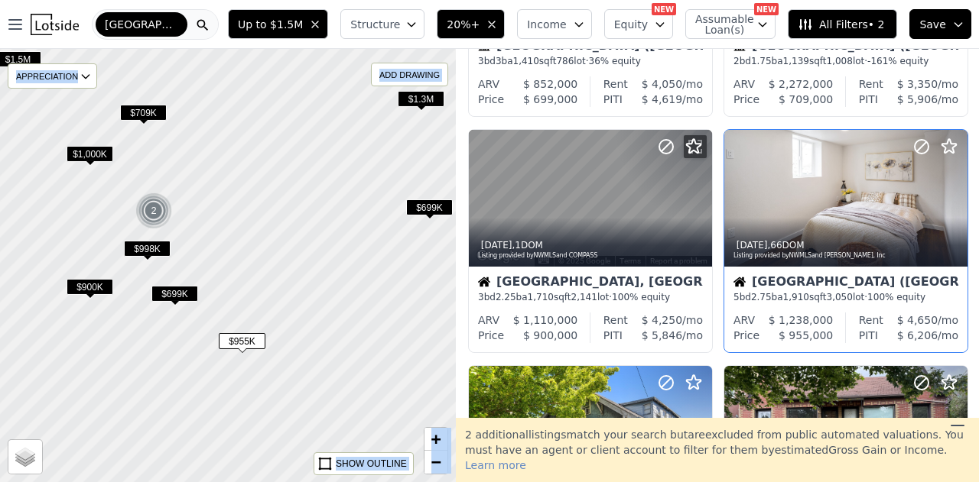
click at [170, 293] on span "$699K" at bounding box center [174, 294] width 47 height 16
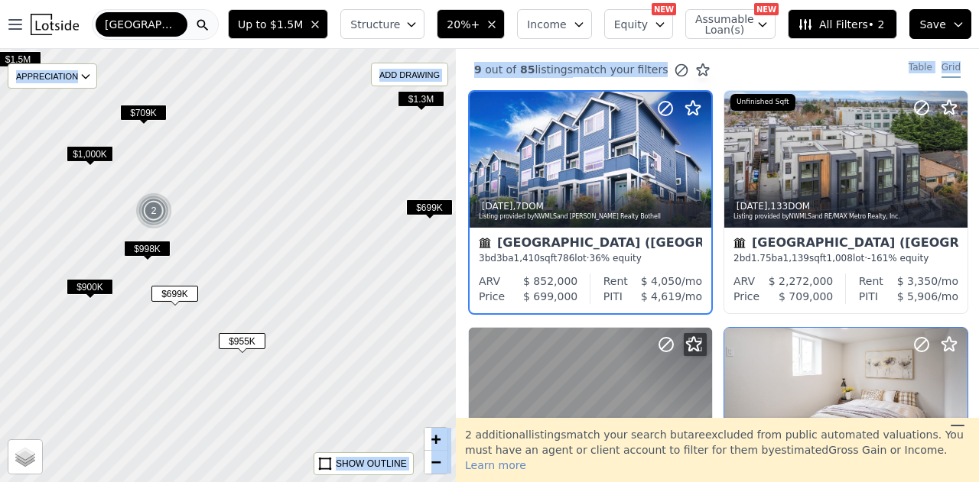
click at [149, 250] on span "$998K" at bounding box center [147, 249] width 47 height 16
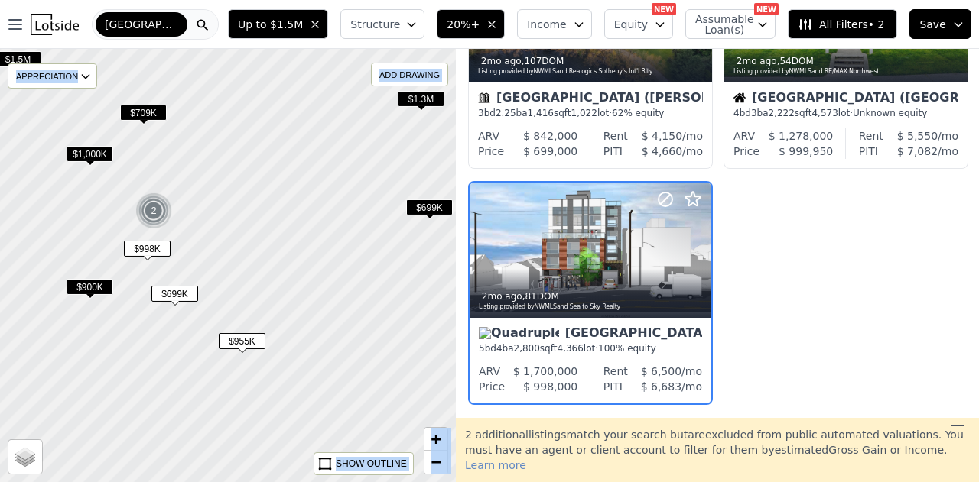
scroll to position [905, 0]
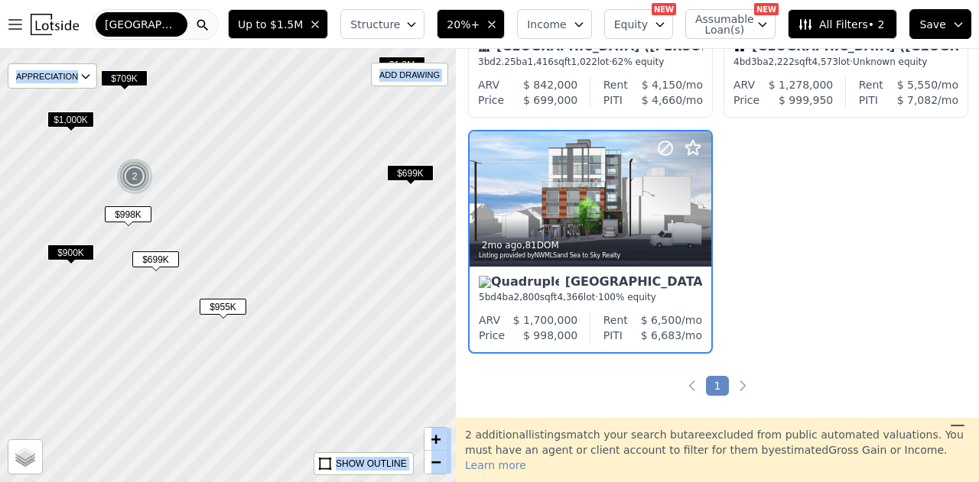
drag, startPoint x: 323, startPoint y: 318, endPoint x: 296, endPoint y: 274, distance: 52.2
click at [296, 274] on div at bounding box center [223, 258] width 547 height 520
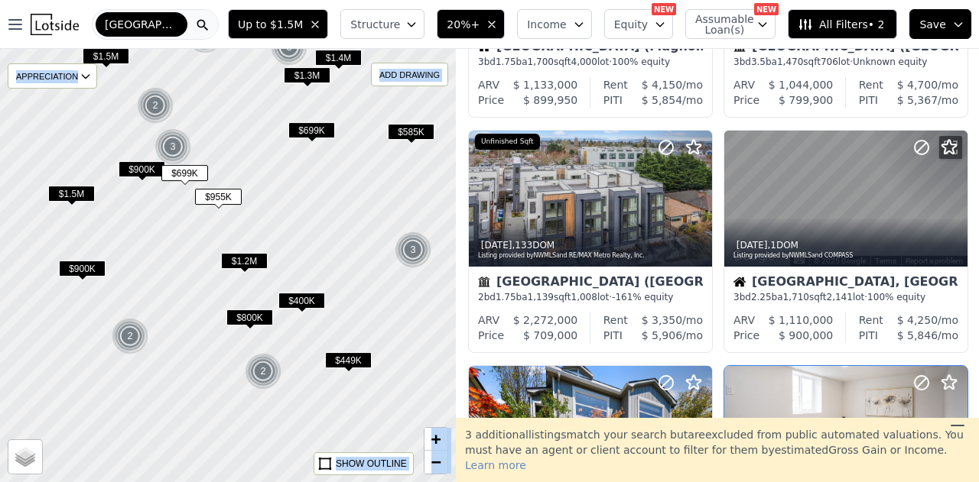
drag, startPoint x: 346, startPoint y: 408, endPoint x: 229, endPoint y: 295, distance: 162.2
click at [310, 294] on div "$400K" at bounding box center [301, 304] width 47 height 22
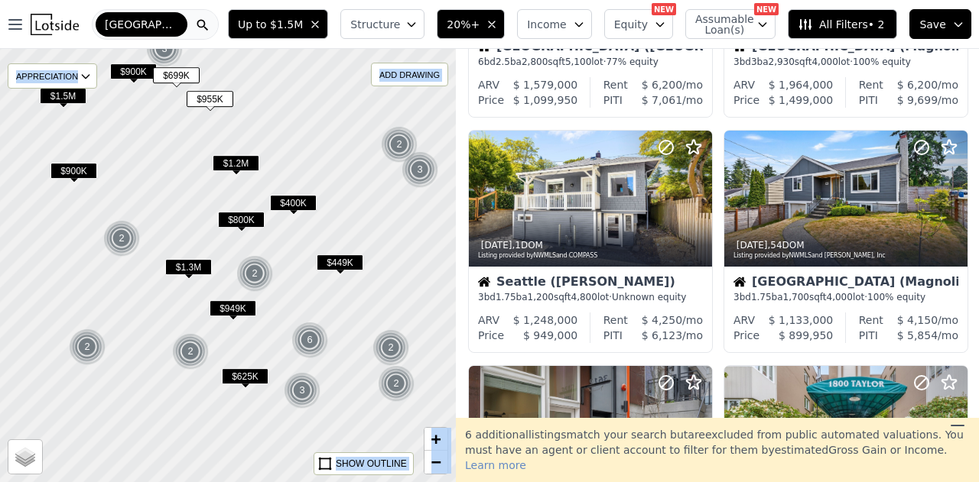
drag, startPoint x: 343, startPoint y: 360, endPoint x: 336, endPoint y: 281, distance: 79.8
click at [336, 281] on div at bounding box center [227, 265] width 547 height 520
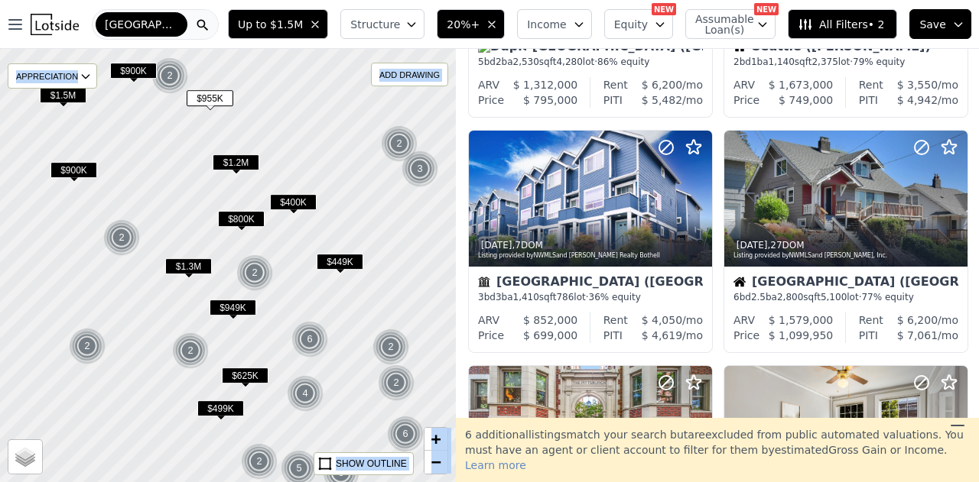
click at [343, 255] on span "$449K" at bounding box center [340, 262] width 47 height 16
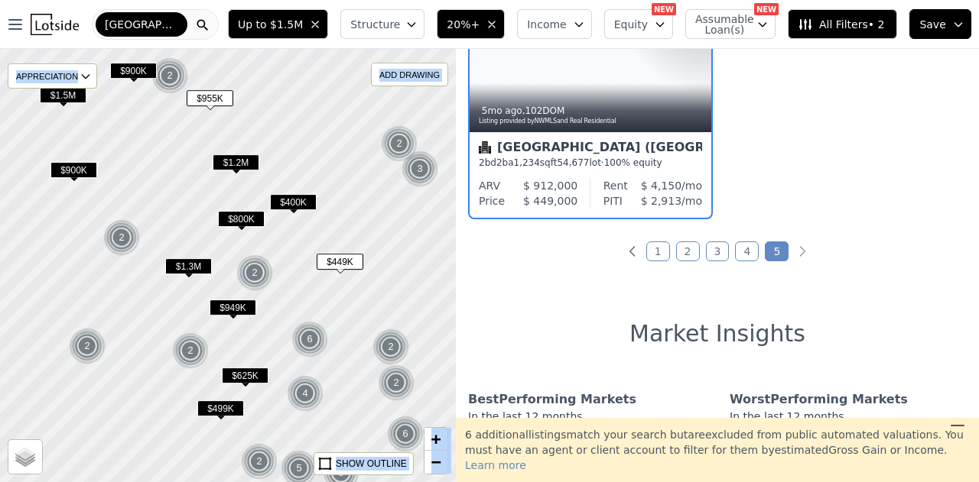
scroll to position [197, 0]
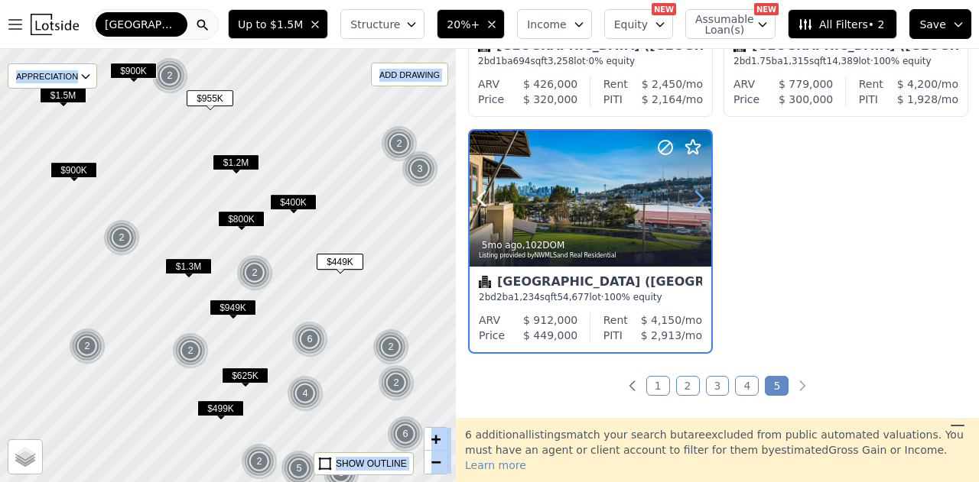
click at [701, 202] on icon at bounding box center [699, 199] width 24 height 24
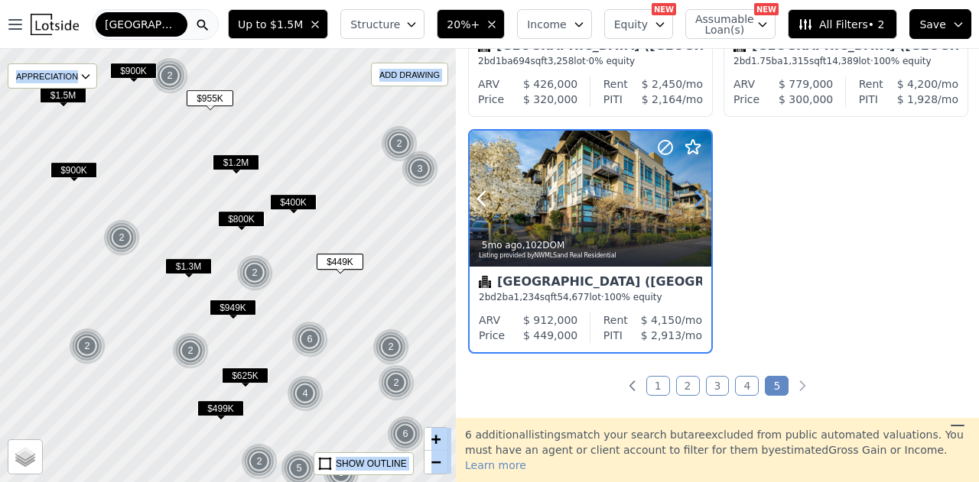
click at [701, 202] on icon at bounding box center [699, 199] width 24 height 24
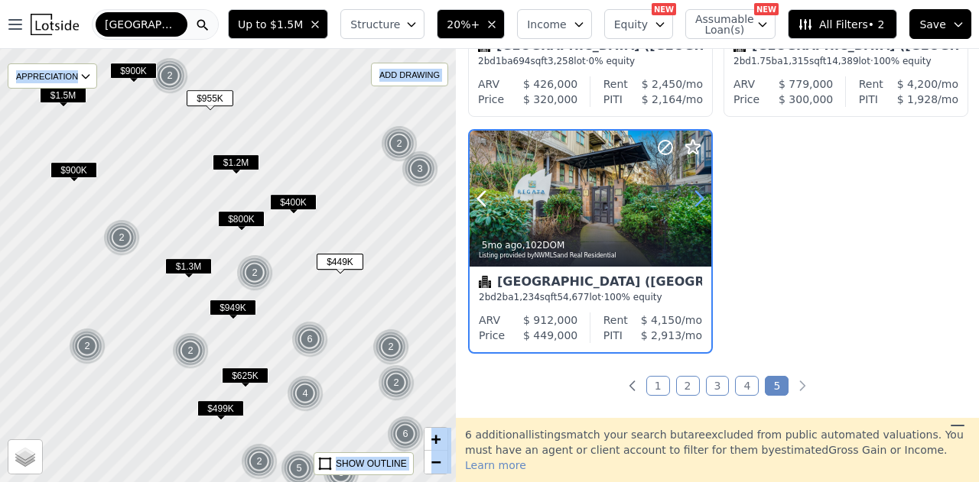
click at [701, 202] on icon at bounding box center [699, 199] width 24 height 24
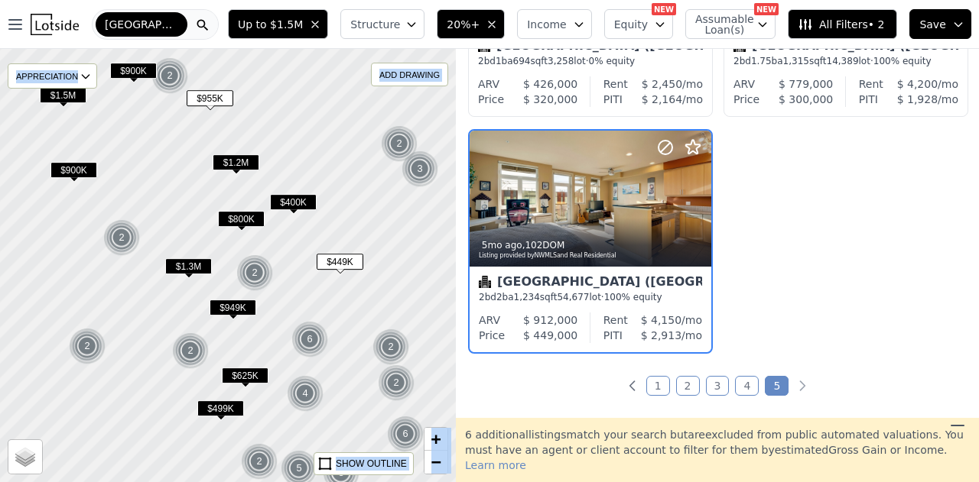
drag, startPoint x: 349, startPoint y: 326, endPoint x: 292, endPoint y: 241, distance: 102.4
click at [294, 242] on div at bounding box center [227, 265] width 547 height 520
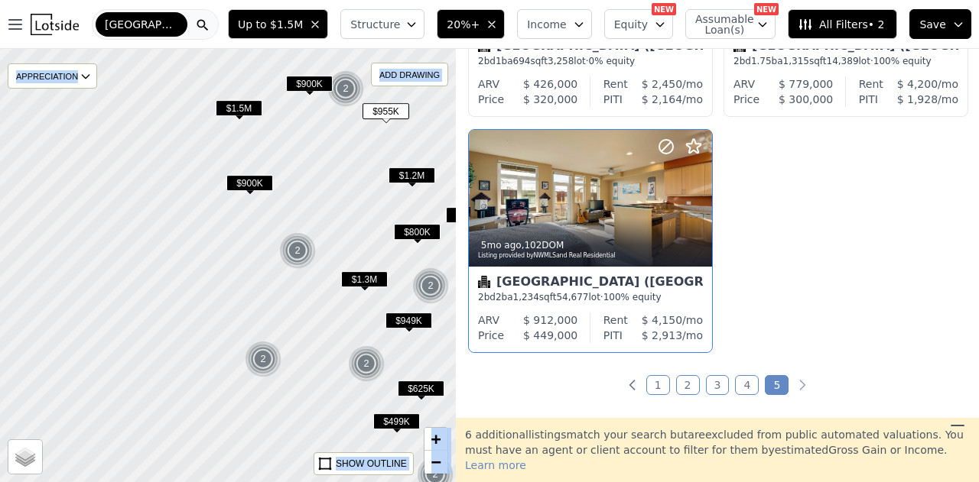
drag, startPoint x: 122, startPoint y: 330, endPoint x: 339, endPoint y: 429, distance: 238.5
click at [339, 429] on div at bounding box center [227, 265] width 547 height 520
click at [250, 189] on span "$900K" at bounding box center [249, 183] width 47 height 16
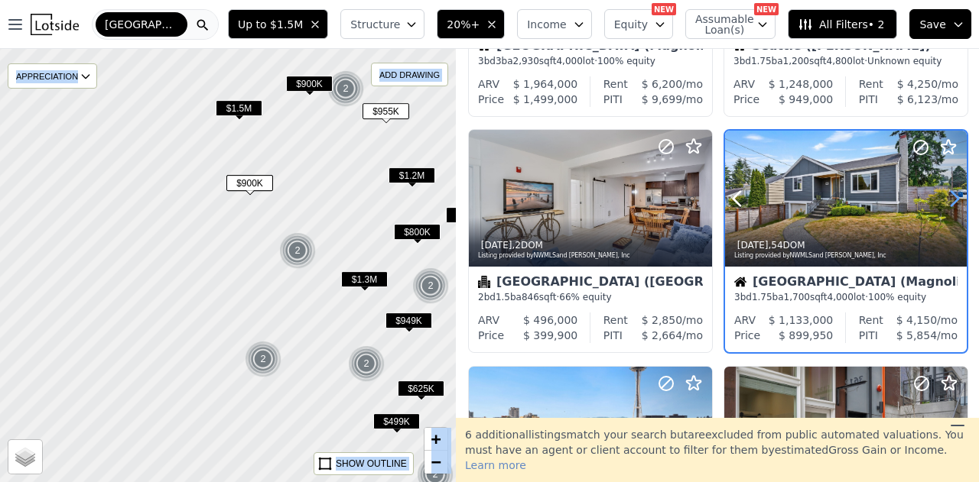
click at [945, 199] on icon at bounding box center [954, 199] width 24 height 24
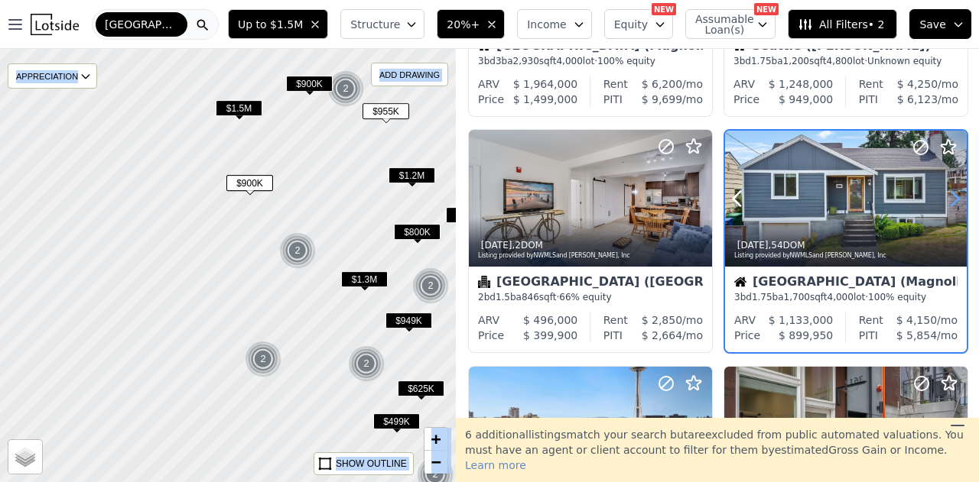
click at [945, 200] on icon at bounding box center [954, 199] width 24 height 24
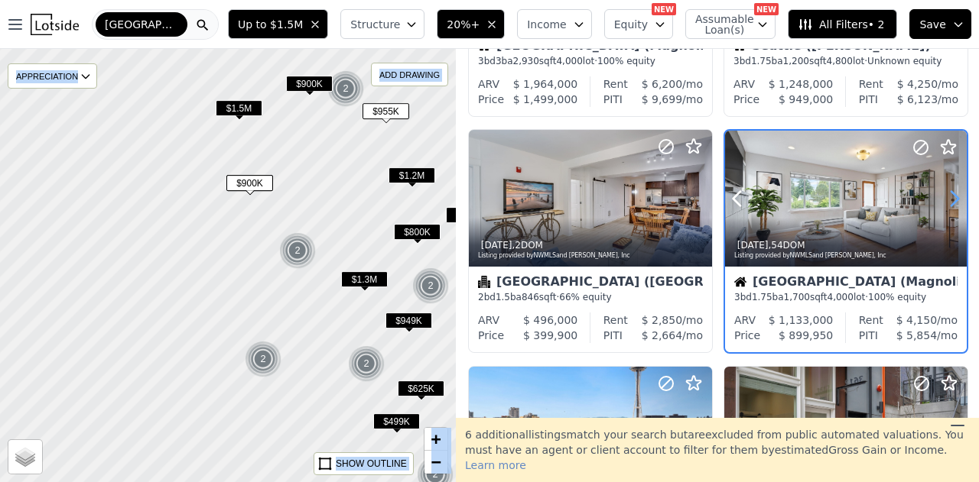
click at [947, 200] on icon at bounding box center [954, 199] width 24 height 24
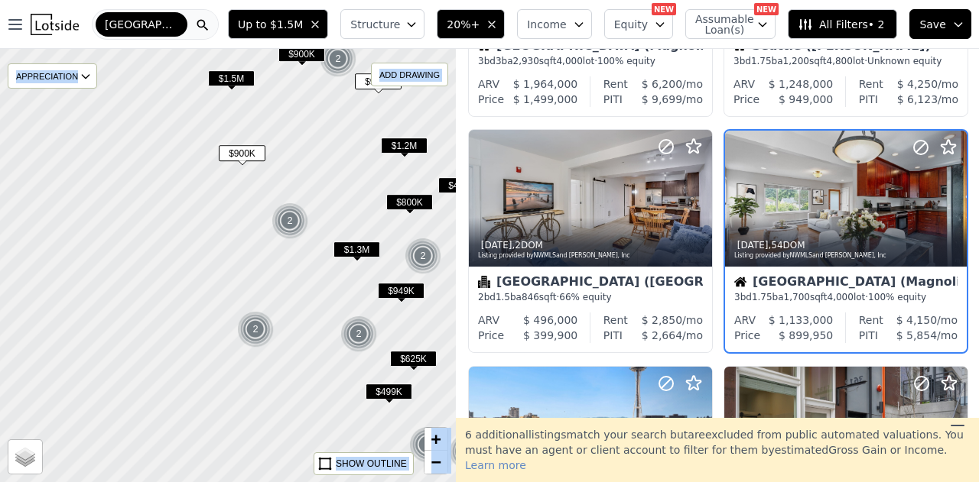
drag, startPoint x: 258, startPoint y: 327, endPoint x: 81, endPoint y: 9, distance: 364.2
click at [87, 16] on div "Open main menu Maple Valley Up to $1.5M Structure 20%+ Income Equity NEW Assuma…" at bounding box center [489, 241] width 979 height 482
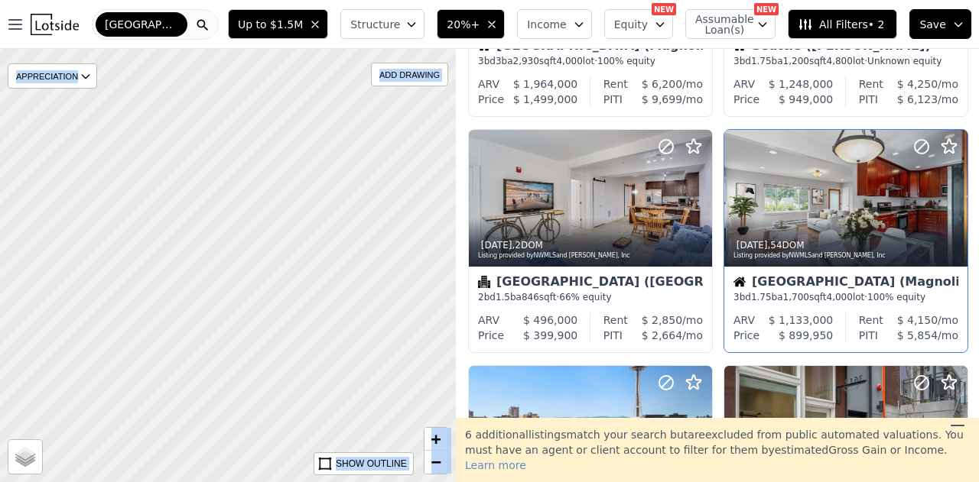
drag, startPoint x: 263, startPoint y: 313, endPoint x: 335, endPoint y: 106, distance: 218.6
click at [334, 108] on div at bounding box center [230, 255] width 547 height 520
drag, startPoint x: 243, startPoint y: 302, endPoint x: 229, endPoint y: 293, distance: 17.2
click at [229, 293] on div at bounding box center [226, 265] width 547 height 520
click at [246, 262] on div at bounding box center [227, 265] width 547 height 520
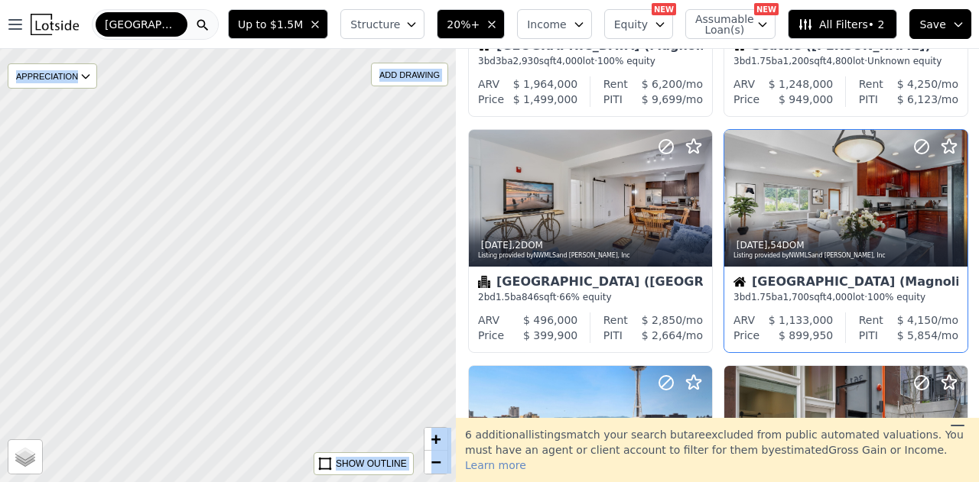
click at [253, 260] on div at bounding box center [229, 265] width 547 height 520
click at [256, 260] on div at bounding box center [229, 265] width 547 height 520
click at [229, 310] on div at bounding box center [227, 265] width 547 height 520
click at [431, 432] on span "+" at bounding box center [436, 439] width 10 height 19
click at [436, 457] on span "−" at bounding box center [436, 462] width 10 height 19
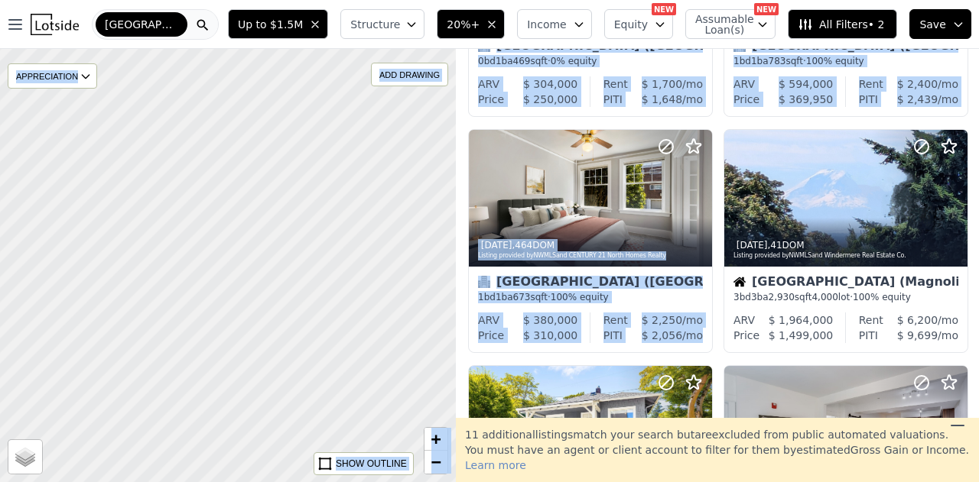
scroll to position [433, 0]
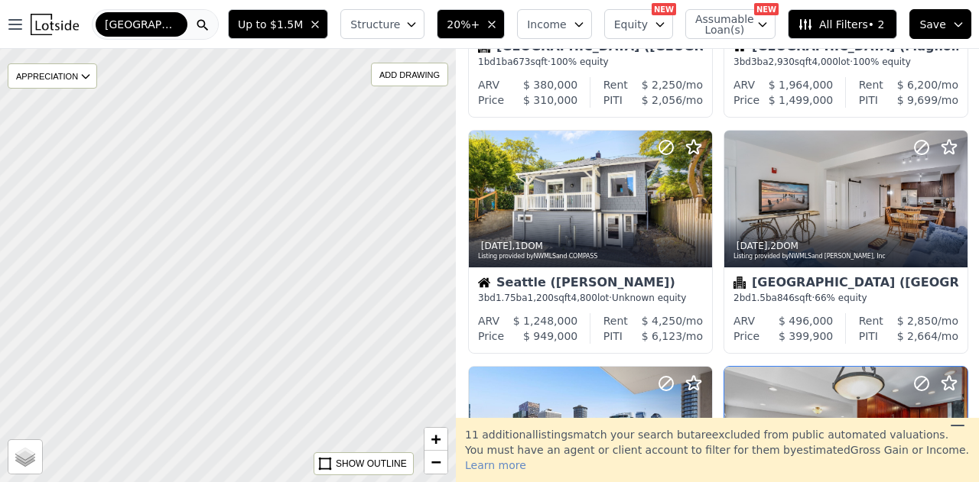
click at [207, 20] on div "[GEOGRAPHIC_DATA]" at bounding box center [155, 24] width 127 height 31
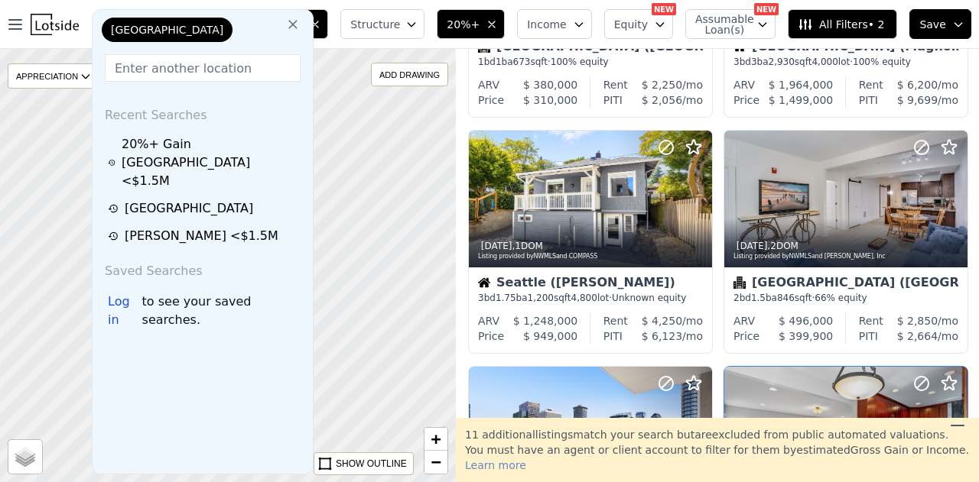
drag, startPoint x: 268, startPoint y: 23, endPoint x: 277, endPoint y: 23, distance: 8.4
click at [279, 23] on button at bounding box center [293, 23] width 28 height 31
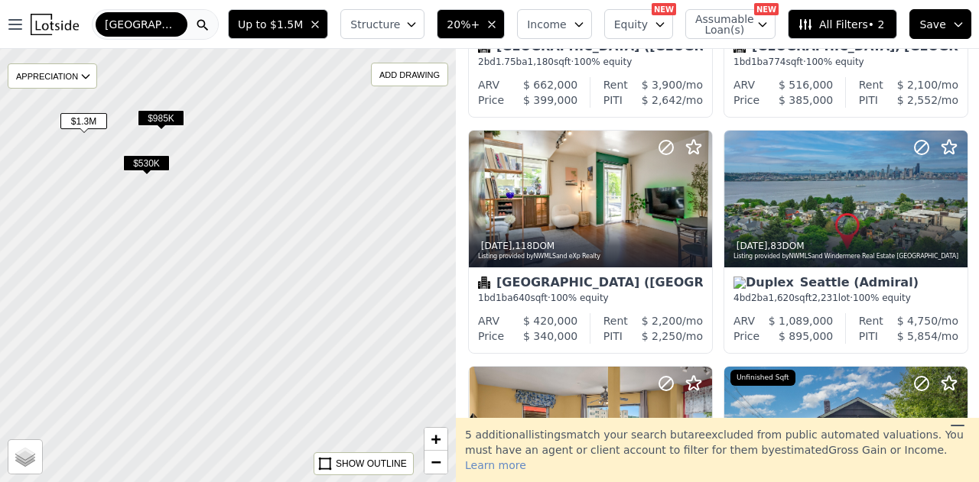
click at [211, 232] on div at bounding box center [227, 265] width 547 height 520
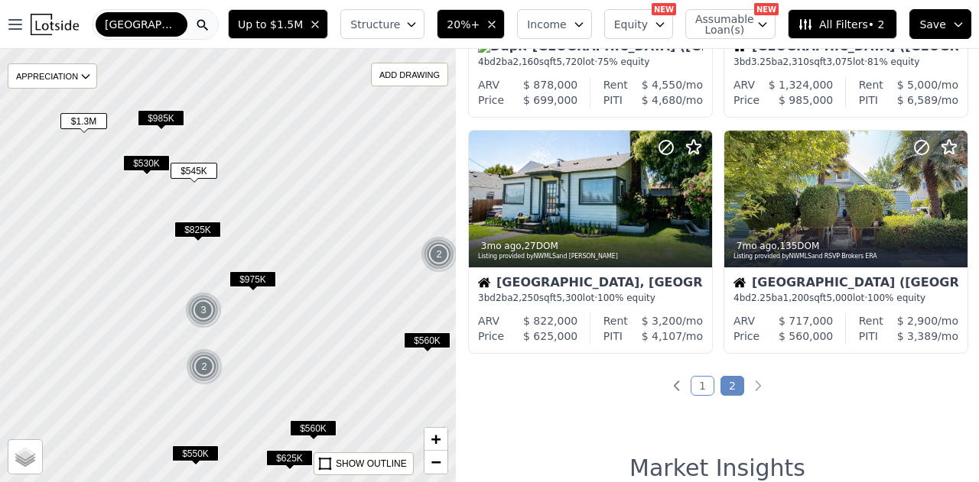
click at [203, 229] on span "$825K" at bounding box center [197, 230] width 47 height 16
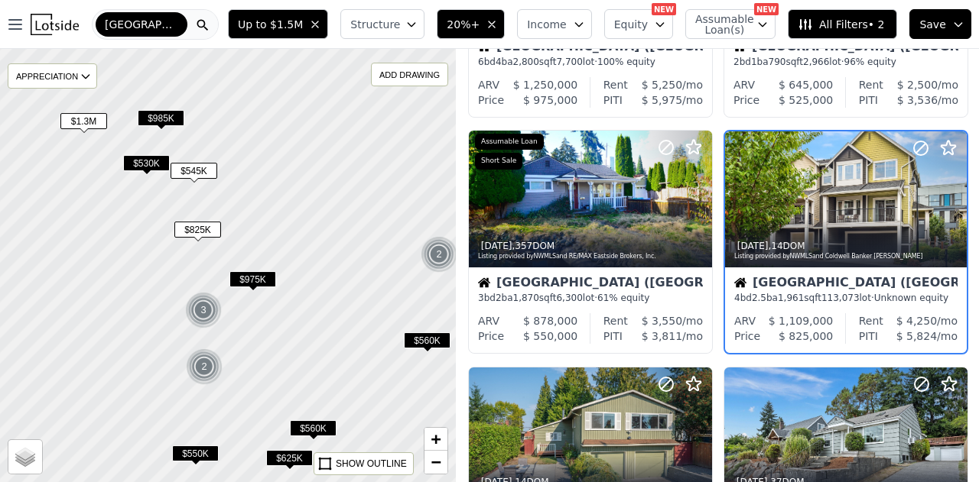
scroll to position [384, 0]
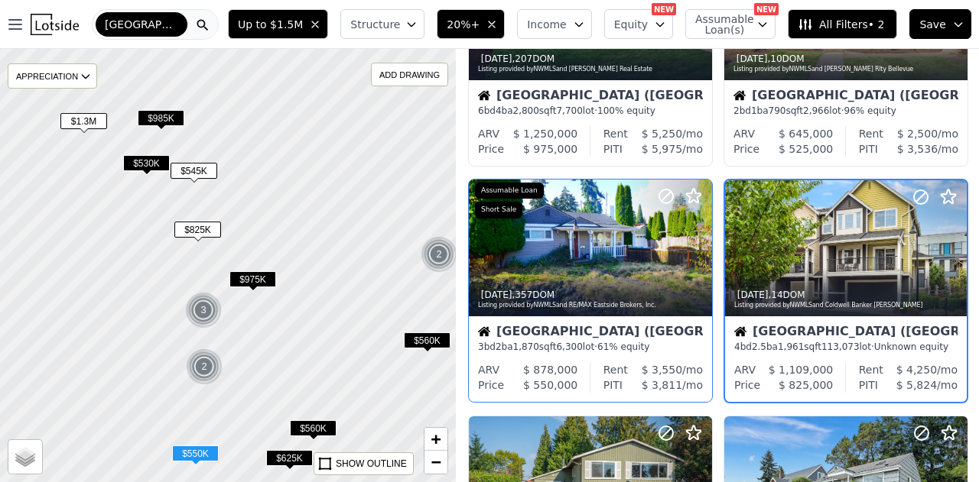
click at [536, 329] on div "Seattle (Arbor Heights)" at bounding box center [590, 333] width 225 height 15
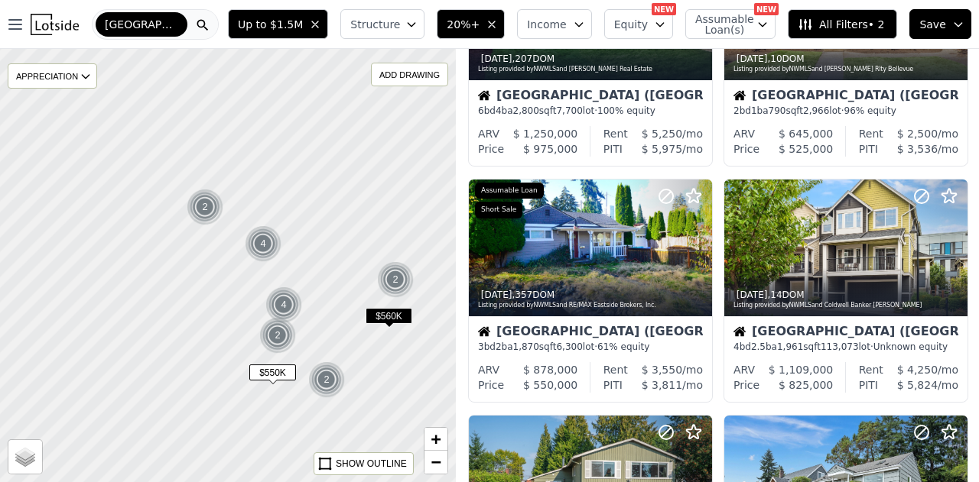
scroll to position [856, 0]
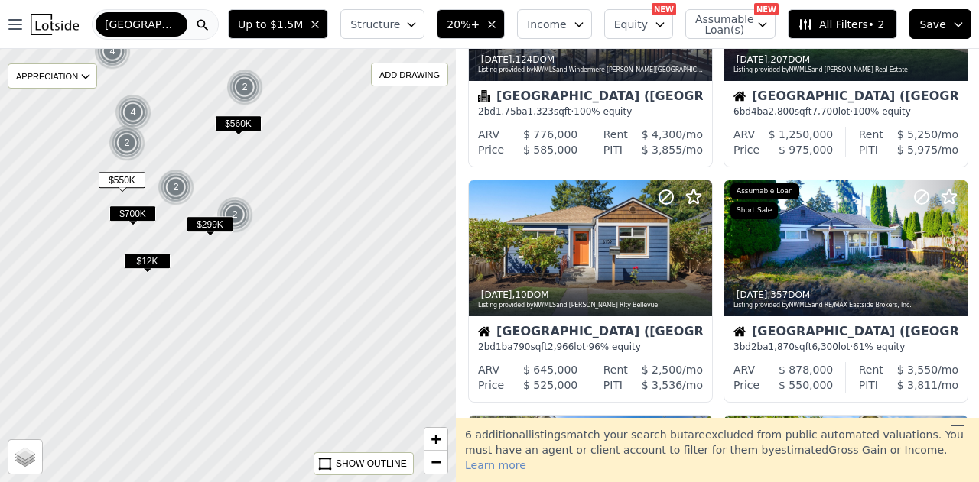
drag, startPoint x: 330, startPoint y: 293, endPoint x: 194, endPoint y: 146, distance: 199.7
click at [194, 125] on div at bounding box center [227, 265] width 547 height 520
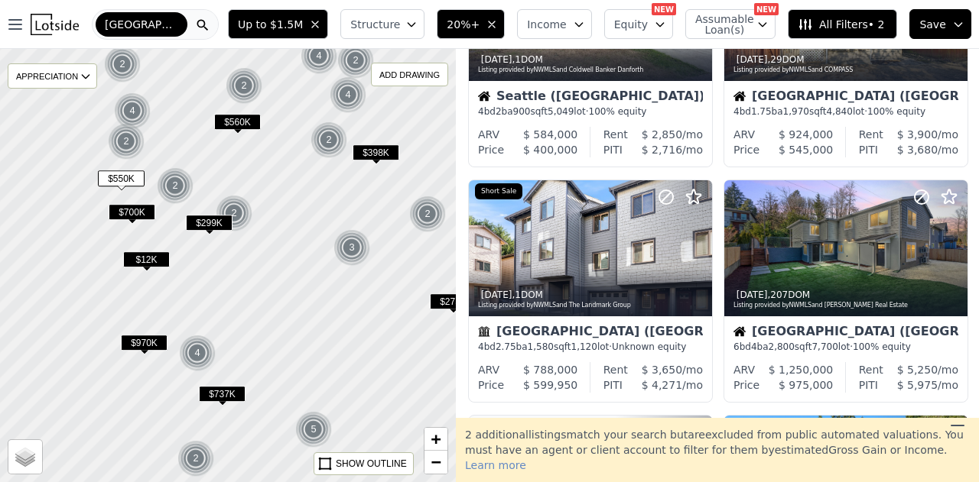
scroll to position [1092, 0]
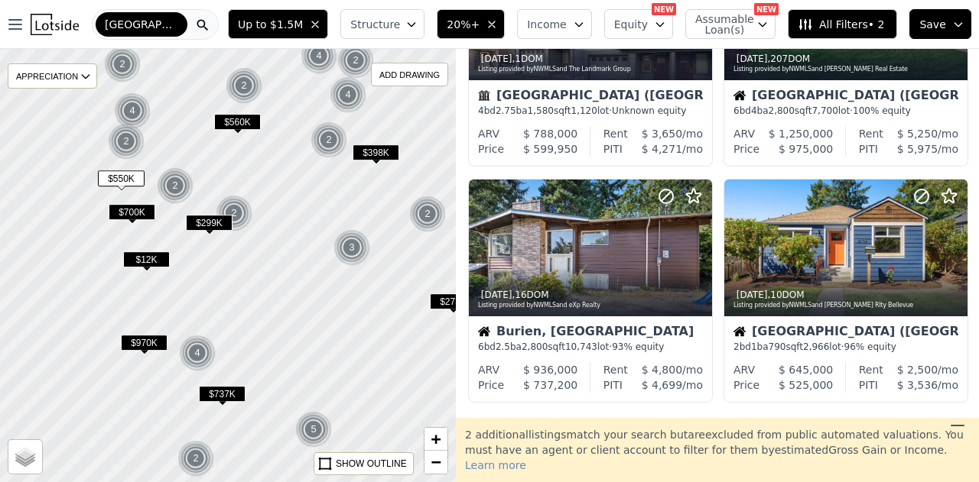
click at [171, 184] on img at bounding box center [175, 185] width 37 height 37
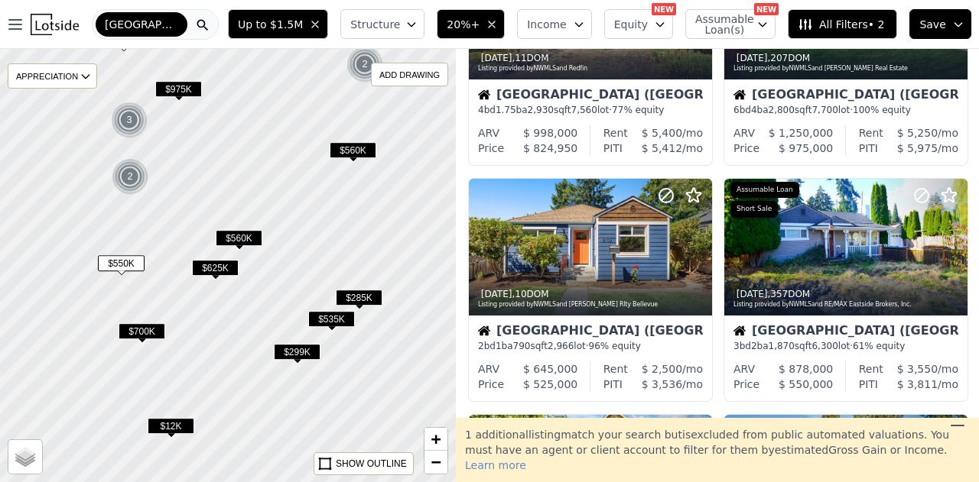
click at [232, 236] on span "$560K" at bounding box center [239, 238] width 47 height 16
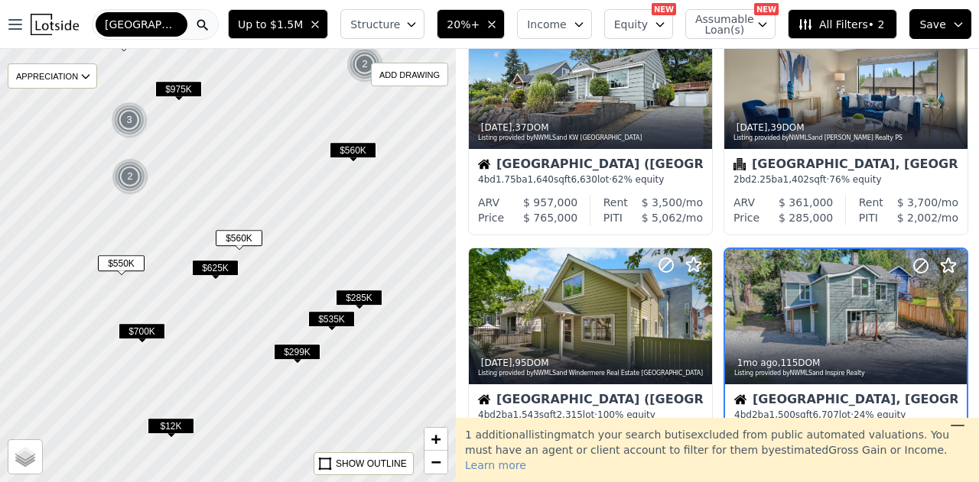
scroll to position [905, 0]
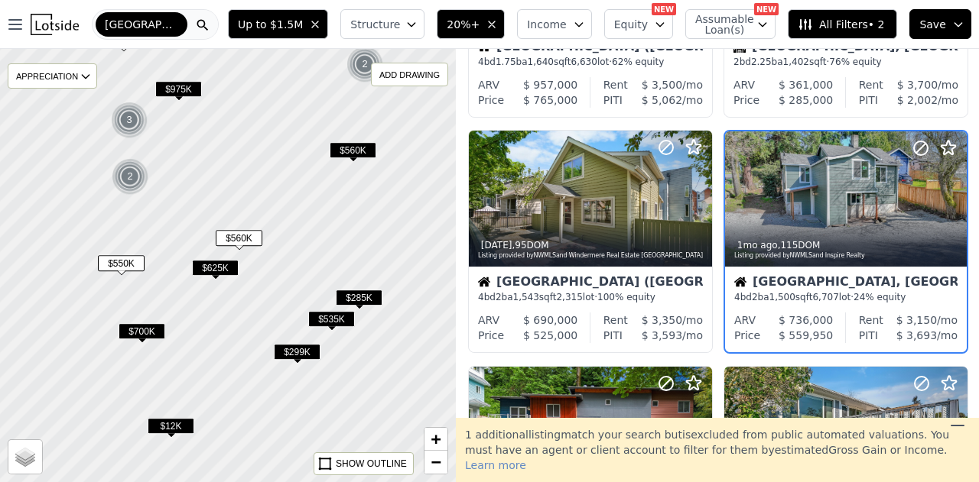
click at [226, 264] on span "$625K" at bounding box center [215, 268] width 47 height 16
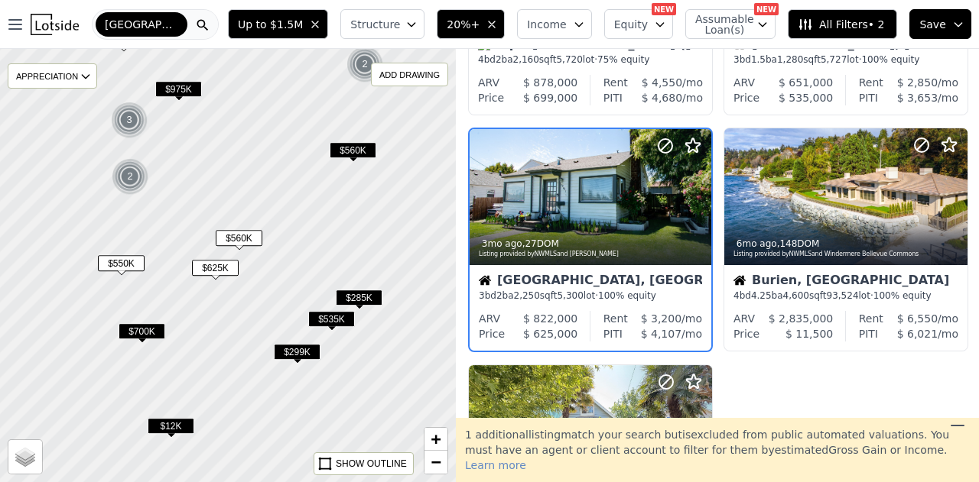
scroll to position [197, 0]
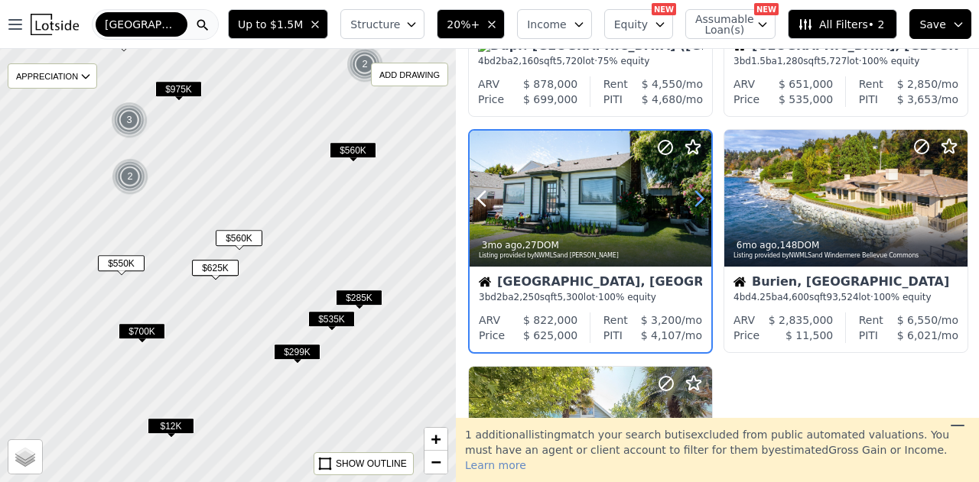
click at [696, 195] on icon at bounding box center [699, 199] width 24 height 24
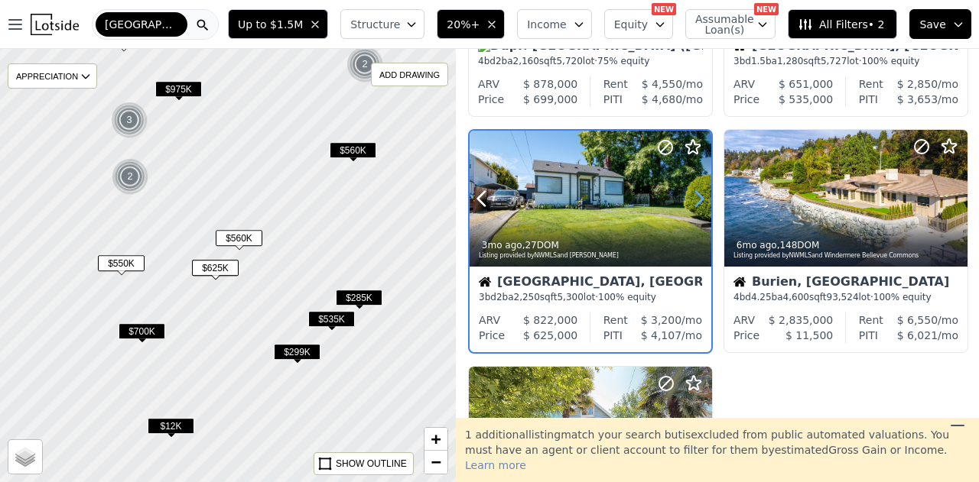
click at [696, 195] on icon at bounding box center [699, 199] width 24 height 24
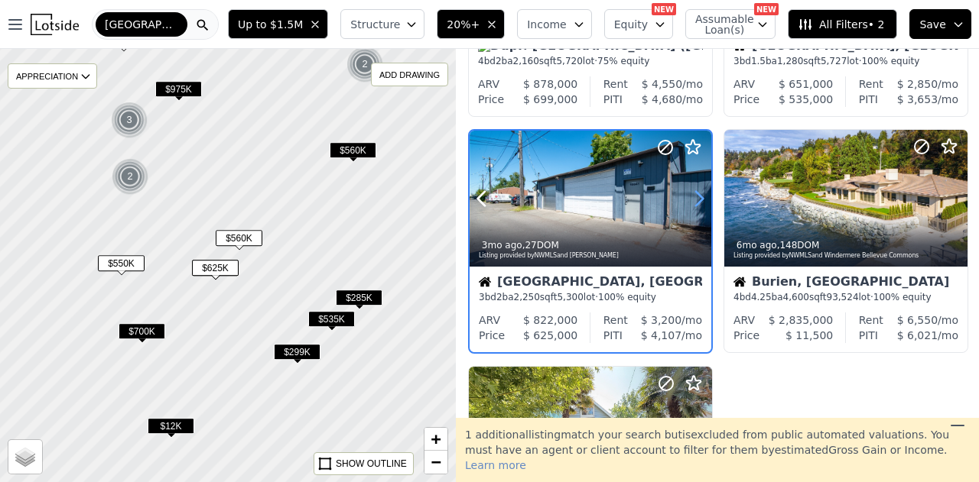
click at [696, 195] on icon at bounding box center [699, 199] width 24 height 24
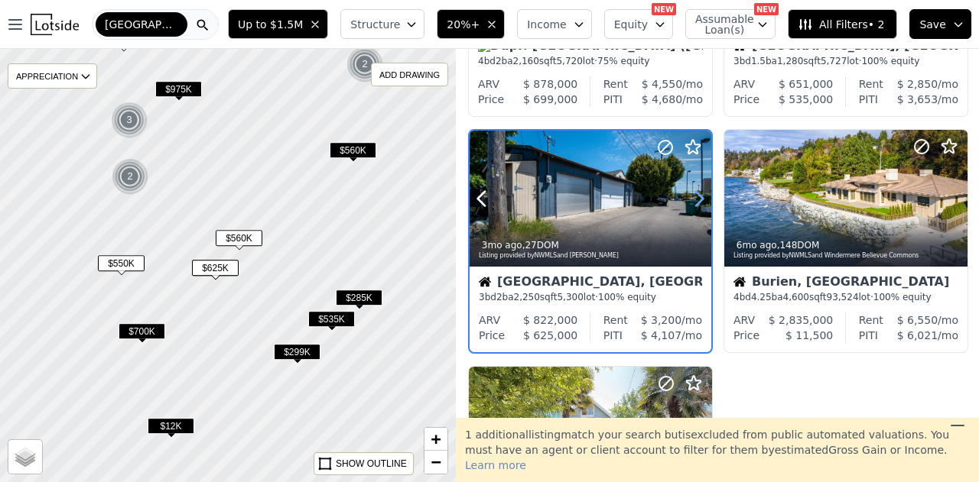
click at [696, 195] on icon at bounding box center [699, 199] width 24 height 24
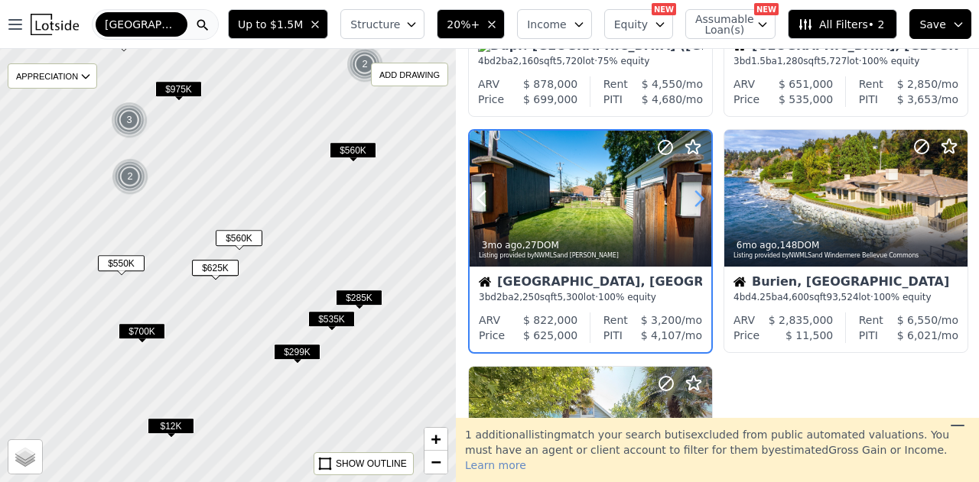
click at [696, 195] on icon at bounding box center [699, 199] width 24 height 24
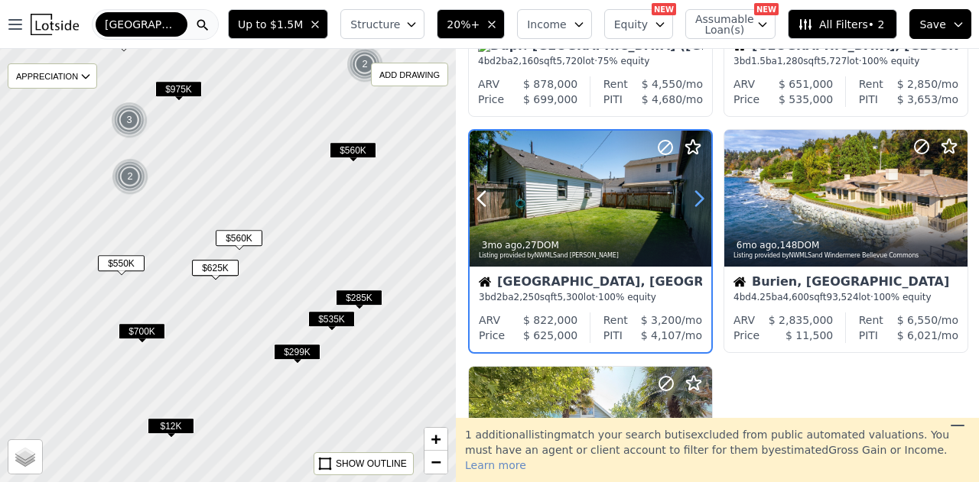
click at [697, 193] on icon at bounding box center [699, 198] width 7 height 15
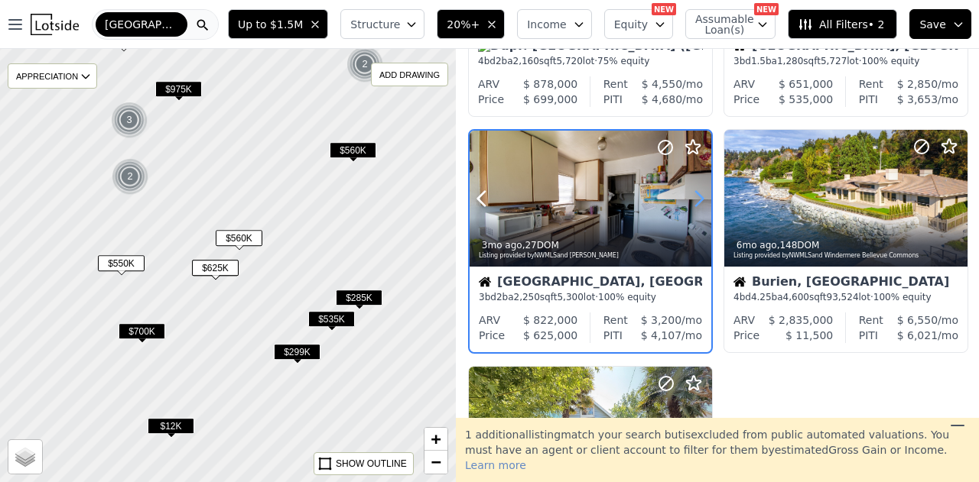
click at [697, 193] on icon at bounding box center [699, 198] width 7 height 15
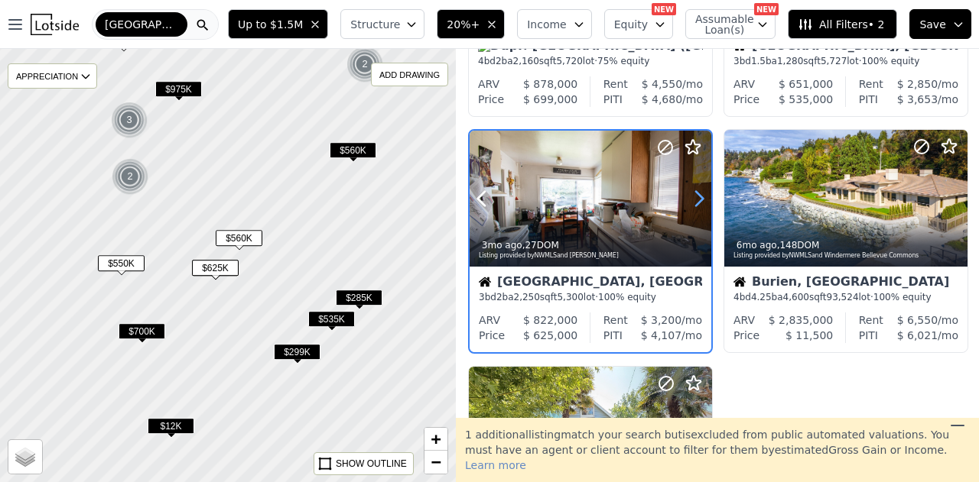
click at [697, 193] on icon at bounding box center [699, 198] width 7 height 15
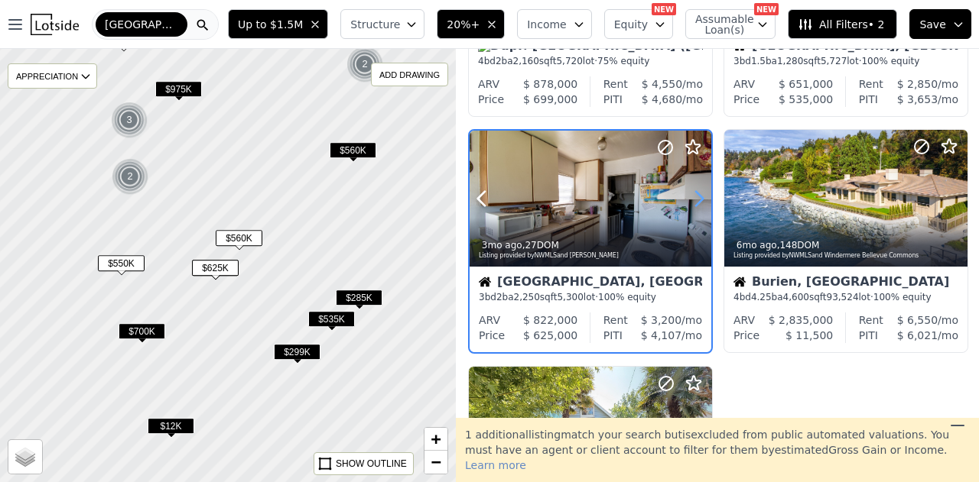
click at [697, 193] on icon at bounding box center [699, 198] width 7 height 15
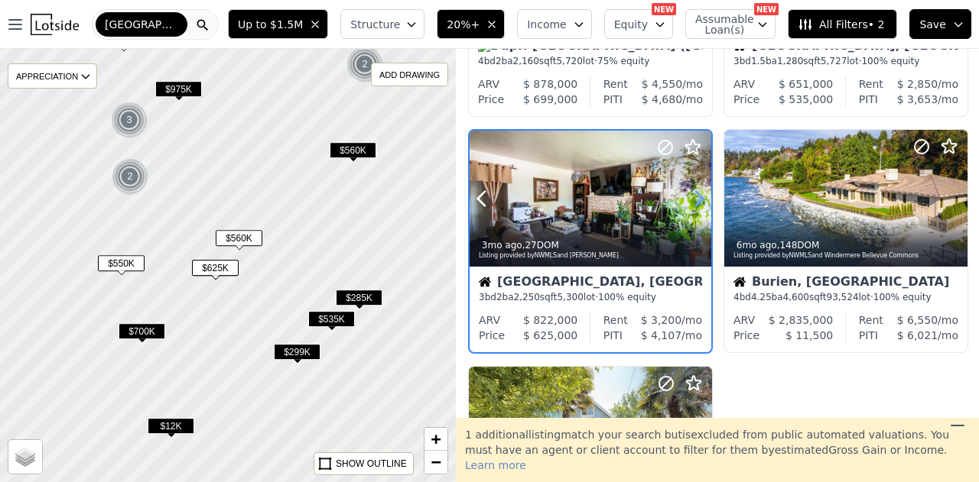
click at [697, 193] on icon at bounding box center [699, 198] width 7 height 15
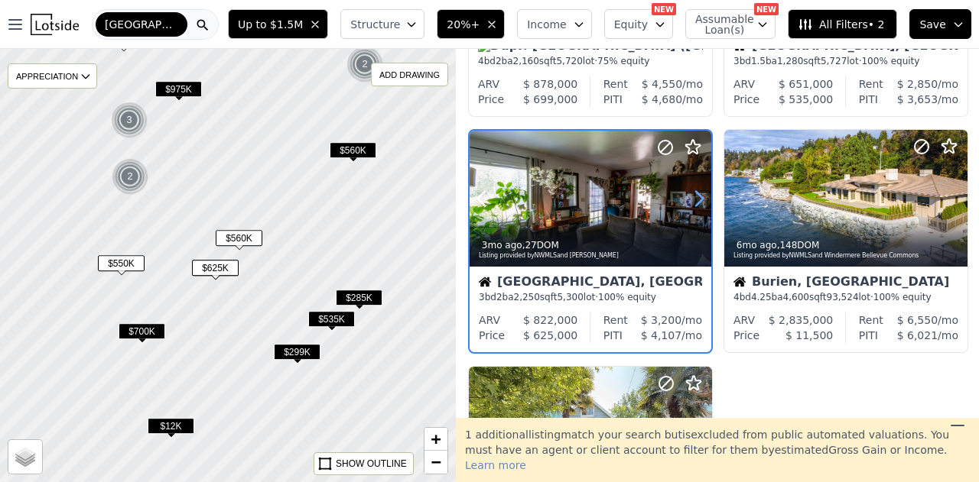
click at [697, 193] on icon at bounding box center [699, 198] width 7 height 15
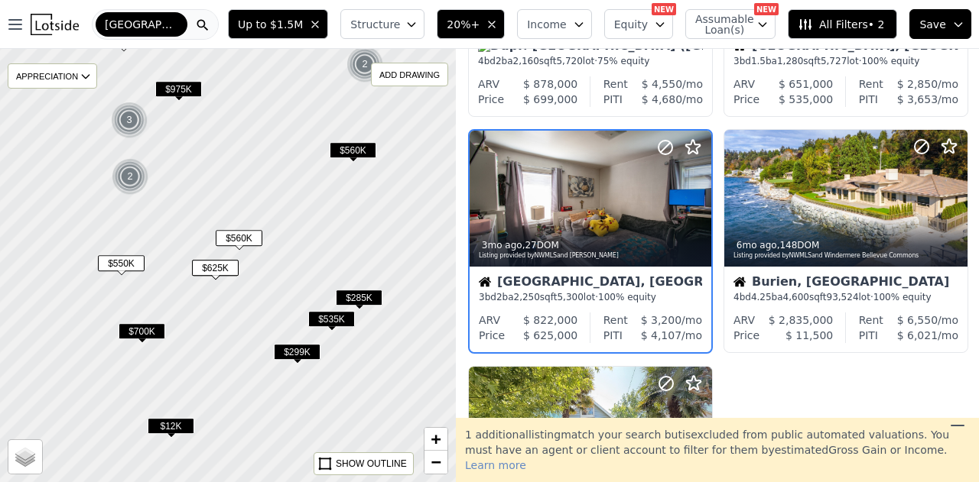
click at [587, 285] on div "Seattle, WA" at bounding box center [590, 283] width 223 height 15
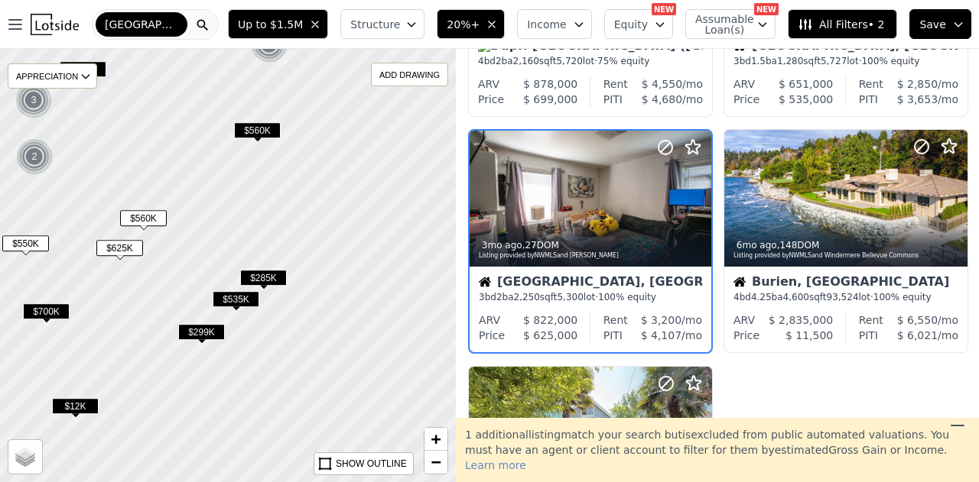
drag, startPoint x: 333, startPoint y: 228, endPoint x: 0, endPoint y: 54, distance: 376.2
click at [16, 63] on div "$12K $700K $560K 2 $299K $535K $285K $825K $550K $625K $560K $975K 3 2 APPRECIA…" at bounding box center [228, 266] width 456 height 434
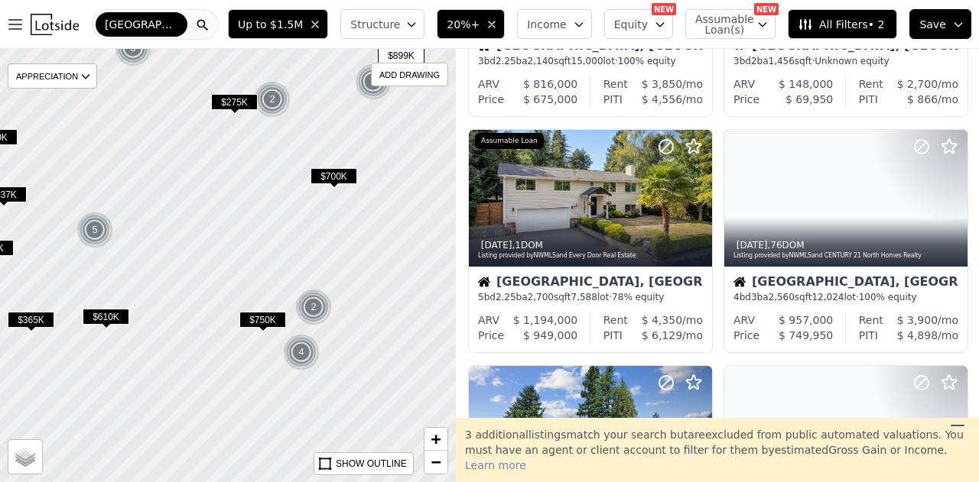
drag, startPoint x: 300, startPoint y: 327, endPoint x: 280, endPoint y: 171, distance: 158.0
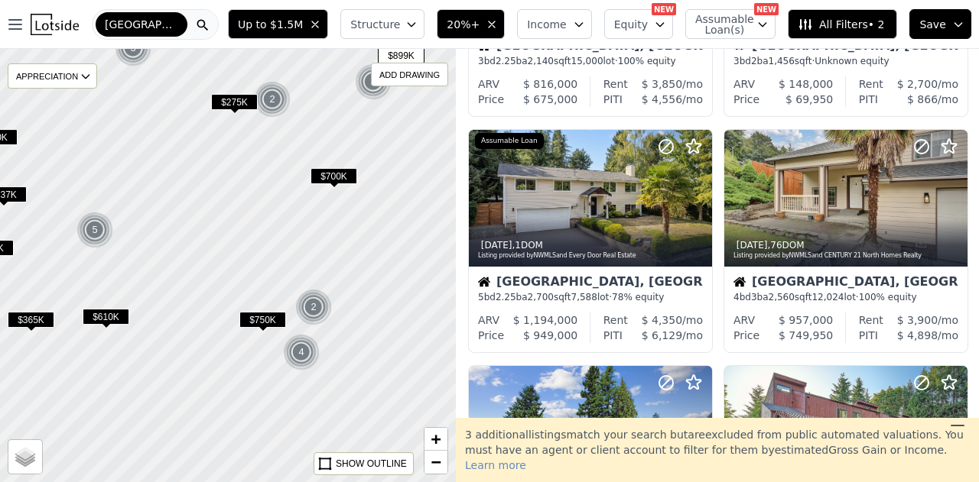
click at [280, 174] on div at bounding box center [224, 224] width 547 height 520
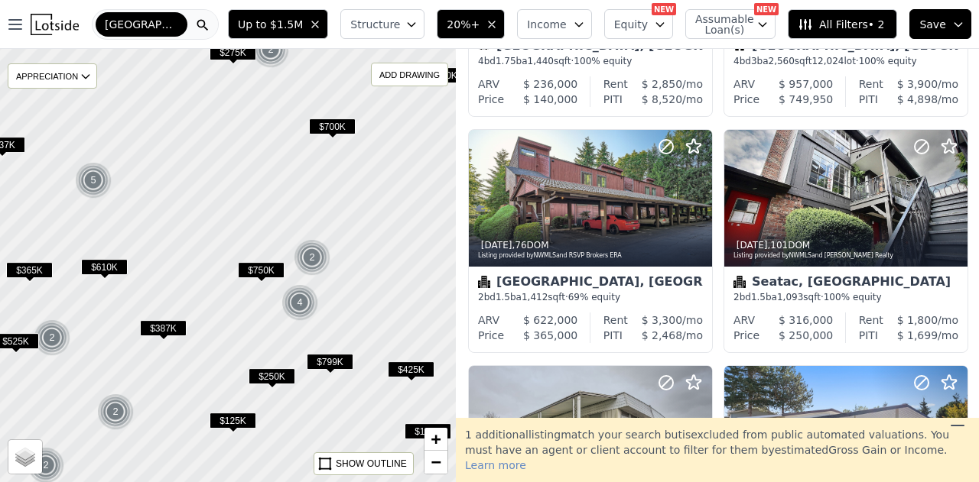
drag, startPoint x: 333, startPoint y: 335, endPoint x: 349, endPoint y: 161, distance: 175.1
click at [349, 161] on div at bounding box center [227, 265] width 547 height 520
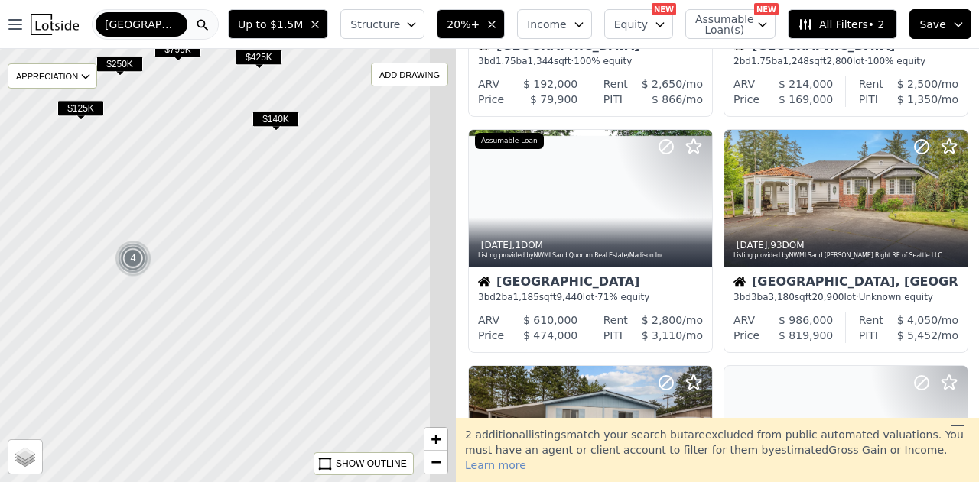
drag, startPoint x: 333, startPoint y: 328, endPoint x: 78, endPoint y: 172, distance: 299.3
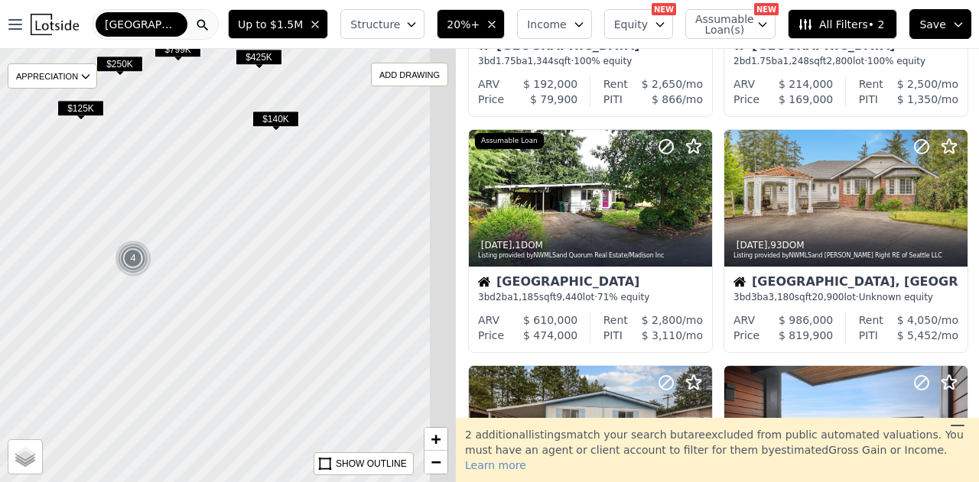
click at [69, 173] on div at bounding box center [156, 250] width 547 height 520
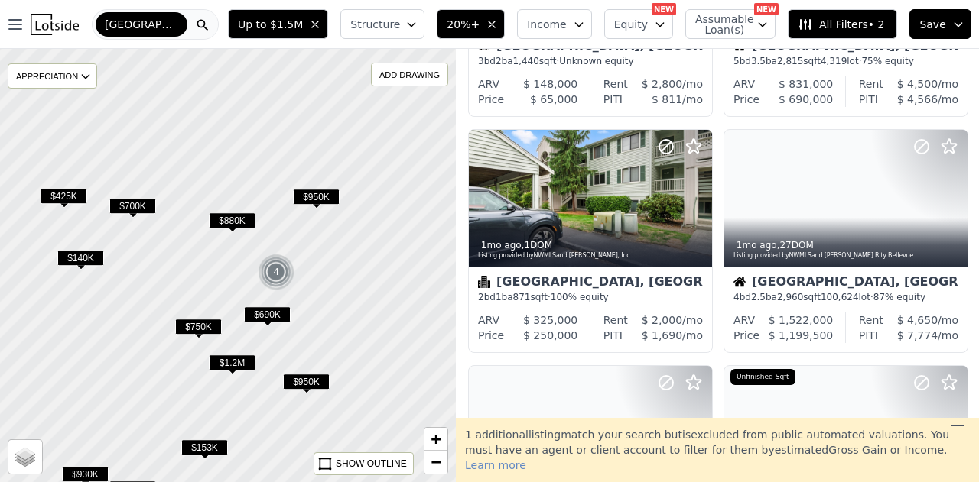
drag, startPoint x: 252, startPoint y: 215, endPoint x: 154, endPoint y: 371, distance: 184.6
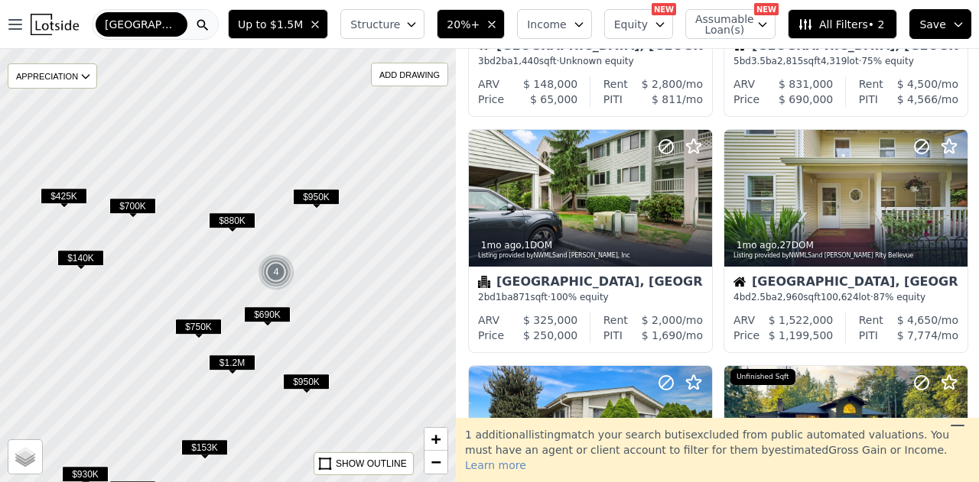
click at [154, 371] on div at bounding box center [227, 265] width 547 height 520
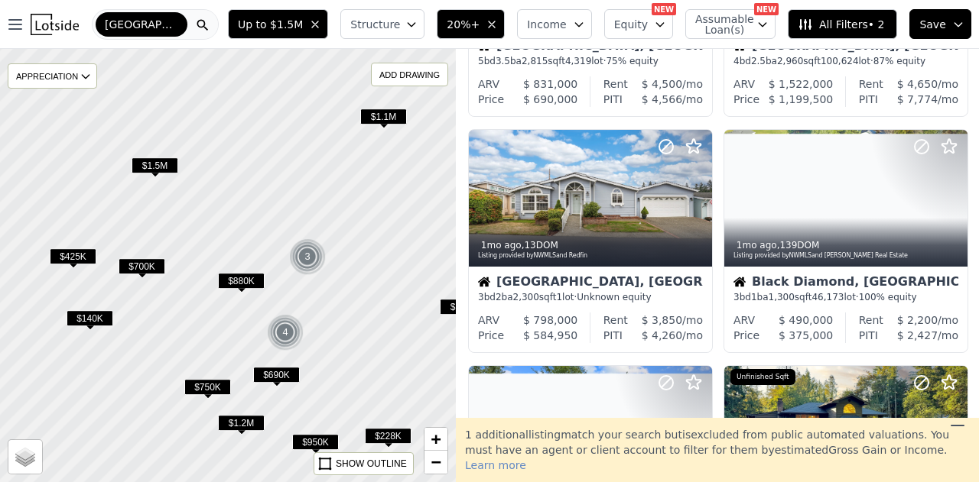
drag, startPoint x: 213, startPoint y: 262, endPoint x: 222, endPoint y: 323, distance: 62.6
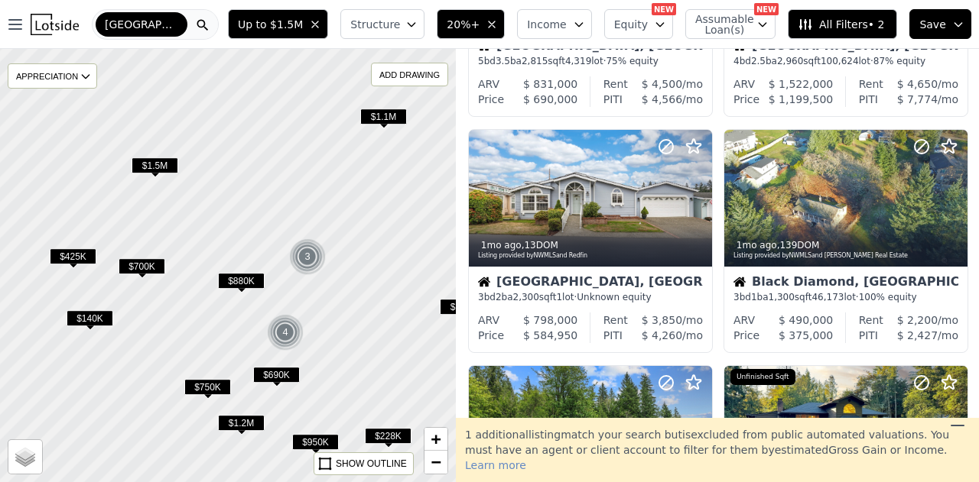
click at [222, 323] on div at bounding box center [226, 267] width 547 height 520
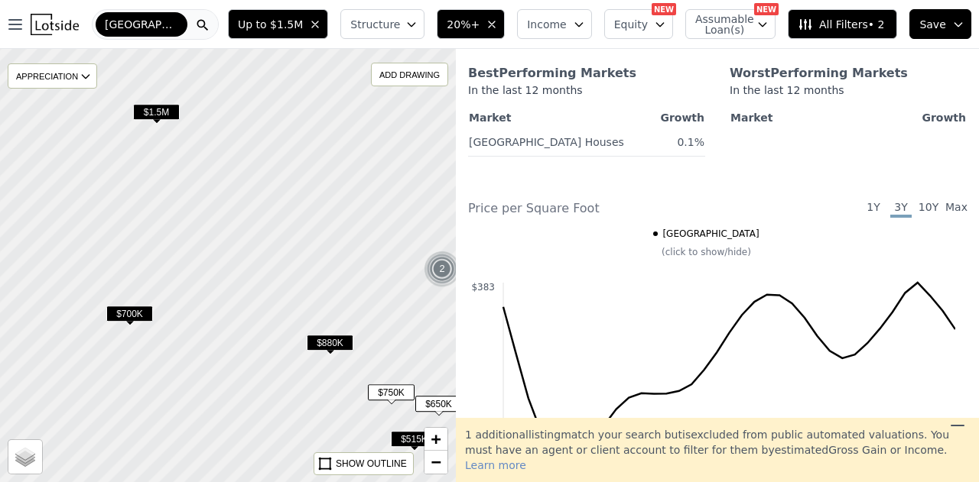
drag, startPoint x: 135, startPoint y: 311, endPoint x: 258, endPoint y: 279, distance: 128.0
click at [265, 281] on div at bounding box center [227, 265] width 547 height 520
click at [125, 310] on span "$700K" at bounding box center [129, 313] width 47 height 16
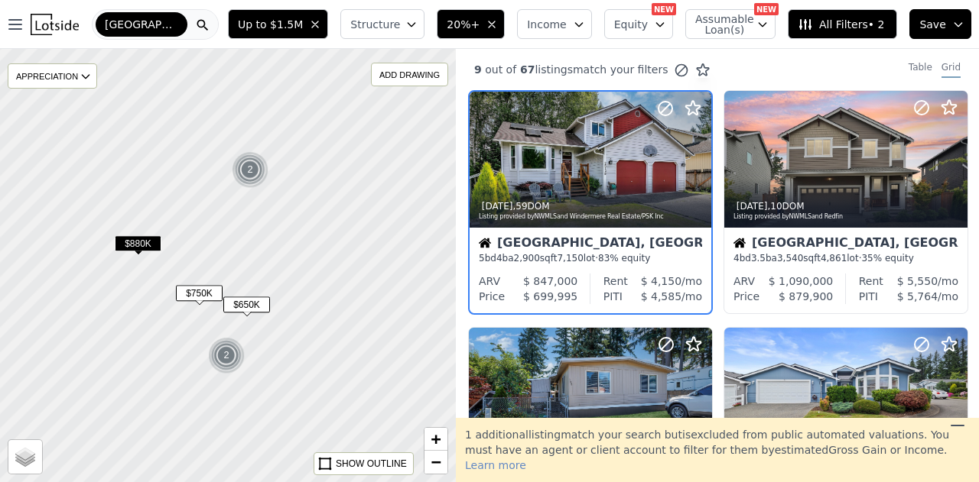
drag, startPoint x: 283, startPoint y: 255, endPoint x: 144, endPoint y: 174, distance: 161.0
click at [144, 174] on div at bounding box center [227, 265] width 547 height 520
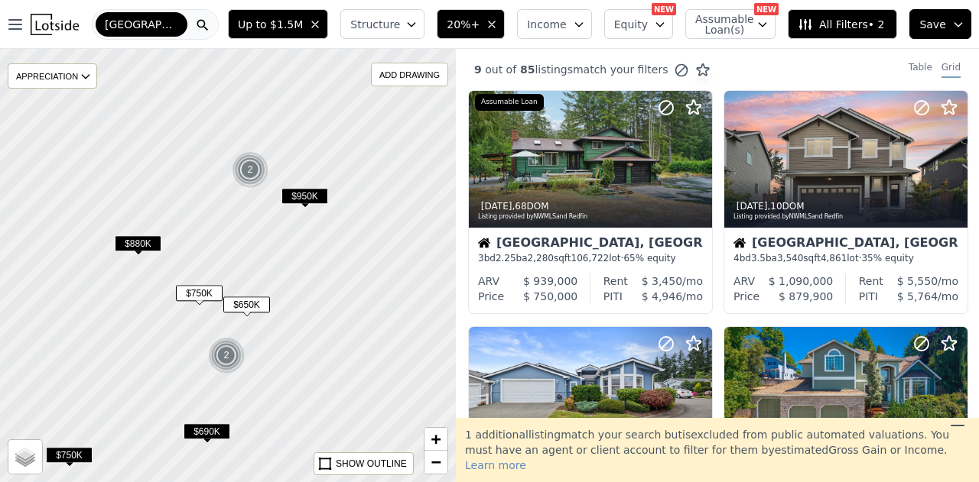
click at [307, 200] on span "$950K" at bounding box center [304, 196] width 47 height 16
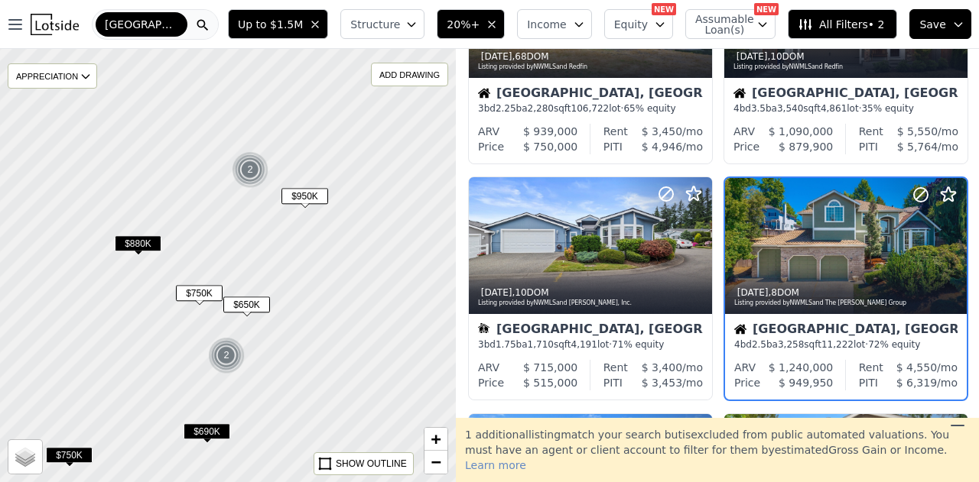
scroll to position [197, 0]
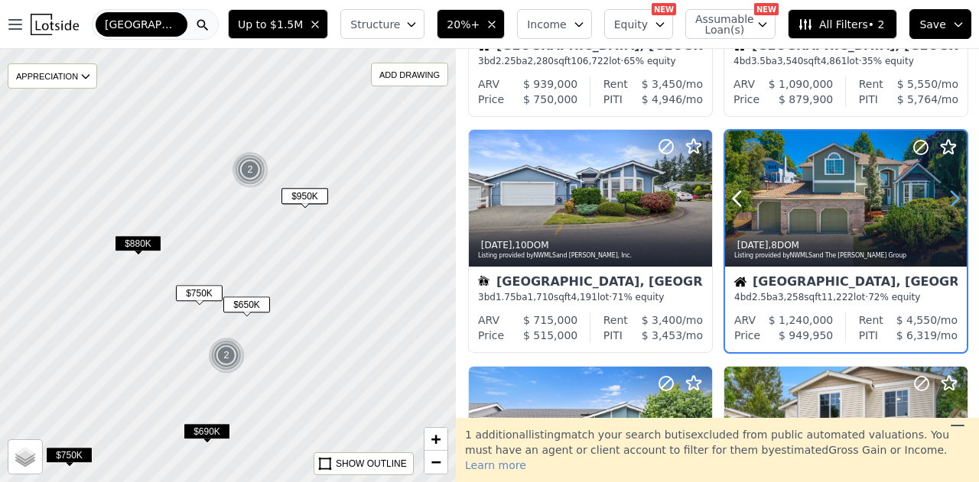
click at [947, 197] on icon at bounding box center [954, 199] width 24 height 24
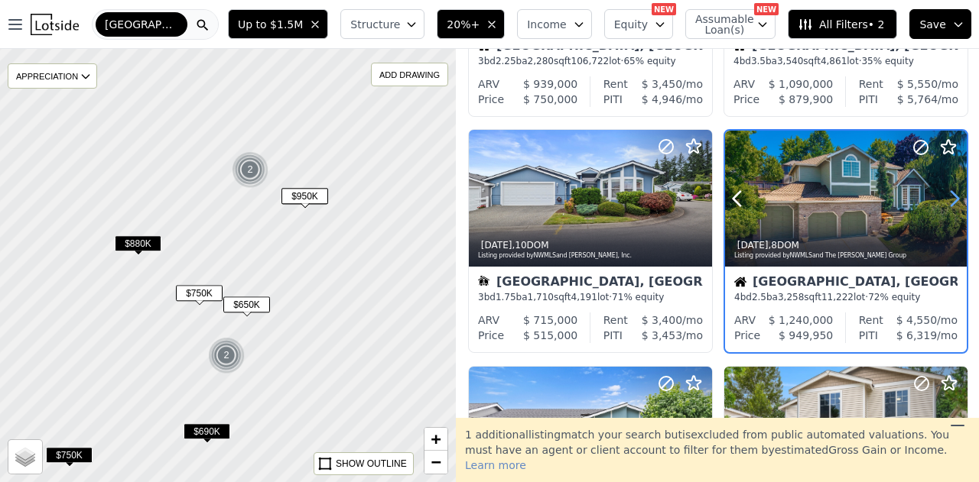
click at [947, 197] on icon at bounding box center [954, 199] width 24 height 24
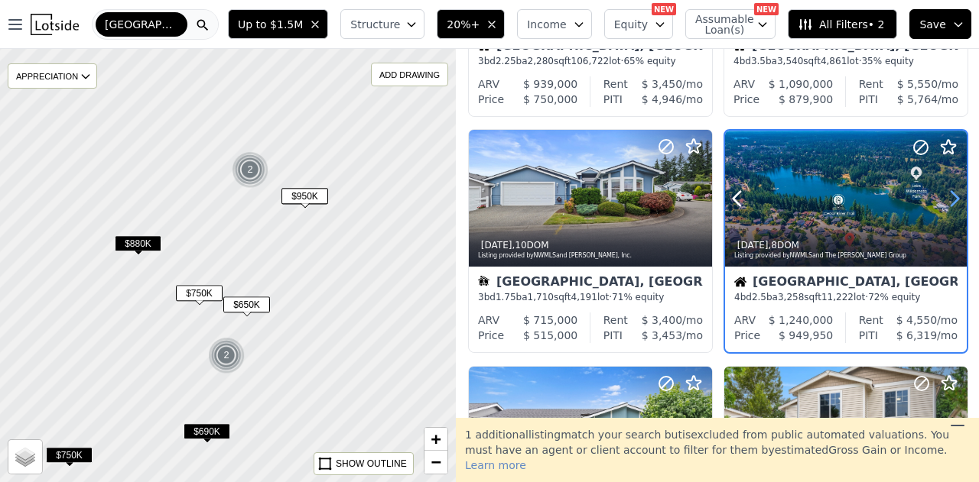
click at [947, 197] on icon at bounding box center [954, 199] width 24 height 24
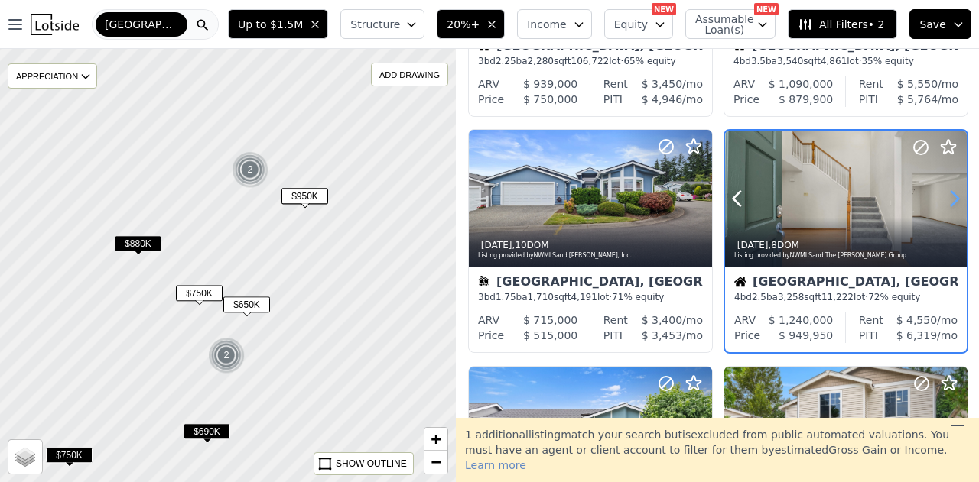
click at [947, 197] on icon at bounding box center [954, 199] width 24 height 24
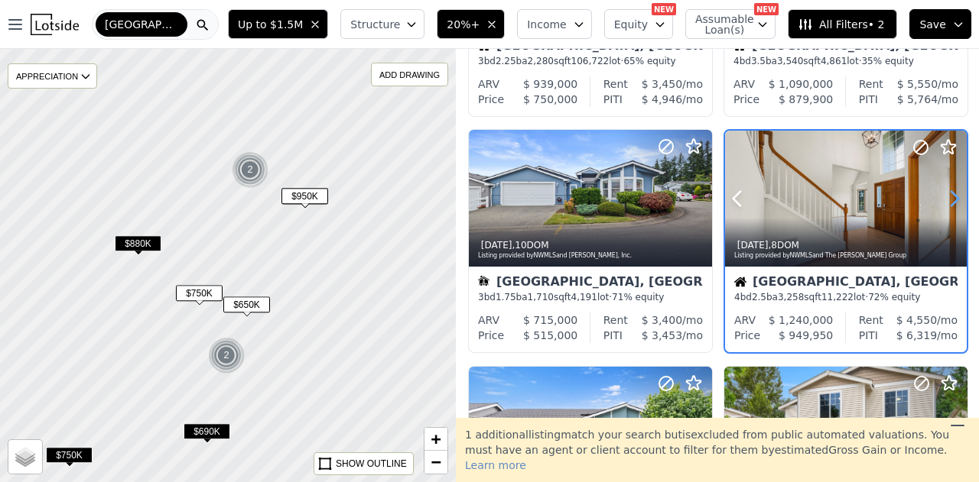
click at [947, 197] on icon at bounding box center [954, 199] width 24 height 24
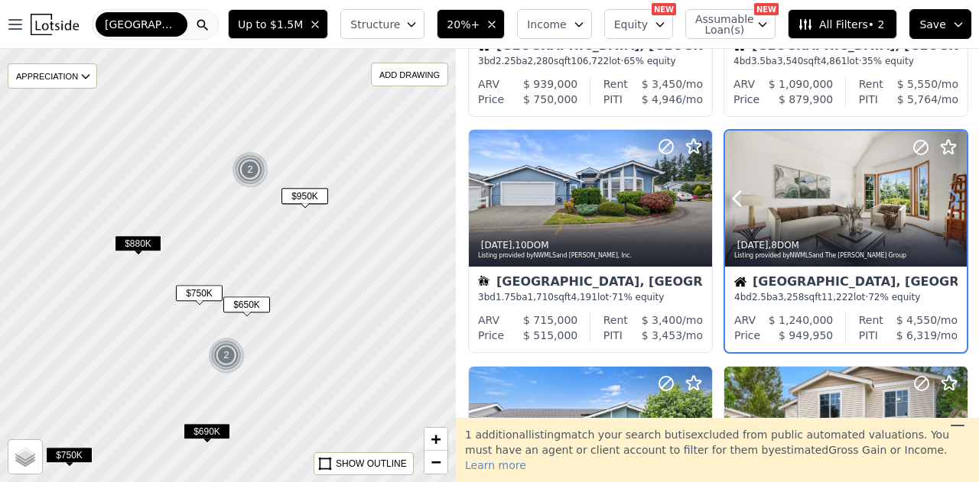
click at [947, 197] on icon at bounding box center [954, 199] width 24 height 24
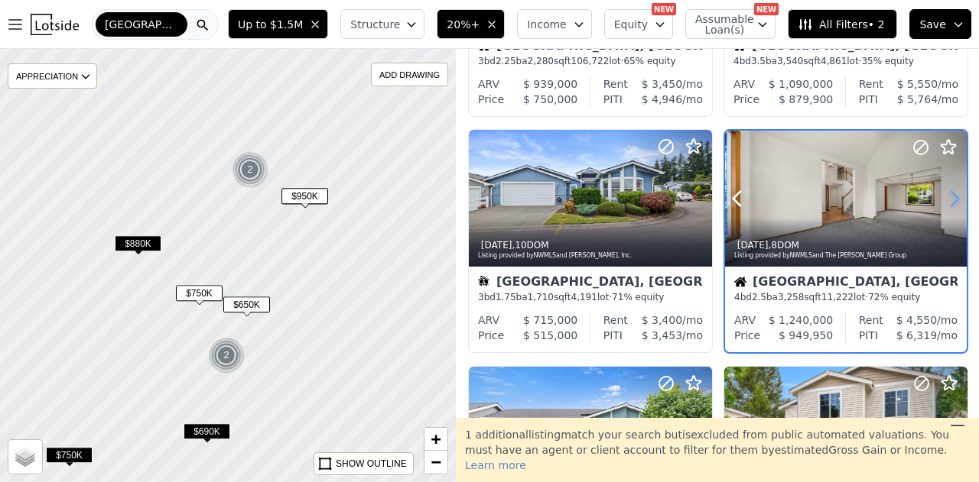
click at [948, 197] on icon at bounding box center [954, 199] width 24 height 24
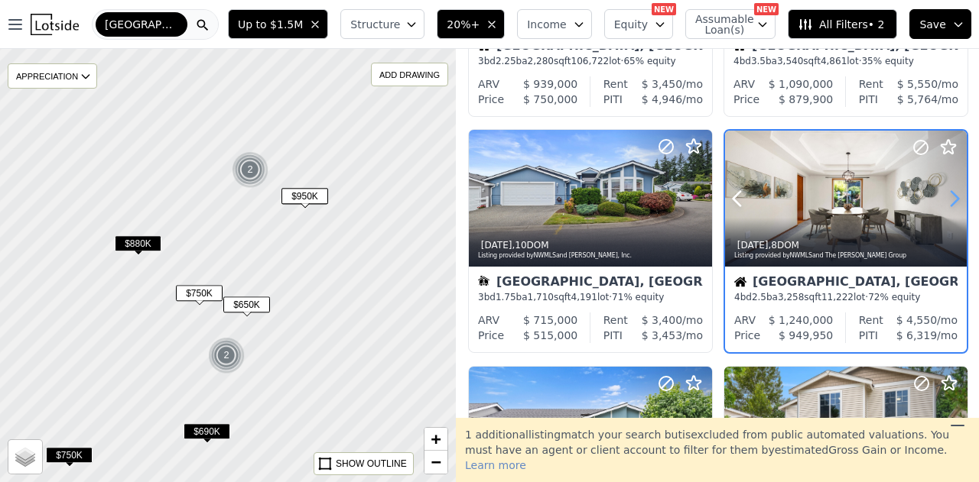
click at [948, 197] on icon at bounding box center [954, 199] width 24 height 24
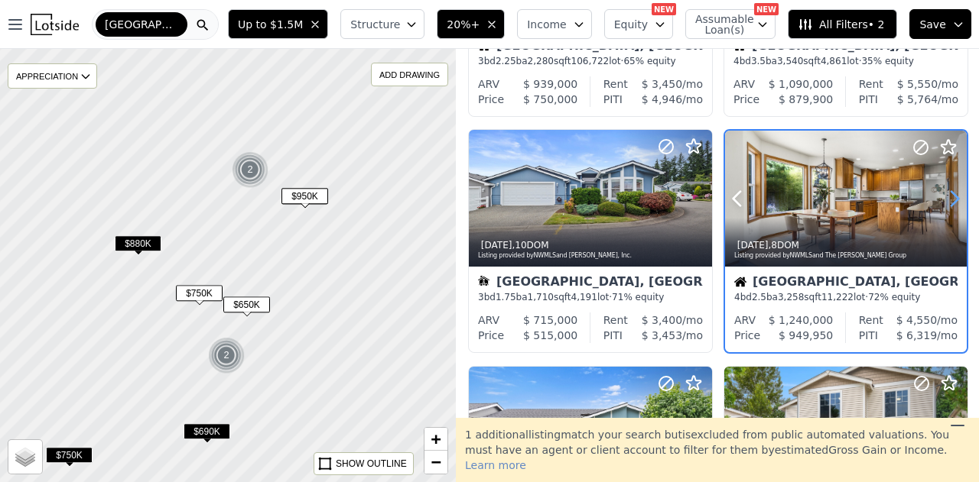
click at [948, 197] on icon at bounding box center [954, 199] width 24 height 24
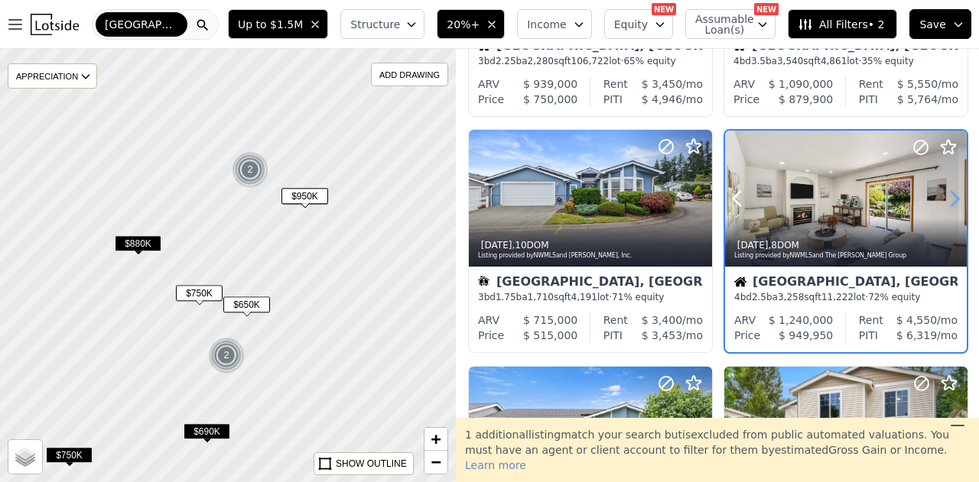
click at [948, 197] on icon at bounding box center [954, 199] width 24 height 24
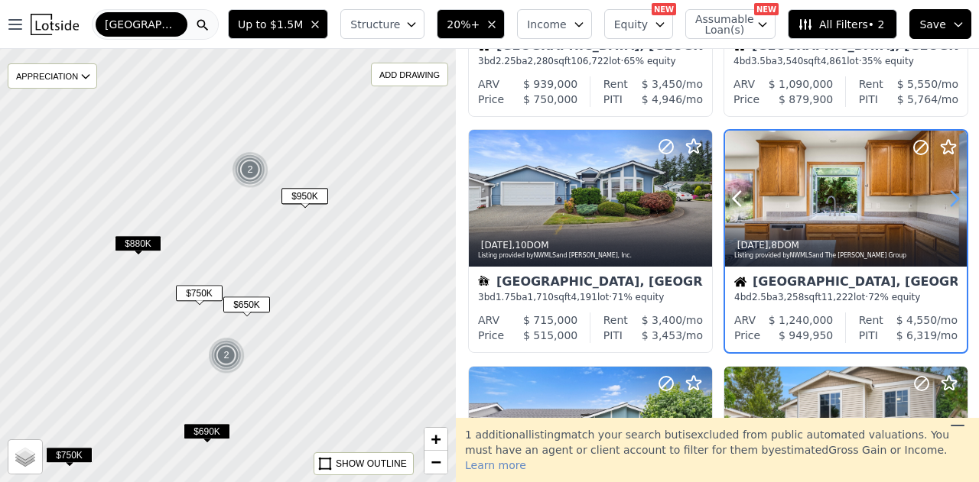
click at [948, 197] on icon at bounding box center [954, 199] width 24 height 24
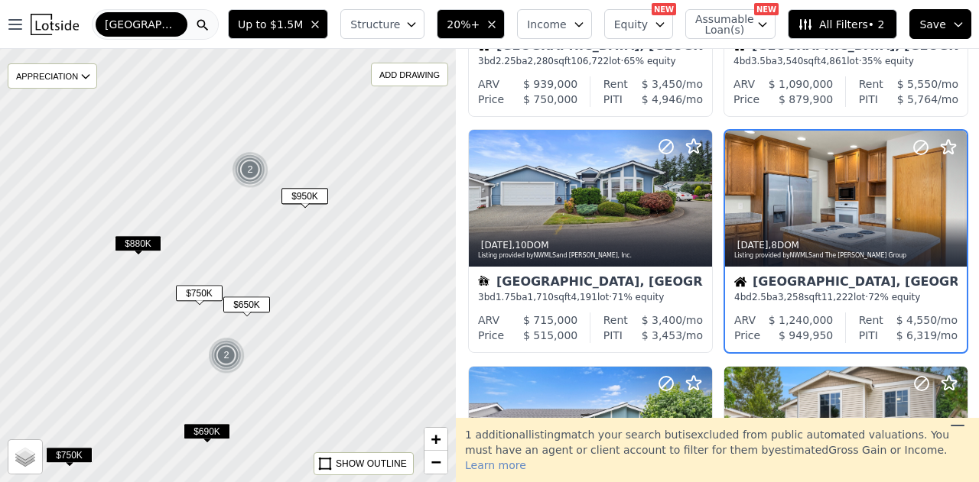
click at [891, 285] on div "Maple Valley, WA" at bounding box center [845, 283] width 223 height 15
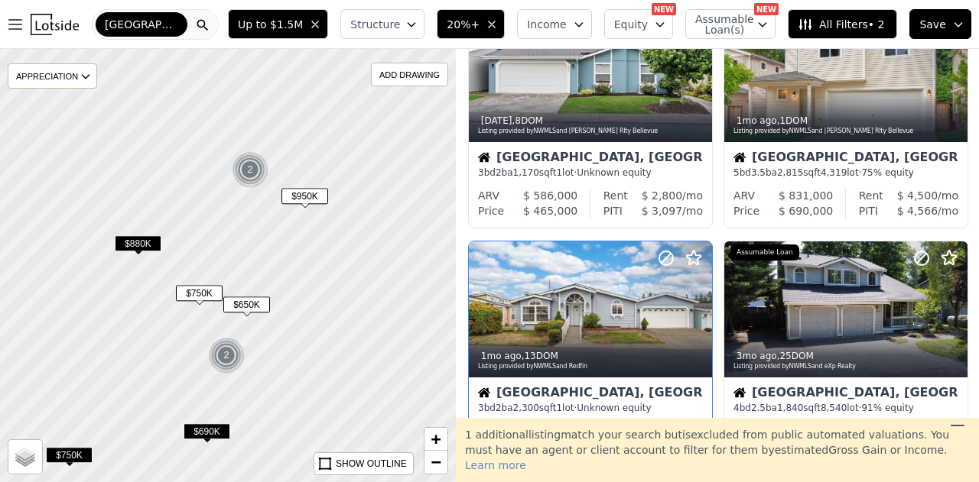
scroll to position [656, 0]
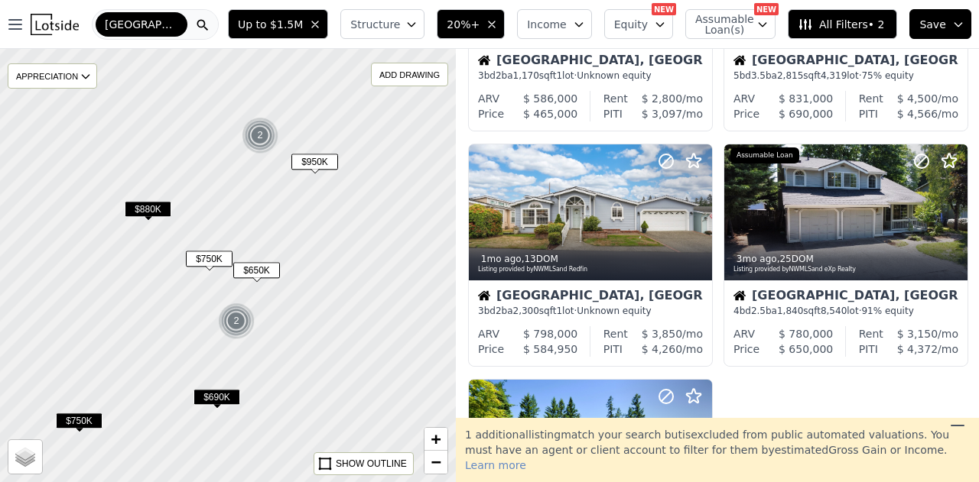
drag, startPoint x: 336, startPoint y: 323, endPoint x: 315, endPoint y: 269, distance: 57.6
click at [371, 291] on div at bounding box center [242, 270] width 547 height 520
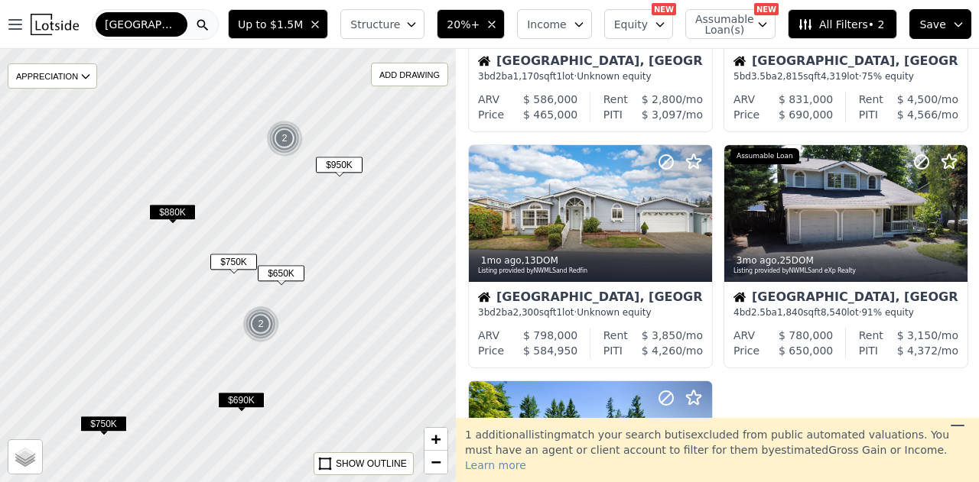
click at [182, 214] on span "$880K" at bounding box center [172, 212] width 47 height 16
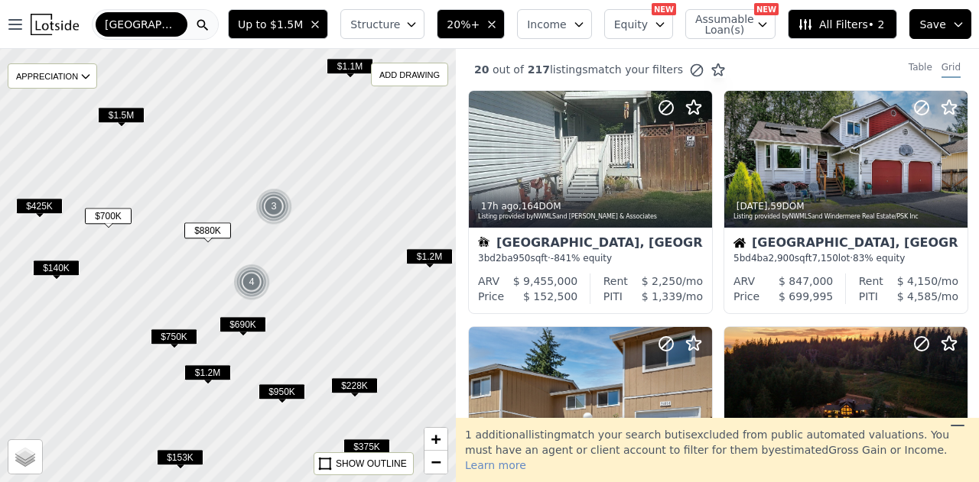
click at [249, 322] on span "$690K" at bounding box center [242, 325] width 47 height 16
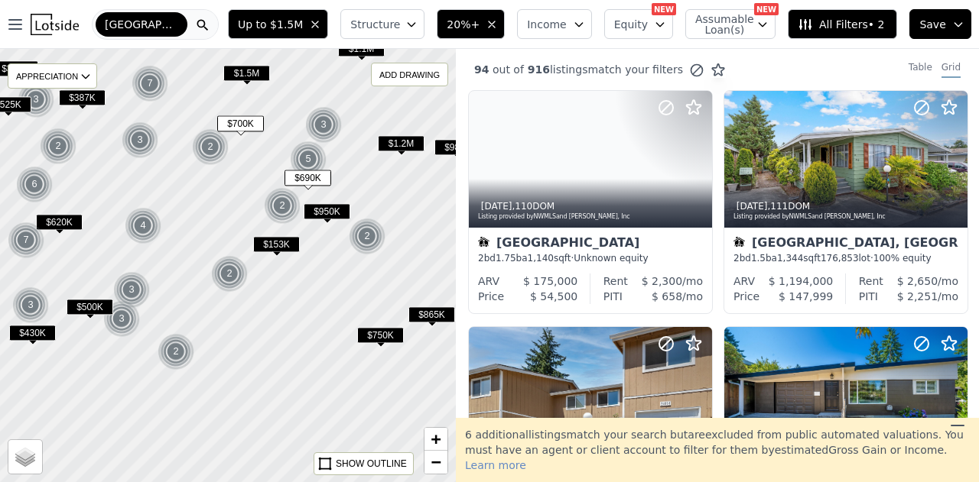
drag, startPoint x: 344, startPoint y: 336, endPoint x: 350, endPoint y: 184, distance: 152.3
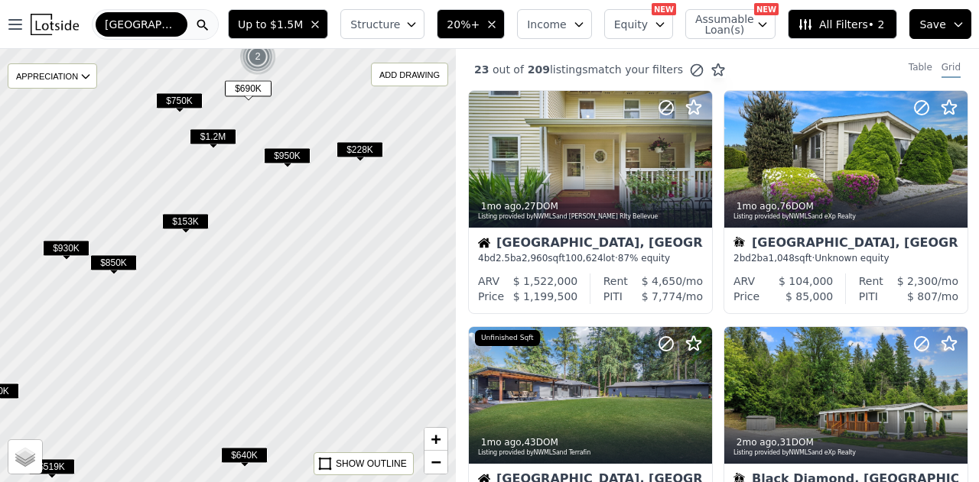
drag, startPoint x: 362, startPoint y: 307, endPoint x: 314, endPoint y: 308, distance: 48.2
click at [314, 308] on div at bounding box center [223, 265] width 547 height 520
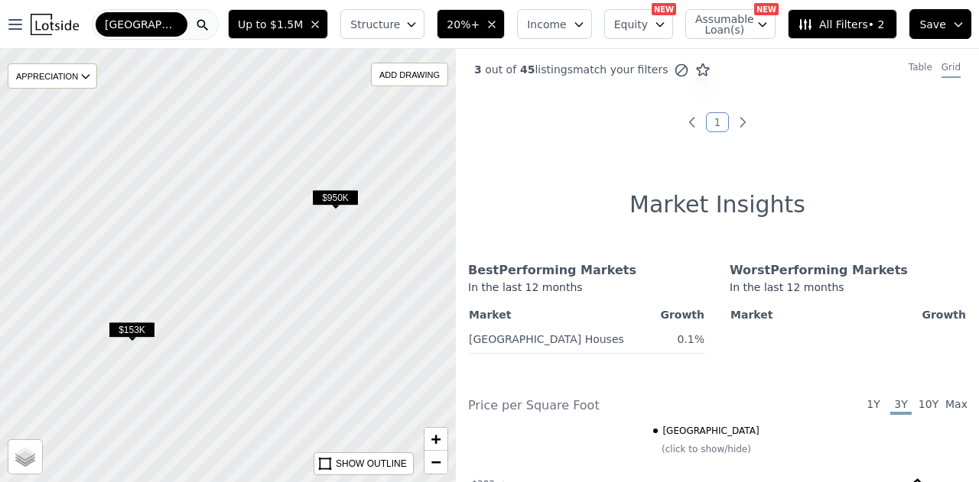
drag, startPoint x: 229, startPoint y: 229, endPoint x: 304, endPoint y: 382, distance: 169.6
click at [304, 382] on div at bounding box center [227, 265] width 547 height 520
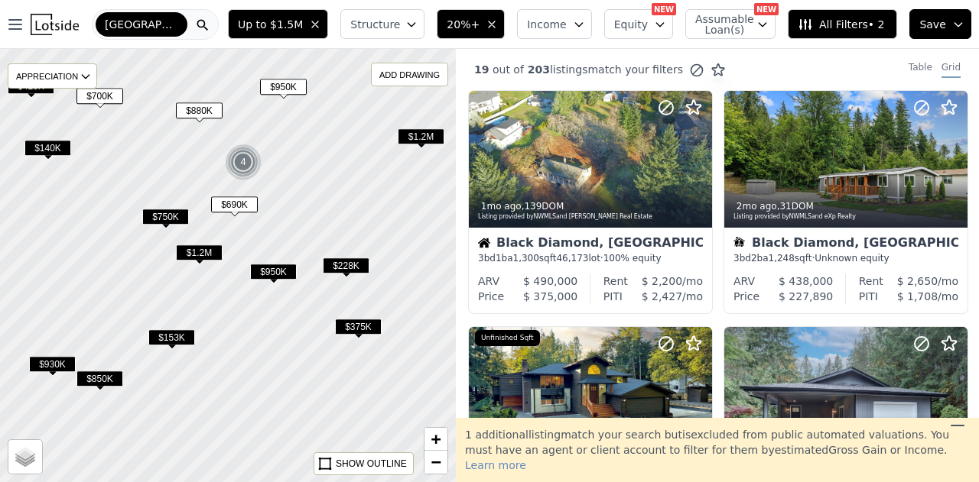
drag, startPoint x: 243, startPoint y: 326, endPoint x: 216, endPoint y: 369, distance: 50.9
click at [216, 369] on div at bounding box center [226, 266] width 547 height 520
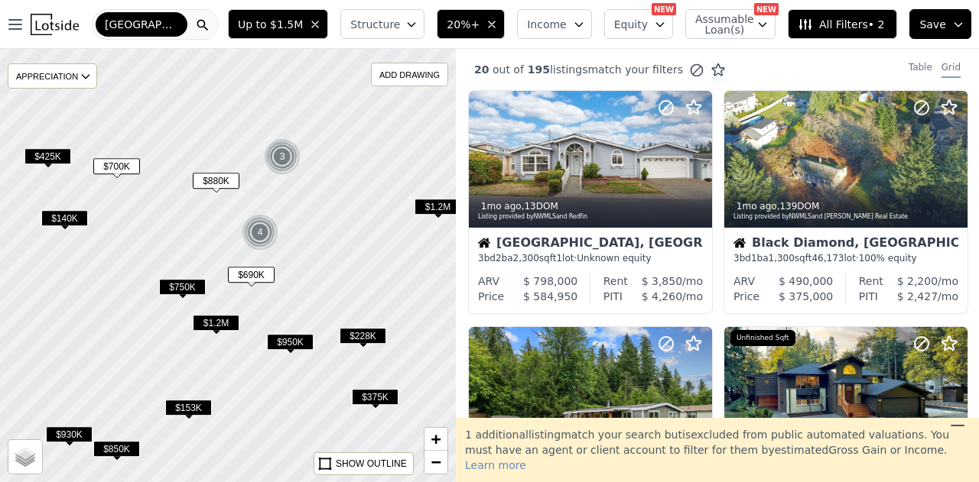
drag, startPoint x: 410, startPoint y: 321, endPoint x: 427, endPoint y: 391, distance: 72.3
click at [427, 391] on div at bounding box center [227, 265] width 547 height 520
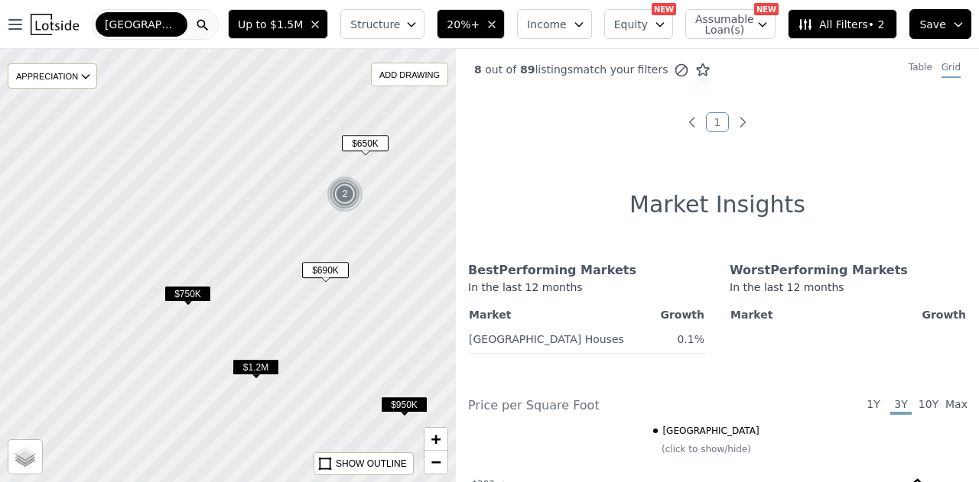
drag, startPoint x: 273, startPoint y: 177, endPoint x: 284, endPoint y: 300, distance: 123.6
click at [284, 300] on div at bounding box center [227, 265] width 547 height 520
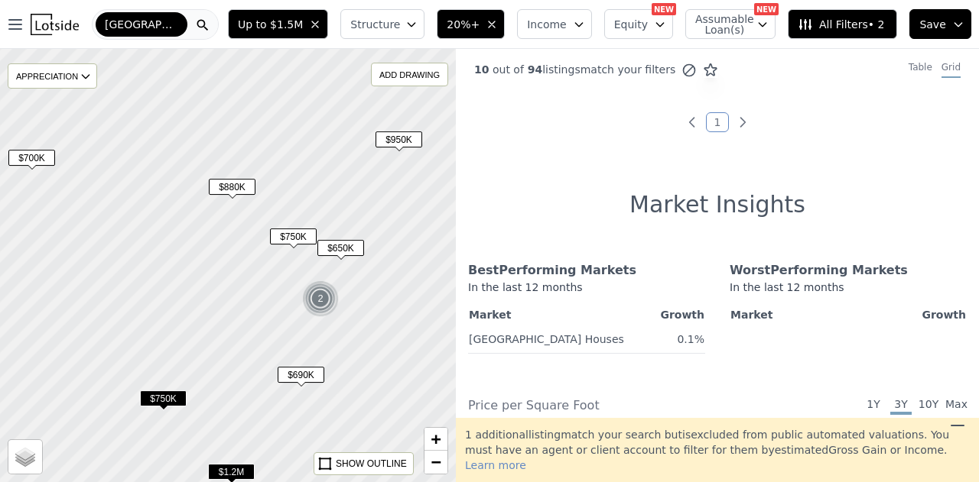
drag, startPoint x: 307, startPoint y: 207, endPoint x: 277, endPoint y: 287, distance: 85.6
click at [277, 287] on div at bounding box center [227, 265] width 547 height 520
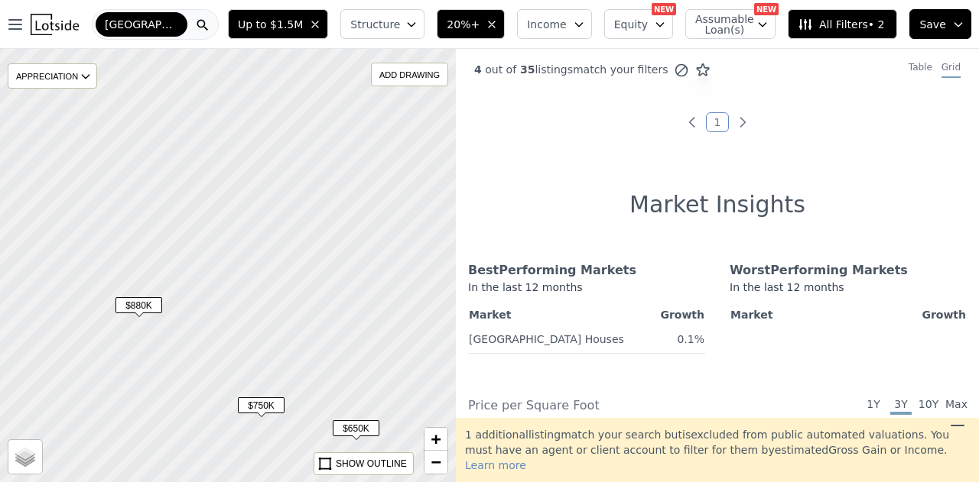
drag, startPoint x: 374, startPoint y: 195, endPoint x: 337, endPoint y: 348, distance: 157.3
click at [337, 362] on div at bounding box center [226, 269] width 547 height 520
click at [362, 144] on div "2" at bounding box center [361, 152] width 37 height 37
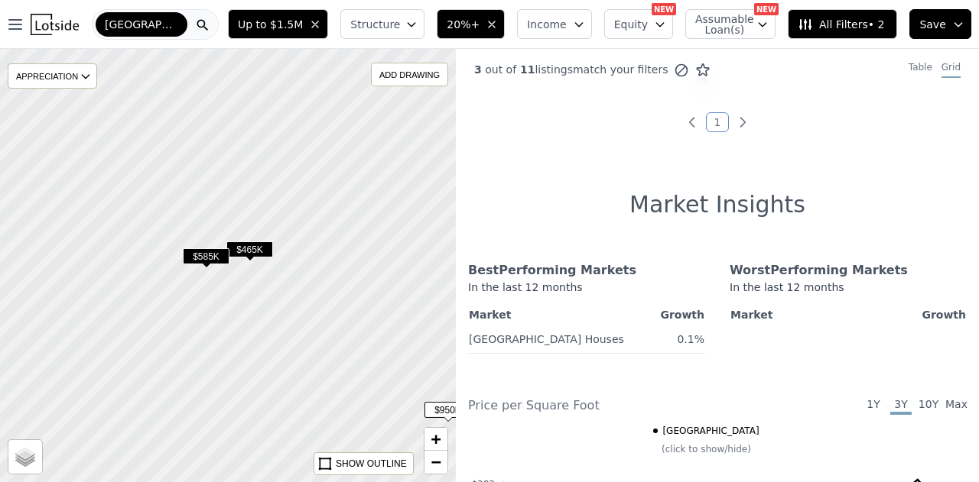
click at [253, 245] on span "$465K" at bounding box center [249, 250] width 47 height 16
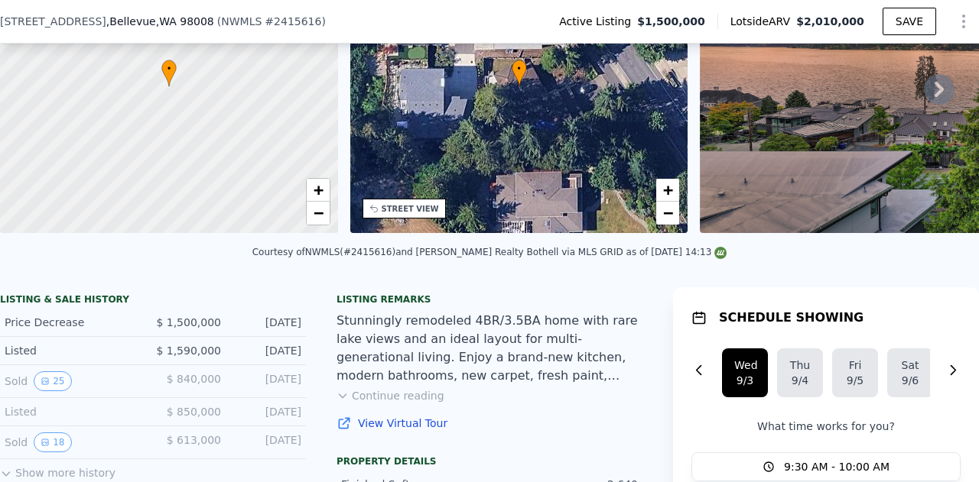
scroll to position [76, 0]
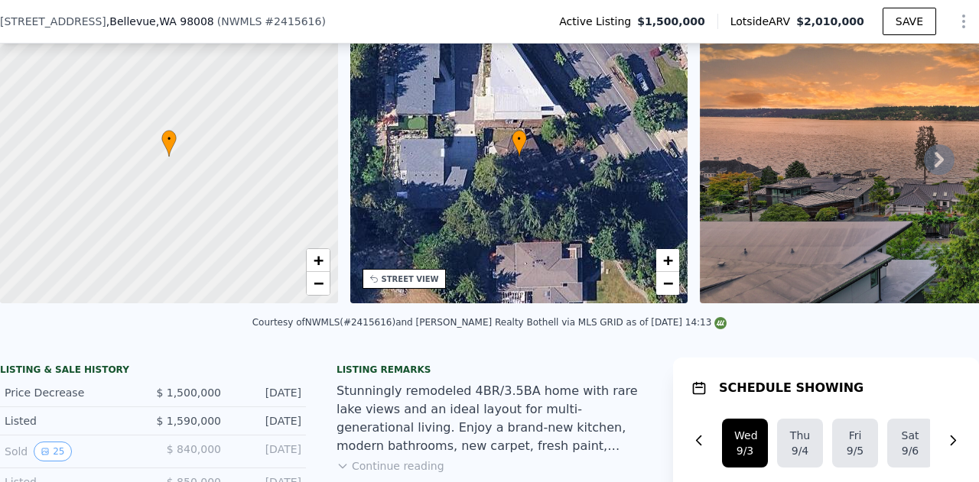
click at [934, 164] on icon at bounding box center [938, 159] width 9 height 15
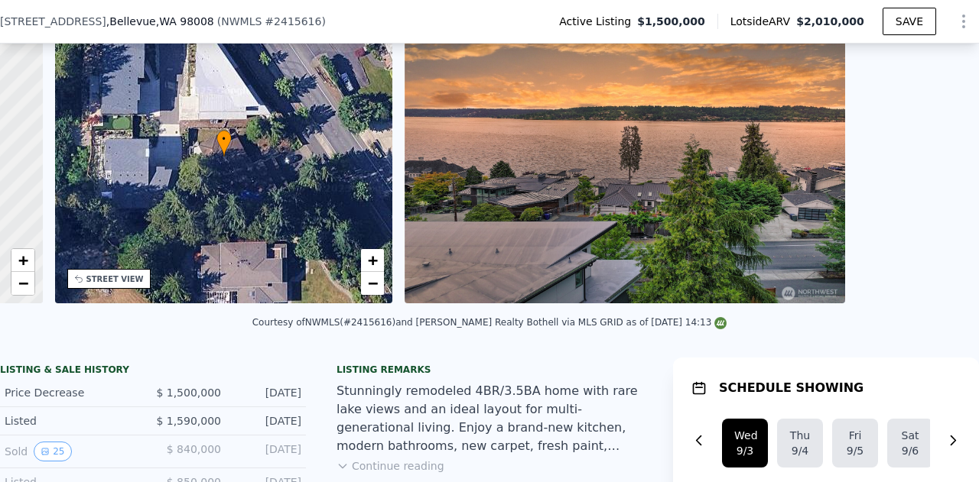
scroll to position [0, 356]
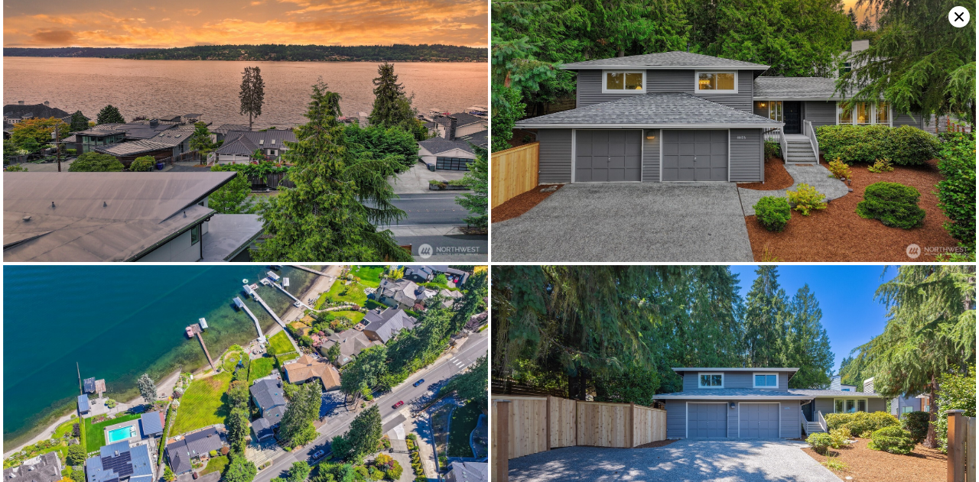
scroll to position [0, 0]
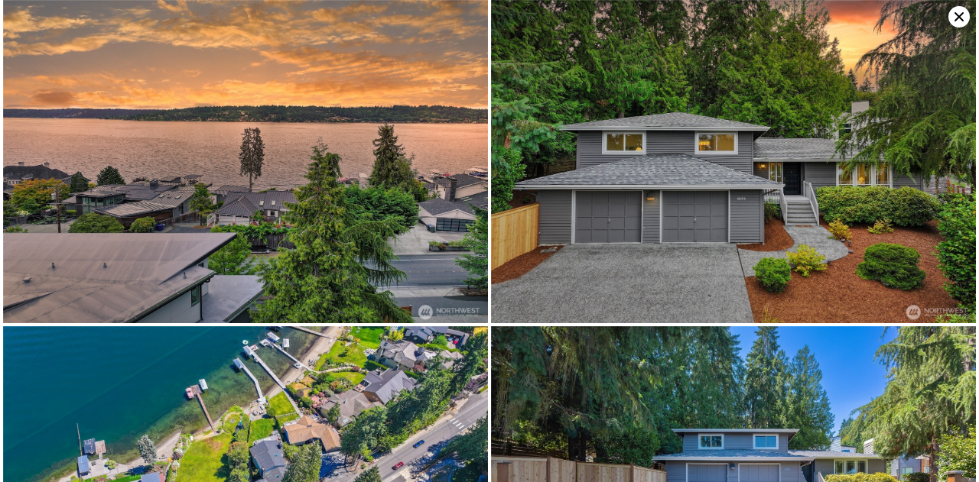
click at [959, 16] on icon at bounding box center [958, 16] width 9 height 9
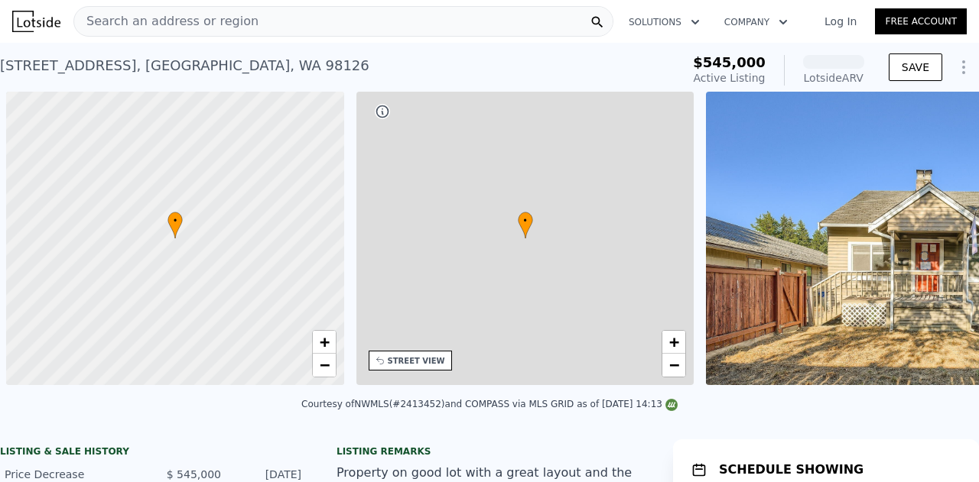
scroll to position [0, 6]
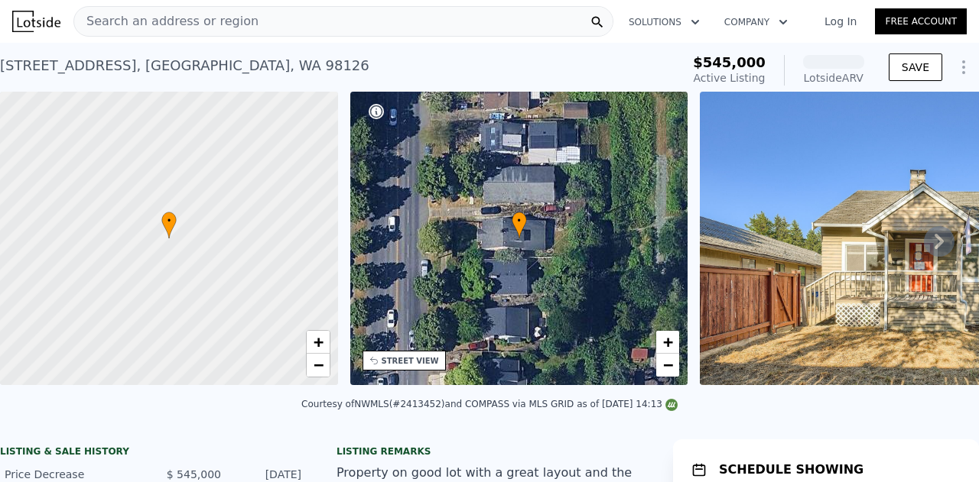
click at [924, 247] on icon at bounding box center [939, 241] width 31 height 31
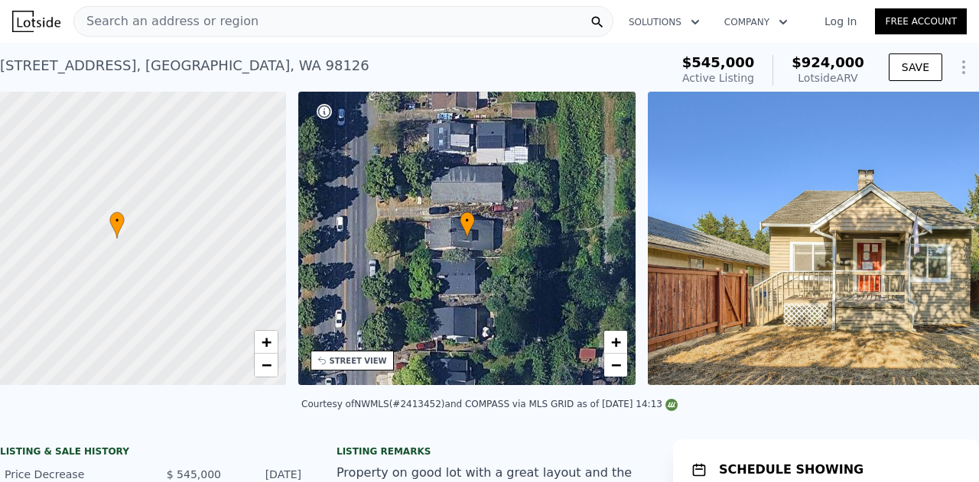
scroll to position [0, 356]
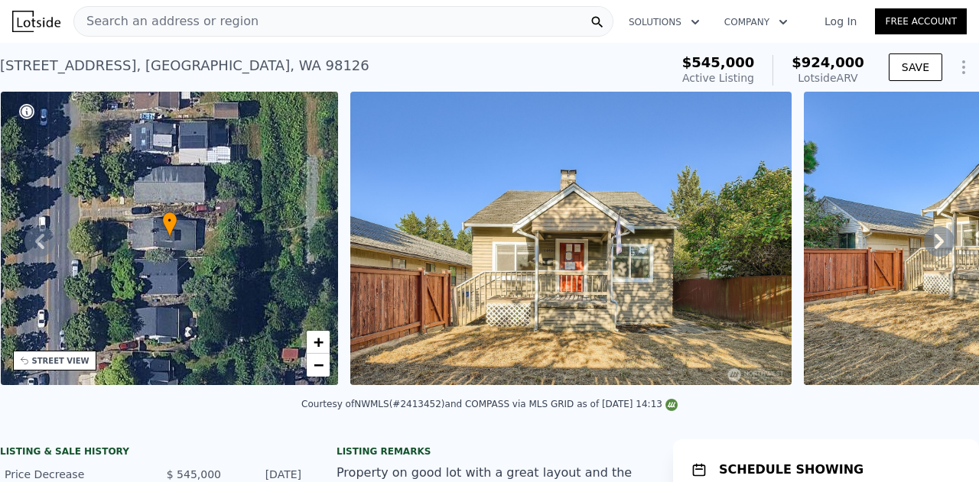
click at [934, 247] on icon at bounding box center [938, 241] width 9 height 15
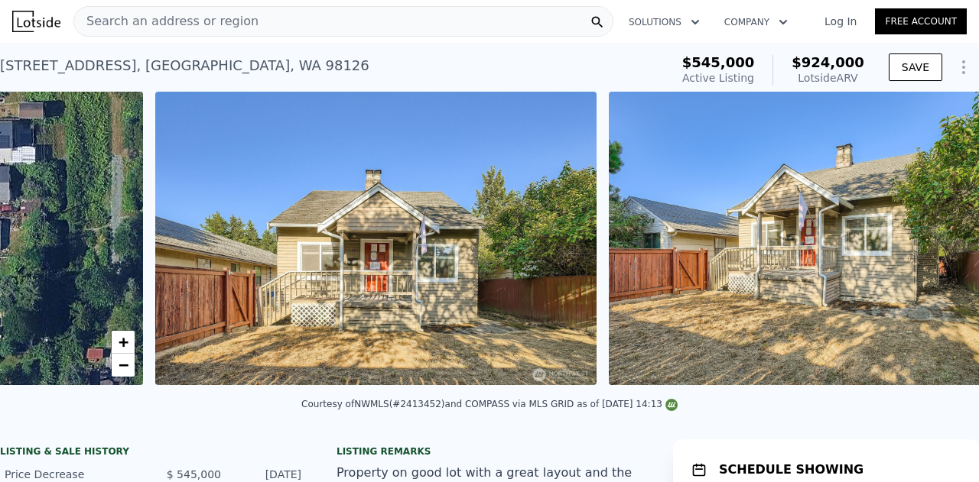
scroll to position [0, 700]
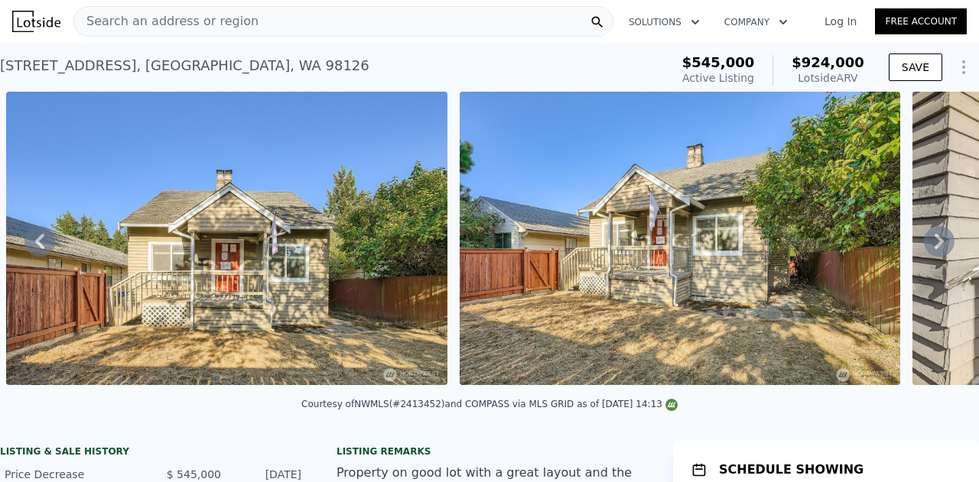
click at [931, 247] on div "• + − • + − STREET VIEW Loading... SATELLITE VIEW" at bounding box center [489, 241] width 979 height 299
click at [934, 247] on icon at bounding box center [938, 241] width 9 height 15
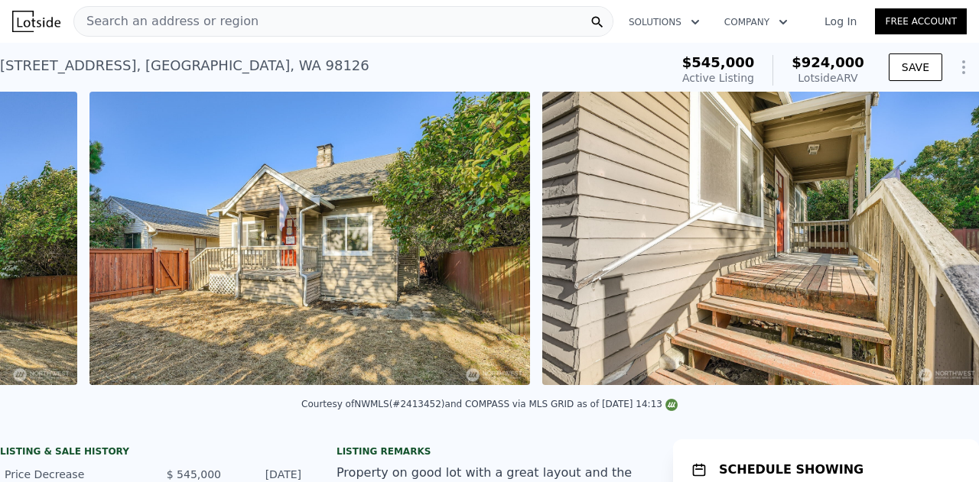
scroll to position [0, 1152]
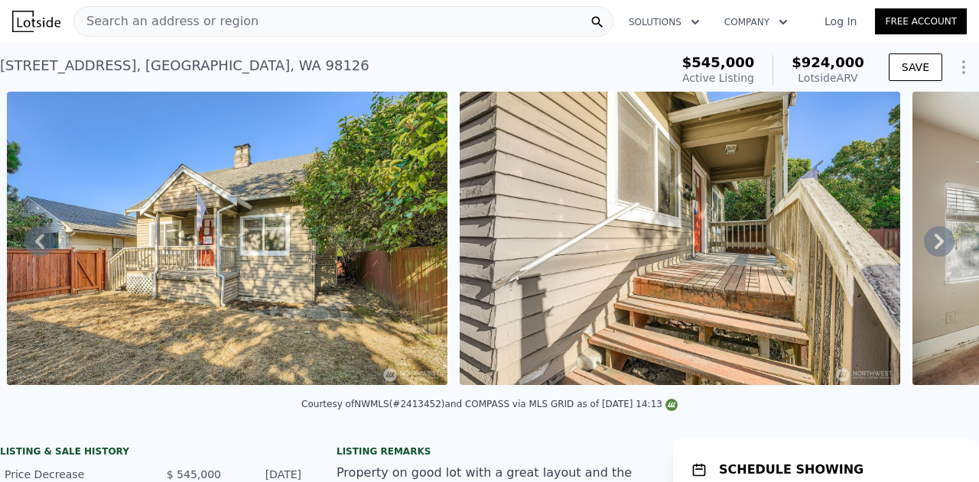
click at [934, 249] on icon at bounding box center [938, 241] width 9 height 15
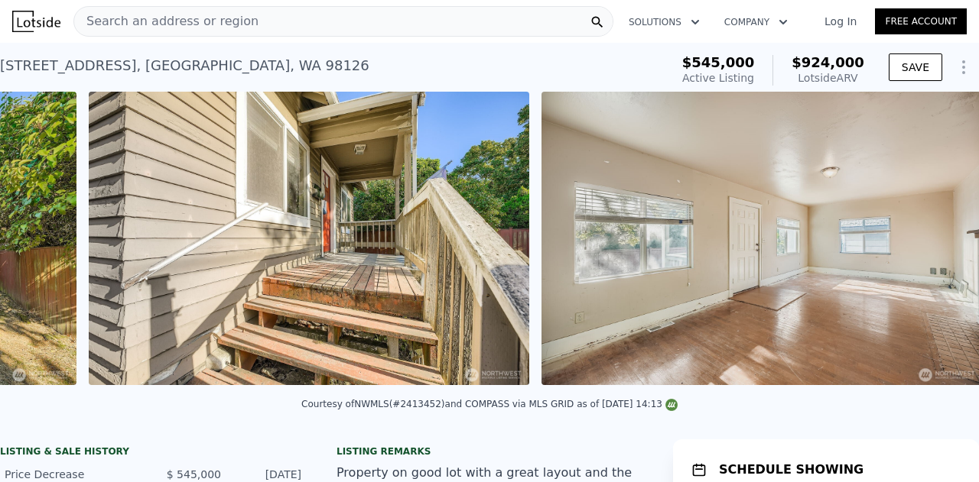
scroll to position [0, 1606]
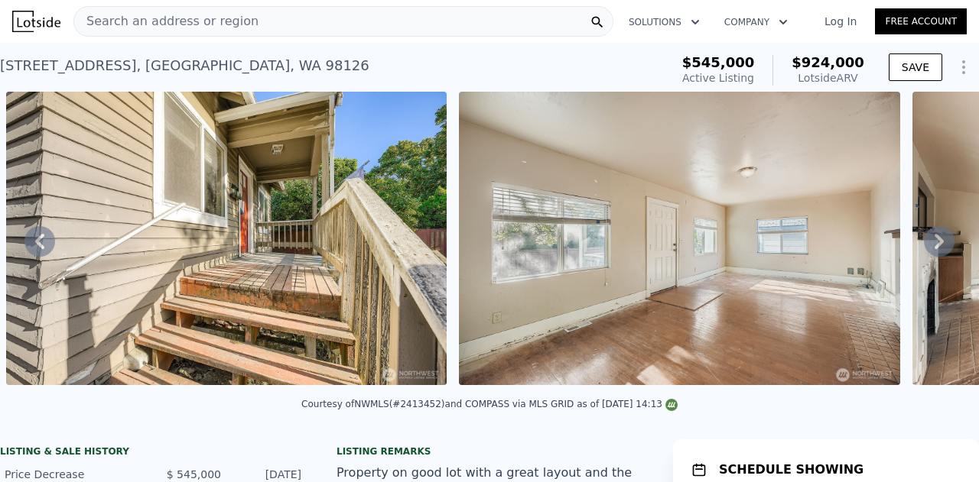
click at [934, 249] on icon at bounding box center [938, 241] width 9 height 15
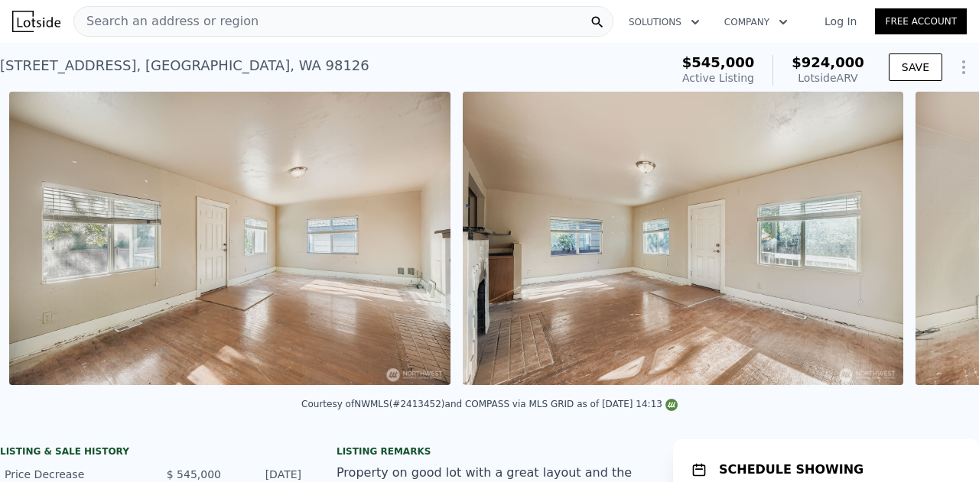
scroll to position [0, 2058]
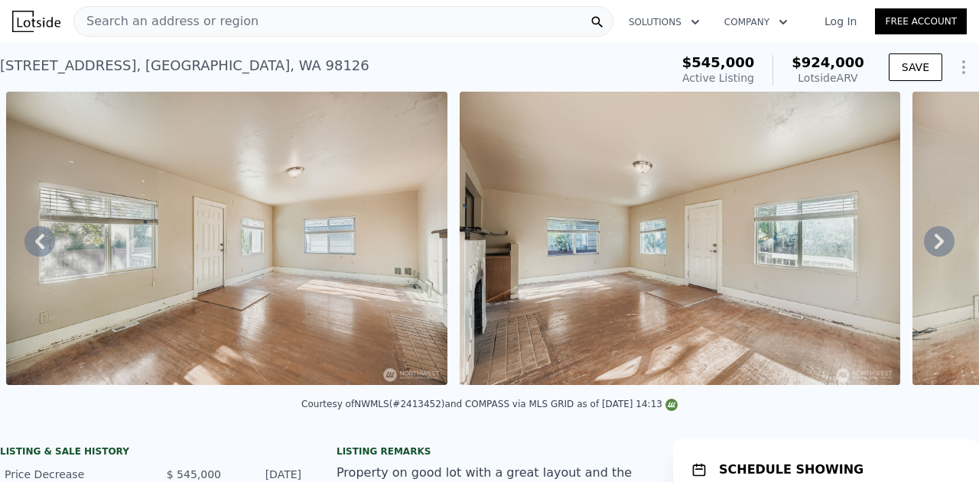
click at [934, 249] on icon at bounding box center [938, 241] width 9 height 15
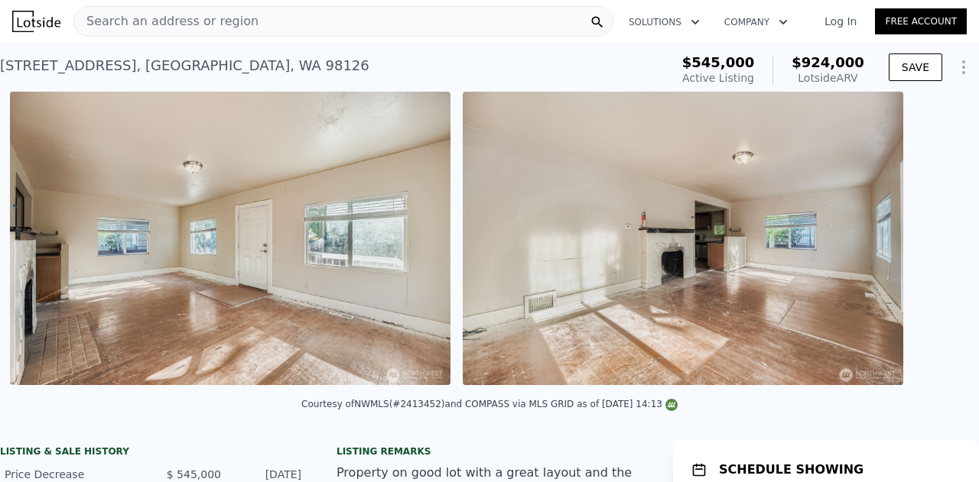
scroll to position [0, 2511]
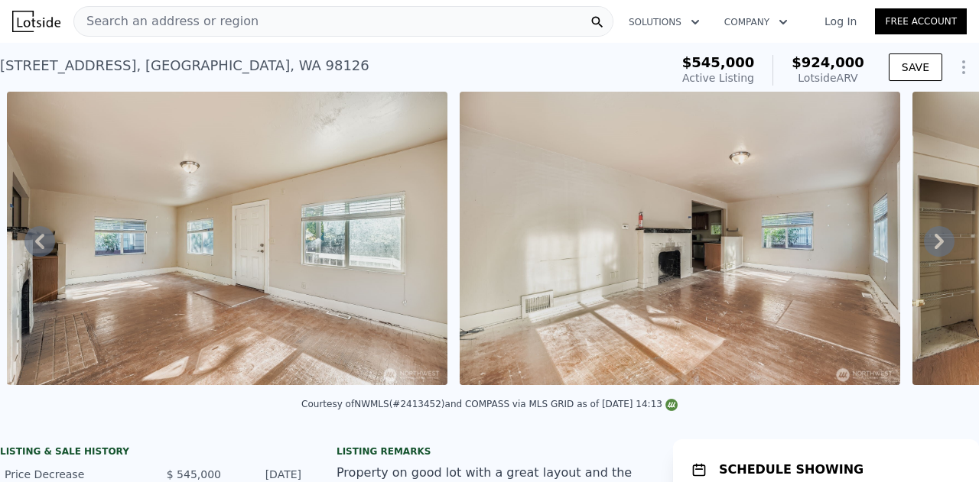
click at [934, 249] on icon at bounding box center [938, 241] width 9 height 15
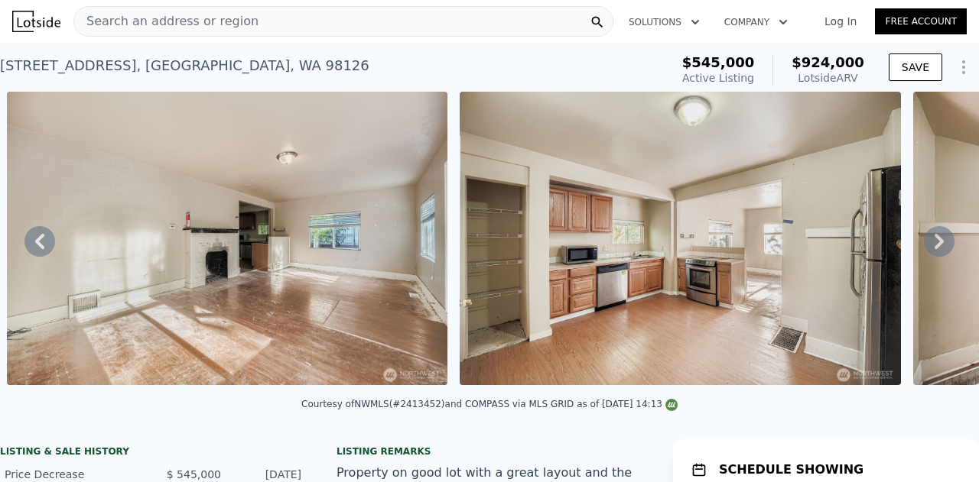
click at [934, 249] on icon at bounding box center [938, 241] width 9 height 15
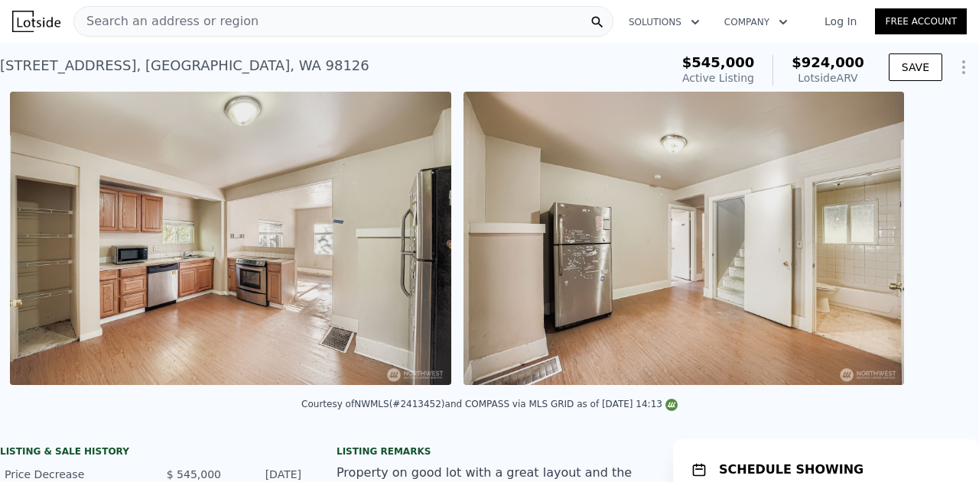
scroll to position [0, 3417]
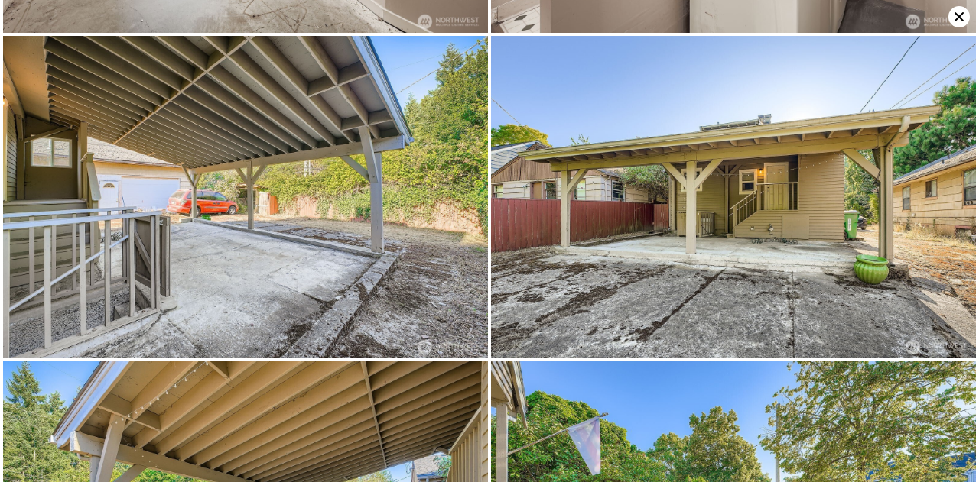
scroll to position [3057, 0]
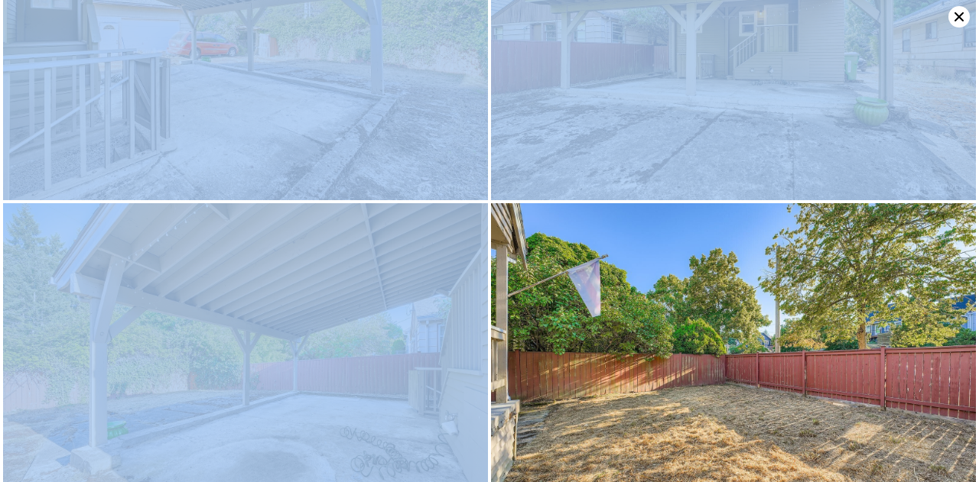
click at [950, 28] on div at bounding box center [489, 241] width 979 height 482
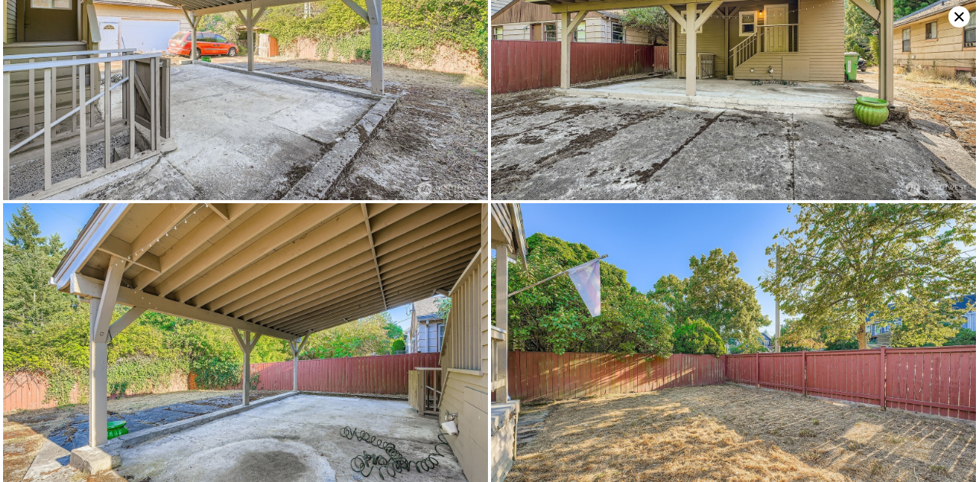
click at [956, 20] on icon at bounding box center [958, 16] width 9 height 9
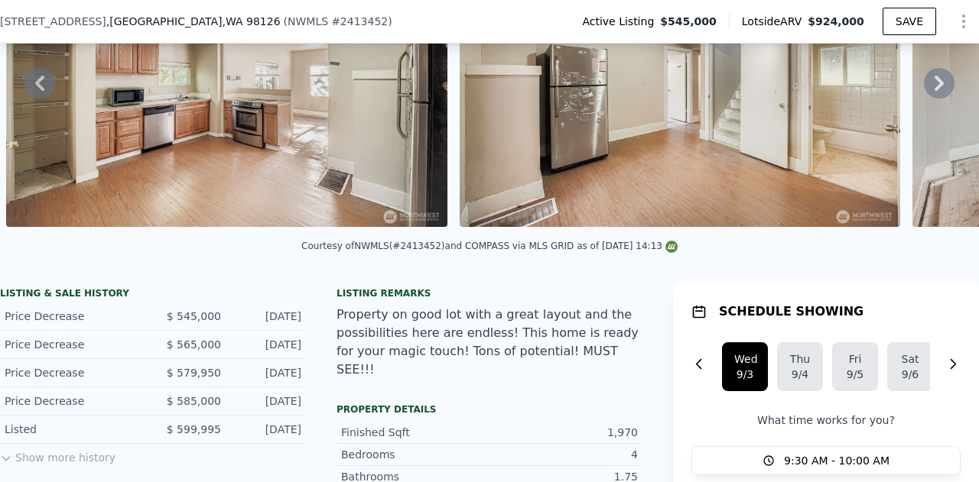
scroll to position [229, 0]
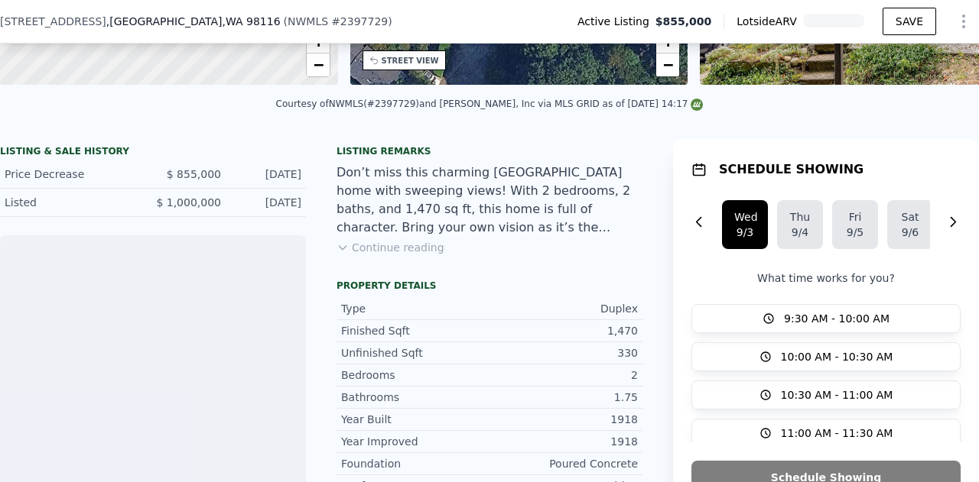
scroll to position [300, 0]
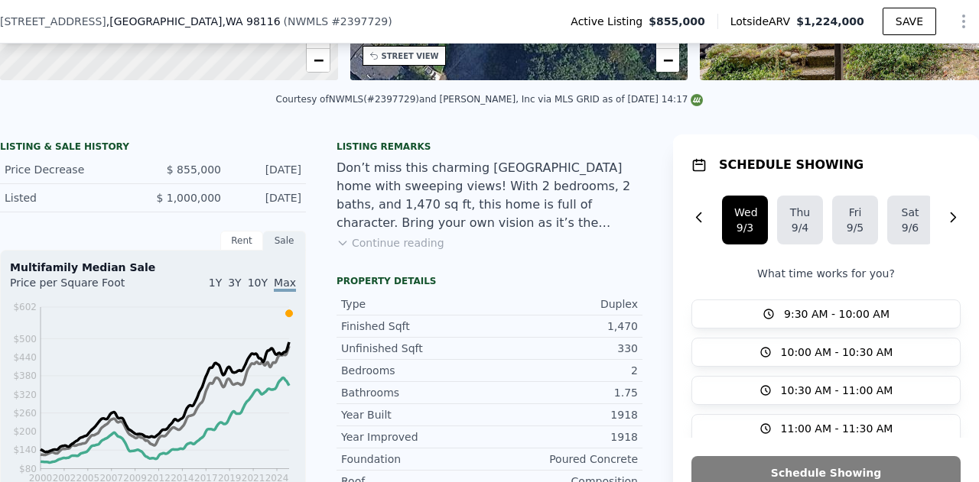
click at [355, 246] on button "Continue reading" at bounding box center [390, 243] width 108 height 15
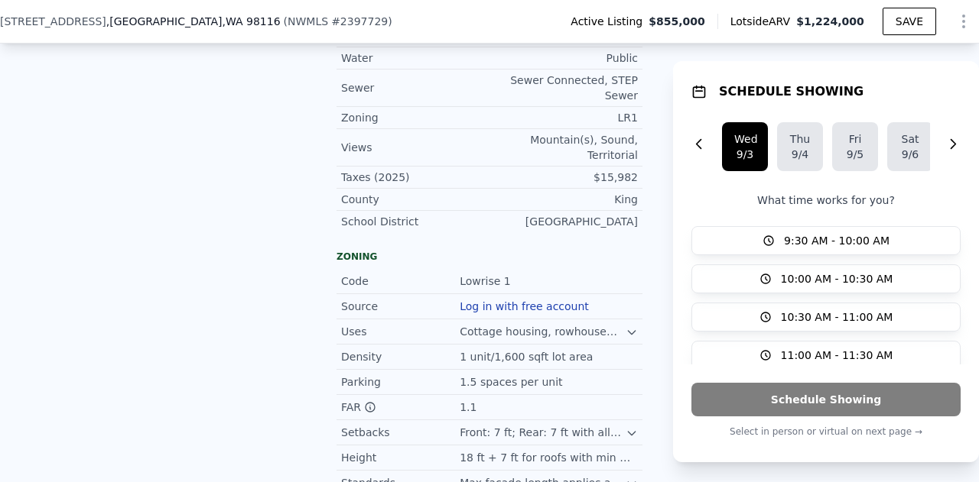
scroll to position [1147, 0]
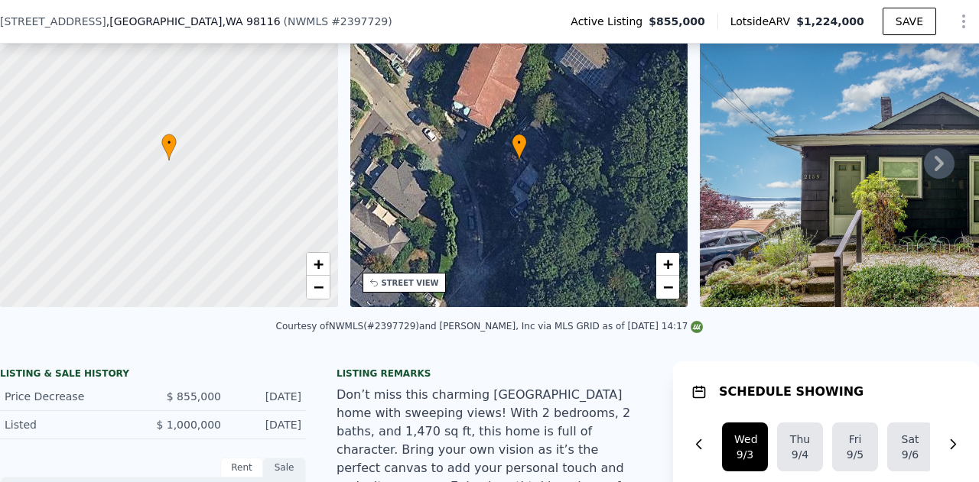
click at [926, 172] on icon at bounding box center [939, 163] width 31 height 31
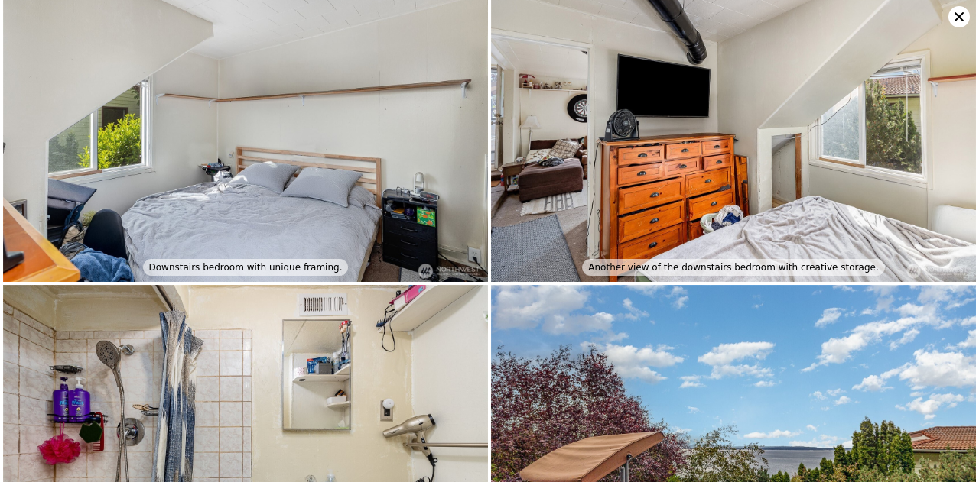
scroll to position [3863, 0]
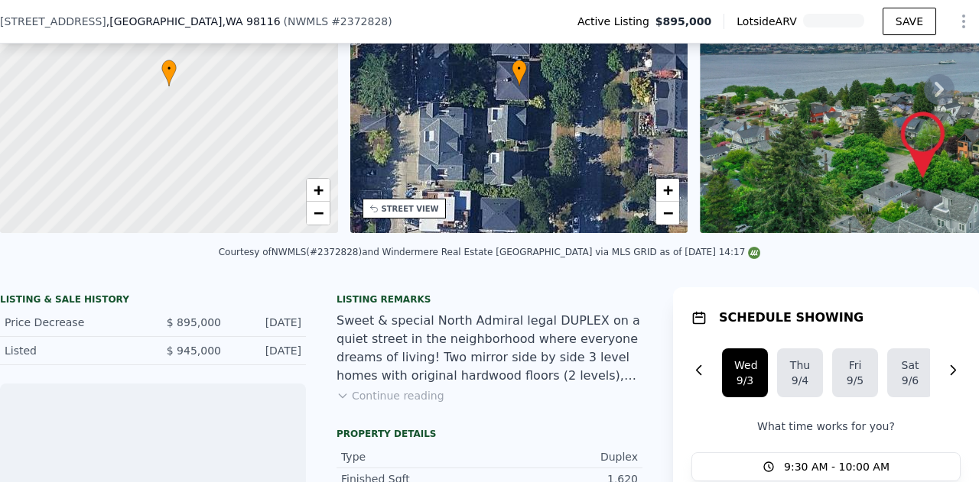
scroll to position [5, 0]
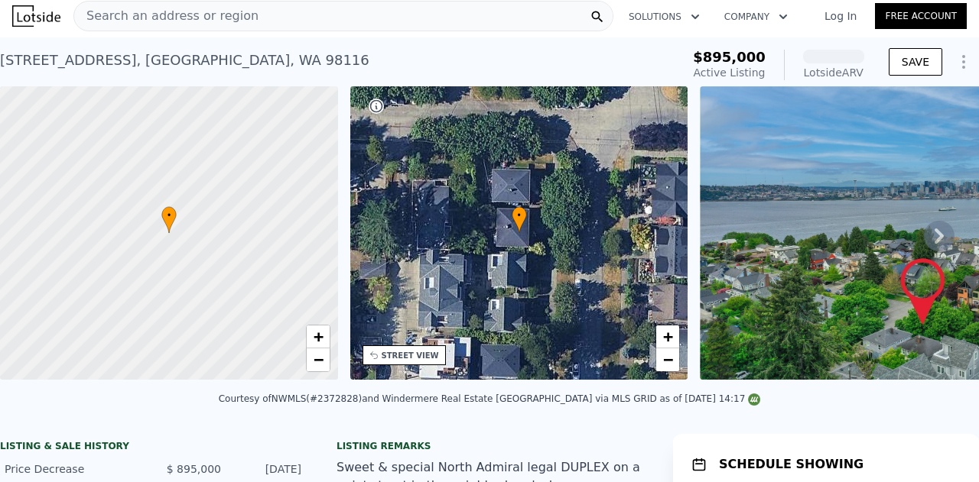
click at [934, 230] on icon at bounding box center [939, 236] width 31 height 31
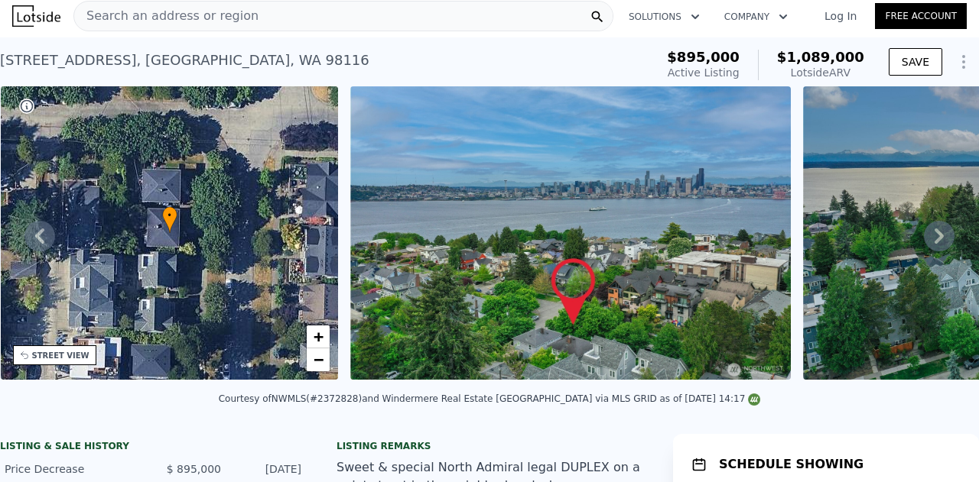
click at [926, 241] on icon at bounding box center [939, 236] width 31 height 31
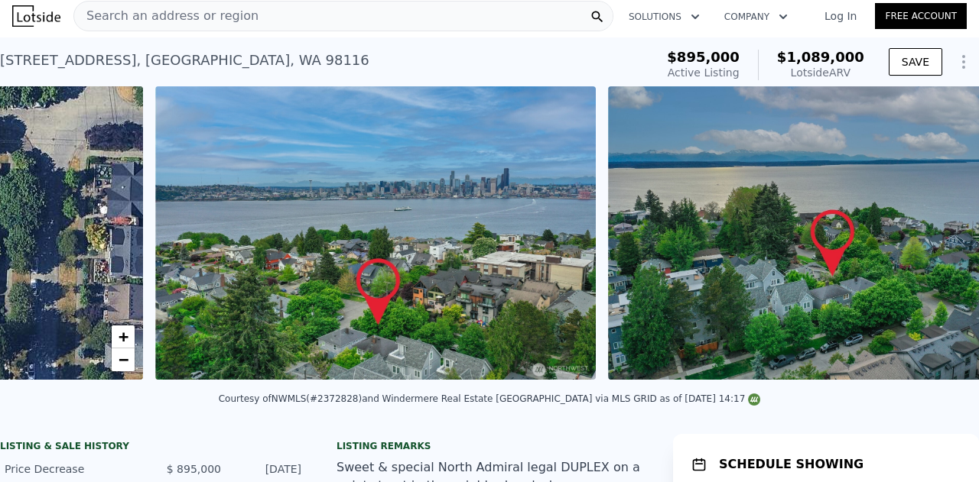
scroll to position [0, 700]
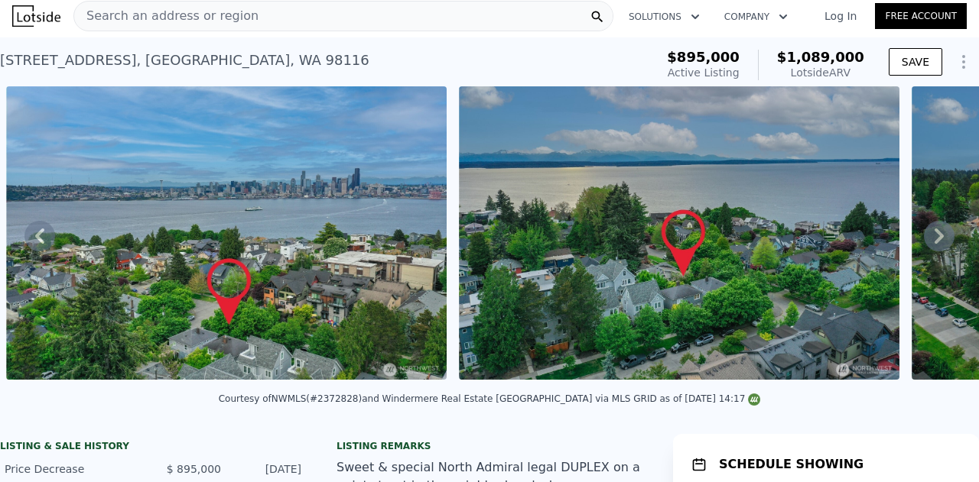
click at [926, 241] on icon at bounding box center [939, 236] width 31 height 31
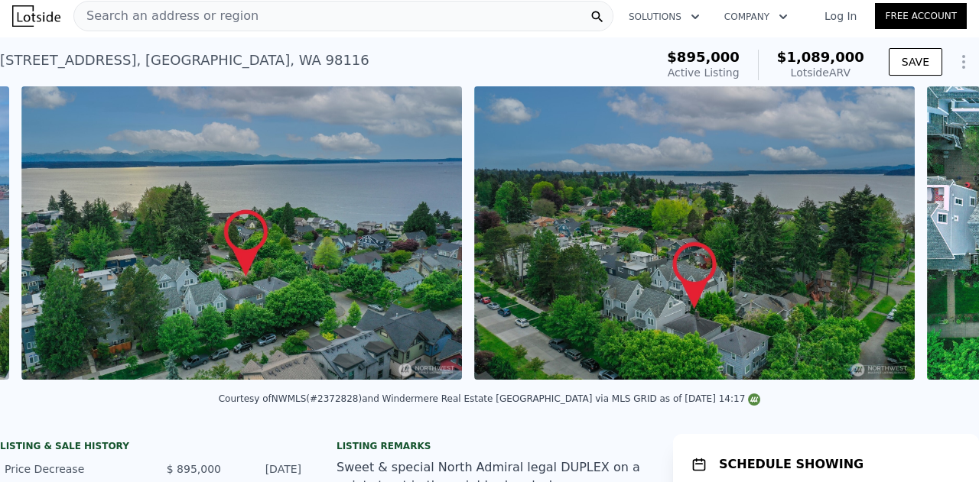
scroll to position [0, 1152]
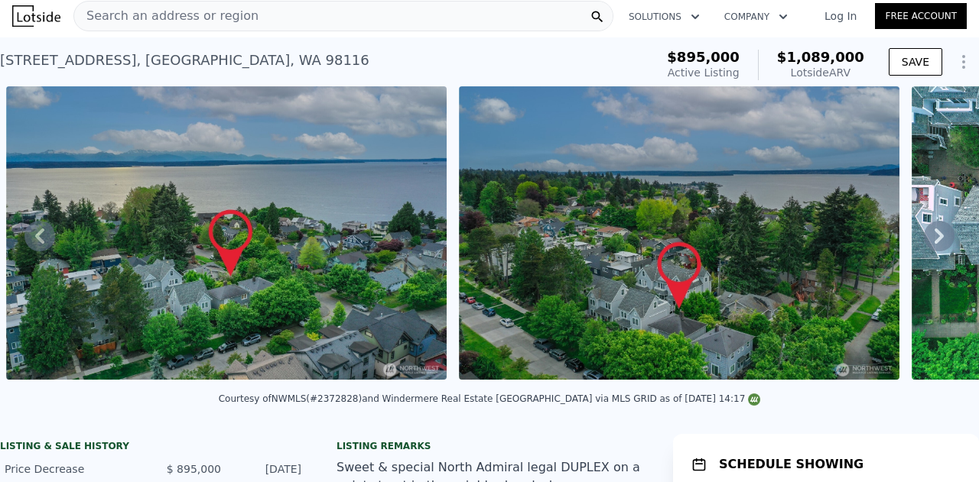
click at [926, 241] on icon at bounding box center [939, 236] width 31 height 31
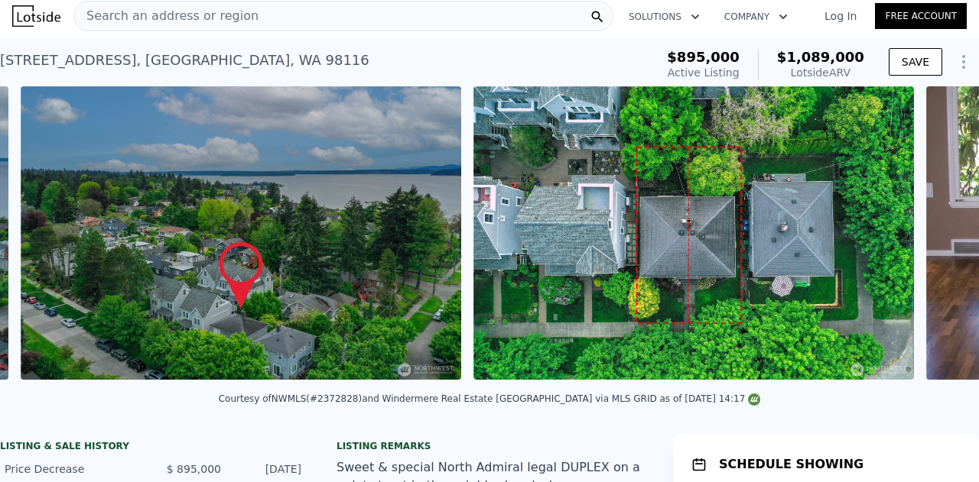
scroll to position [0, 1605]
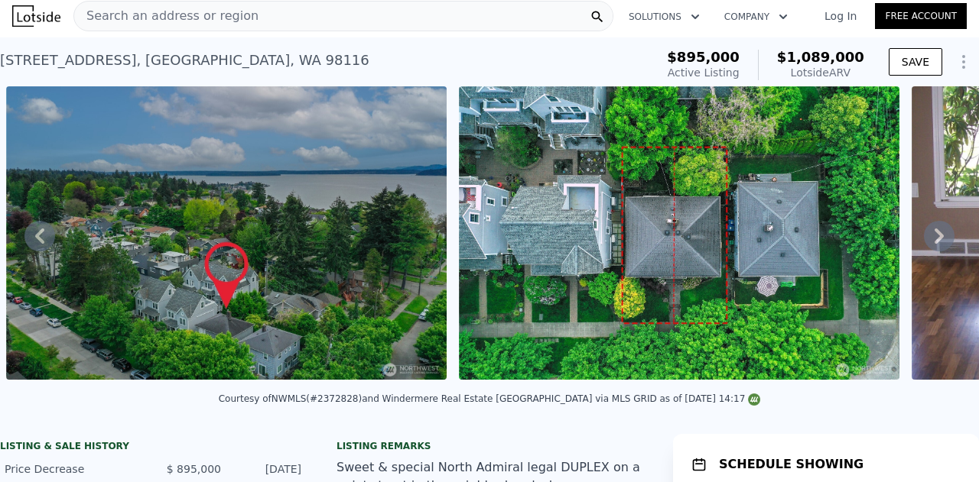
click at [926, 241] on icon at bounding box center [939, 236] width 31 height 31
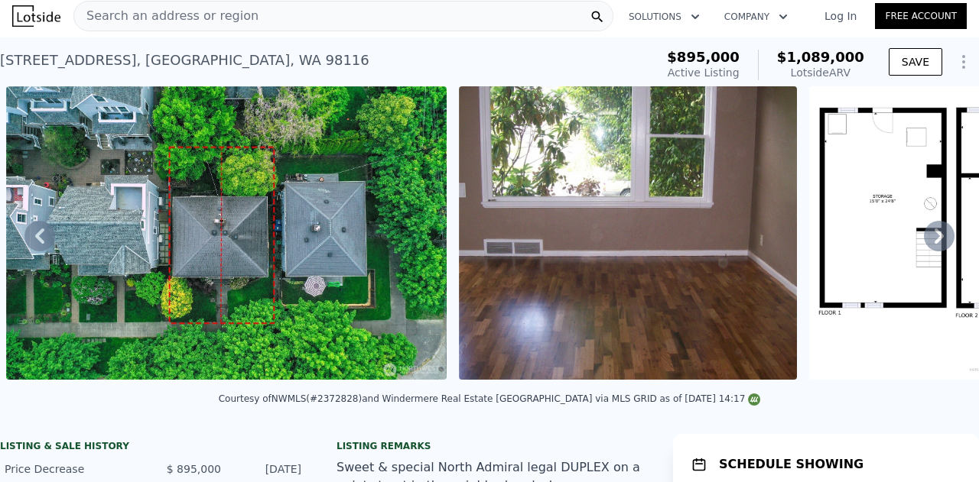
click at [926, 241] on icon at bounding box center [939, 236] width 31 height 31
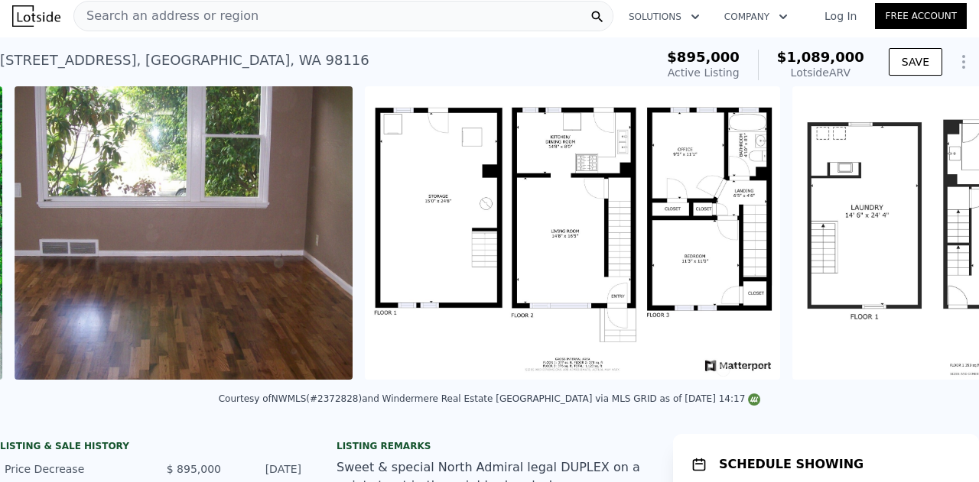
scroll to position [0, 2510]
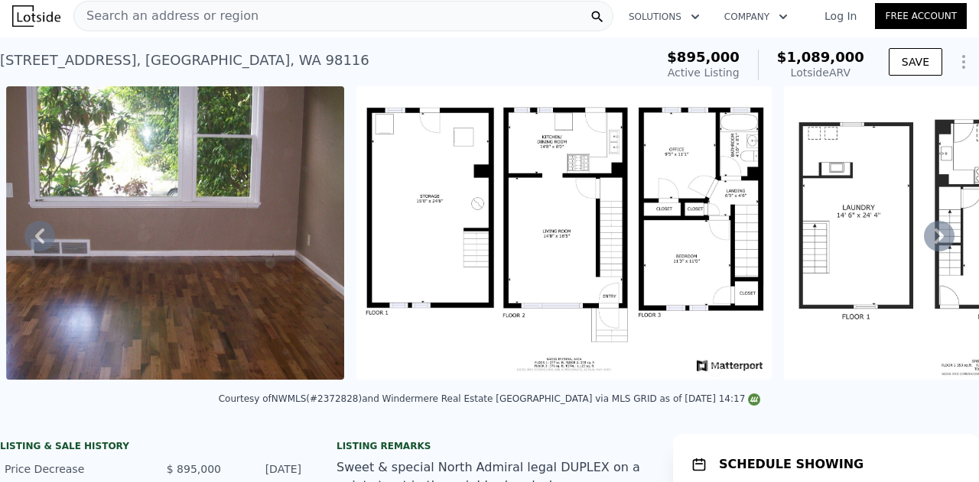
click at [934, 237] on icon at bounding box center [938, 236] width 9 height 15
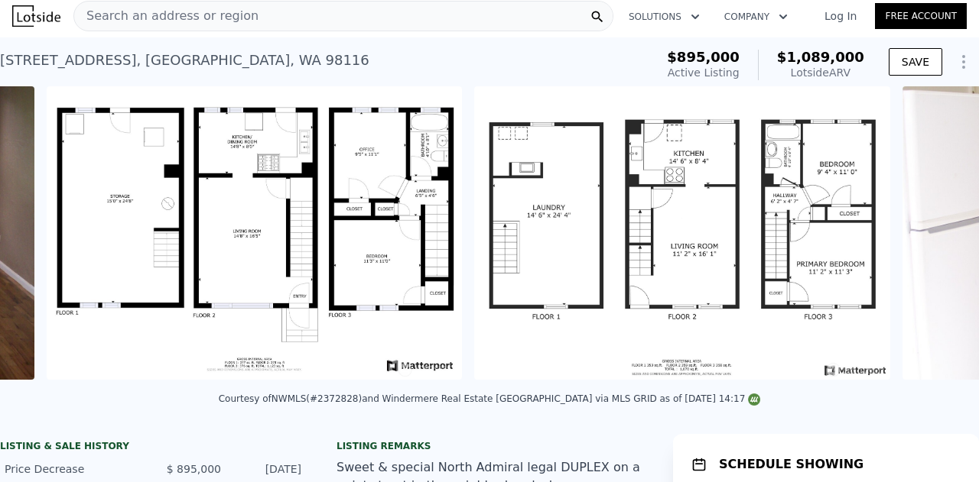
scroll to position [0, 2860]
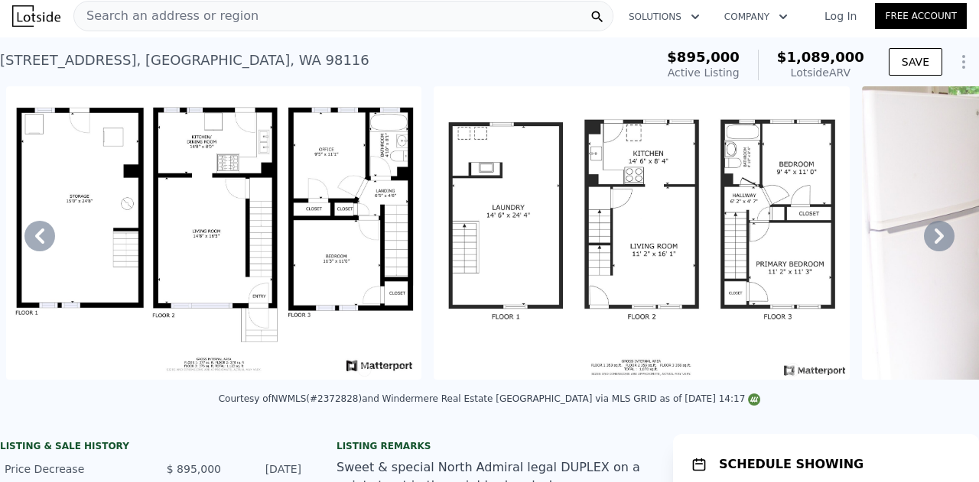
click at [939, 241] on icon at bounding box center [939, 236] width 31 height 31
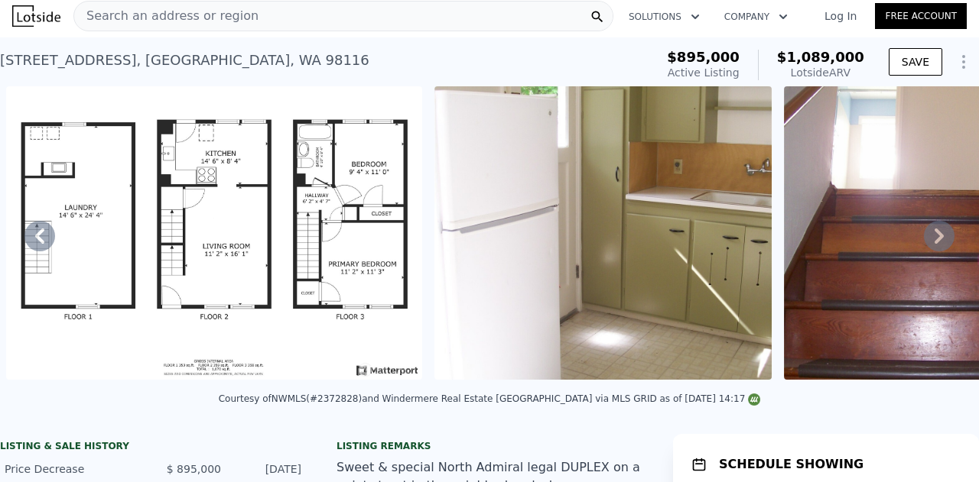
click at [937, 245] on icon at bounding box center [939, 236] width 31 height 31
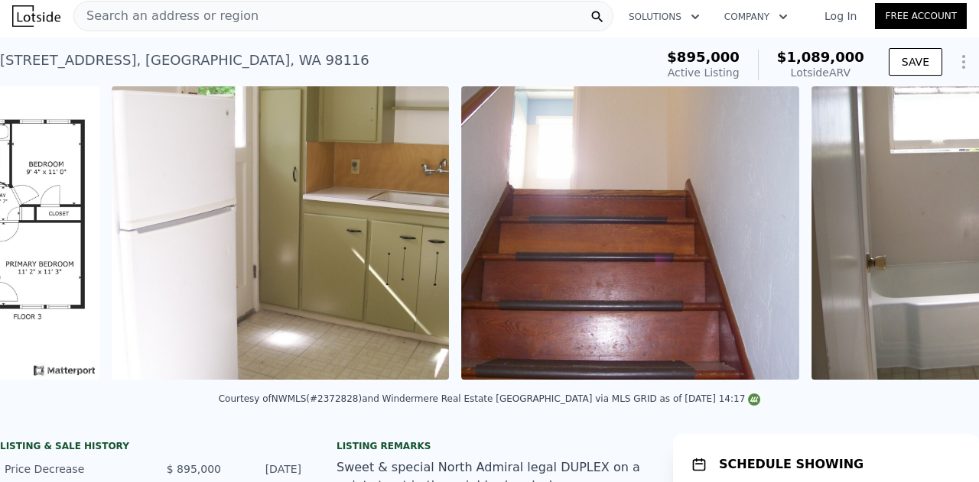
scroll to position [0, 3716]
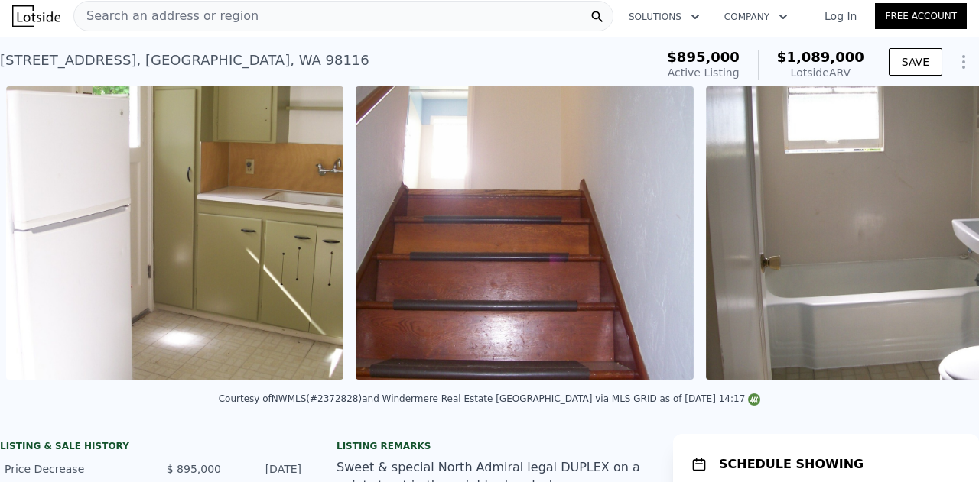
click at [937, 245] on div "• + − • + − STREET VIEW Loading... SATELLITE VIEW" at bounding box center [489, 235] width 979 height 299
click at [927, 247] on icon at bounding box center [939, 236] width 31 height 31
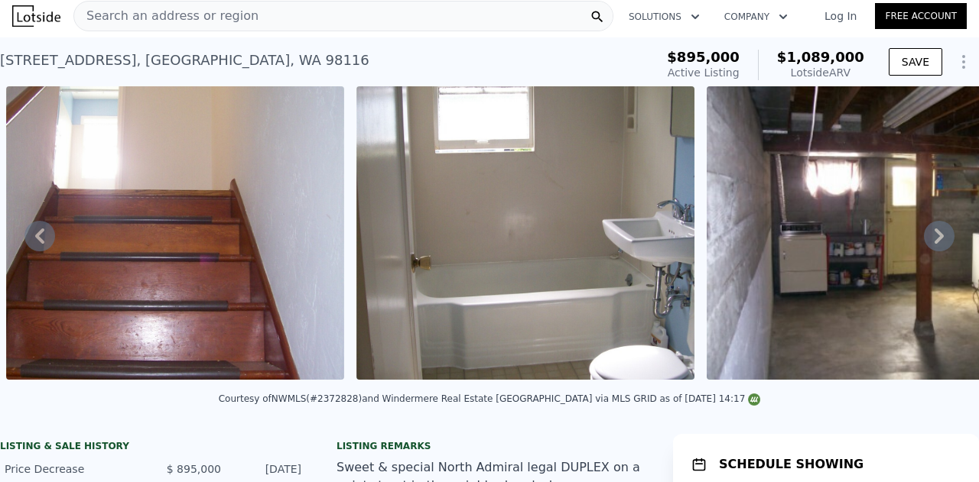
click at [925, 243] on icon at bounding box center [939, 236] width 31 height 31
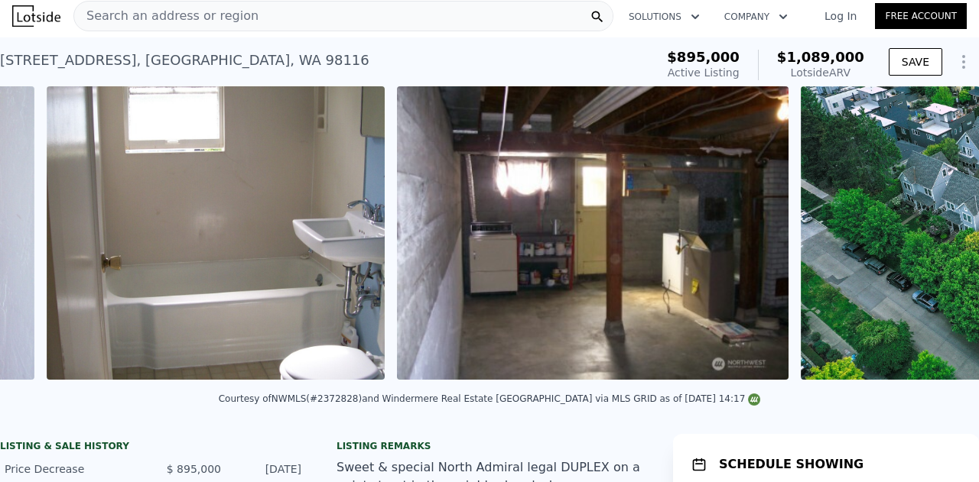
scroll to position [0, 4415]
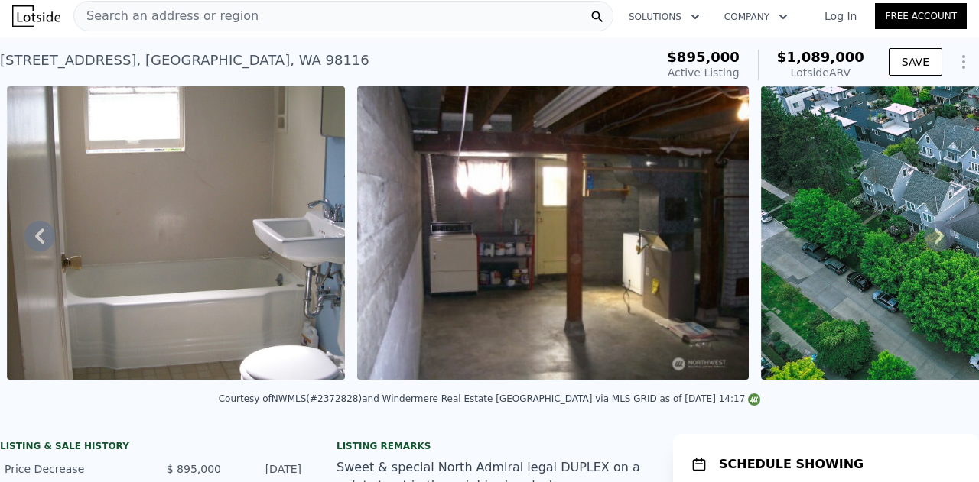
click at [925, 243] on icon at bounding box center [939, 236] width 31 height 31
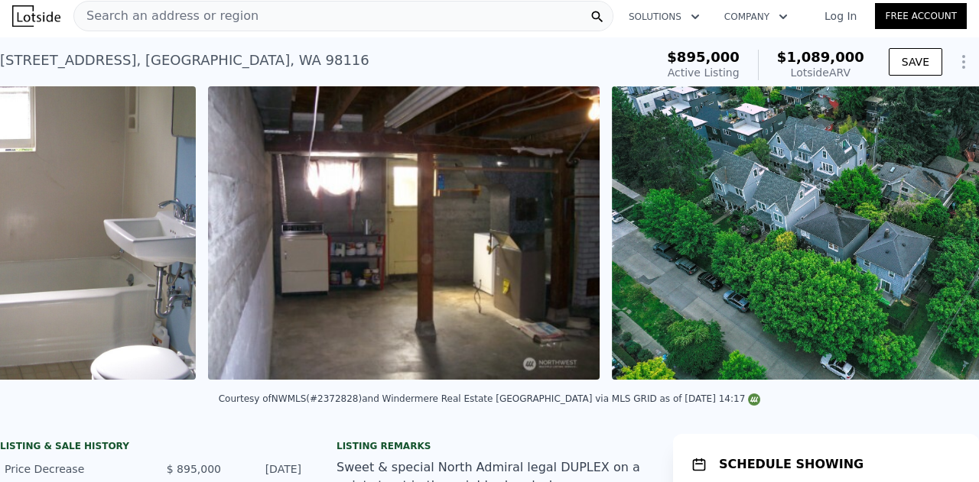
scroll to position [0, 4765]
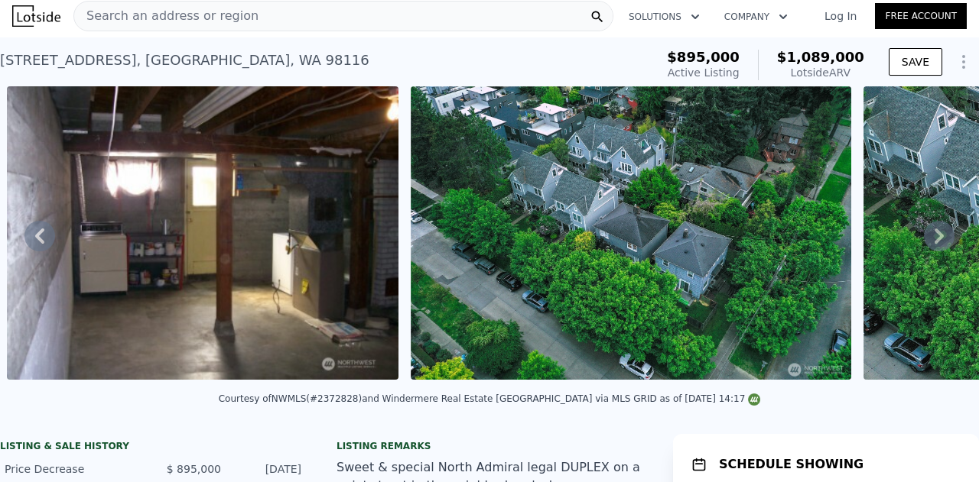
click at [925, 243] on icon at bounding box center [939, 236] width 31 height 31
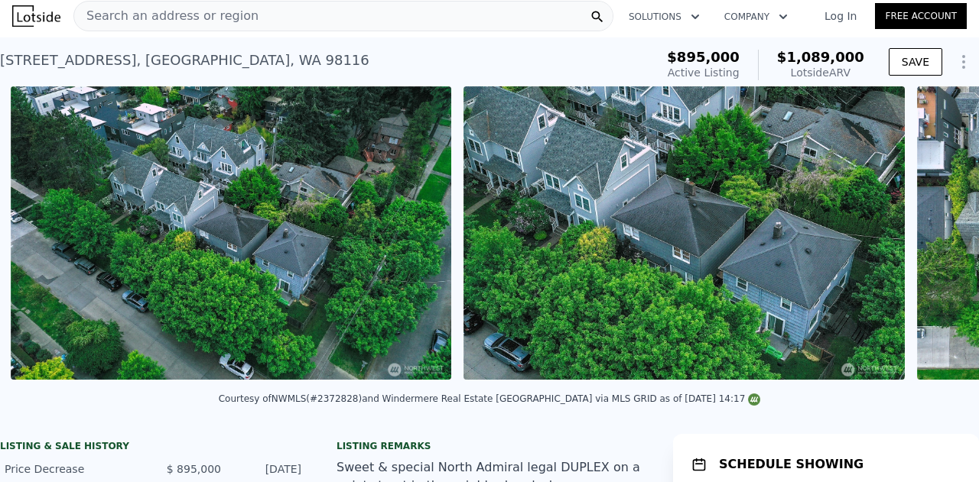
scroll to position [0, 5170]
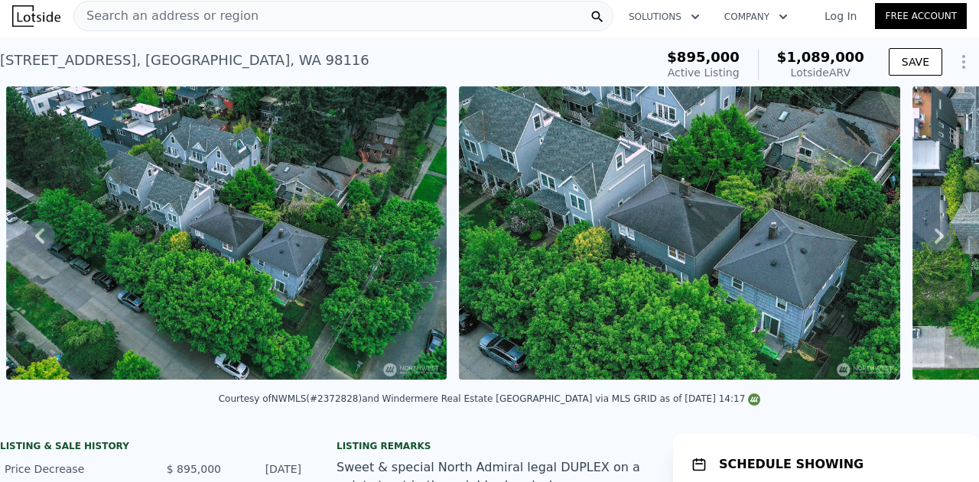
click at [925, 243] on icon at bounding box center [939, 236] width 31 height 31
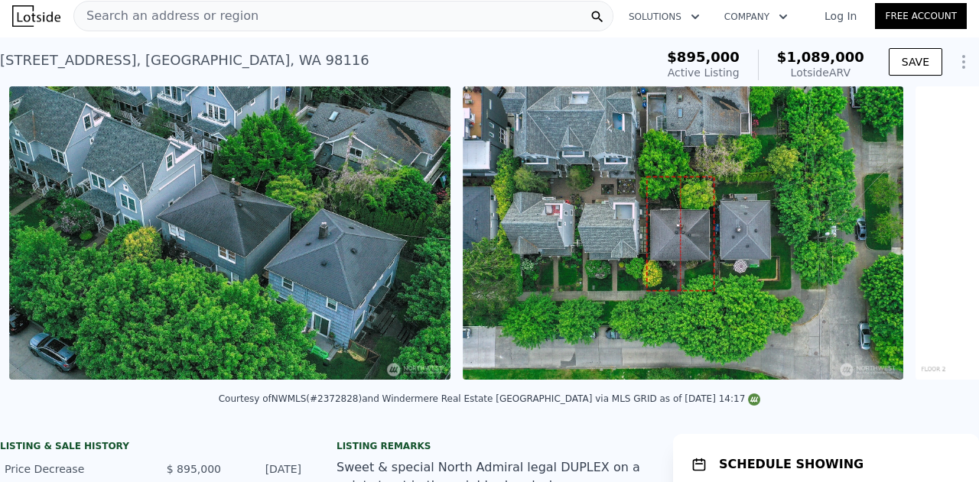
scroll to position [0, 5622]
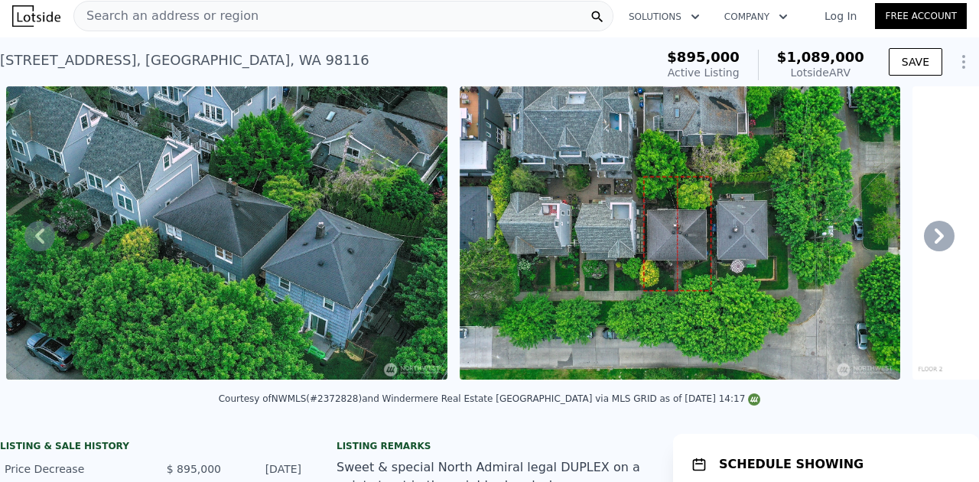
click at [925, 243] on icon at bounding box center [939, 236] width 31 height 31
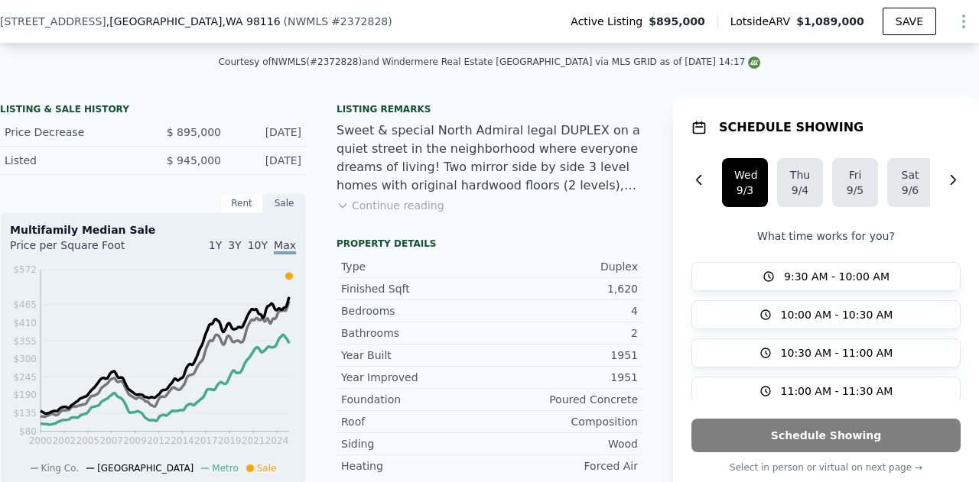
scroll to position [376, 0]
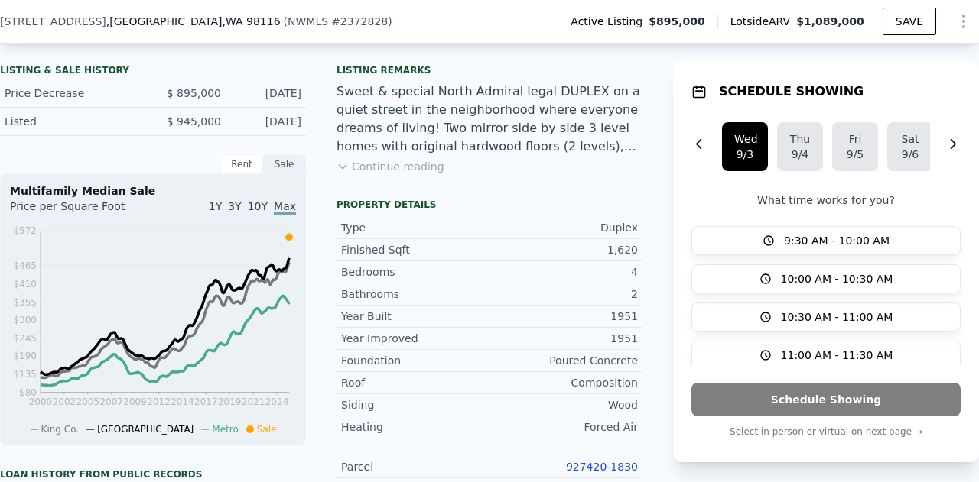
click at [354, 174] on button "Continue reading" at bounding box center [390, 166] width 108 height 15
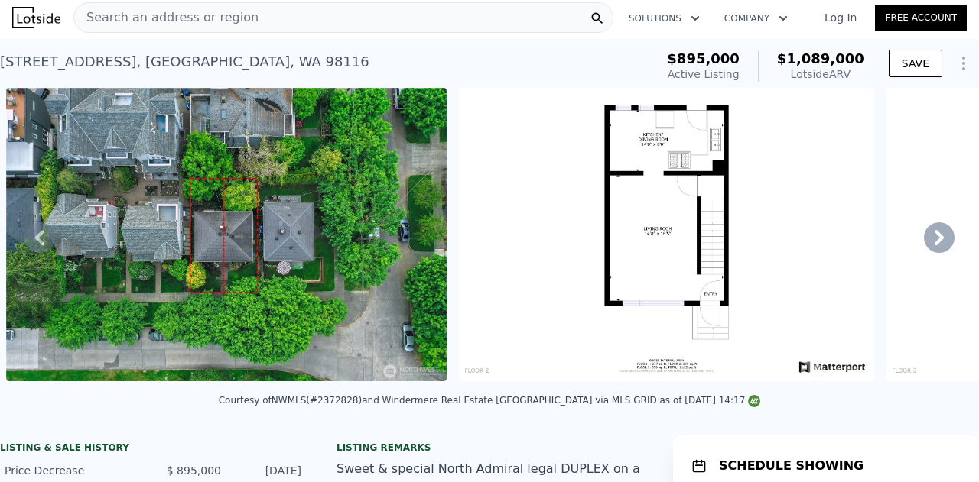
scroll to position [0, 0]
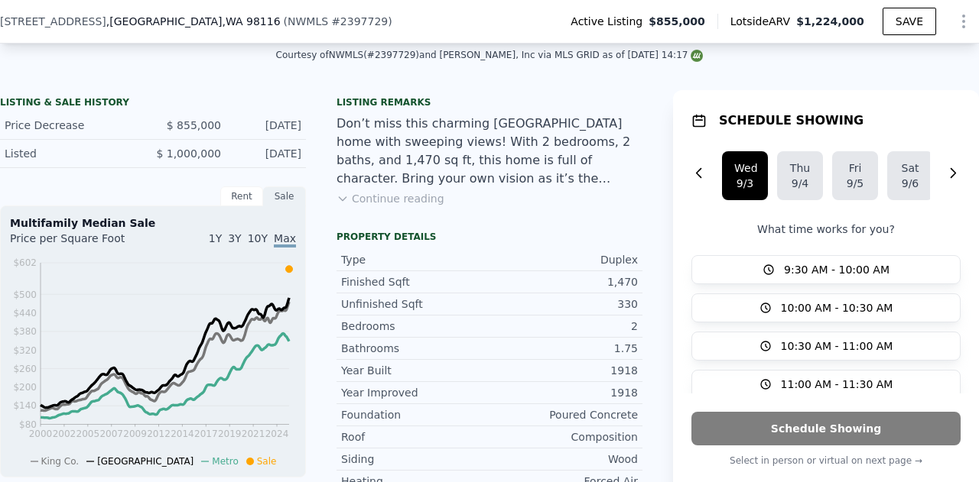
scroll to position [300, 0]
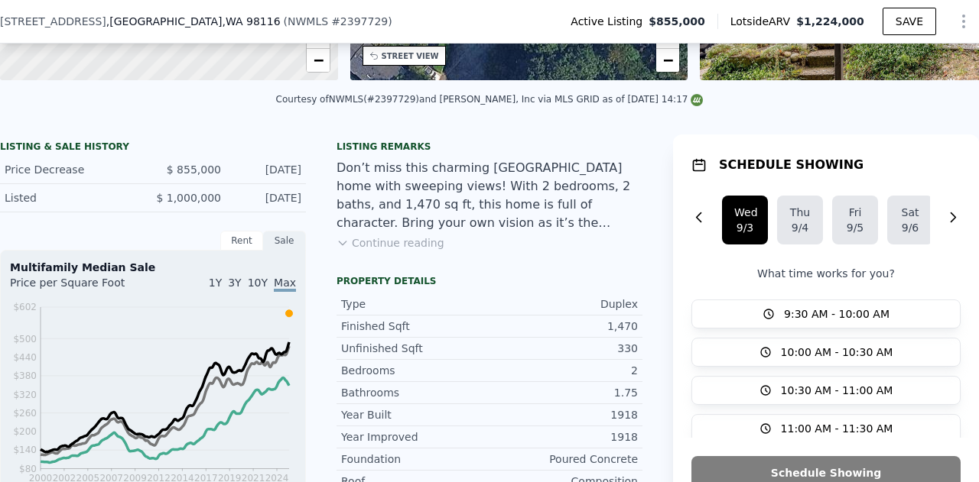
click at [352, 250] on button "Continue reading" at bounding box center [390, 243] width 108 height 15
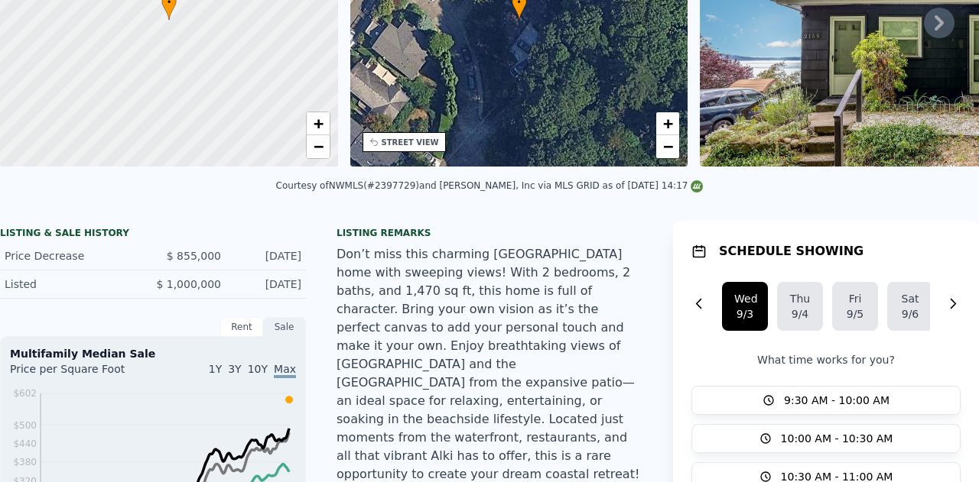
scroll to position [5, 0]
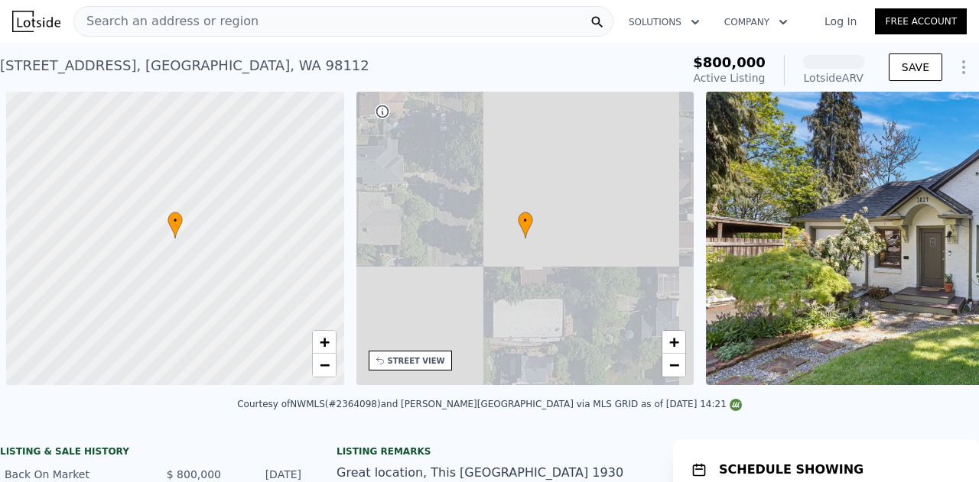
scroll to position [0, 6]
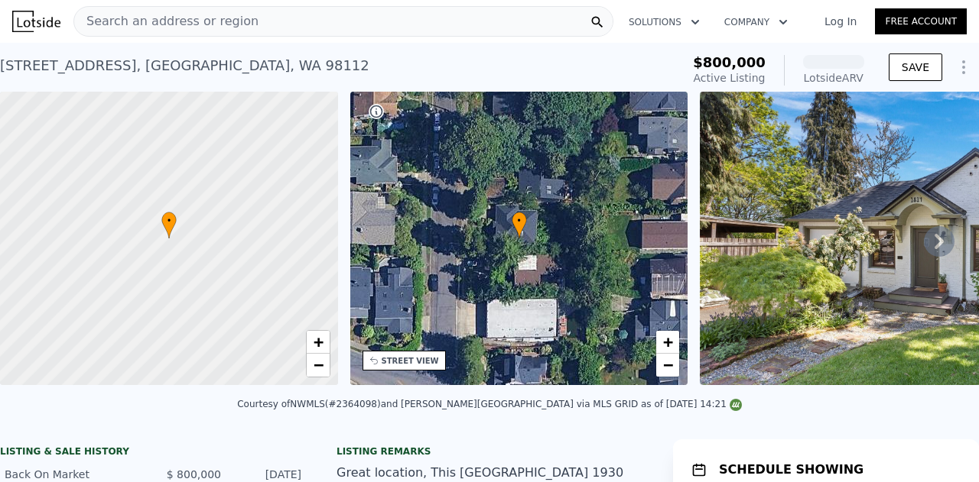
click at [925, 236] on icon at bounding box center [939, 241] width 31 height 31
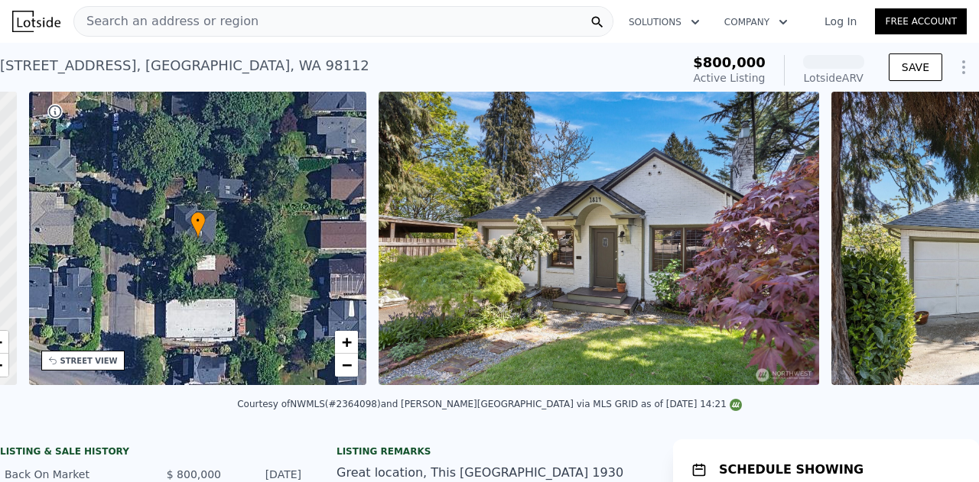
scroll to position [0, 356]
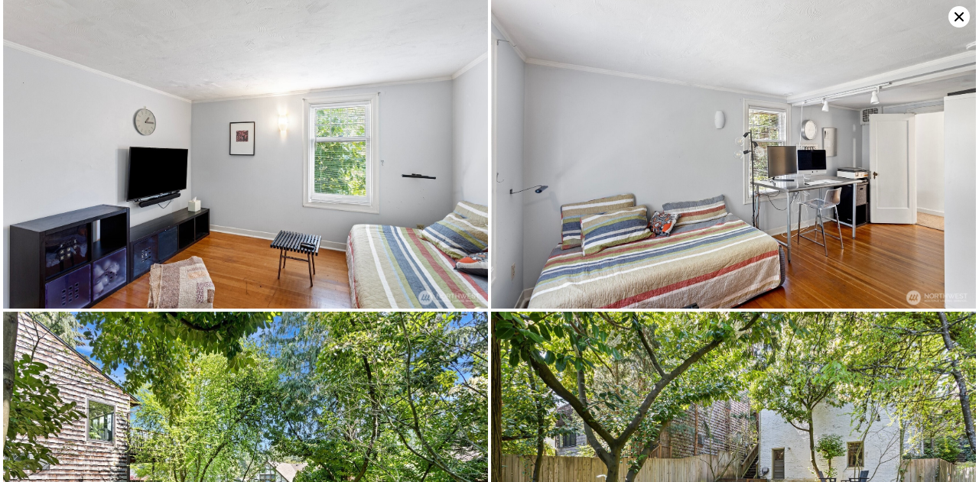
scroll to position [3545, 0]
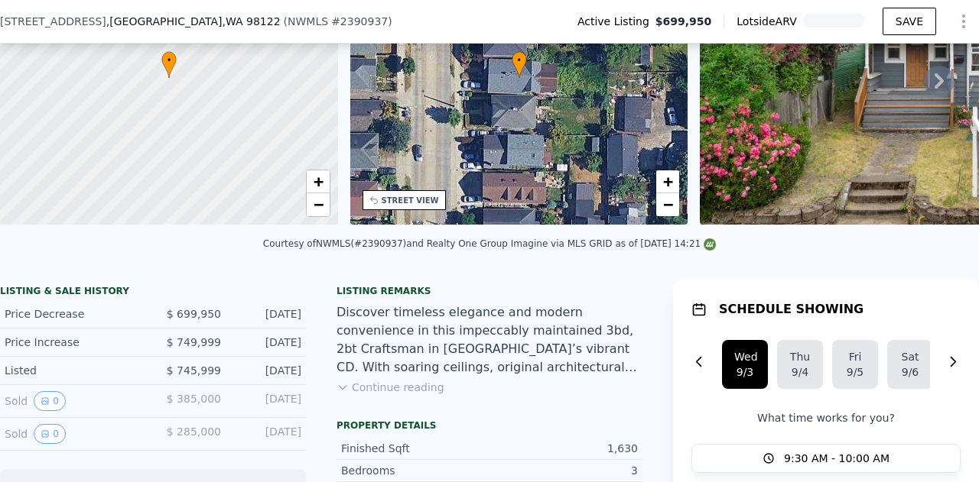
scroll to position [300, 0]
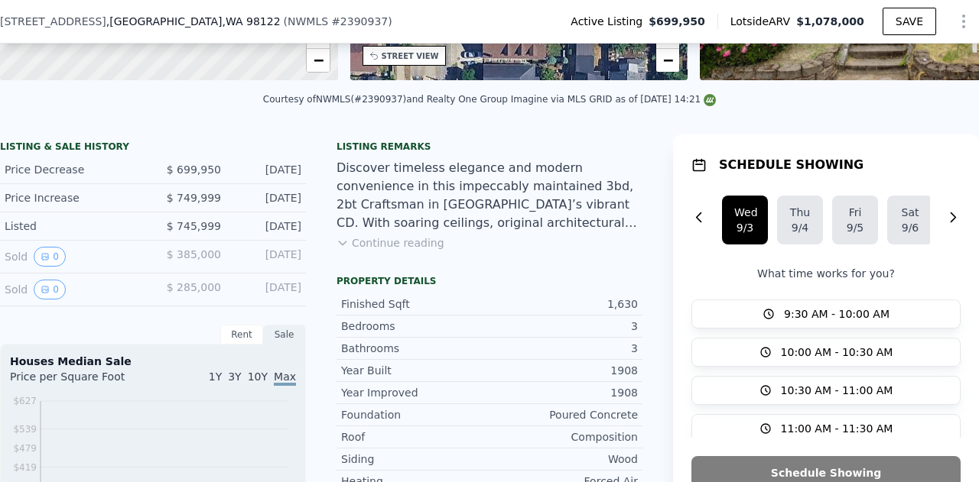
click at [352, 251] on button "Continue reading" at bounding box center [390, 243] width 108 height 15
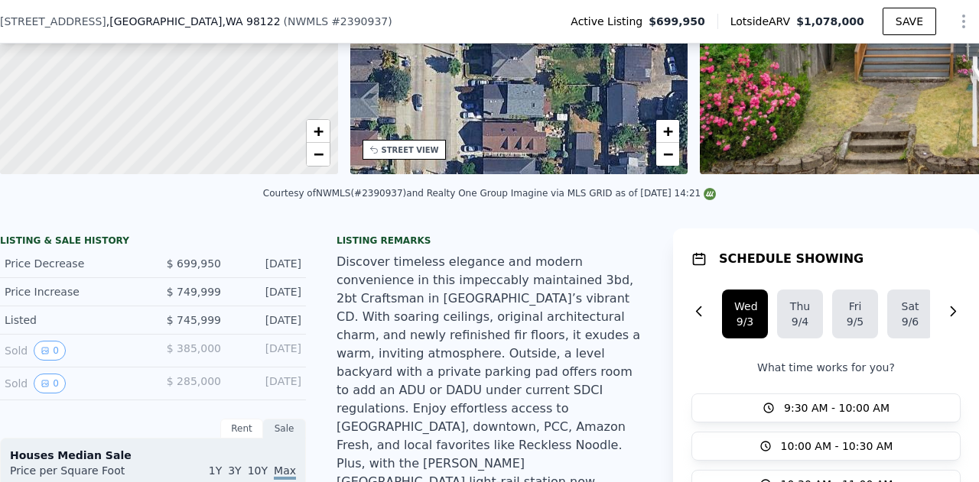
scroll to position [0, 0]
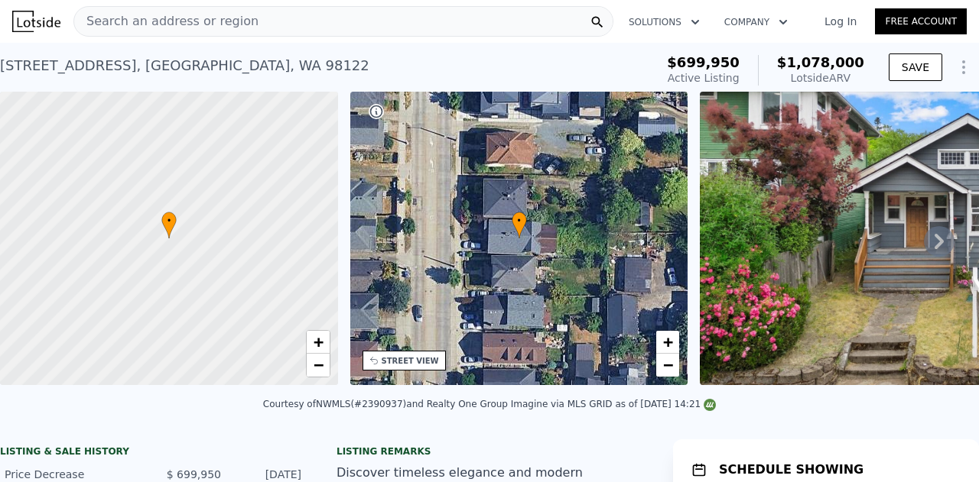
click at [934, 242] on icon at bounding box center [938, 241] width 9 height 15
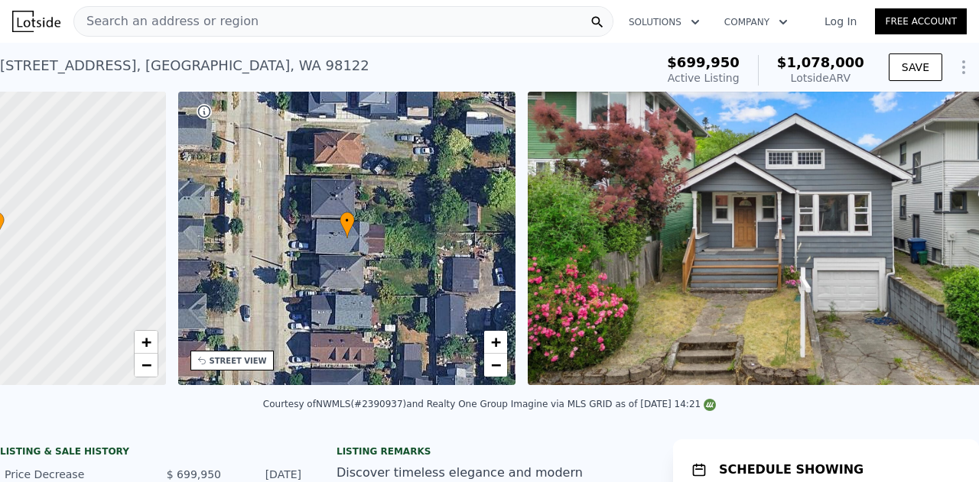
scroll to position [0, 356]
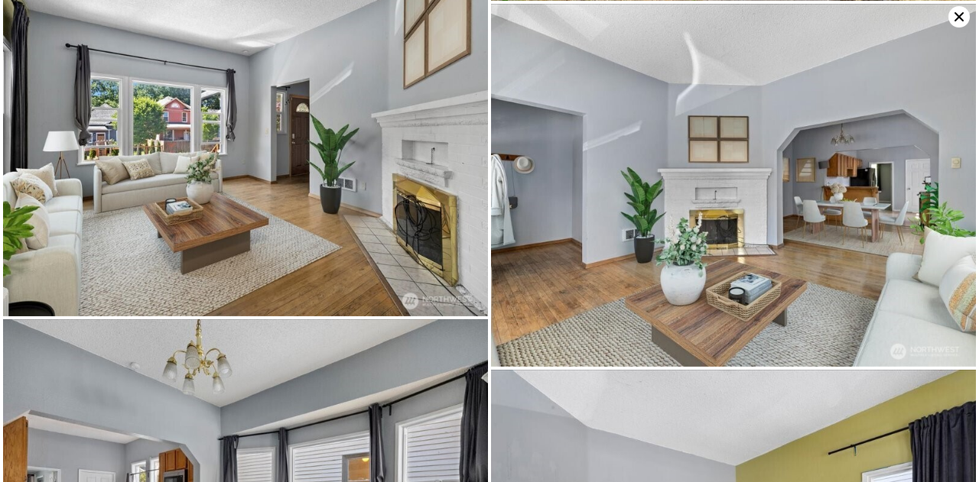
scroll to position [0, 0]
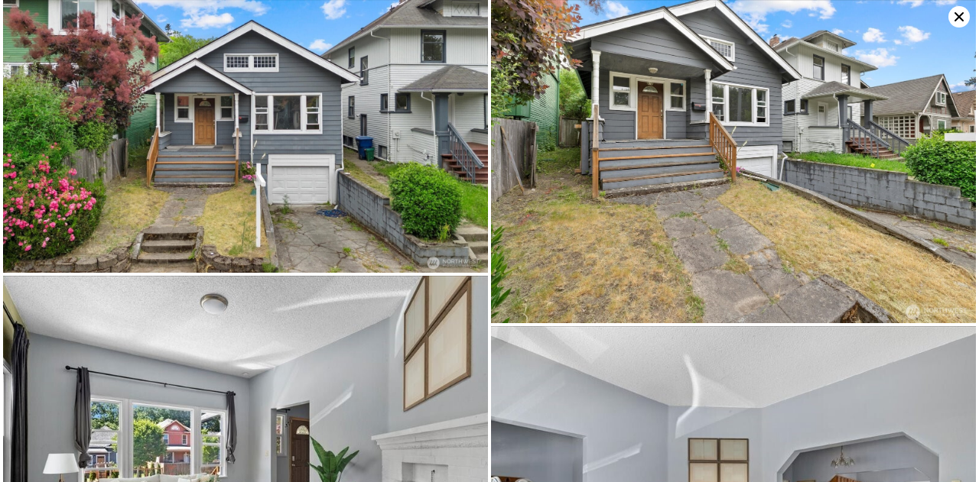
click at [959, 15] on icon at bounding box center [958, 16] width 21 height 21
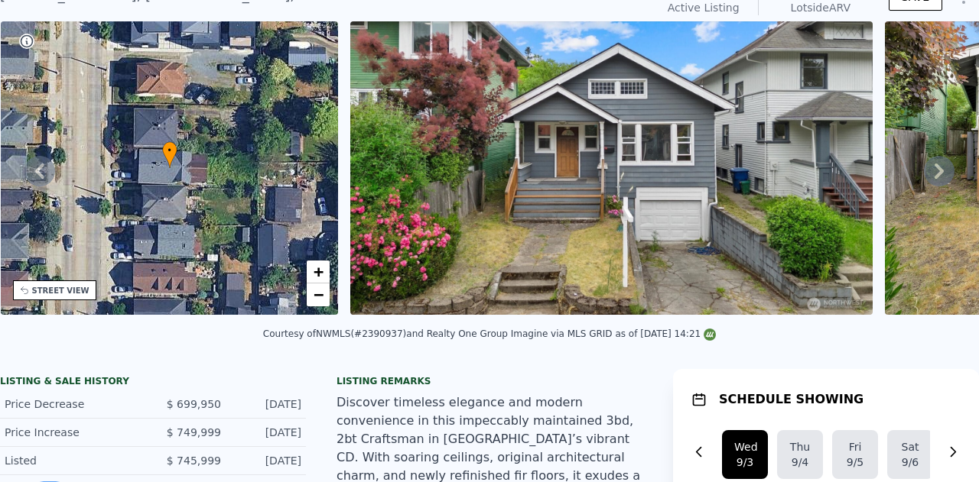
scroll to position [5, 0]
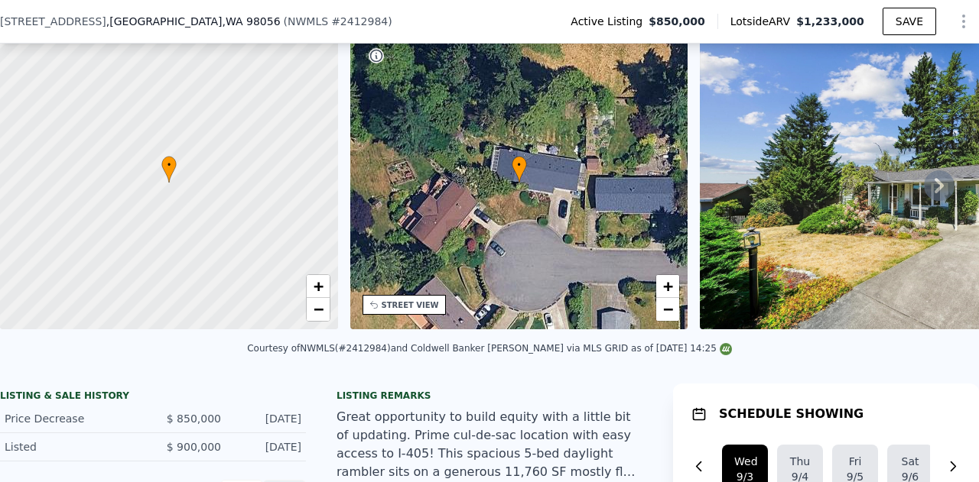
scroll to position [76, 0]
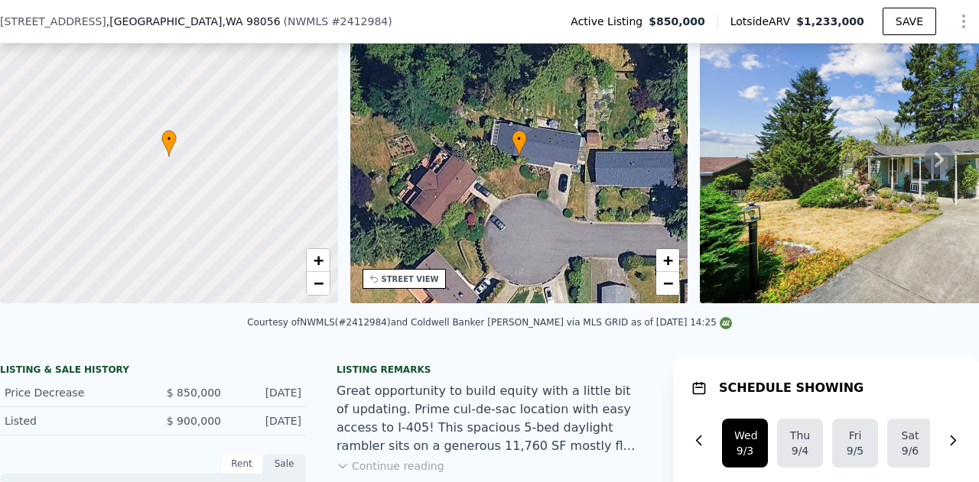
click at [413, 276] on div "STREET VIEW" at bounding box center [410, 279] width 57 height 11
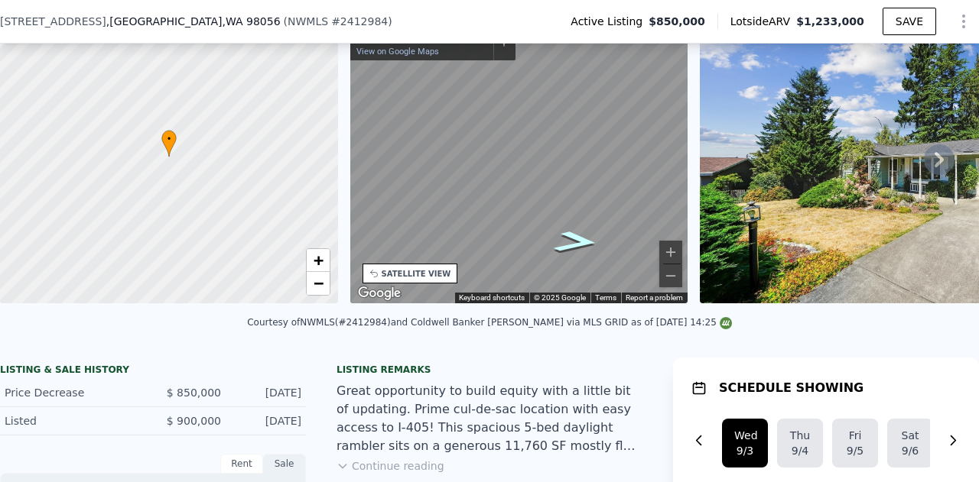
click at [572, 247] on icon "Go East, SE 86th St" at bounding box center [575, 242] width 83 height 32
click at [935, 164] on icon at bounding box center [939, 160] width 31 height 31
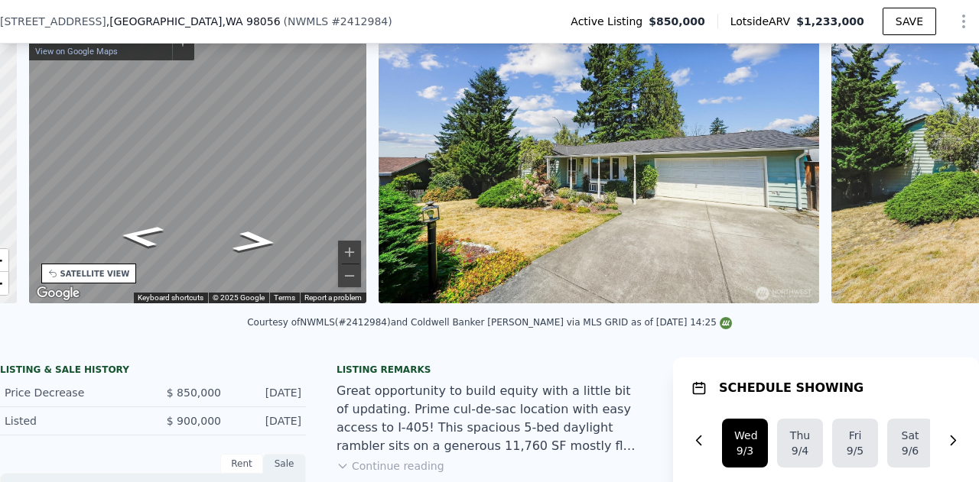
scroll to position [0, 356]
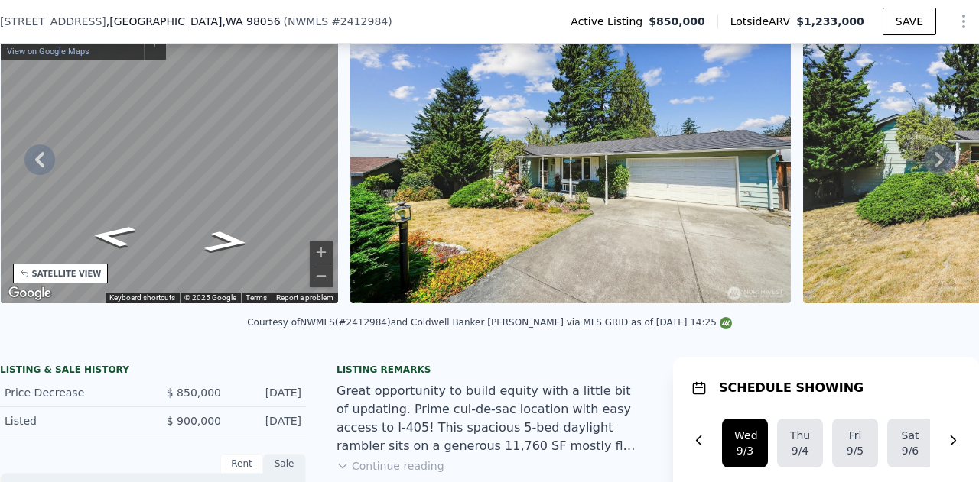
click at [935, 164] on icon at bounding box center [939, 160] width 31 height 31
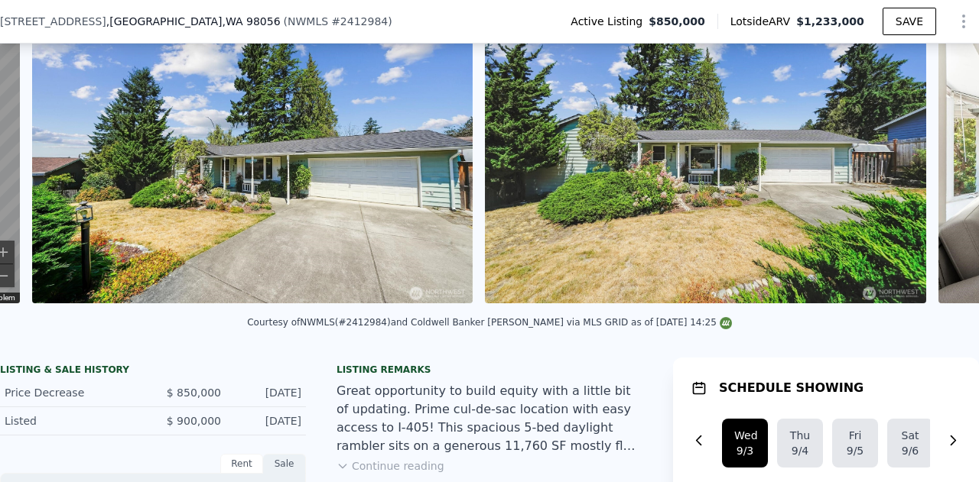
scroll to position [0, 700]
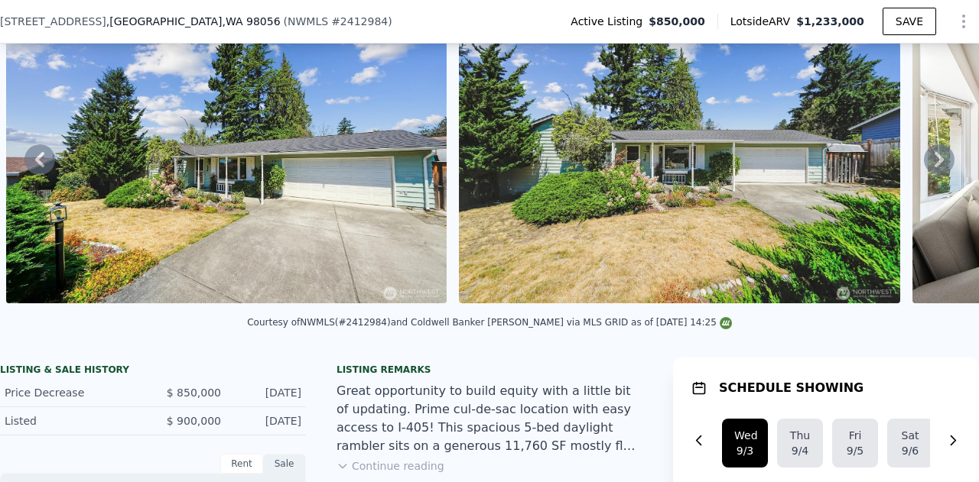
click at [933, 166] on icon at bounding box center [939, 160] width 31 height 31
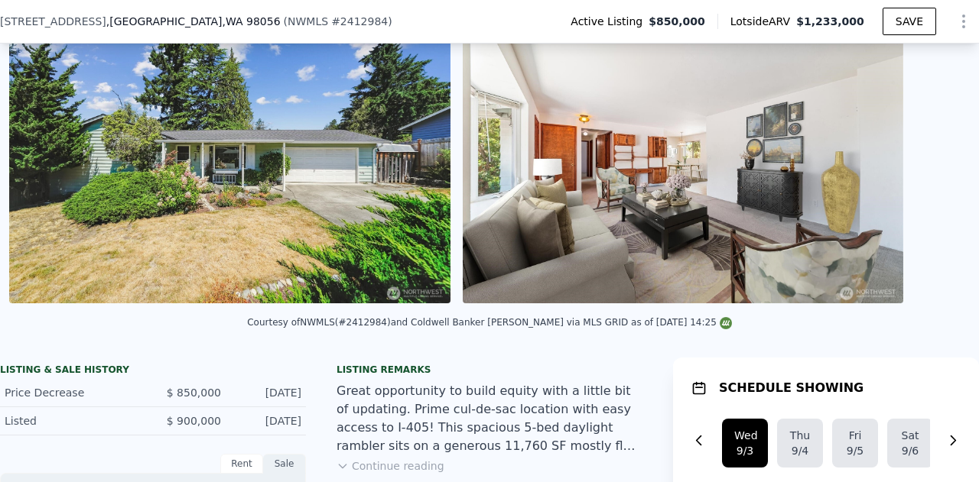
scroll to position [0, 1152]
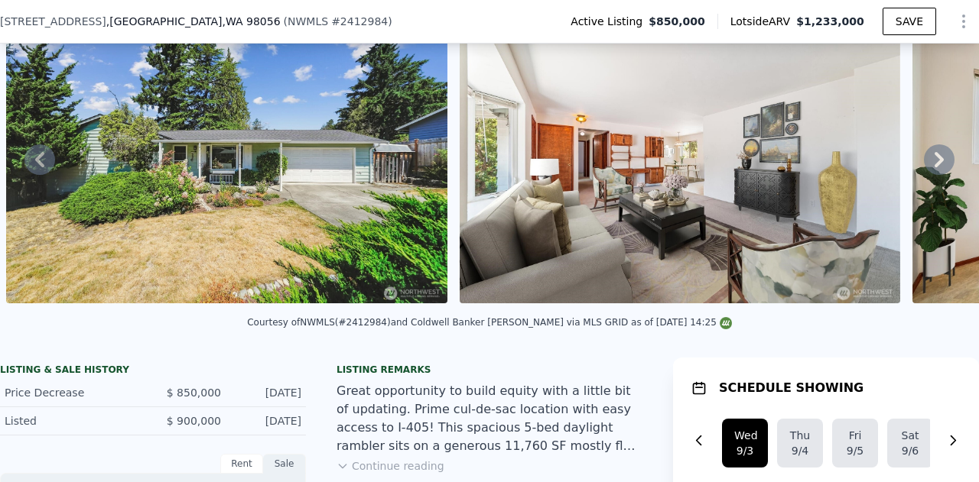
click at [933, 166] on icon at bounding box center [939, 160] width 31 height 31
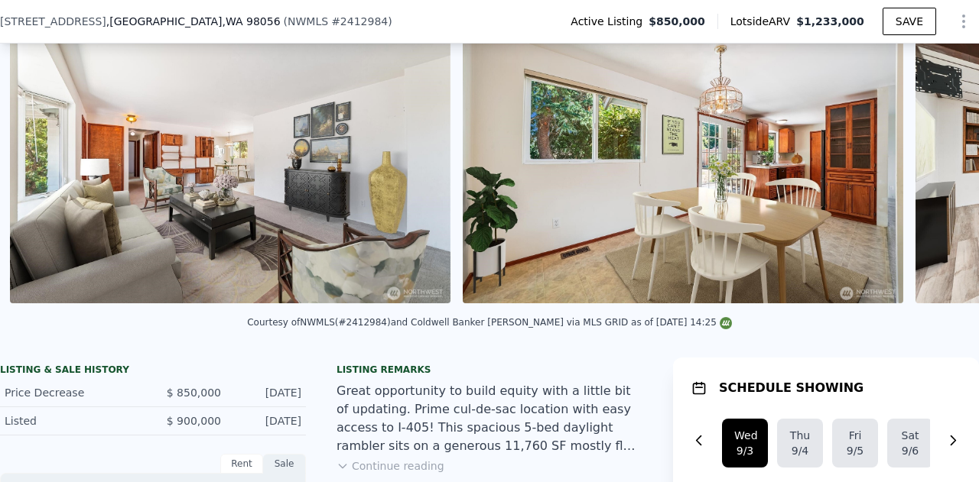
scroll to position [0, 1605]
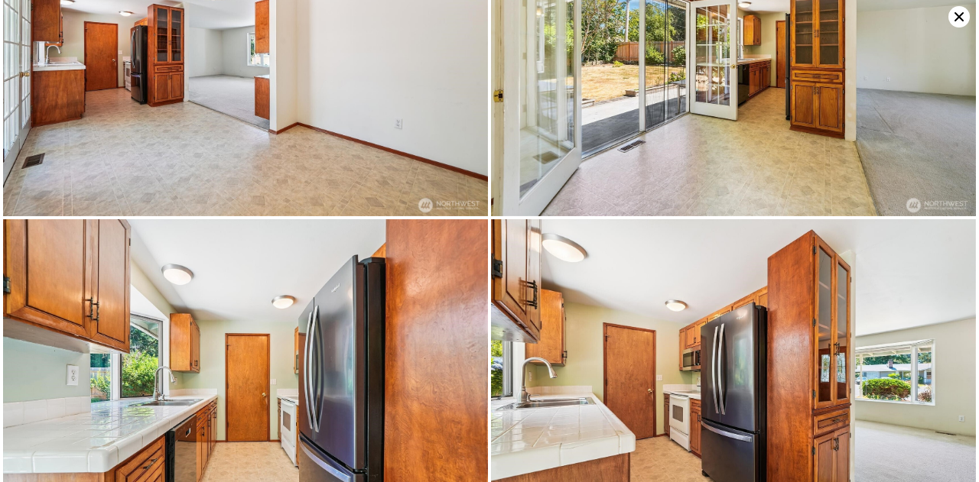
scroll to position [1933, 0]
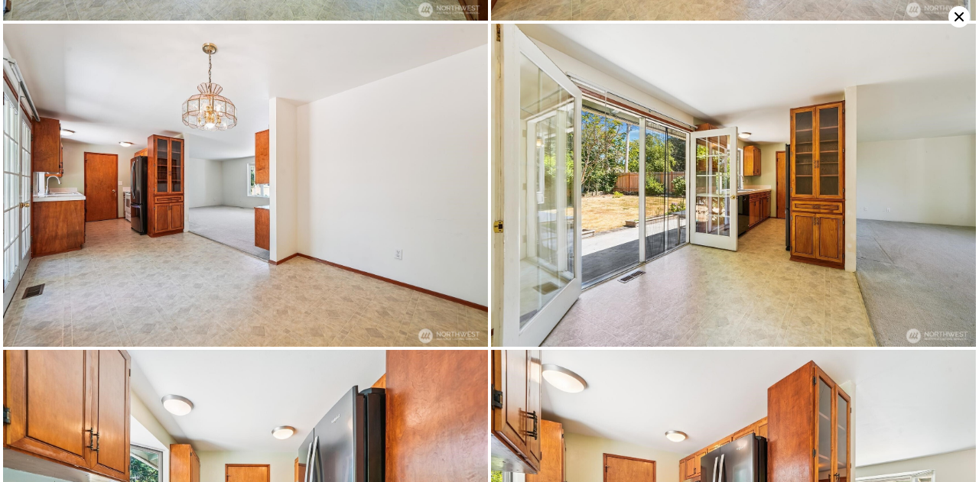
click at [959, 16] on icon at bounding box center [958, 16] width 9 height 9
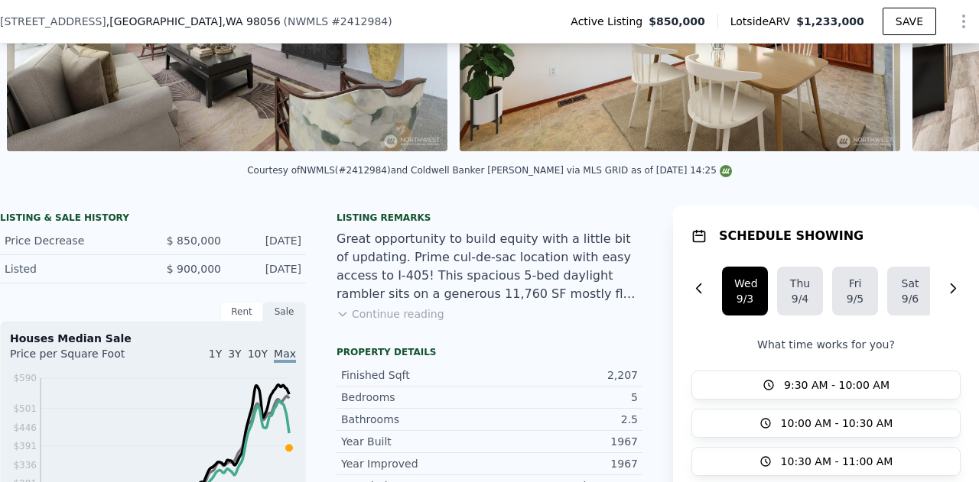
scroll to position [229, 0]
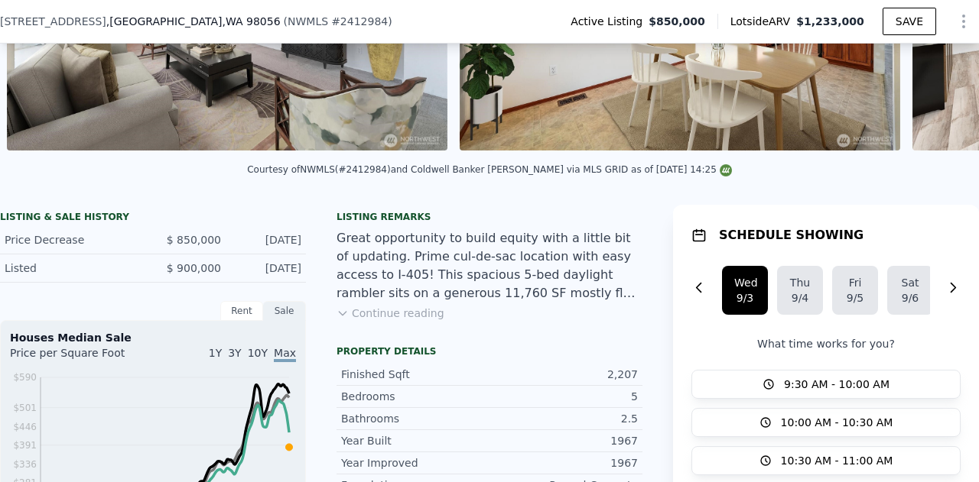
click at [355, 321] on button "Continue reading" at bounding box center [390, 313] width 108 height 15
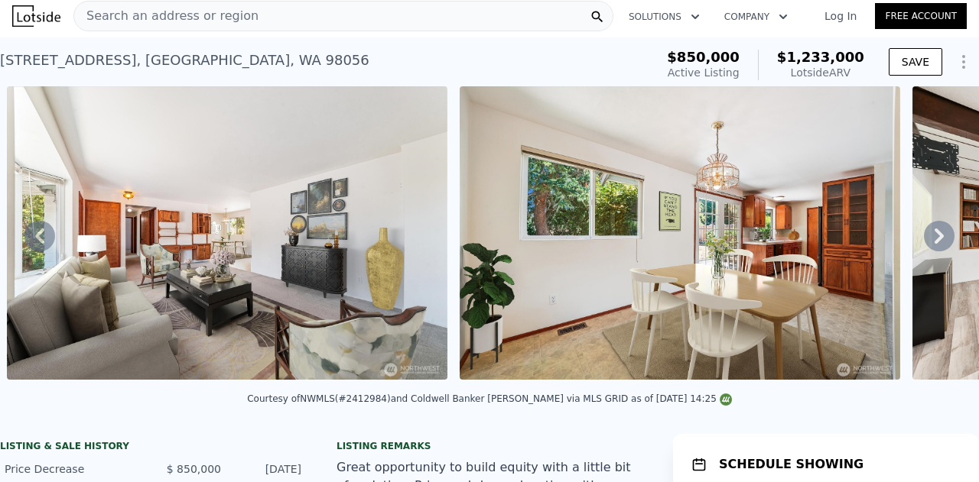
scroll to position [0, 0]
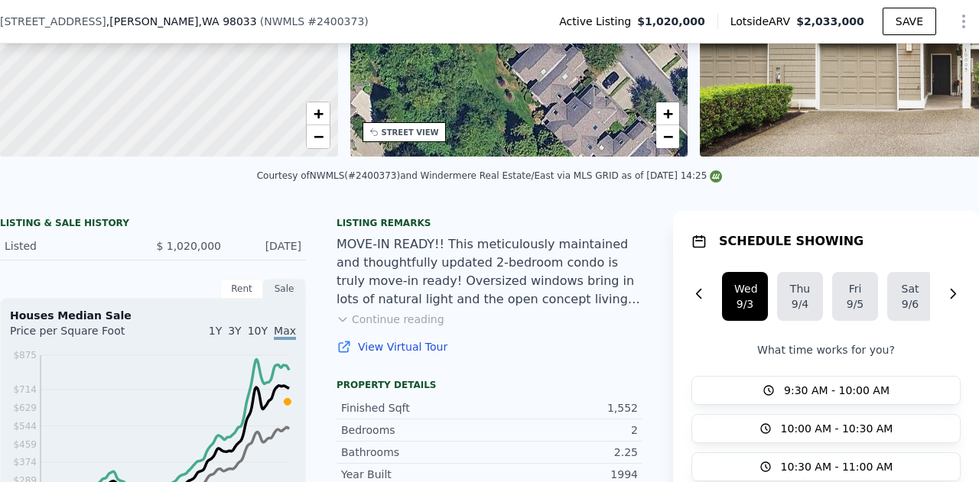
scroll to position [300, 0]
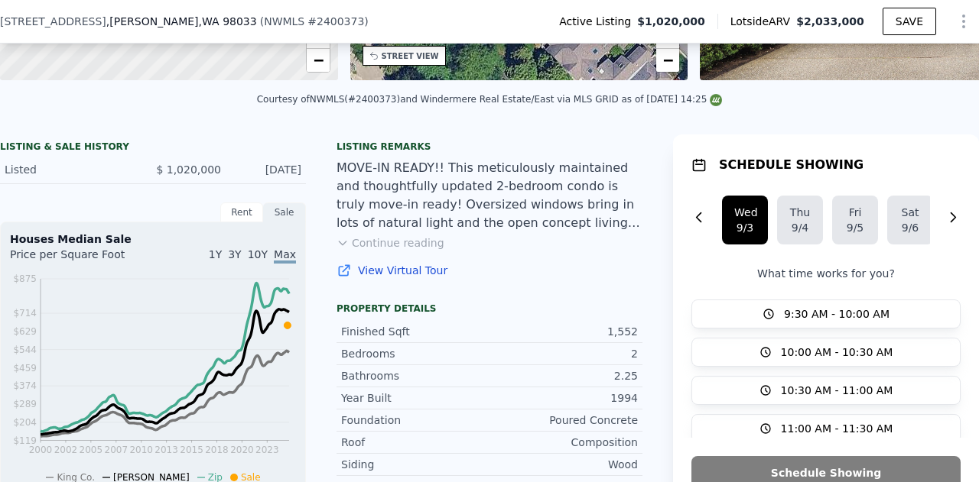
click at [390, 278] on link "View Virtual Tour" at bounding box center [489, 270] width 306 height 15
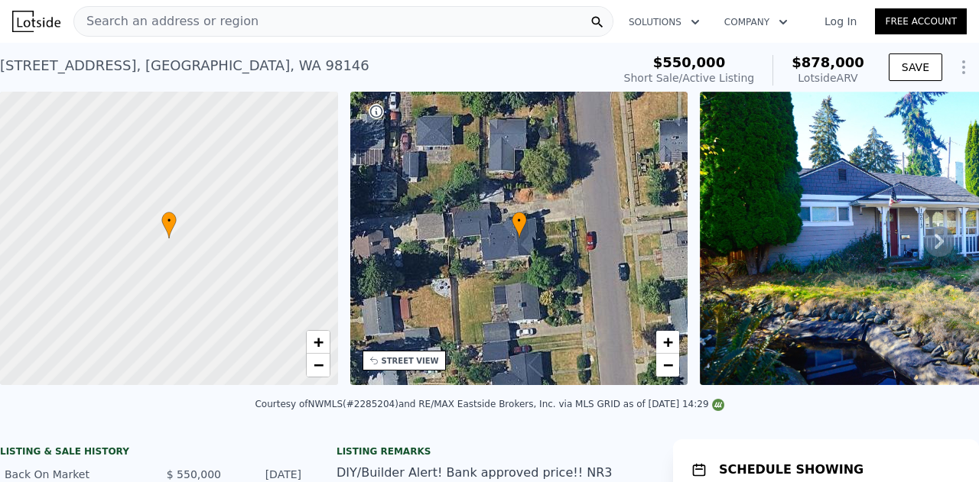
click at [934, 244] on icon at bounding box center [939, 241] width 31 height 31
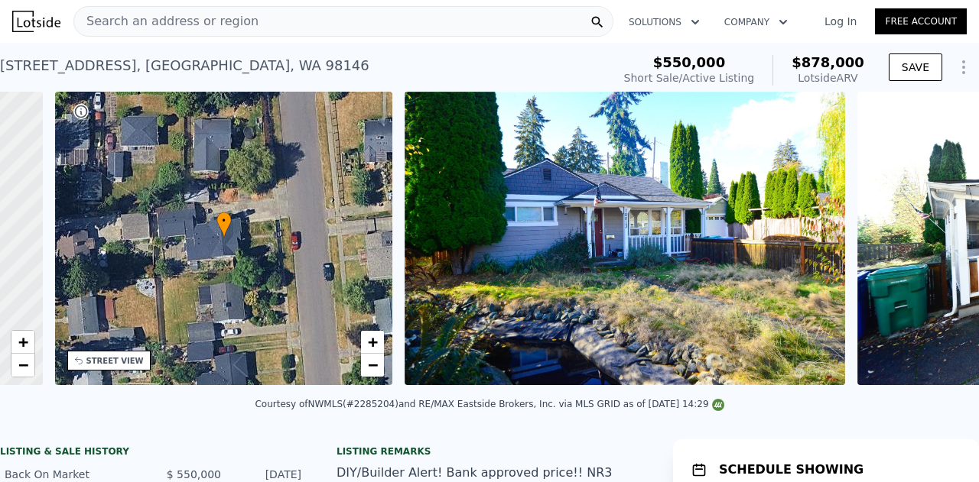
scroll to position [0, 356]
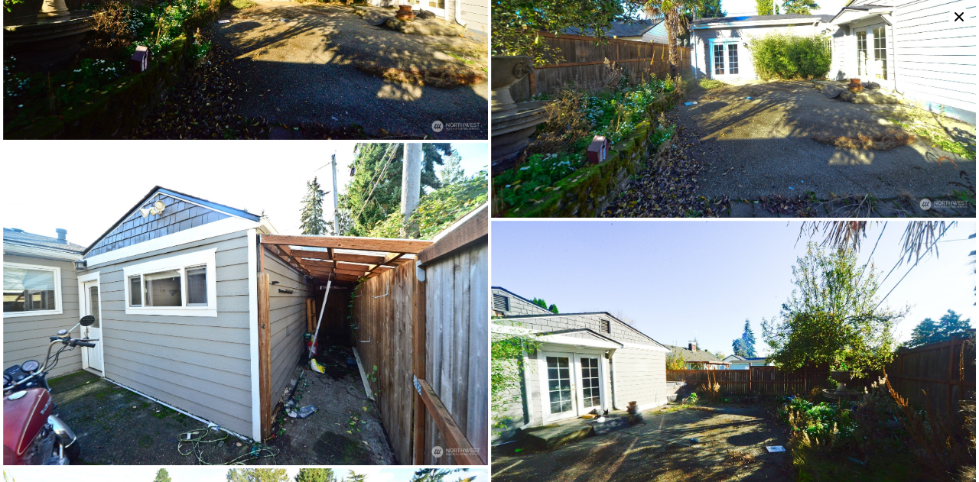
scroll to position [4189, 0]
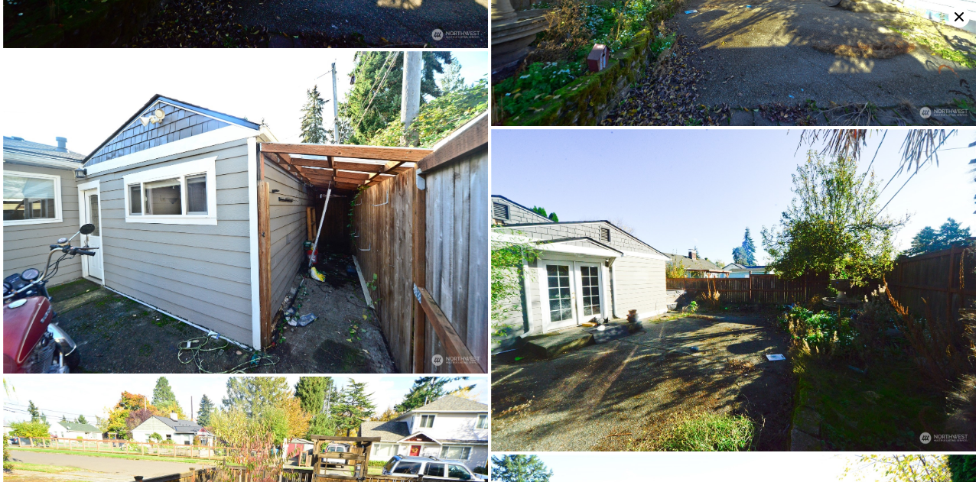
click at [957, 17] on icon at bounding box center [958, 16] width 21 height 21
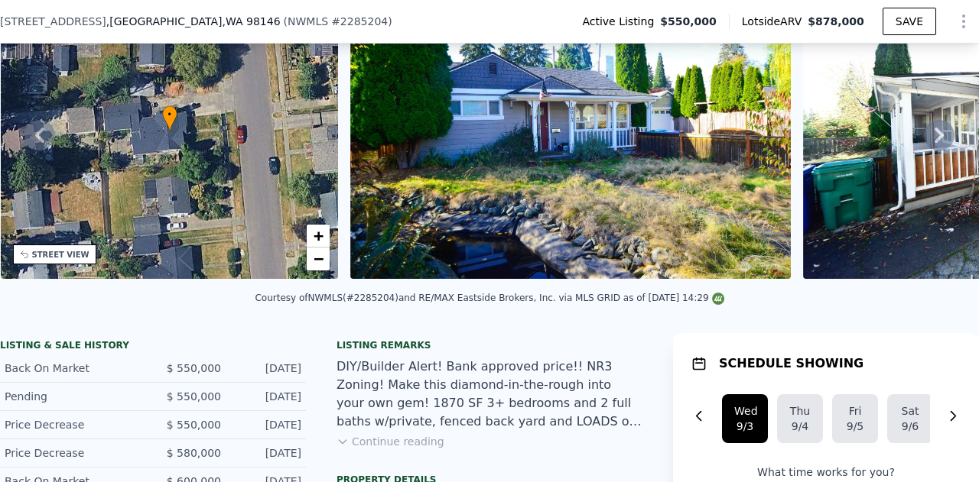
scroll to position [223, 0]
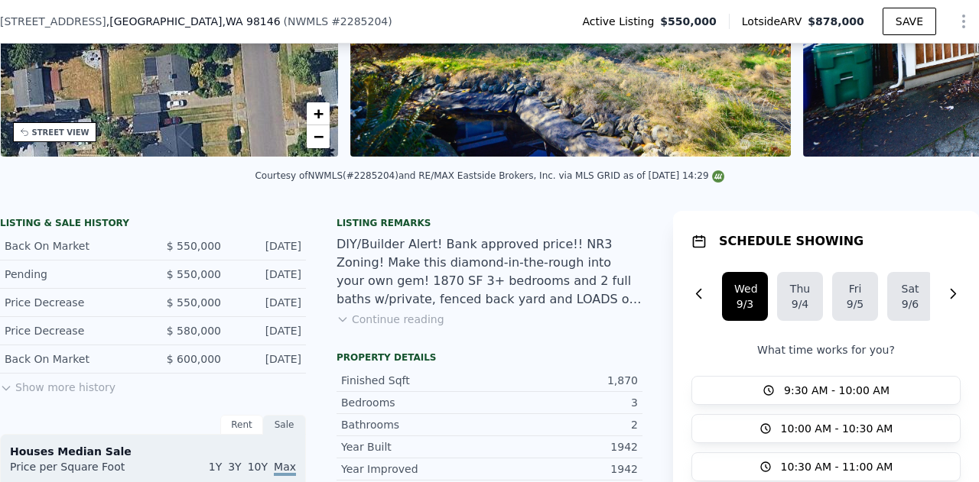
click at [350, 327] on button "Continue reading" at bounding box center [390, 319] width 108 height 15
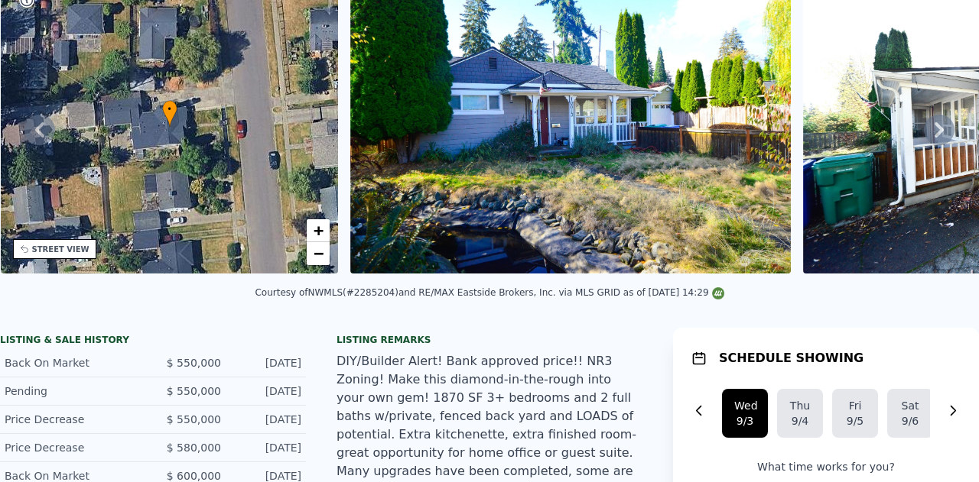
scroll to position [5, 0]
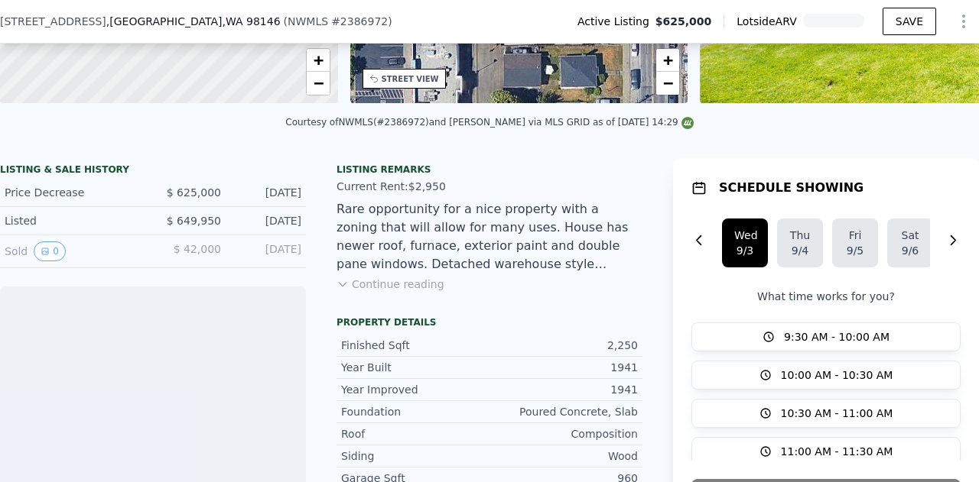
scroll to position [300, 0]
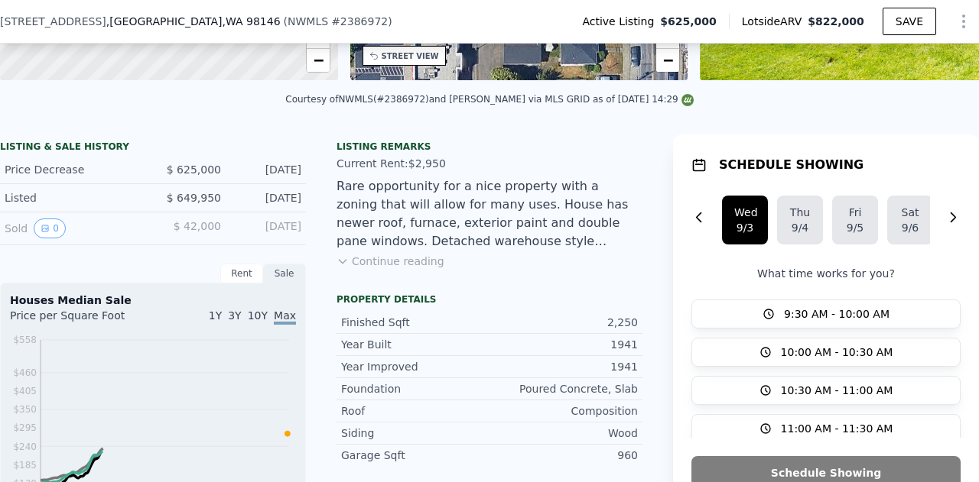
click at [347, 268] on button "Continue reading" at bounding box center [390, 261] width 108 height 15
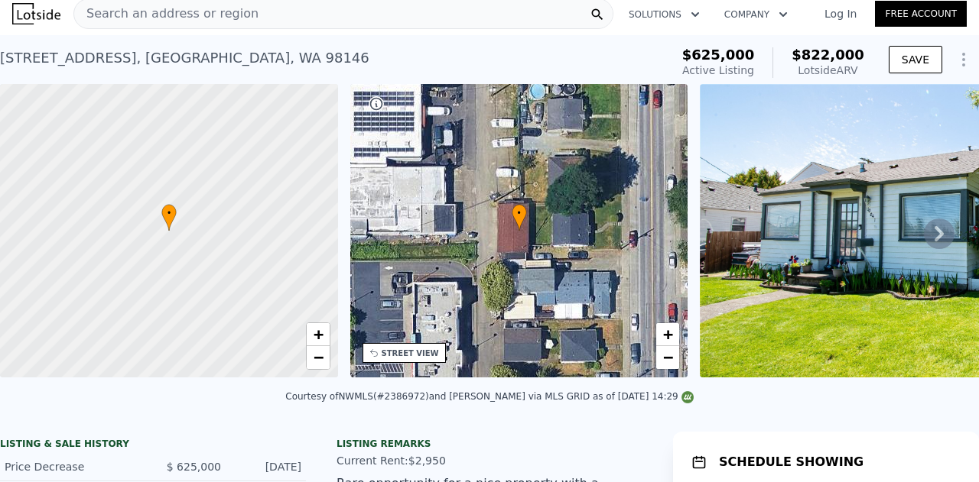
scroll to position [0, 0]
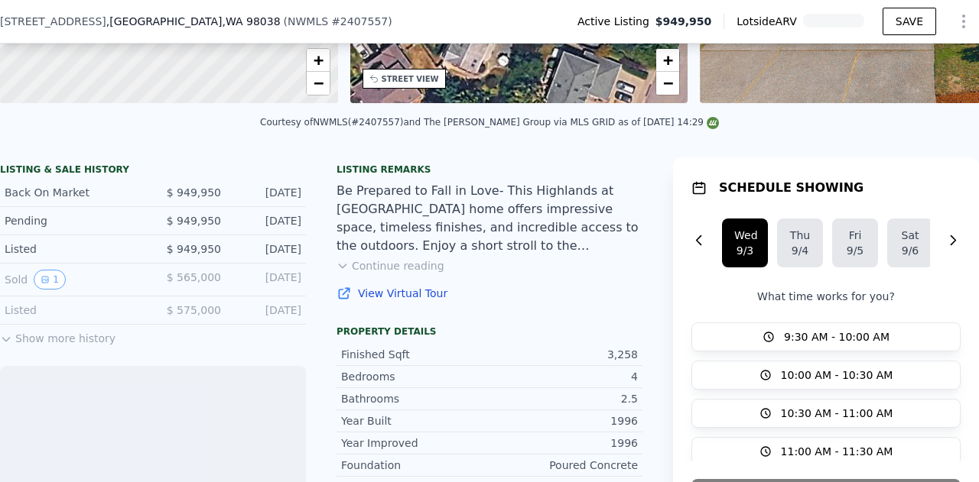
scroll to position [300, 0]
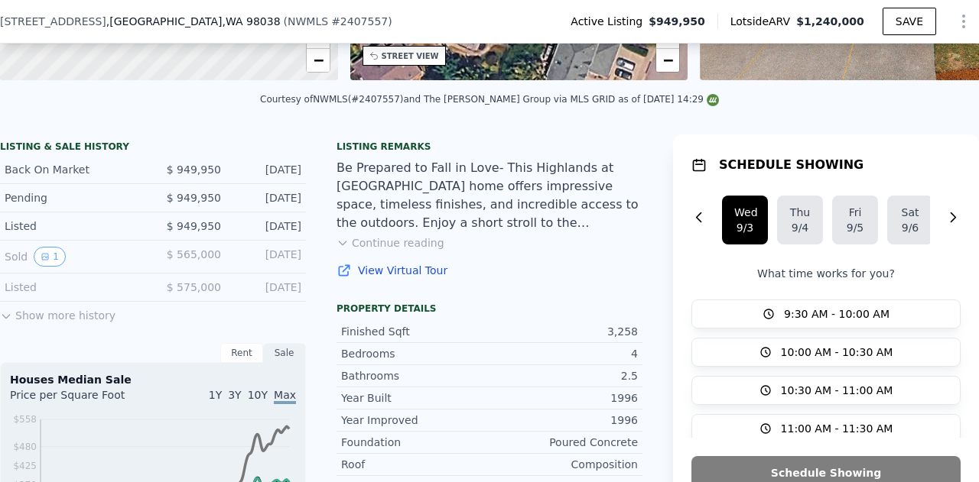
click at [361, 251] on button "Continue reading" at bounding box center [390, 243] width 108 height 15
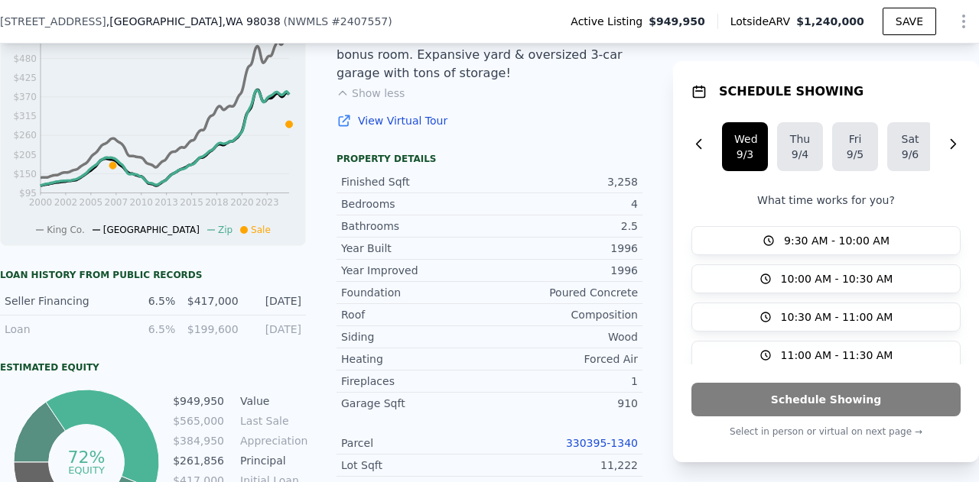
scroll to position [76, 0]
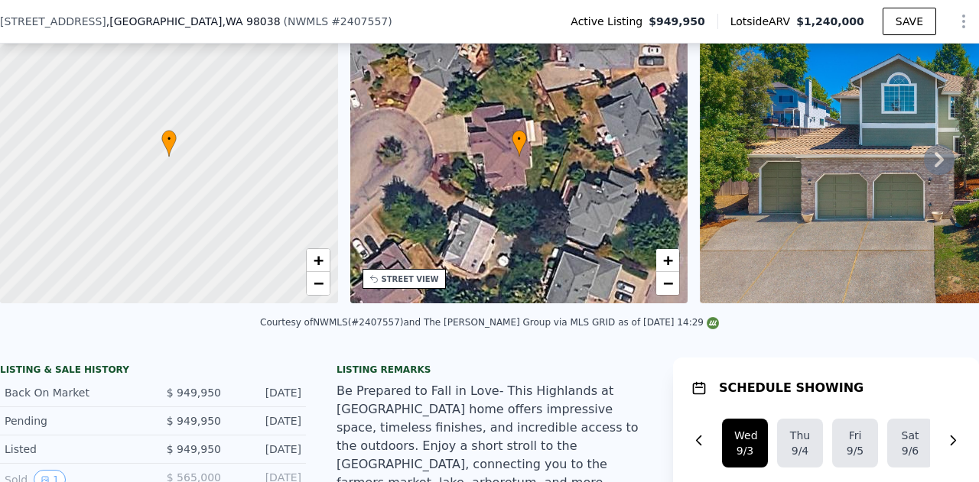
click at [928, 157] on icon at bounding box center [939, 160] width 31 height 31
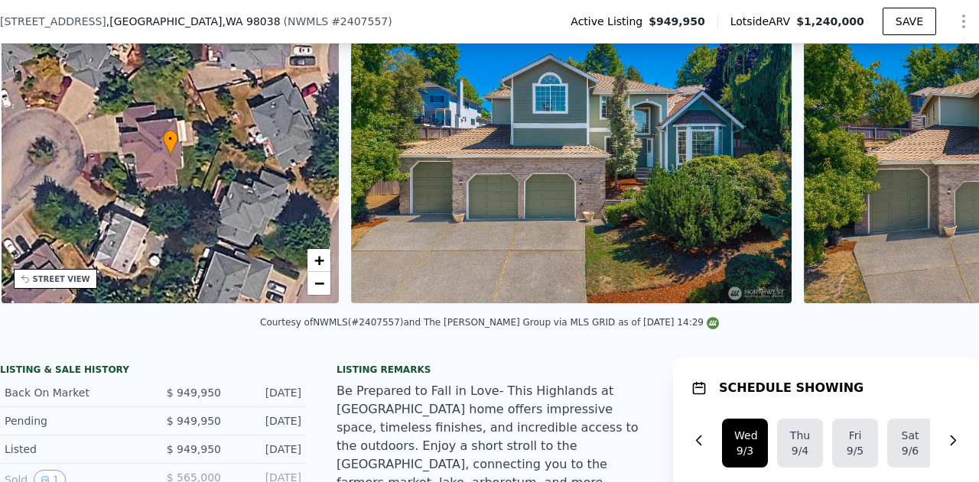
scroll to position [0, 356]
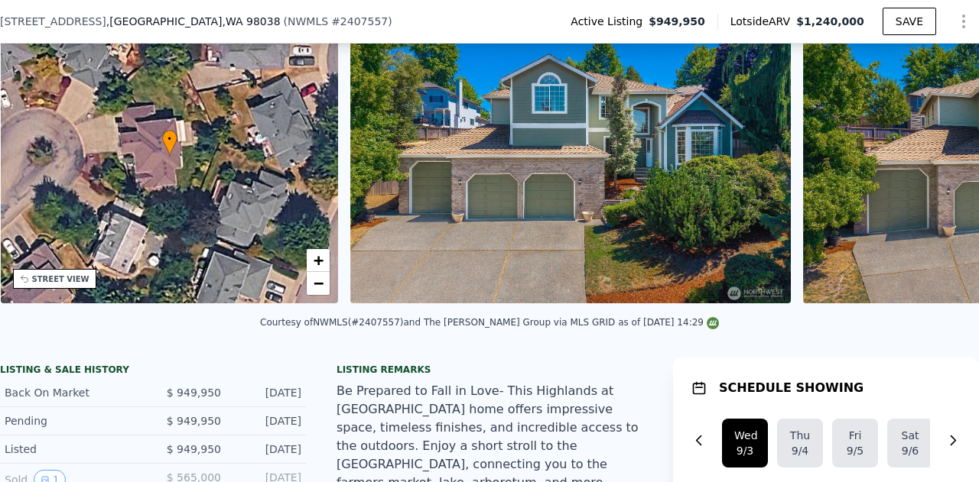
click at [928, 157] on div "• + − • + − STREET VIEW Loading... SATELLITE VIEW" at bounding box center [489, 159] width 979 height 299
click at [931, 162] on icon at bounding box center [939, 160] width 31 height 31
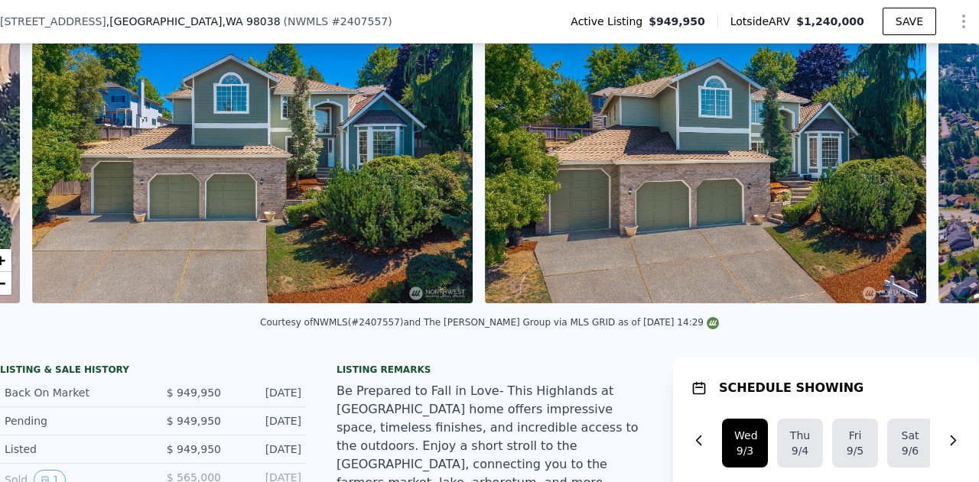
scroll to position [0, 700]
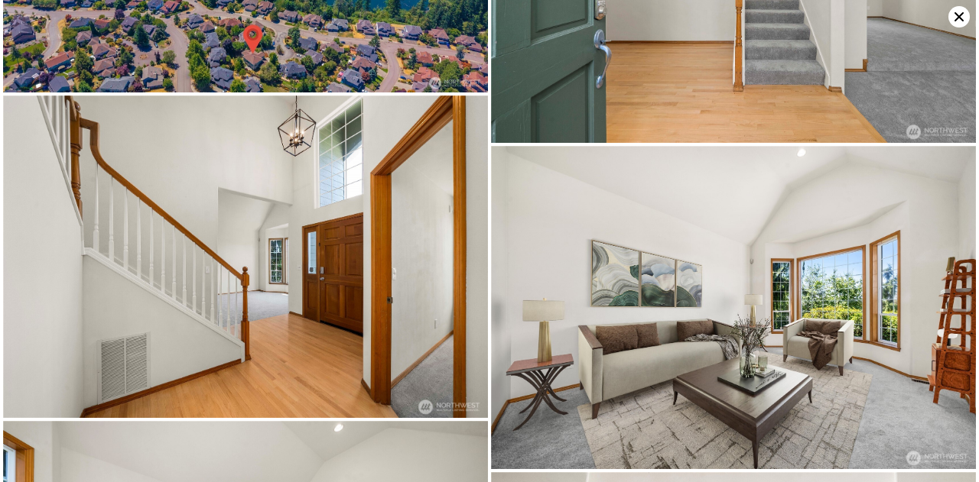
scroll to position [322, 0]
